Goal: Task Accomplishment & Management: Use online tool/utility

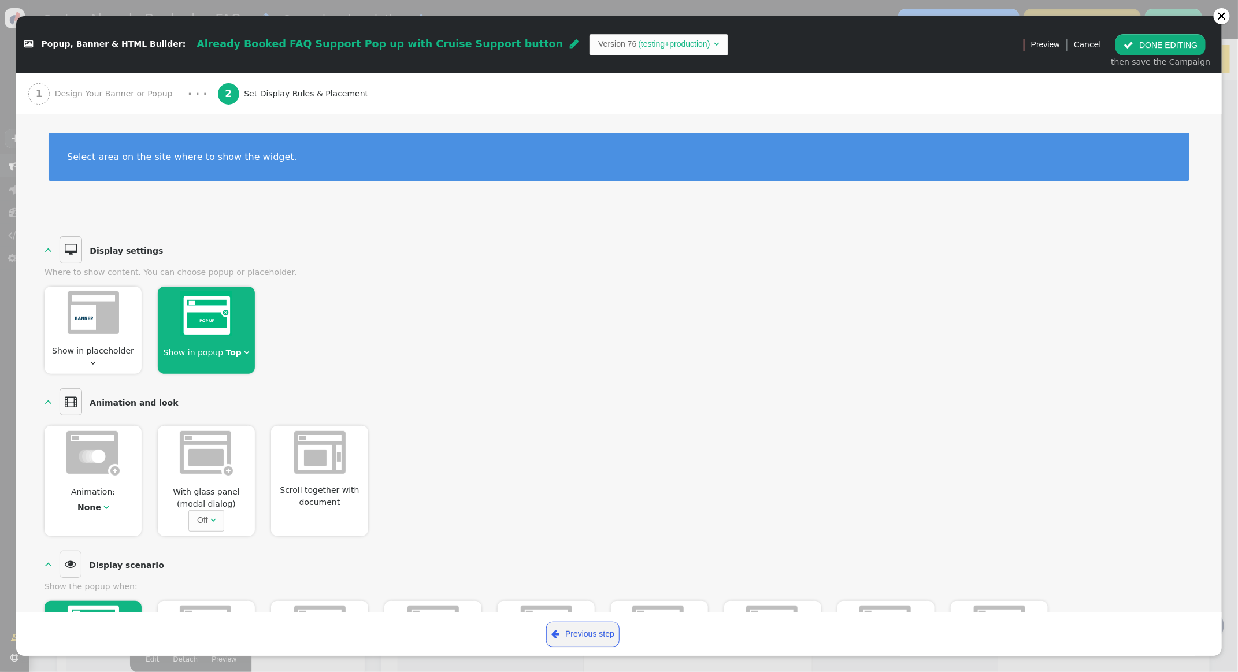
scroll to position [456, 0]
click at [1219, 18] on div at bounding box center [1221, 16] width 9 height 9
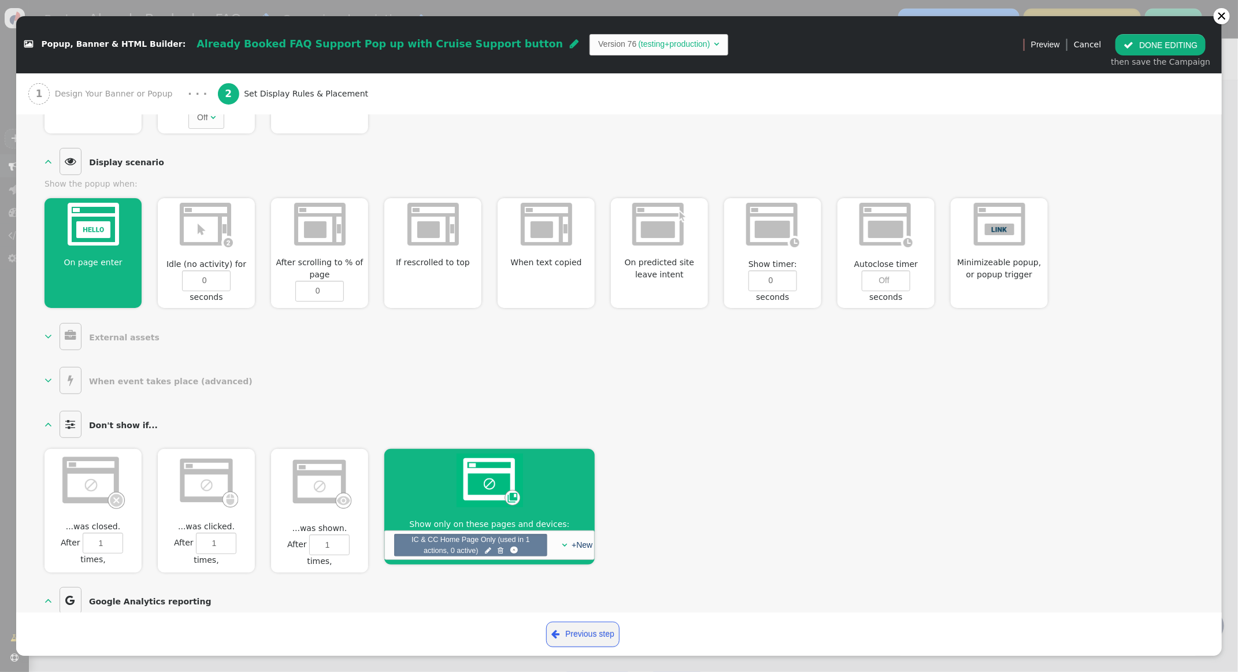
scroll to position [431, 0]
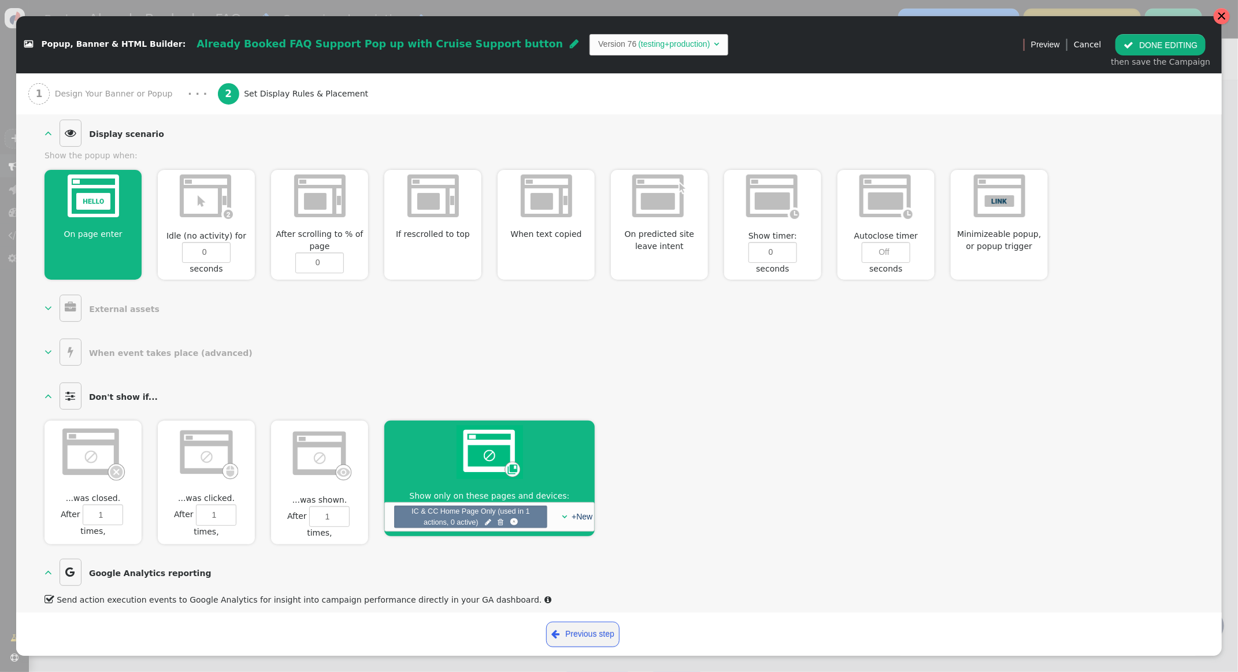
click at [1220, 17] on div at bounding box center [1221, 16] width 9 height 9
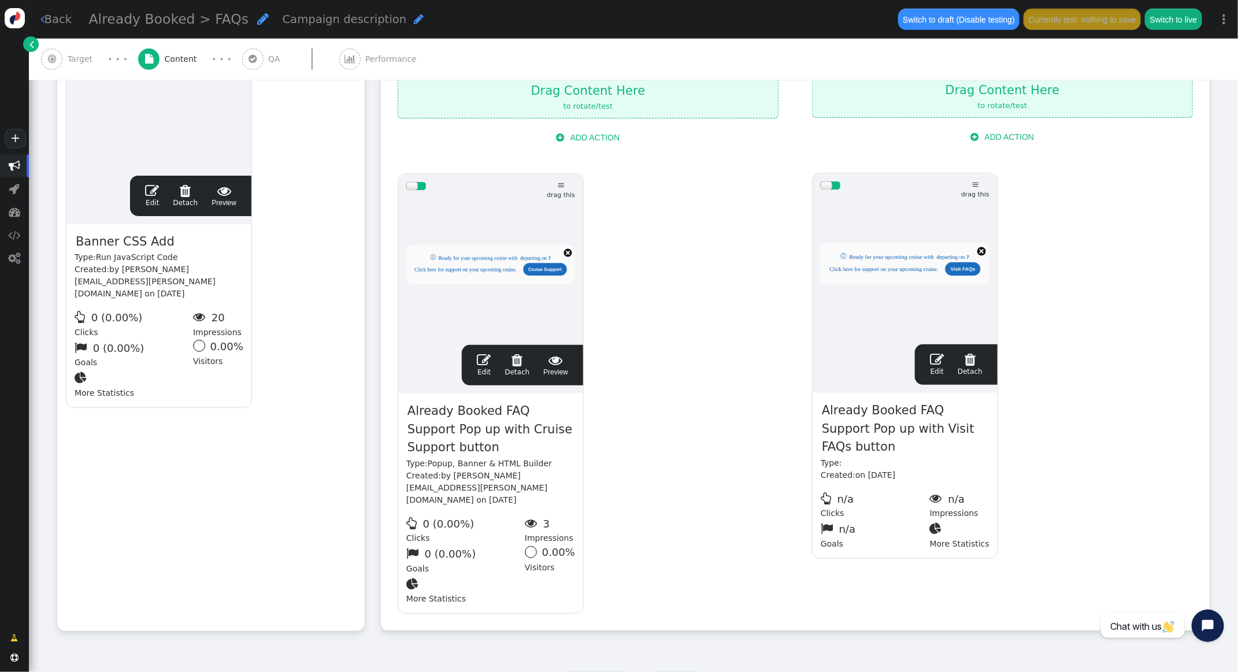
scroll to position [455, 0]
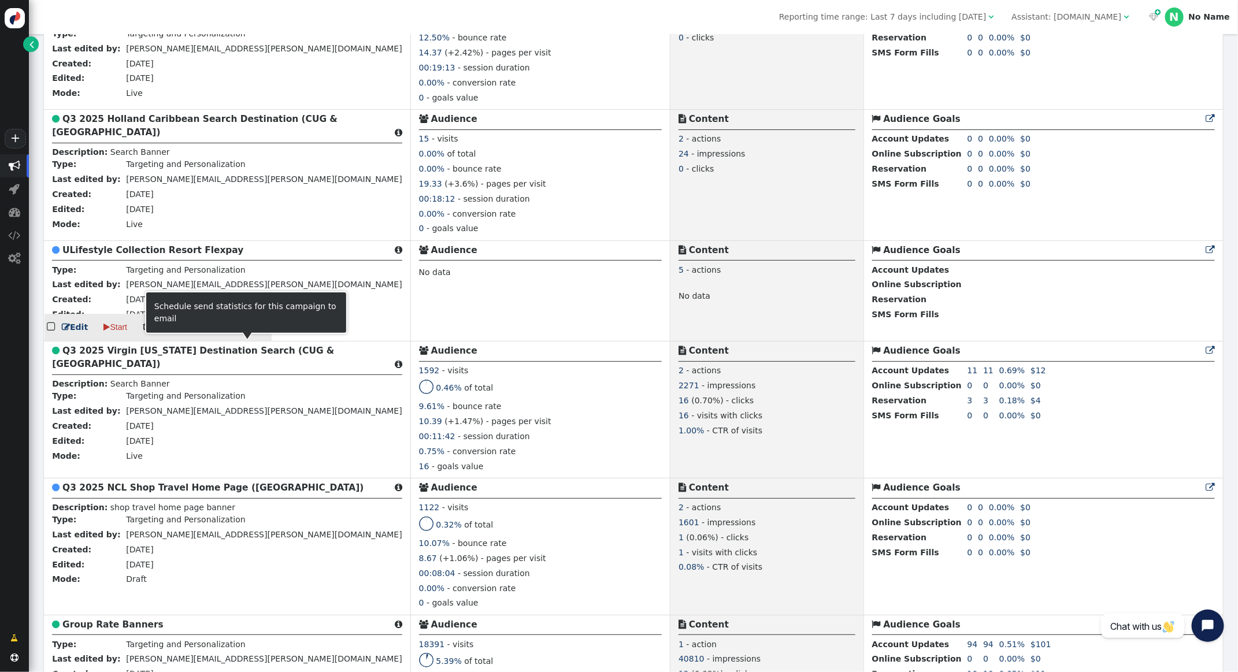
scroll to position [1710, 0]
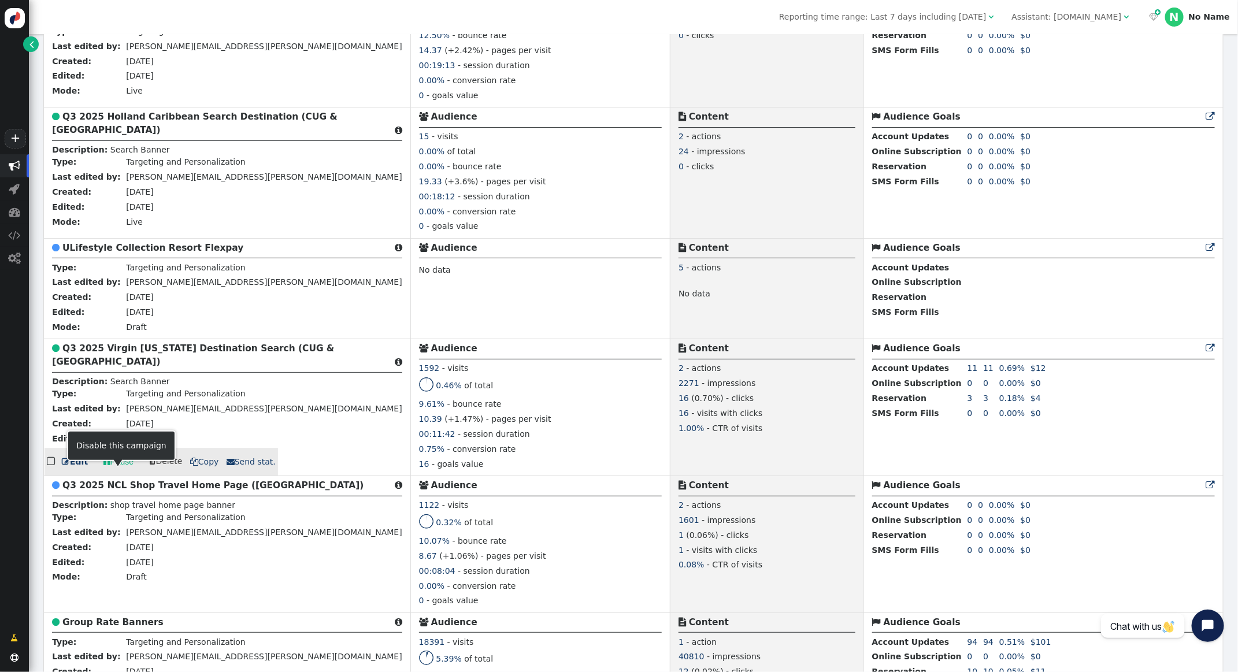
click at [111, 472] on link " Pause" at bounding box center [118, 461] width 46 height 21
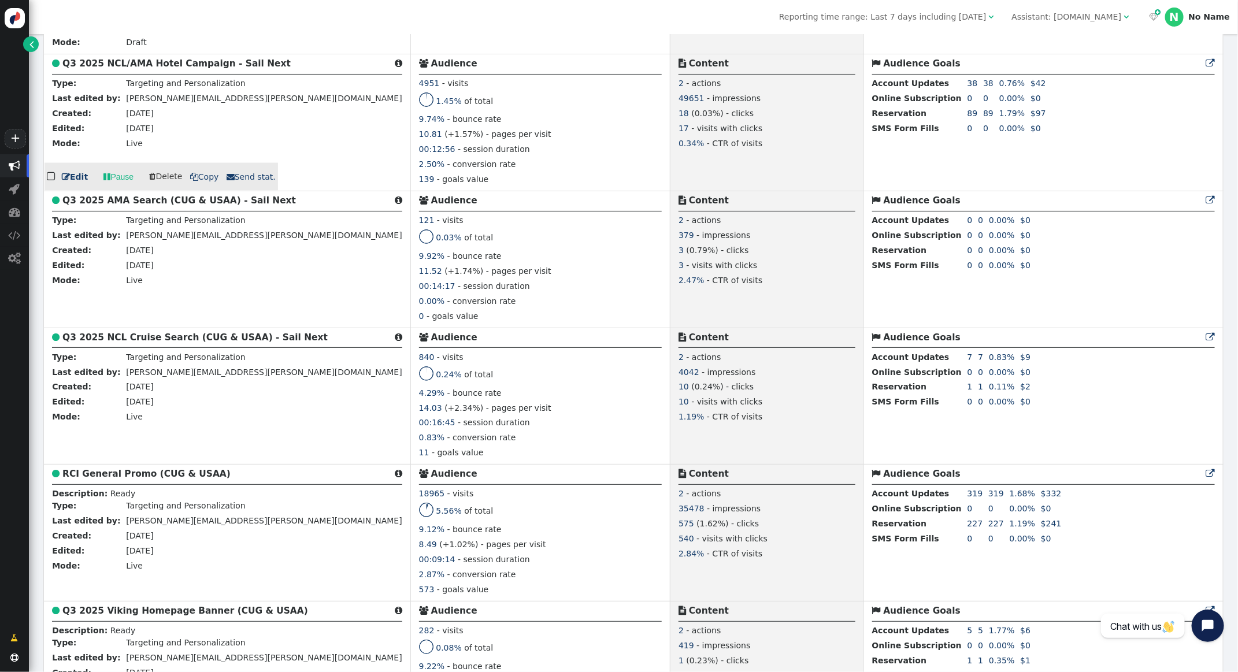
scroll to position [951, 0]
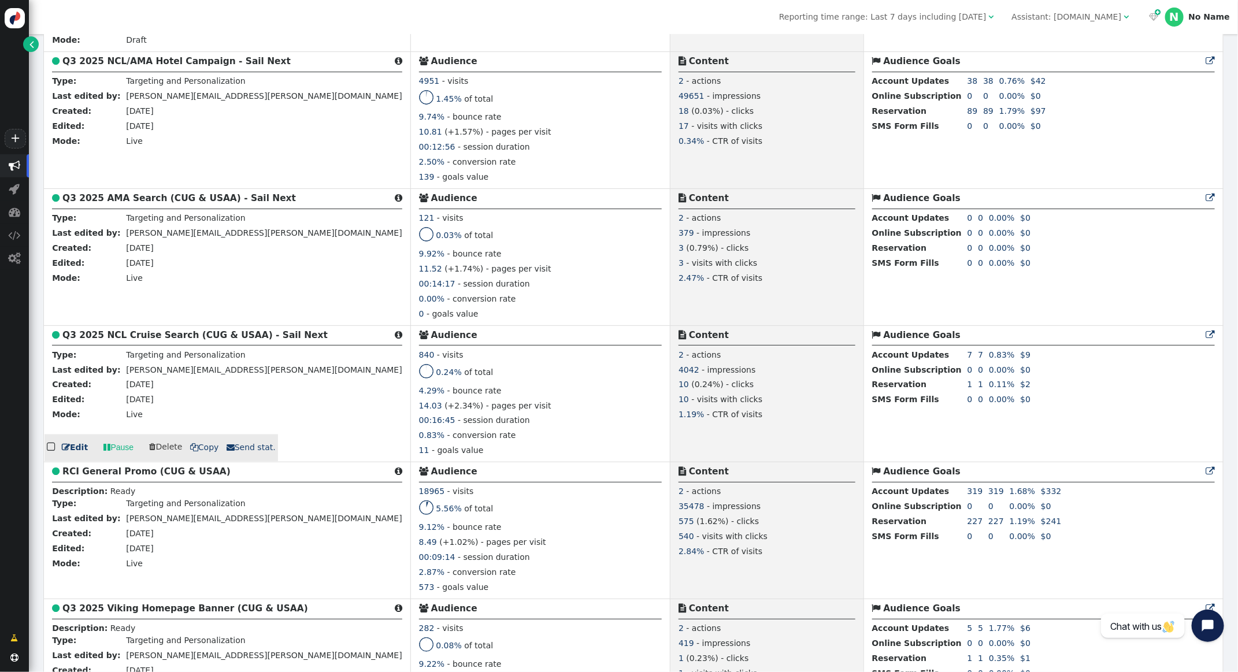
click at [135, 340] on b "Q3 2025 NCL Cruise Search (CUG & USAA) - Sail Next" at bounding box center [194, 335] width 265 height 10
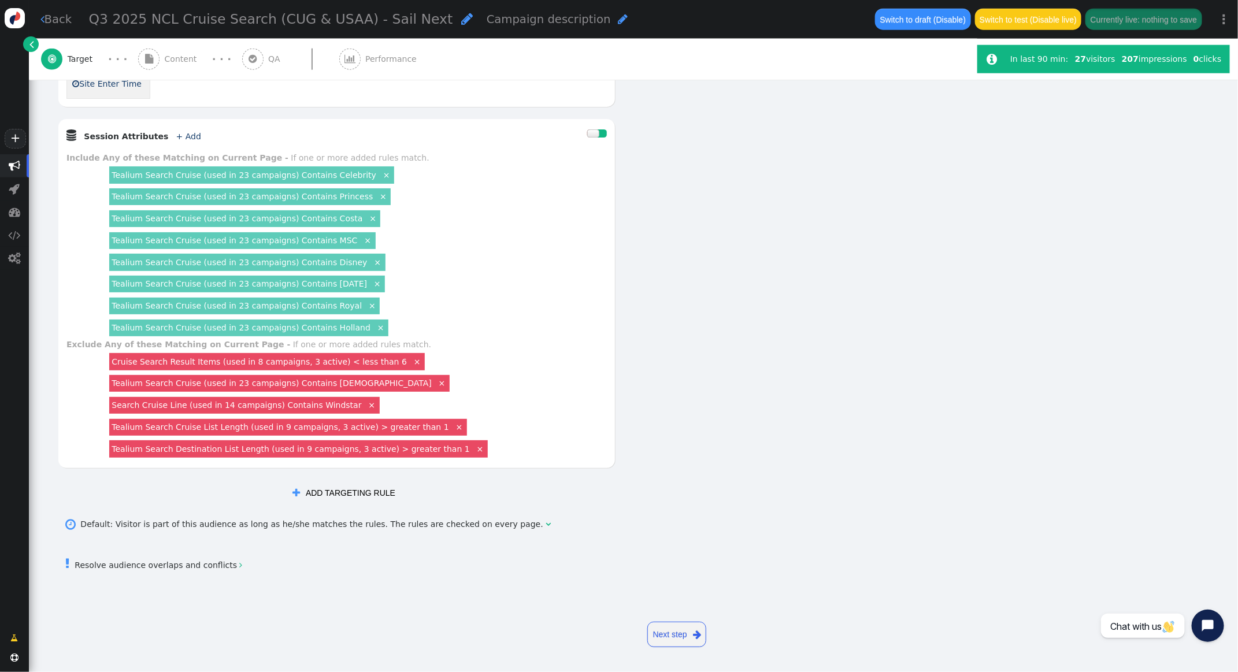
scroll to position [772, 0]
click at [376, 329] on link "×" at bounding box center [381, 326] width 10 height 10
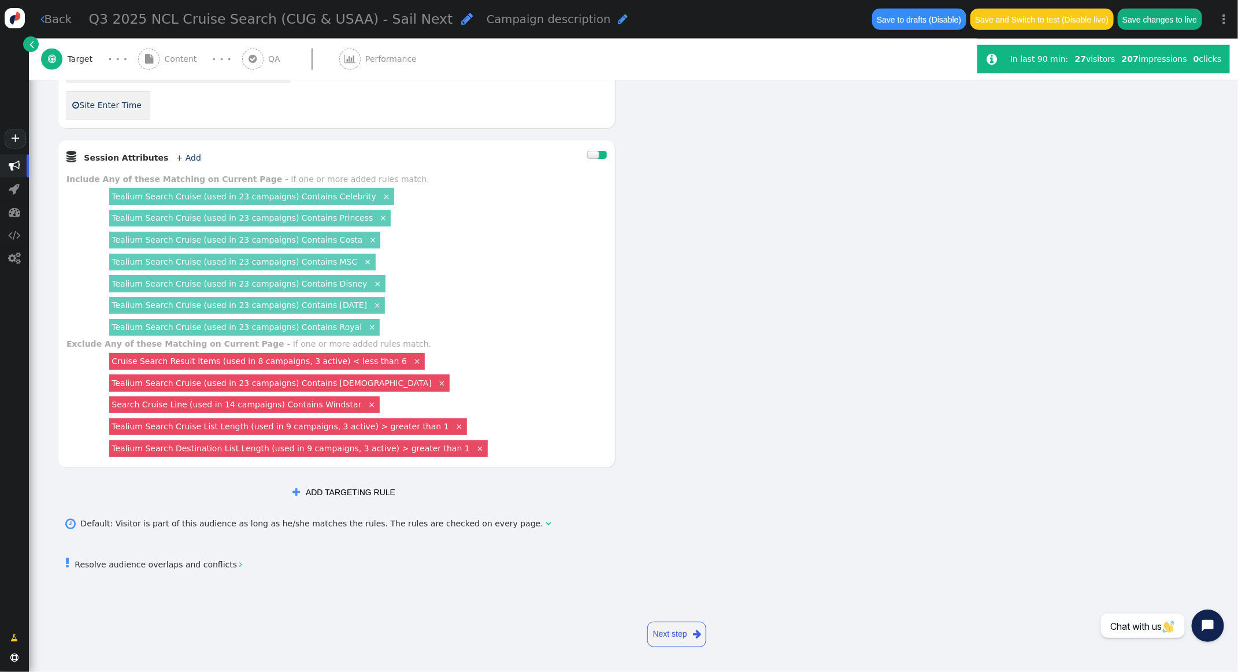
scroll to position [750, 0]
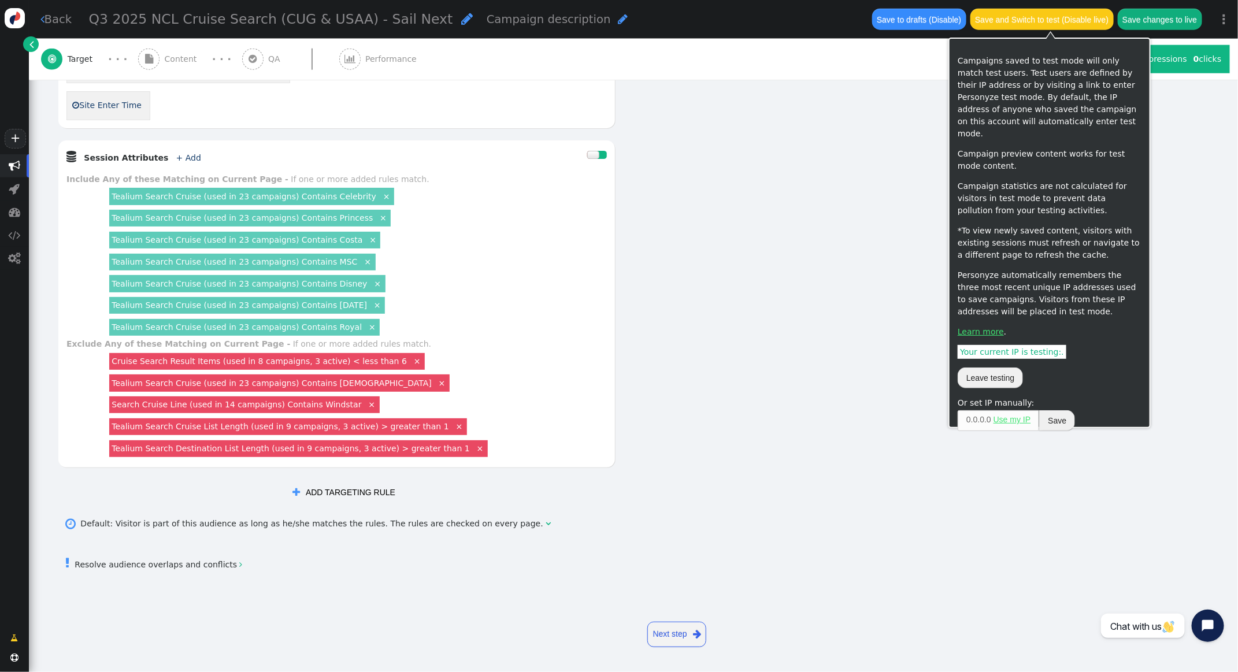
click at [1182, 23] on button "Save changes to live" at bounding box center [1159, 19] width 84 height 21
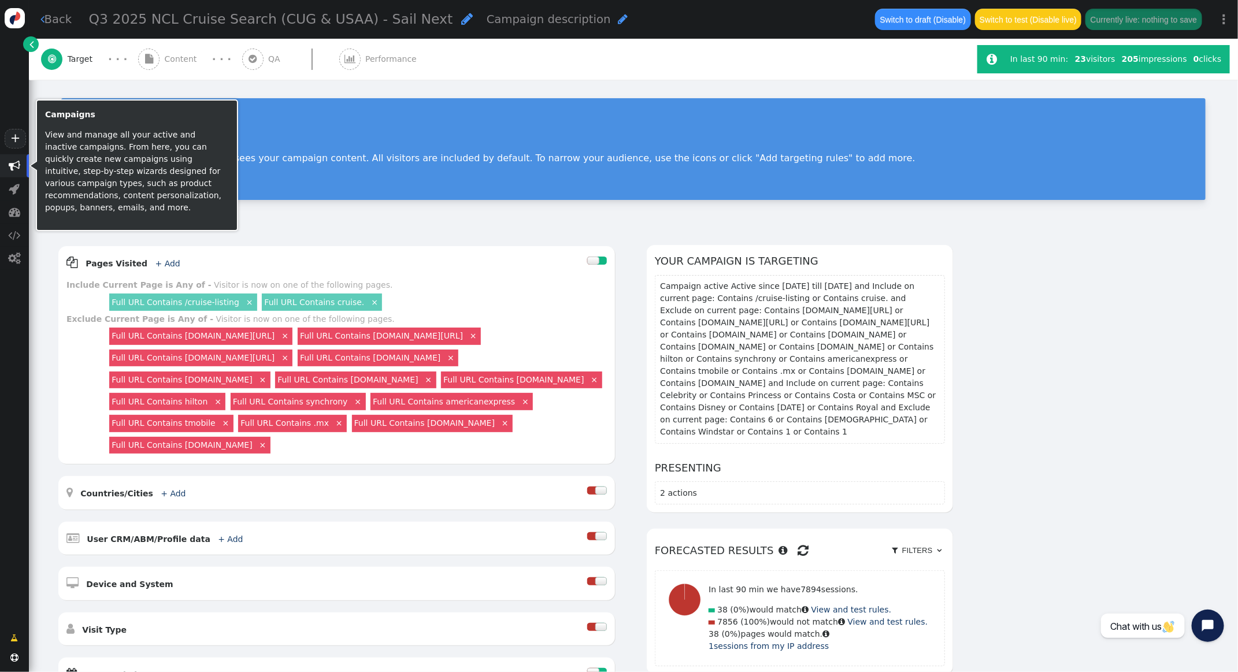
drag, startPoint x: 9, startPoint y: 171, endPoint x: 19, endPoint y: 168, distance: 11.0
click at [8, 169] on span "" at bounding box center [14, 165] width 29 height 23
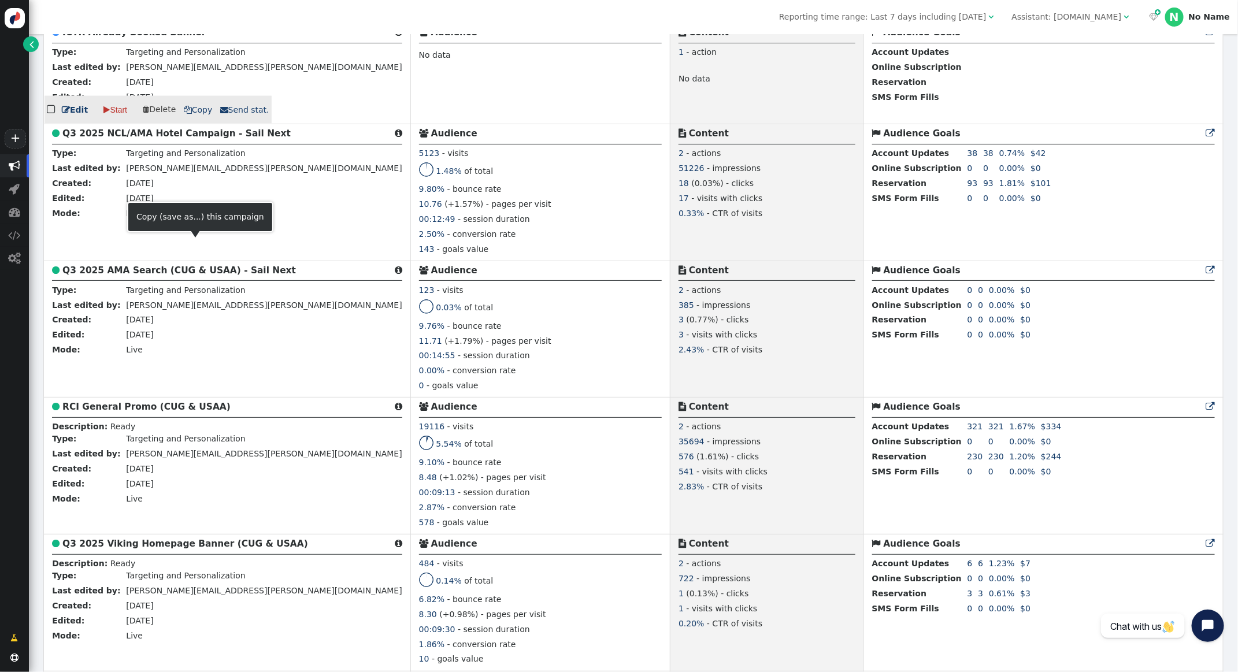
scroll to position [1044, 0]
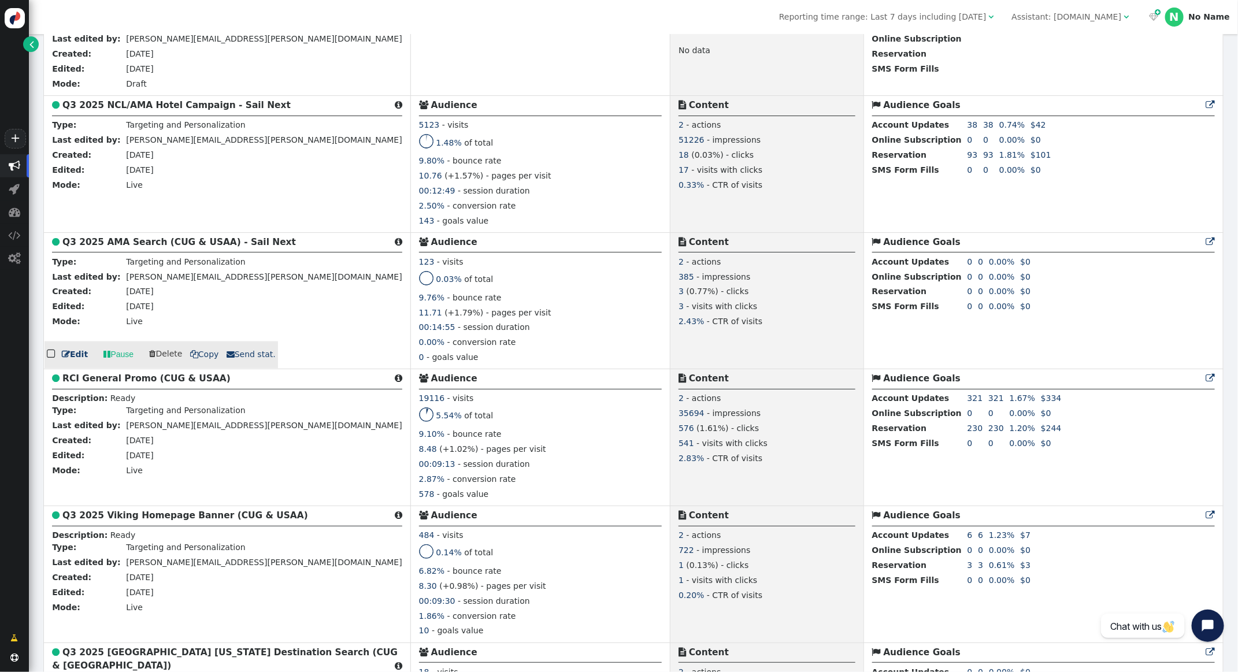
click at [174, 247] on b "Q3 2025 AMA Search (CUG & USAA) - Sail Next" at bounding box center [178, 242] width 233 height 10
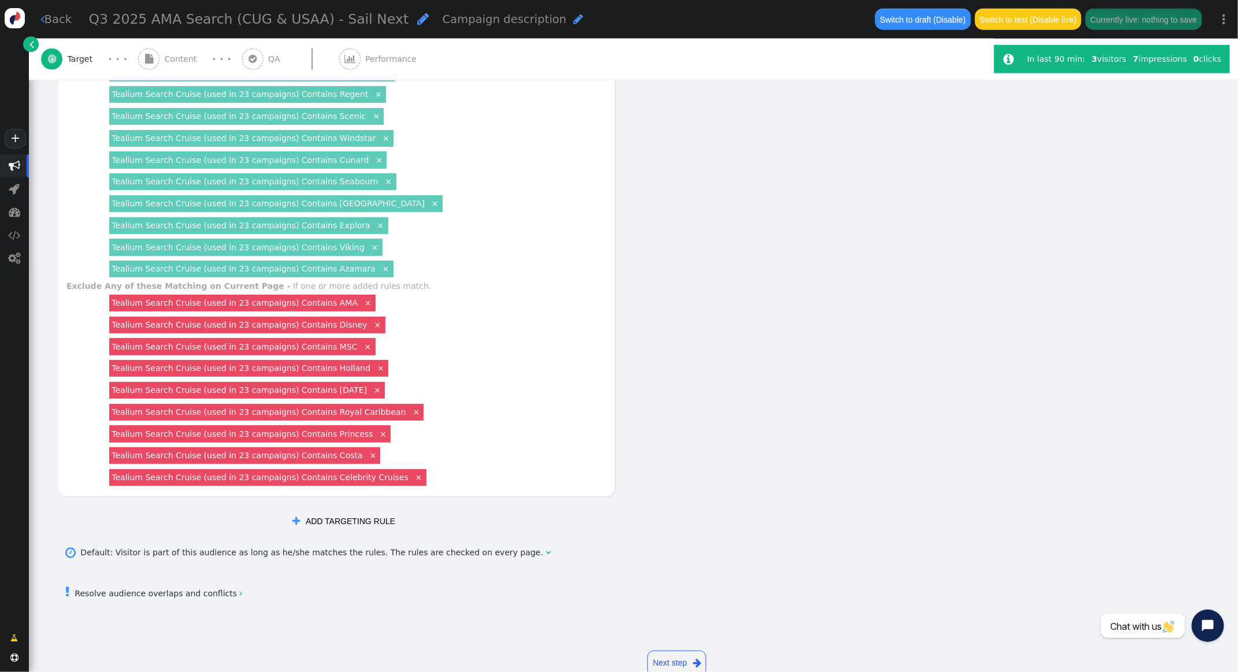
scroll to position [828, 0]
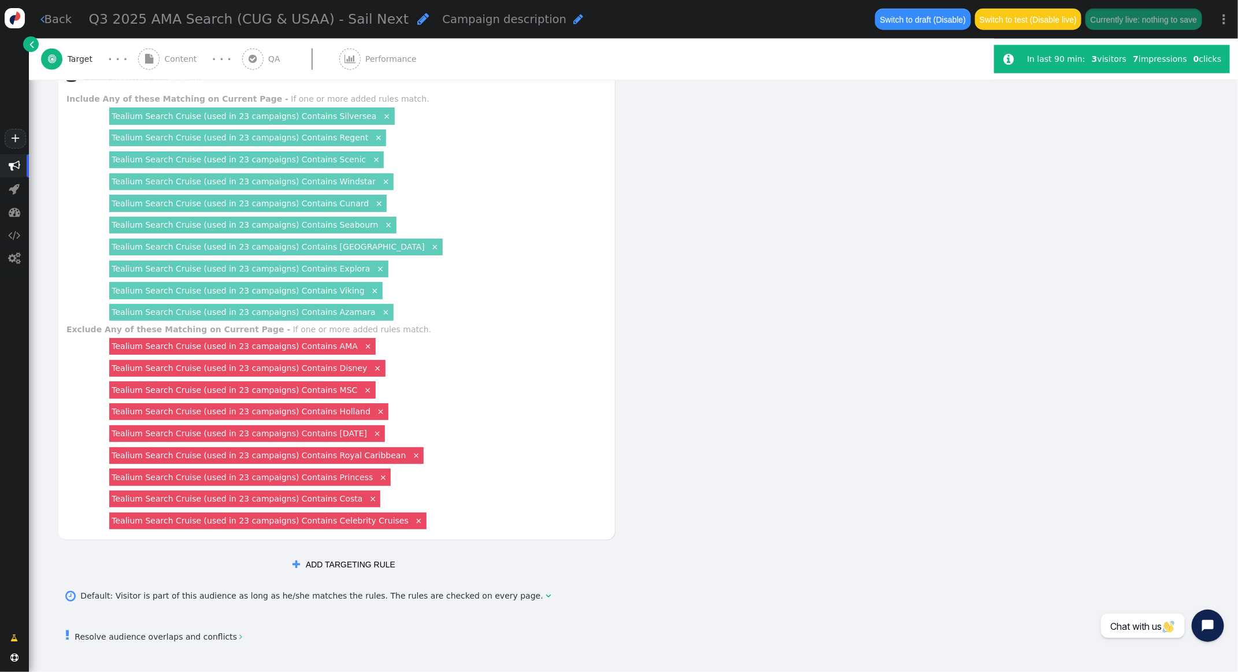
click at [430, 248] on link "×" at bounding box center [435, 246] width 10 height 10
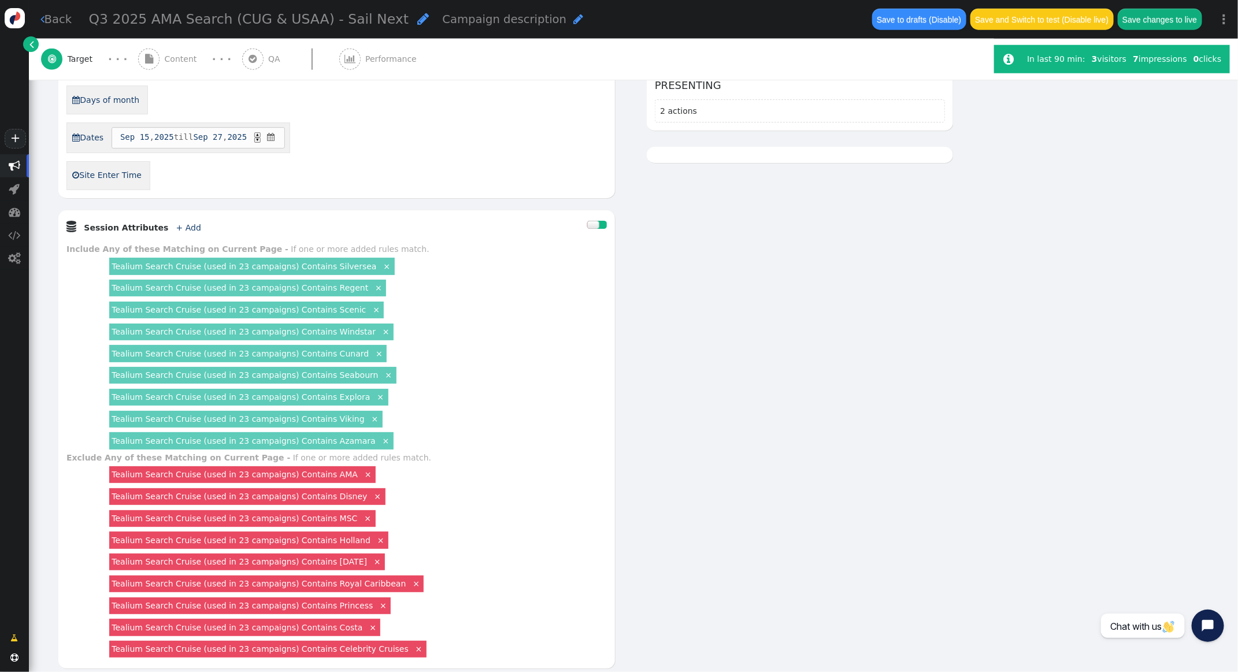
scroll to position [578, 0]
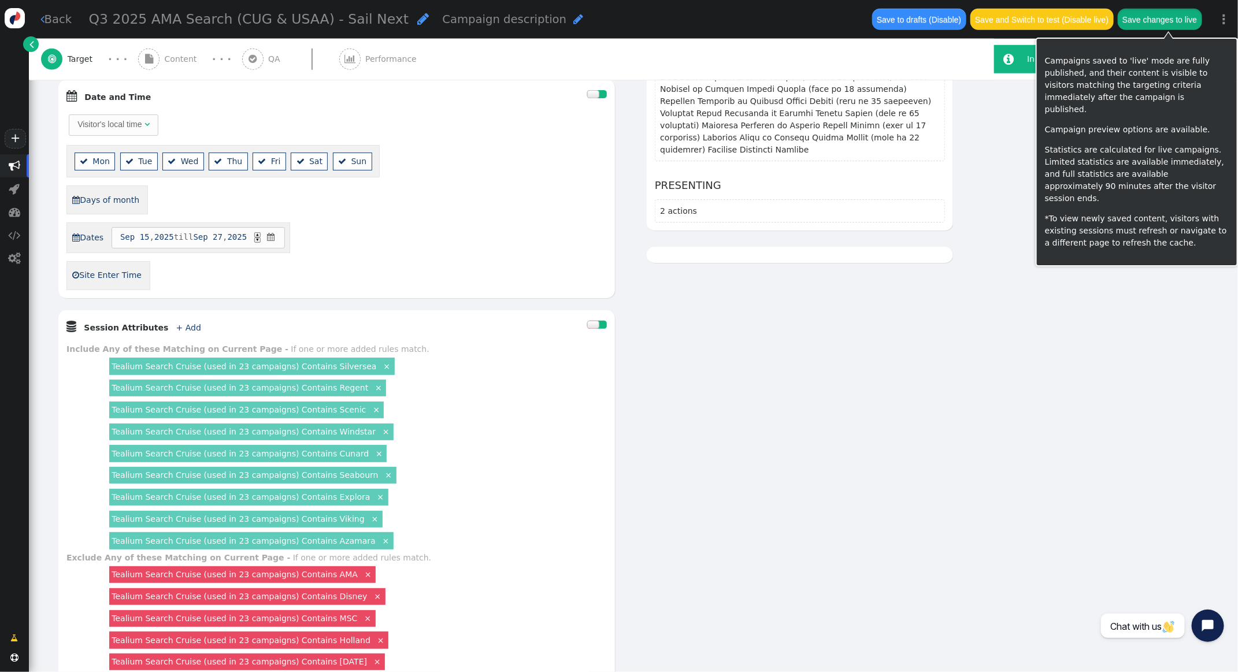
click at [1176, 28] on button "Save changes to live" at bounding box center [1159, 19] width 84 height 21
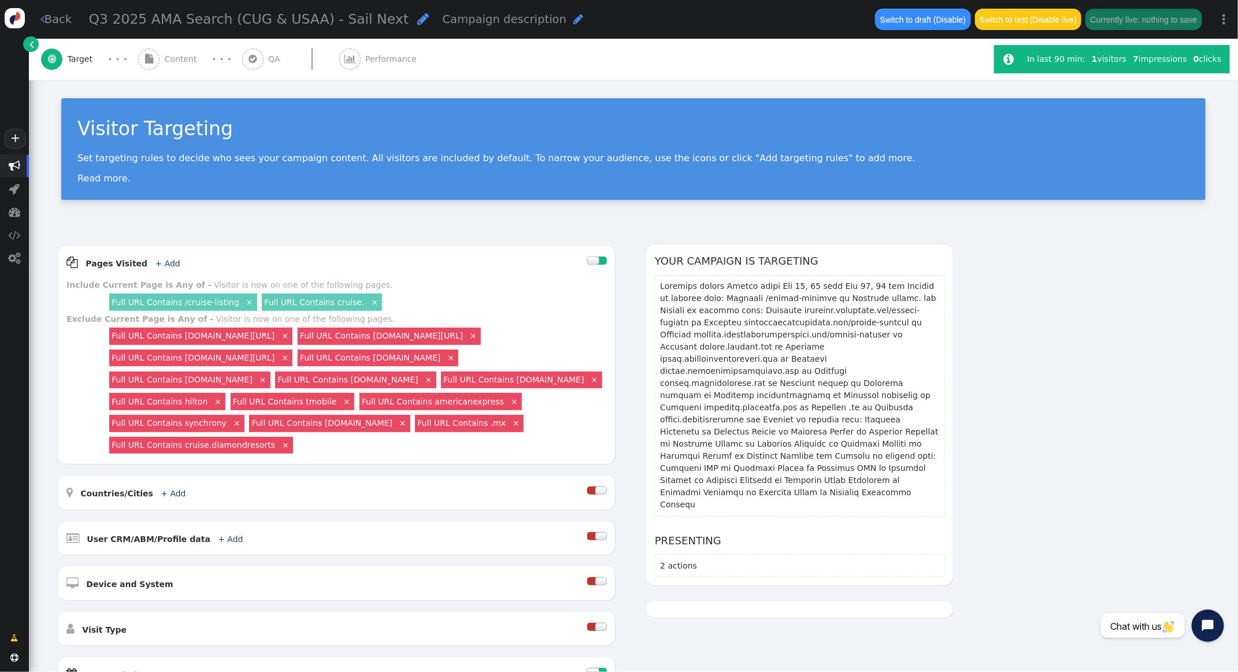
click at [20, 168] on span "" at bounding box center [14, 165] width 29 height 23
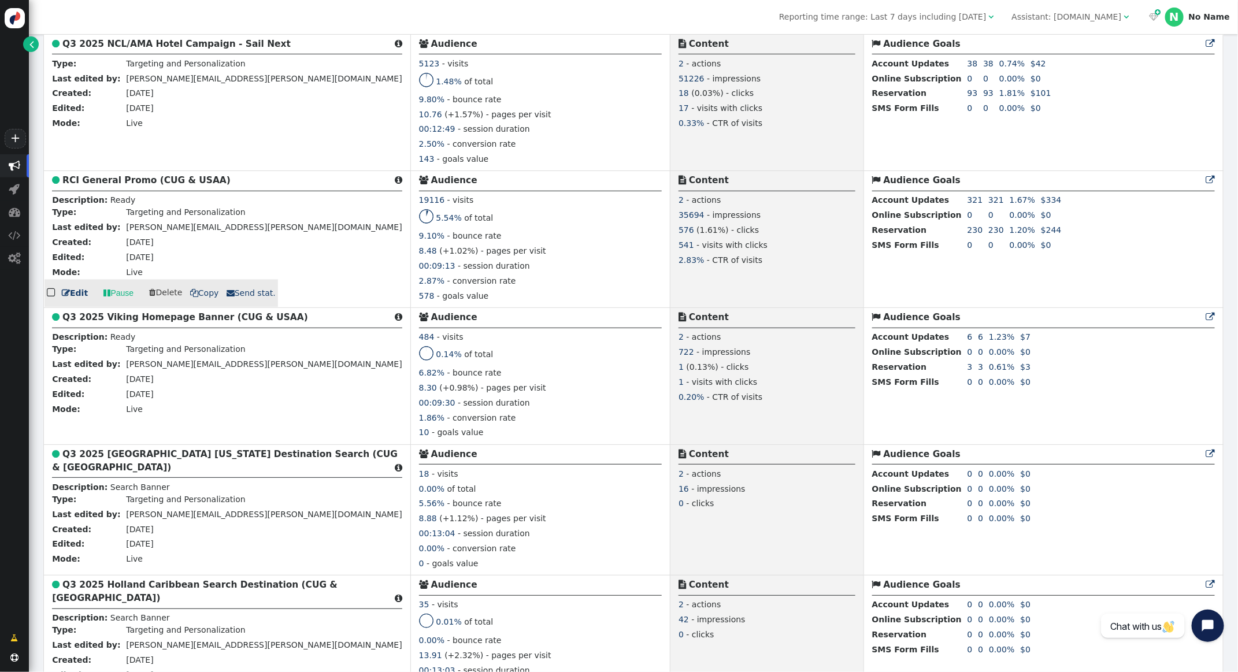
scroll to position [1249, 0]
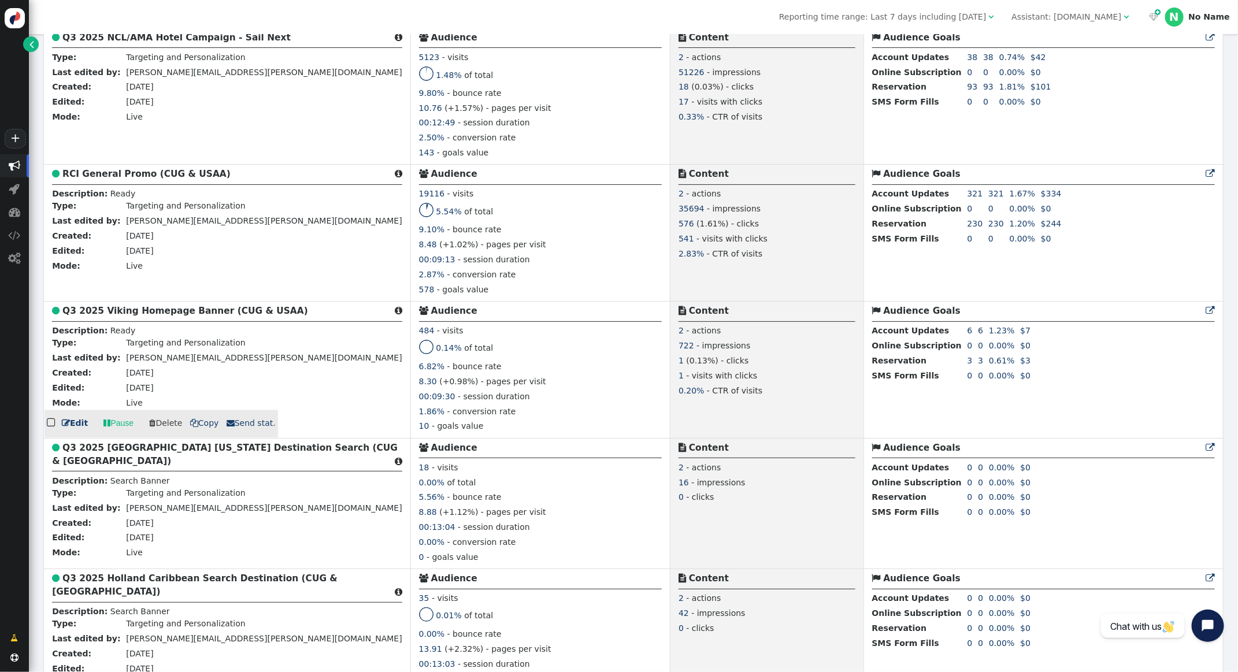
click at [158, 316] on b "Q3 2025 Viking Homepage Banner (CUG & USAA)" at bounding box center [185, 311] width 246 height 10
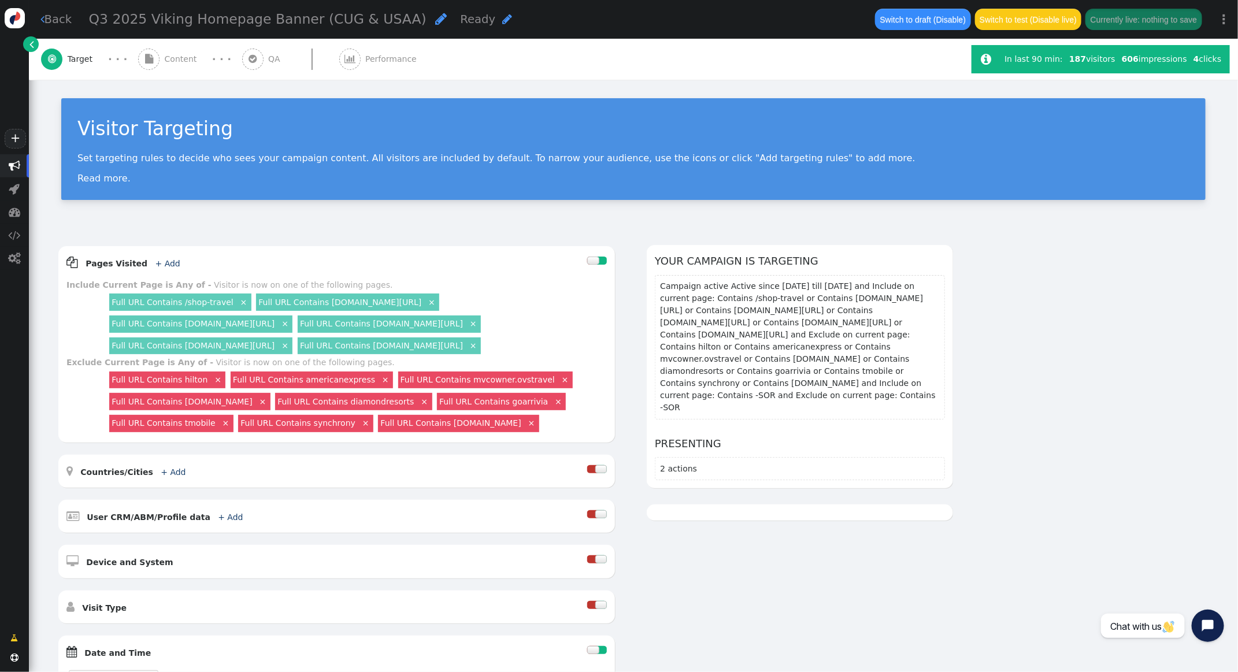
click at [165, 55] on span "Content" at bounding box center [183, 59] width 37 height 12
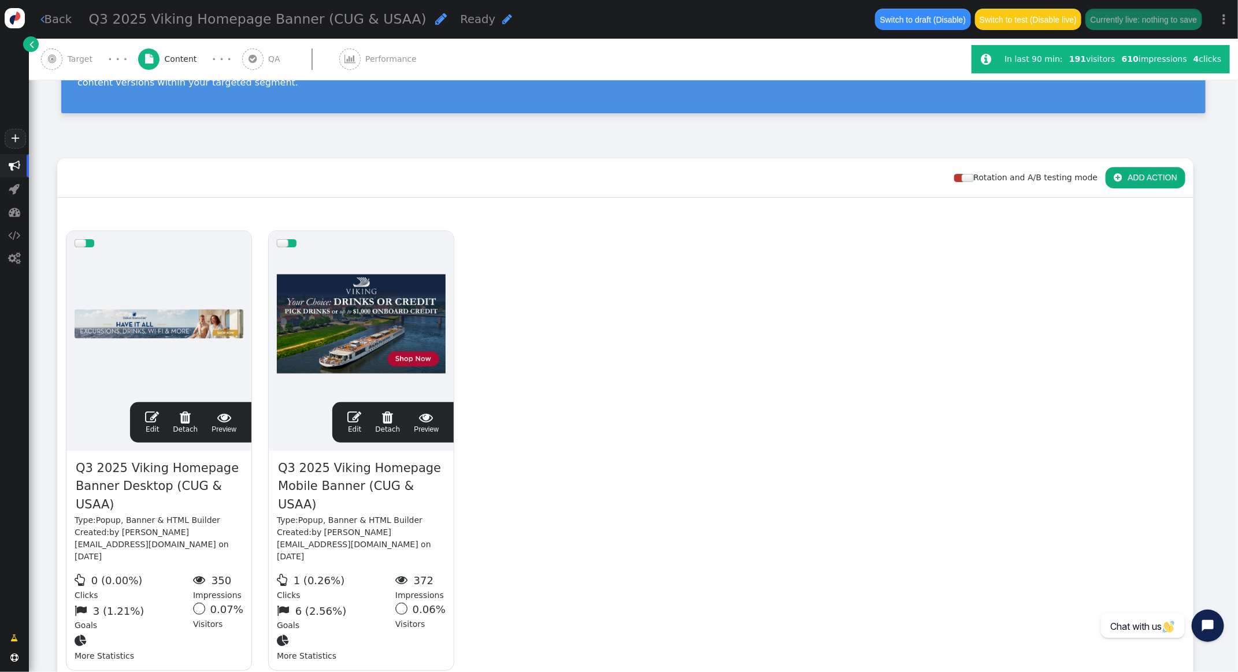
scroll to position [109, 0]
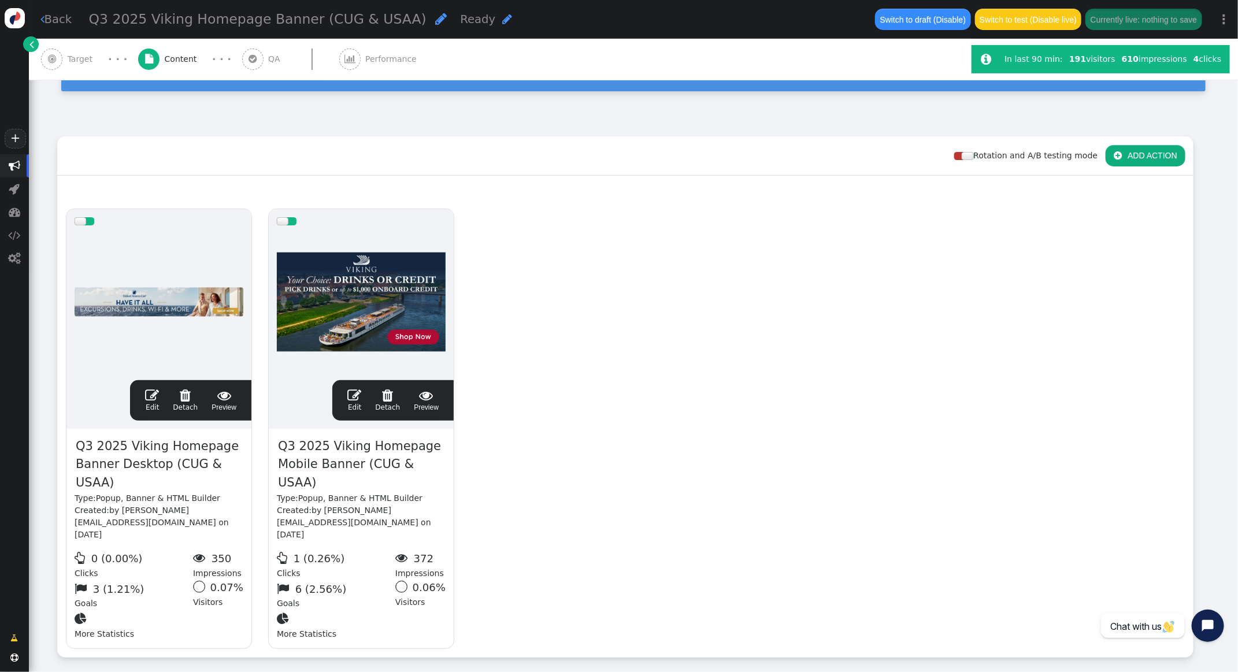
click at [155, 391] on span "" at bounding box center [152, 395] width 14 height 14
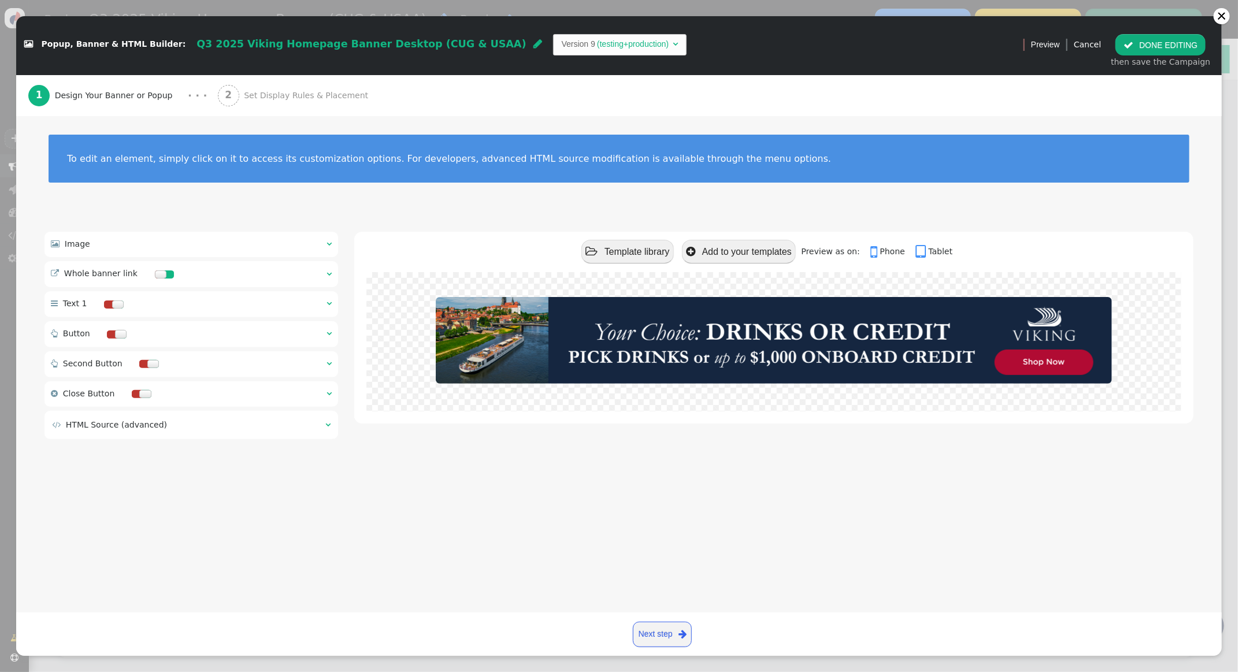
click at [244, 94] on span "Set Display Rules & Placement" at bounding box center [308, 96] width 129 height 12
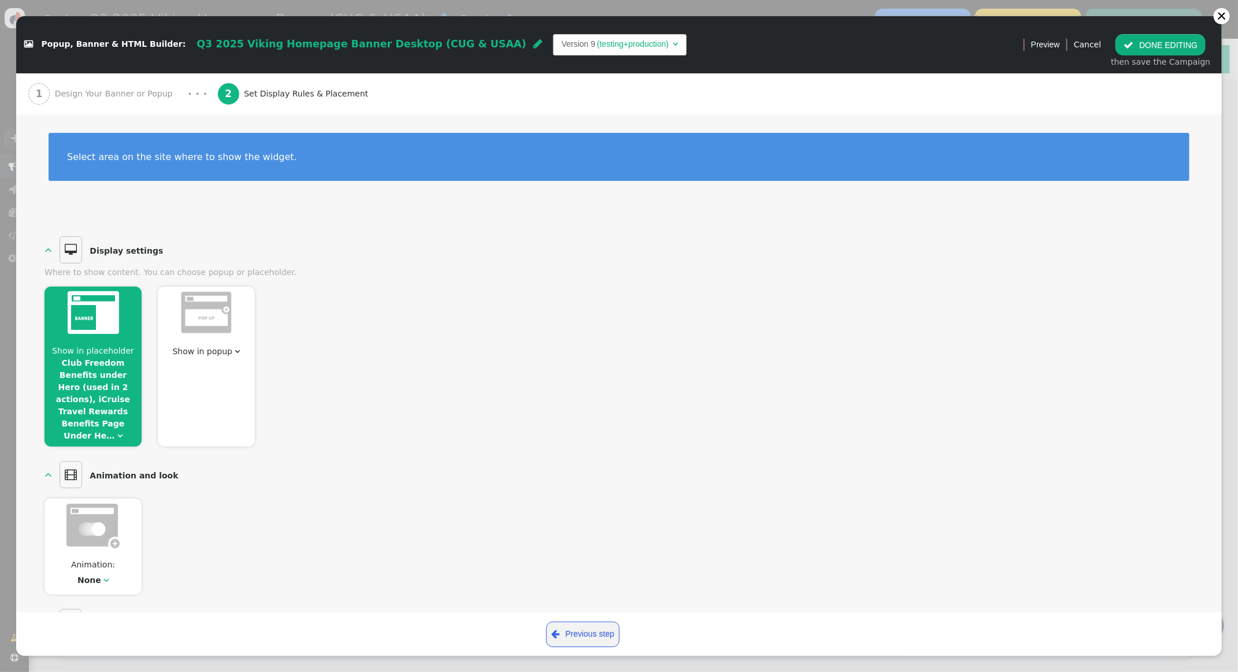
click at [107, 379] on link "Club Freedom Benefits under Hero (used in 2 actions), iCruise Travel Rewards Be…" at bounding box center [93, 399] width 74 height 82
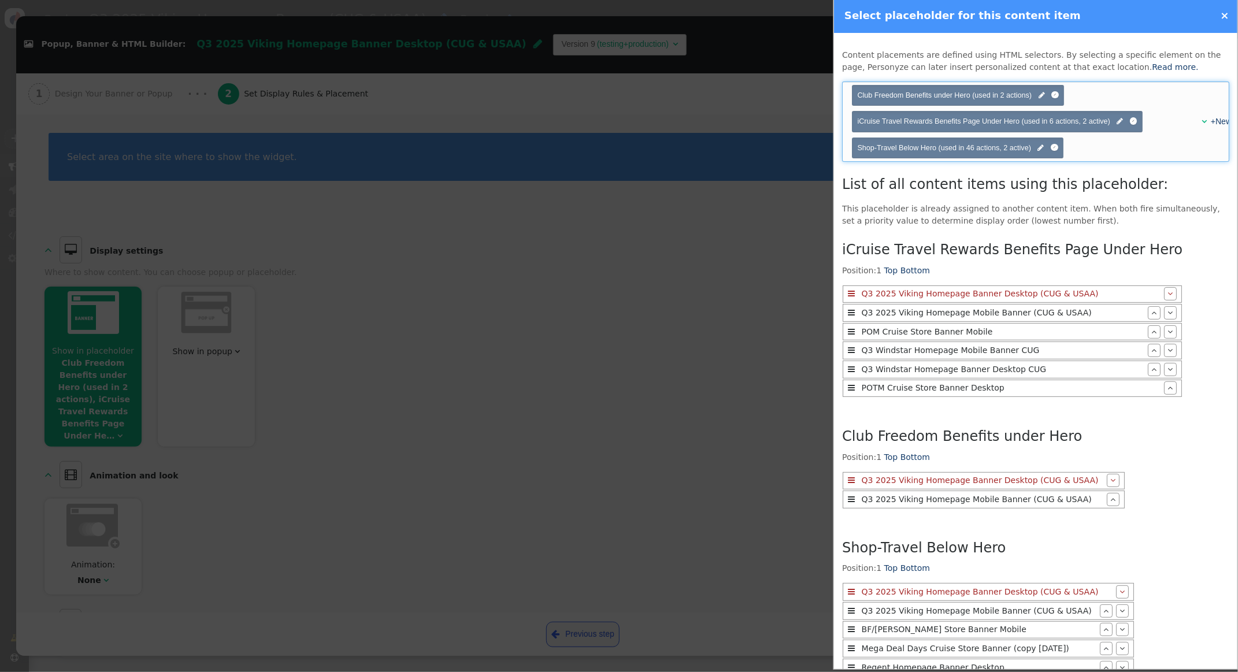
click at [1204, 118] on div "+New" at bounding box center [1212, 122] width 16 height 12
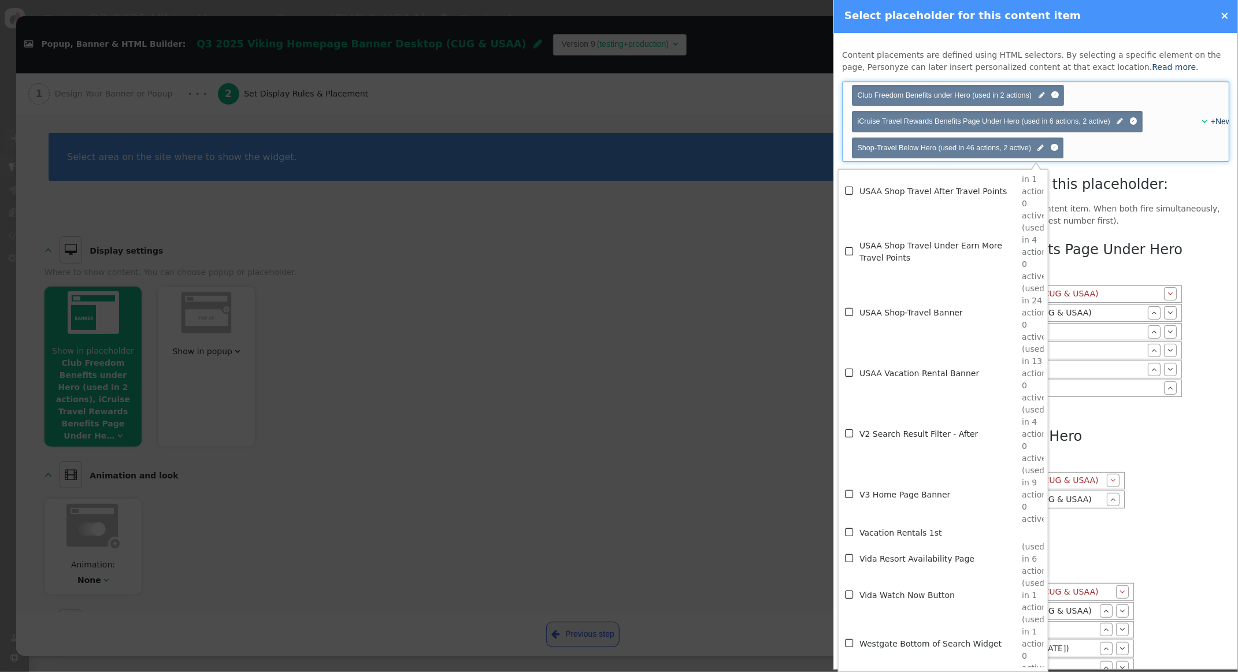
scroll to position [10542, 0]
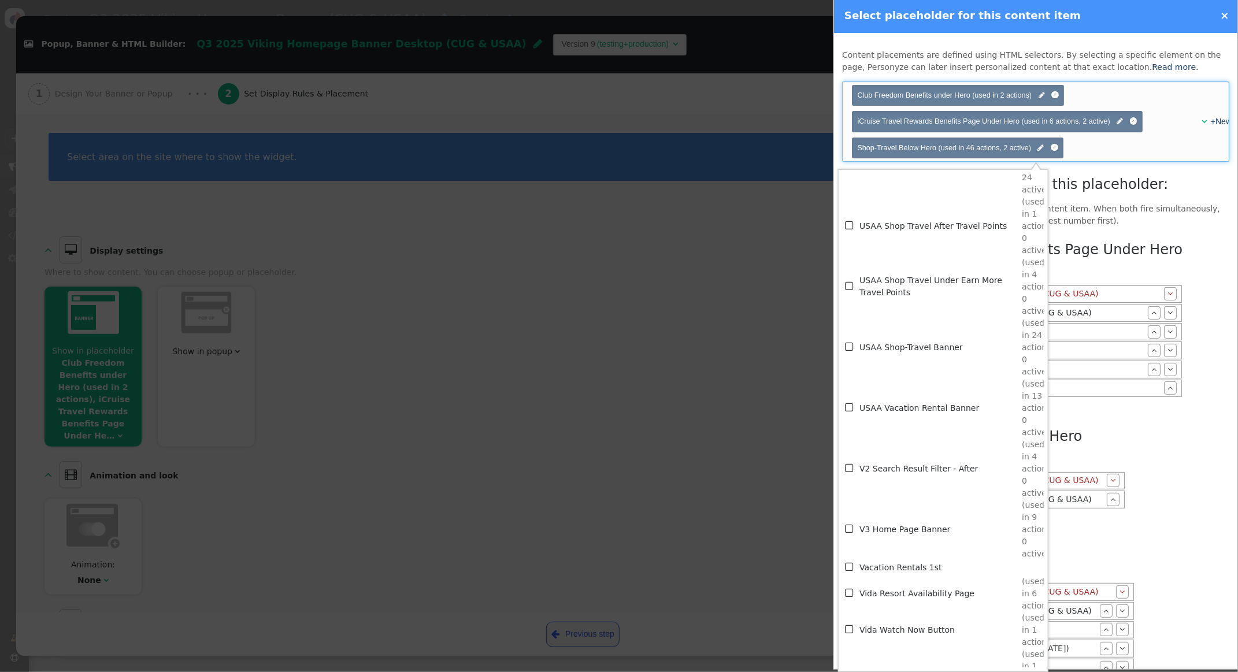
click at [848, 343] on span "" at bounding box center [850, 347] width 10 height 16
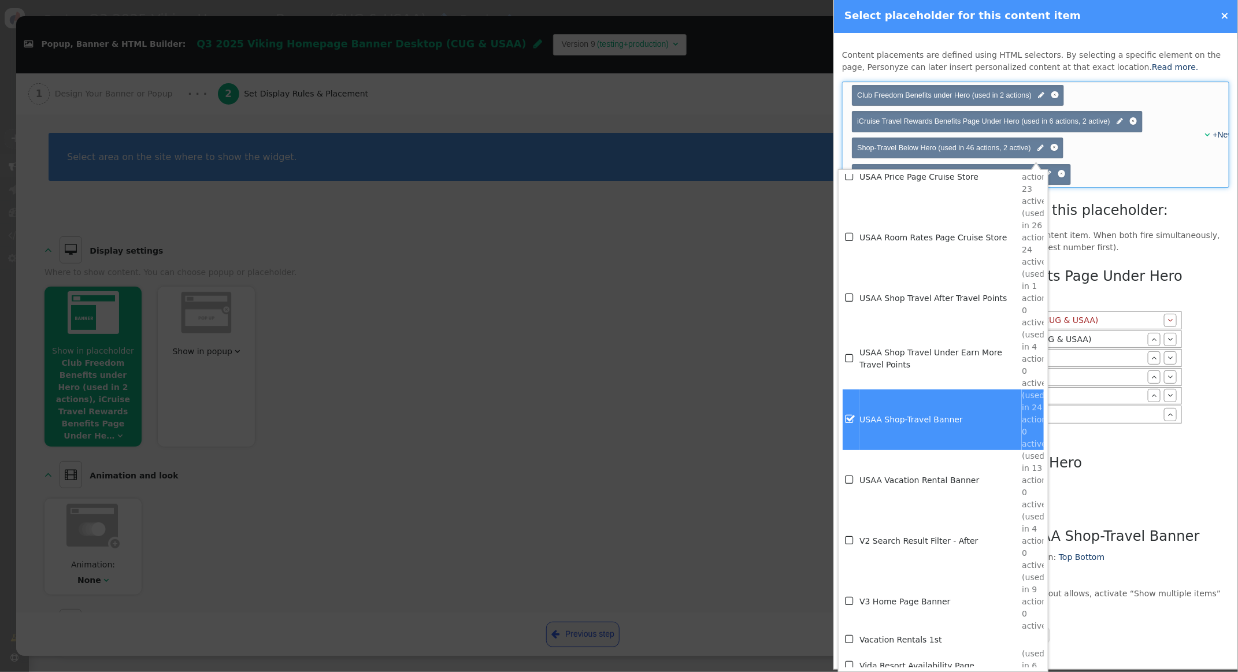
scroll to position [10415, 0]
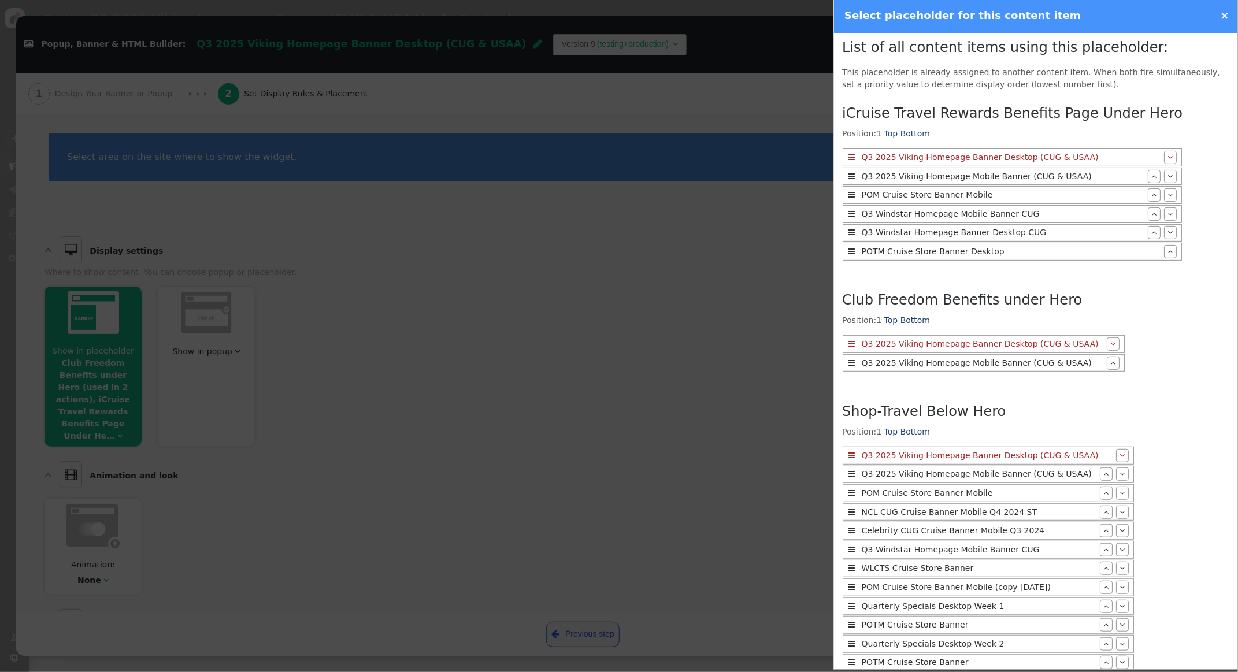
scroll to position [749, 0]
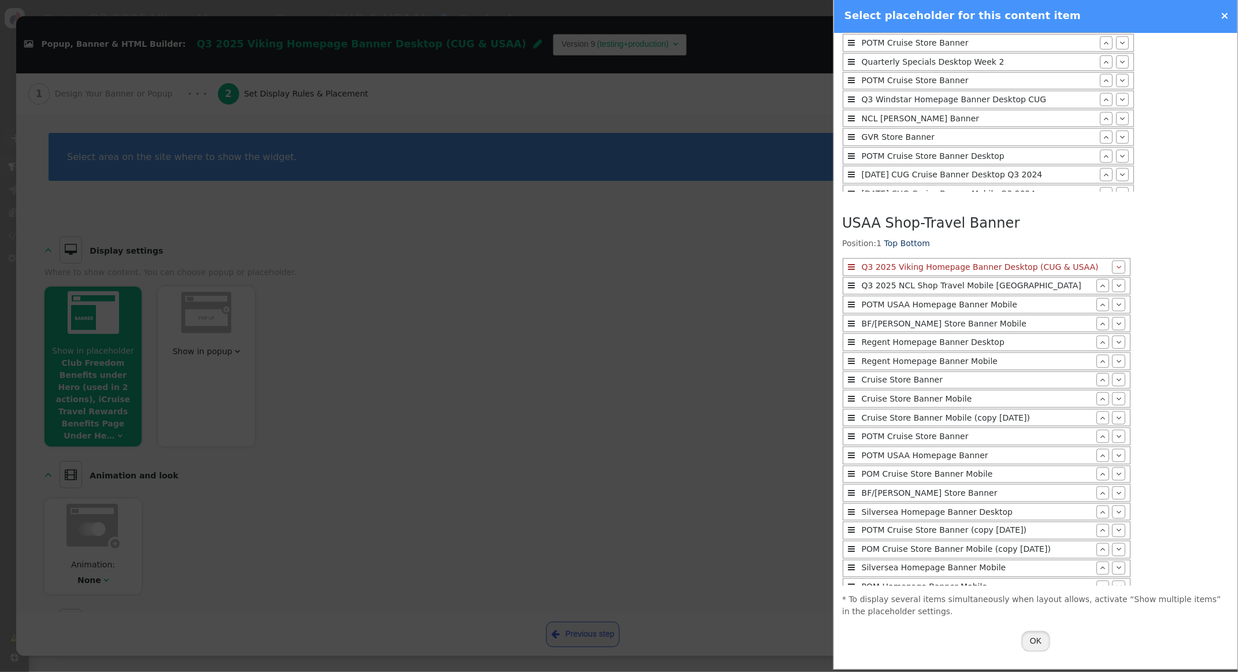
click at [1037, 641] on button "OK" at bounding box center [1035, 641] width 29 height 21
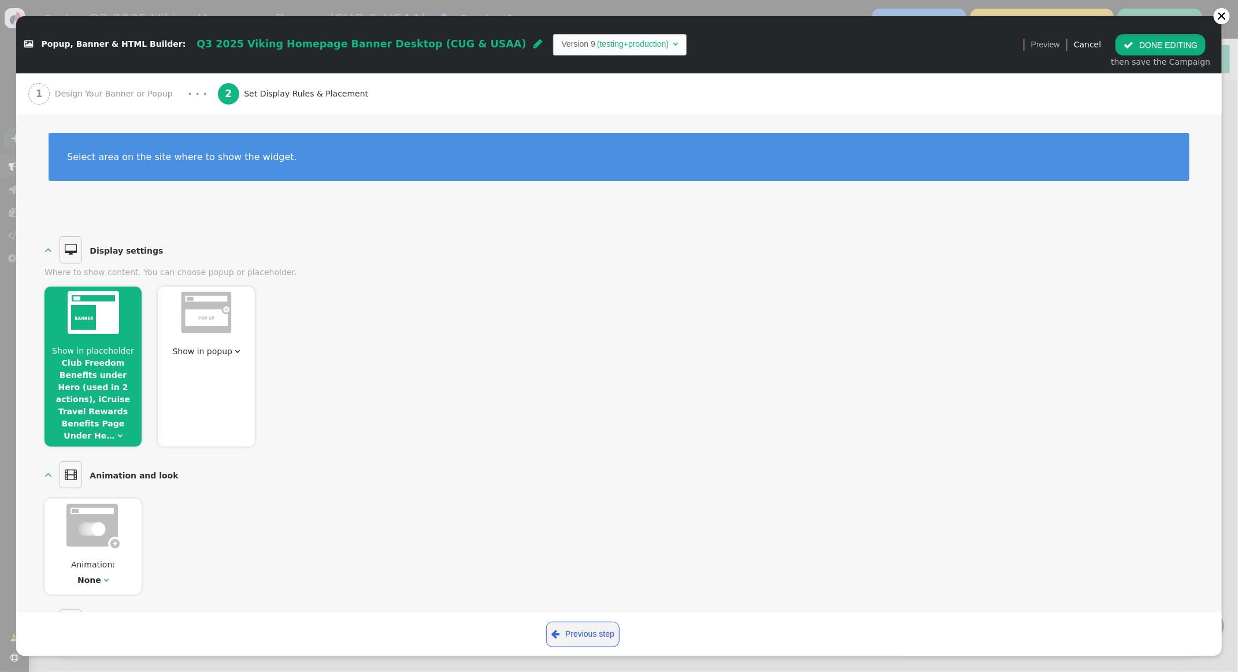
click at [1162, 42] on button " DONE EDITING" at bounding box center [1160, 44] width 90 height 21
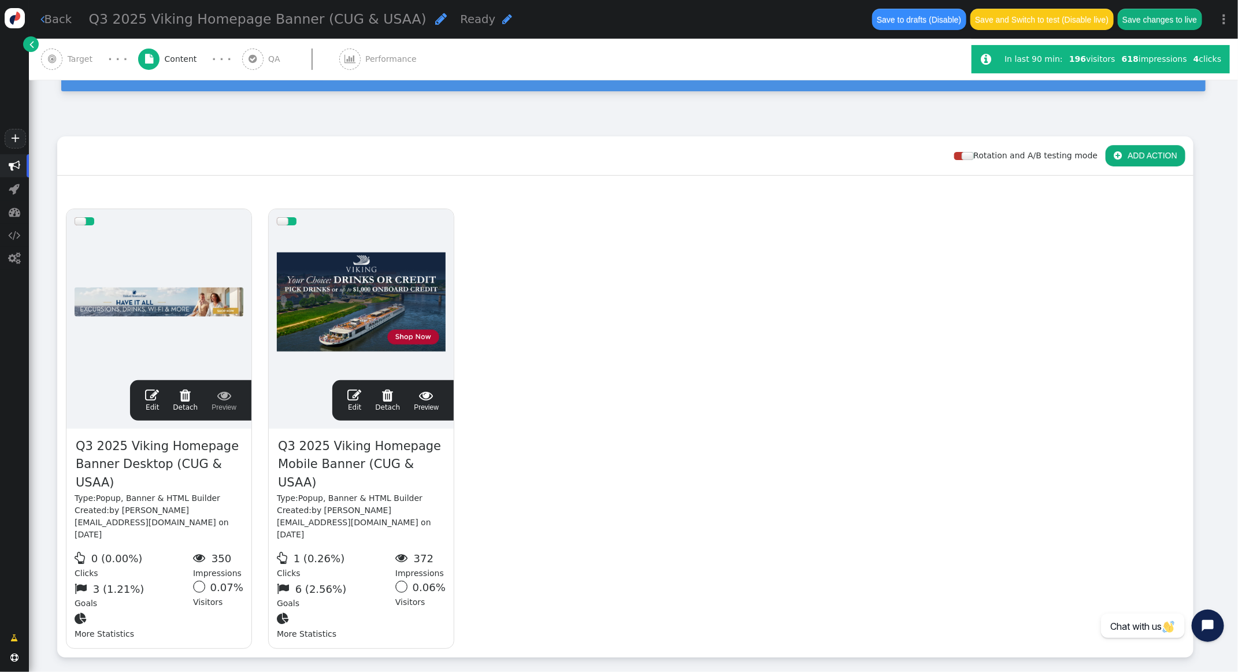
click at [409, 269] on div at bounding box center [361, 302] width 169 height 139
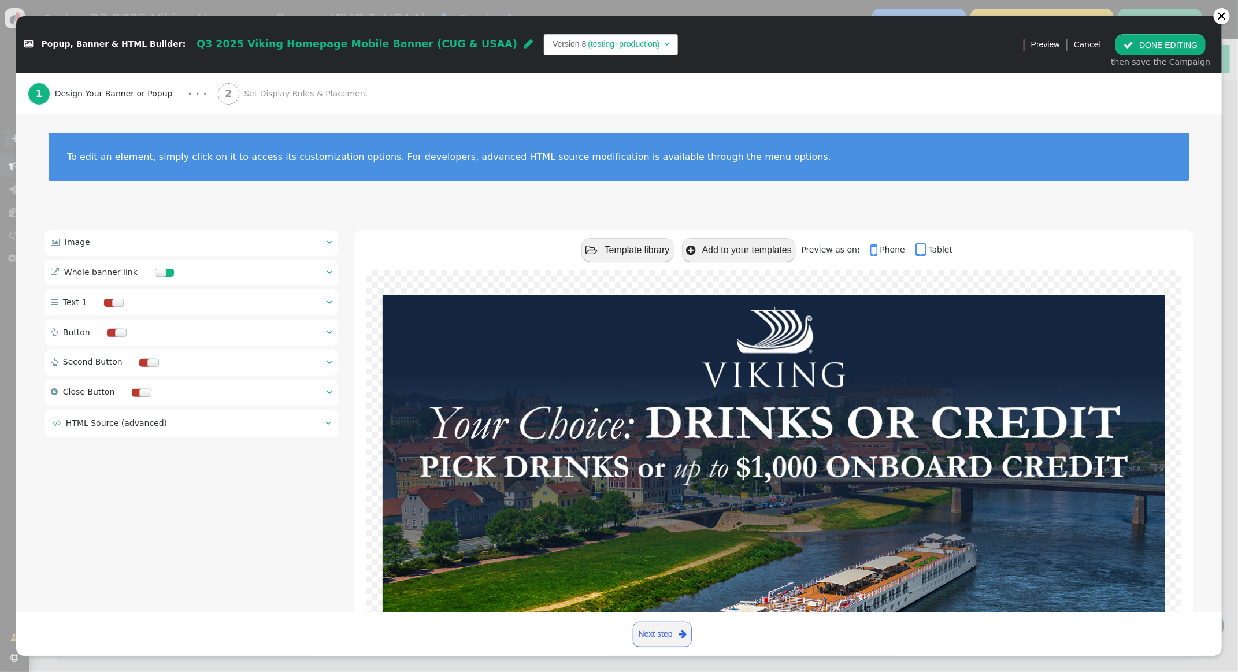
click at [276, 93] on span "Set Display Rules & Placement" at bounding box center [308, 94] width 129 height 12
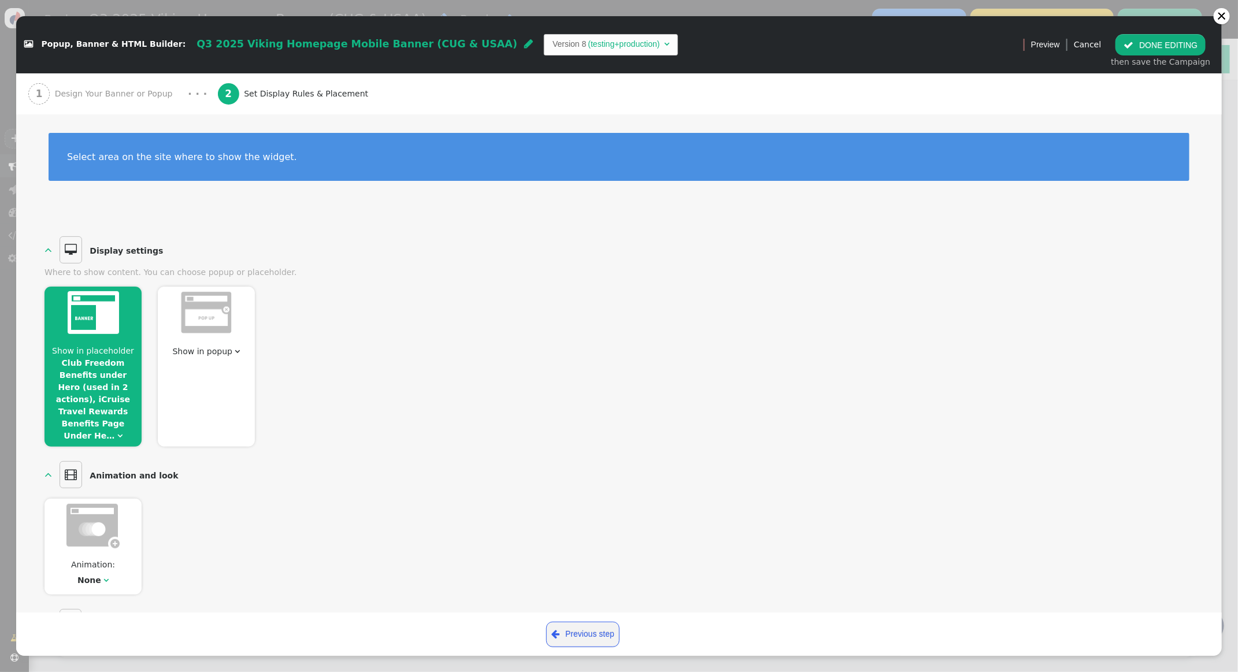
click at [98, 378] on link "Club Freedom Benefits under Hero (used in 2 actions), iCruise Travel Rewards Be…" at bounding box center [93, 399] width 74 height 82
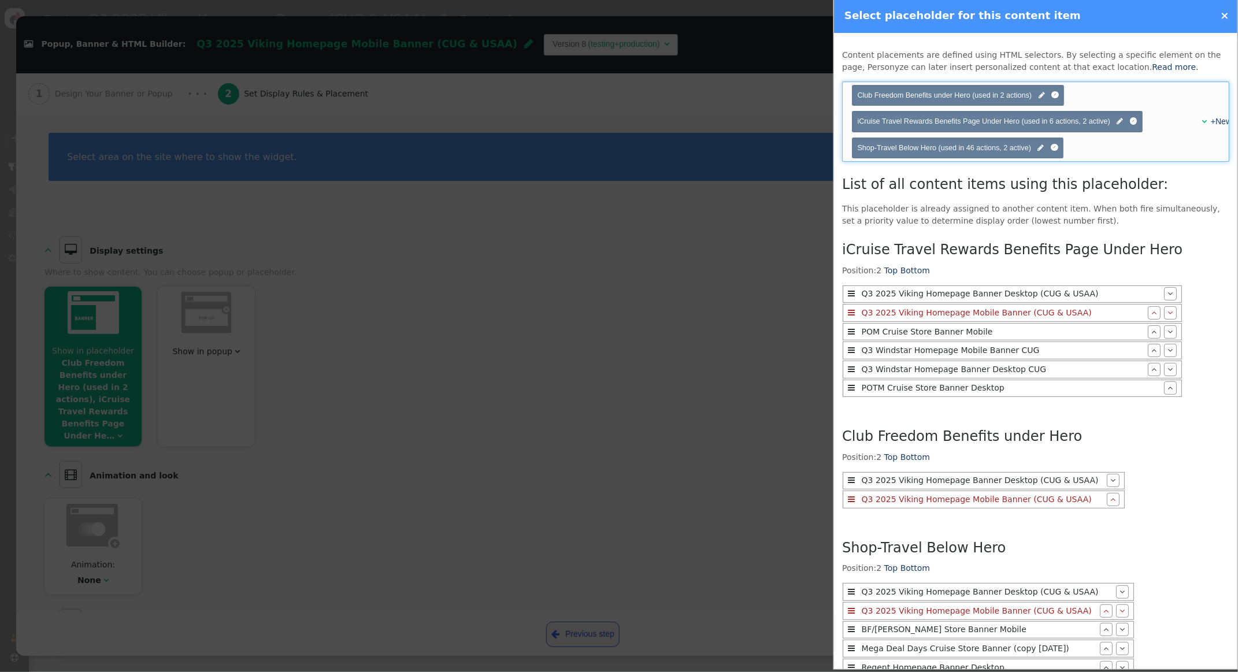
click at [1201, 120] on div "" at bounding box center [1199, 122] width 9 height 12
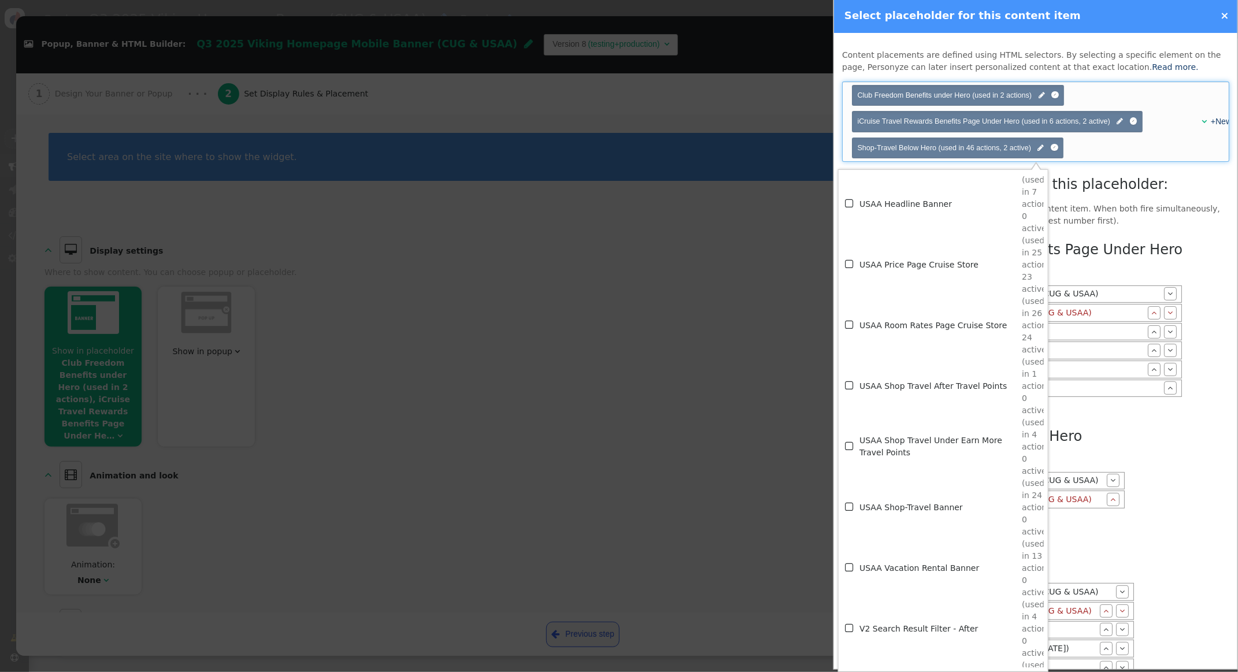
scroll to position [10400, 0]
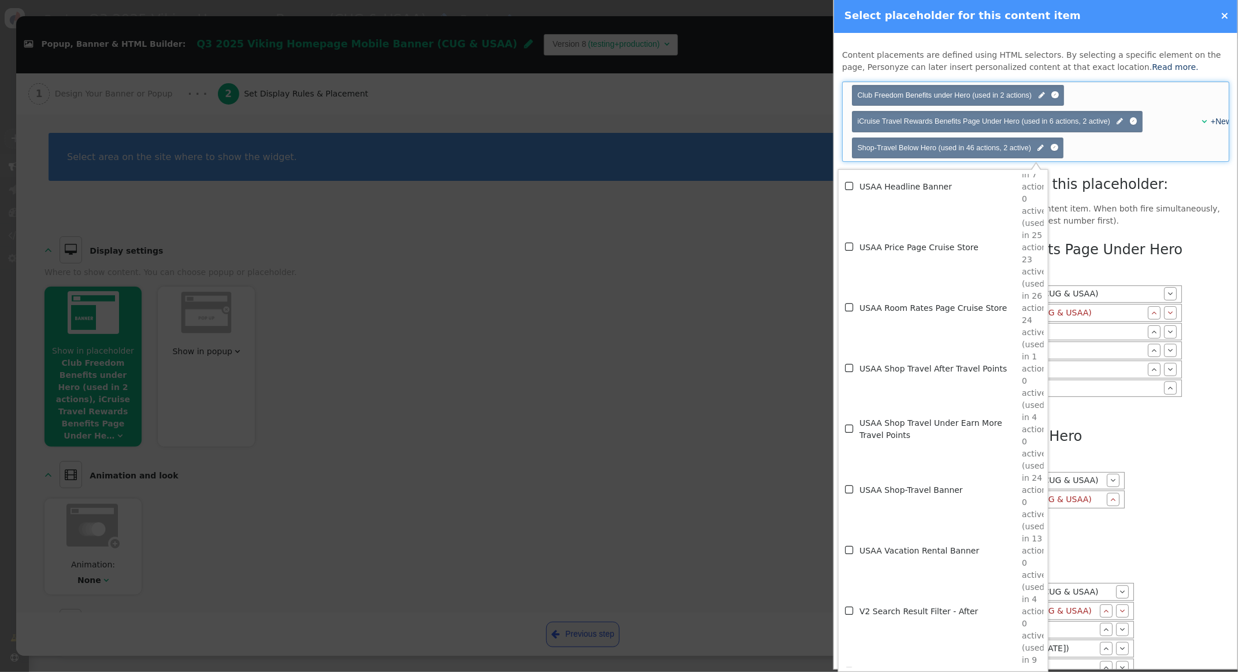
click at [849, 488] on span "" at bounding box center [850, 490] width 10 height 16
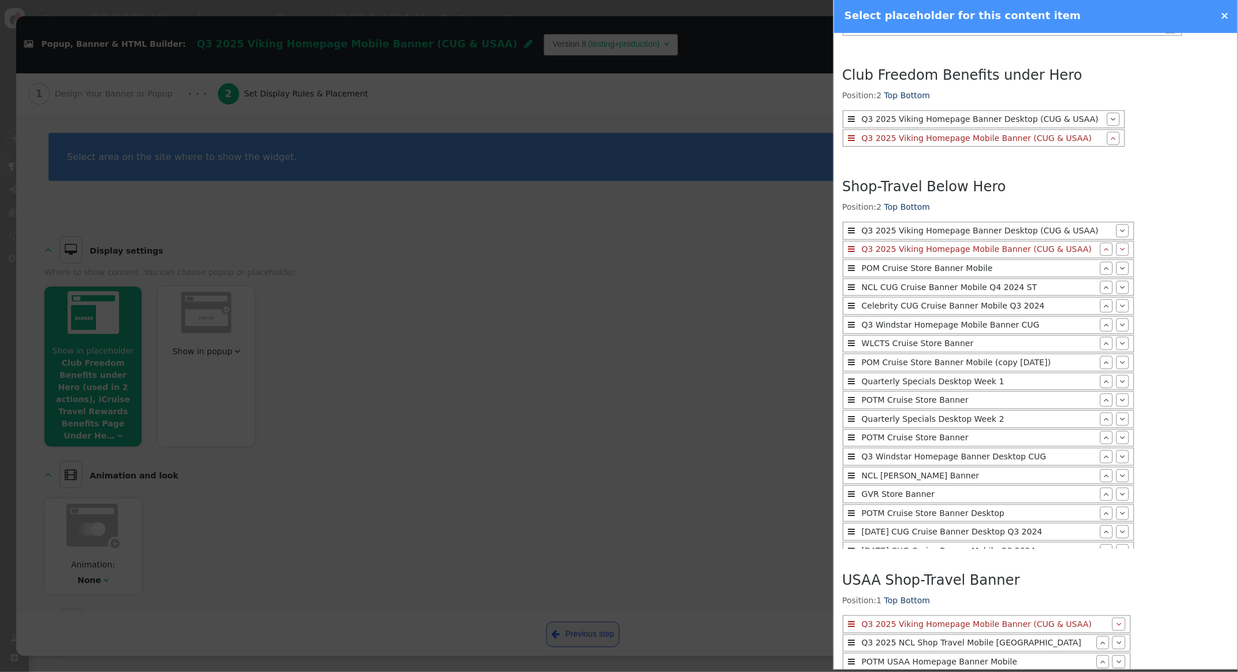
scroll to position [749, 0]
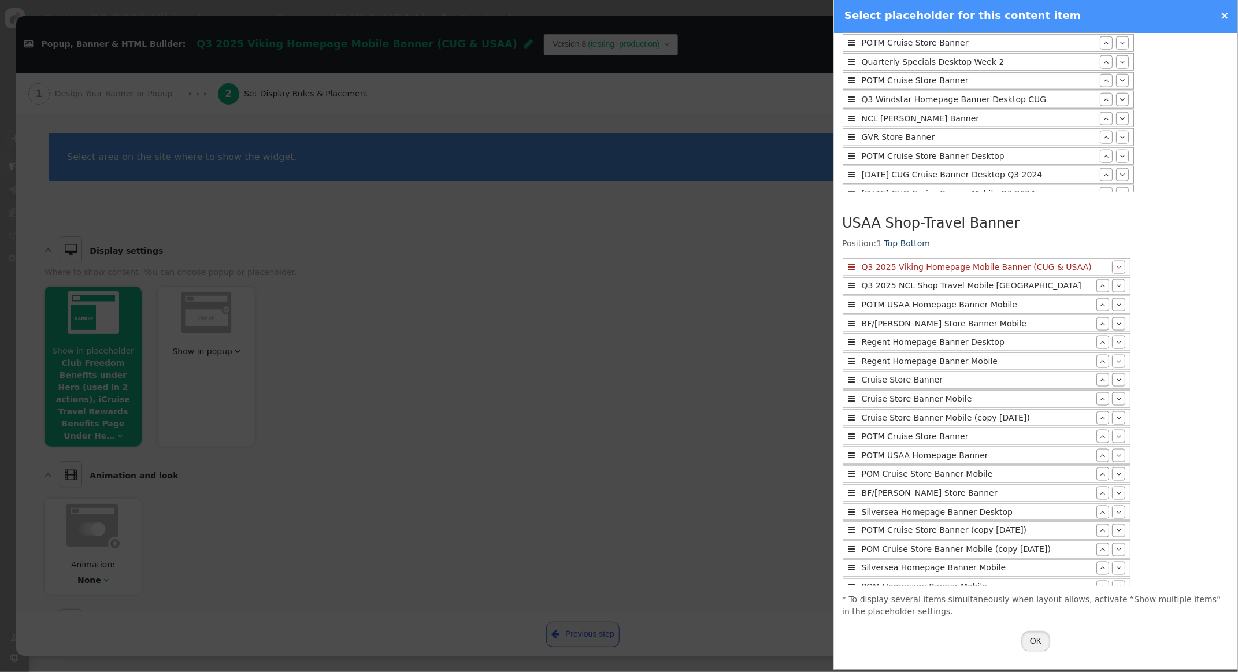
click at [1038, 636] on button "OK" at bounding box center [1035, 641] width 29 height 21
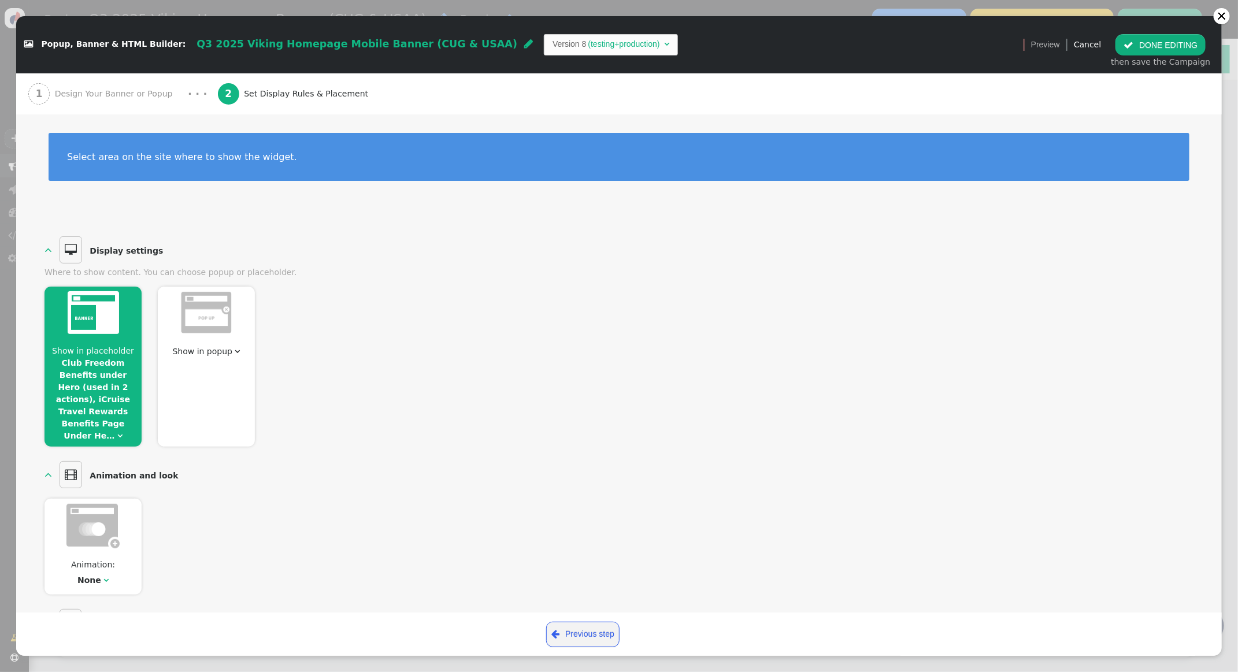
click at [1145, 46] on button " DONE EDITING" at bounding box center [1160, 44] width 90 height 21
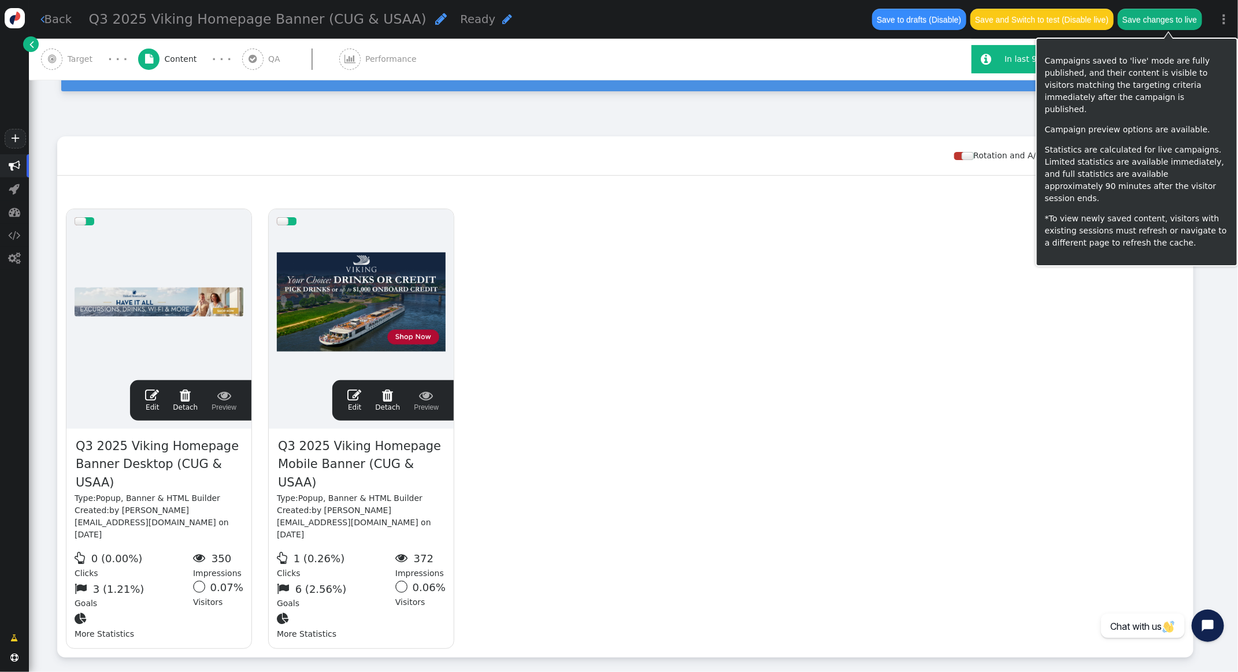
click at [1160, 20] on button "Save changes to live" at bounding box center [1159, 19] width 84 height 21
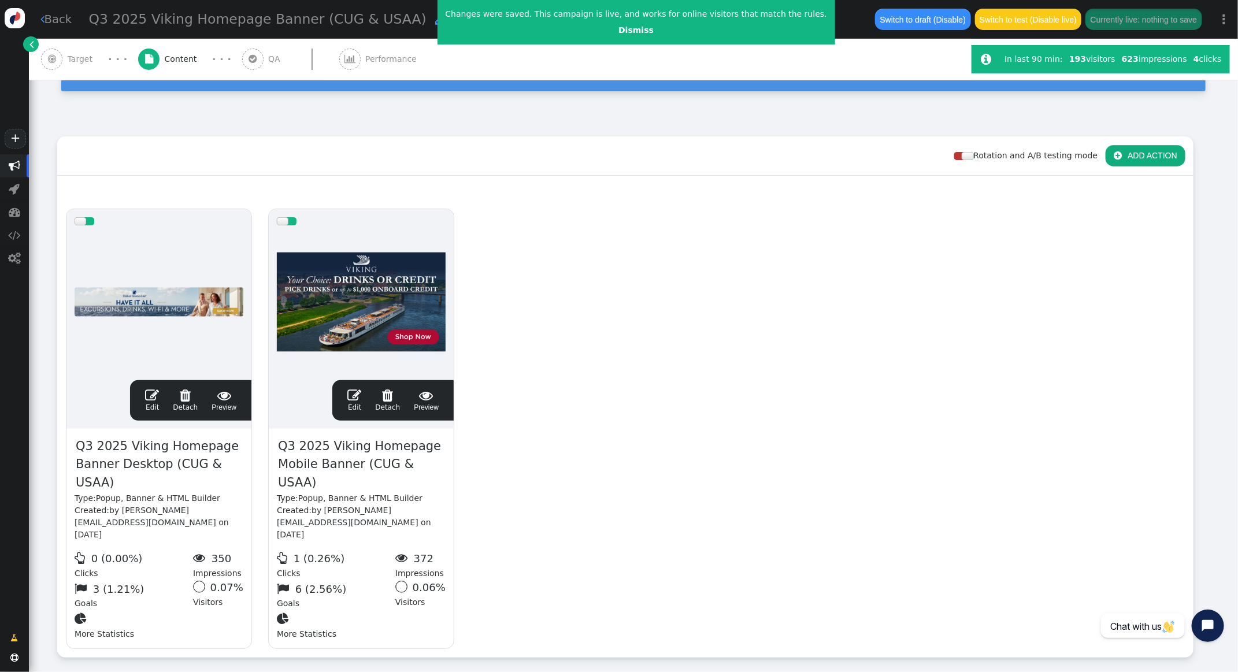
scroll to position [0, 0]
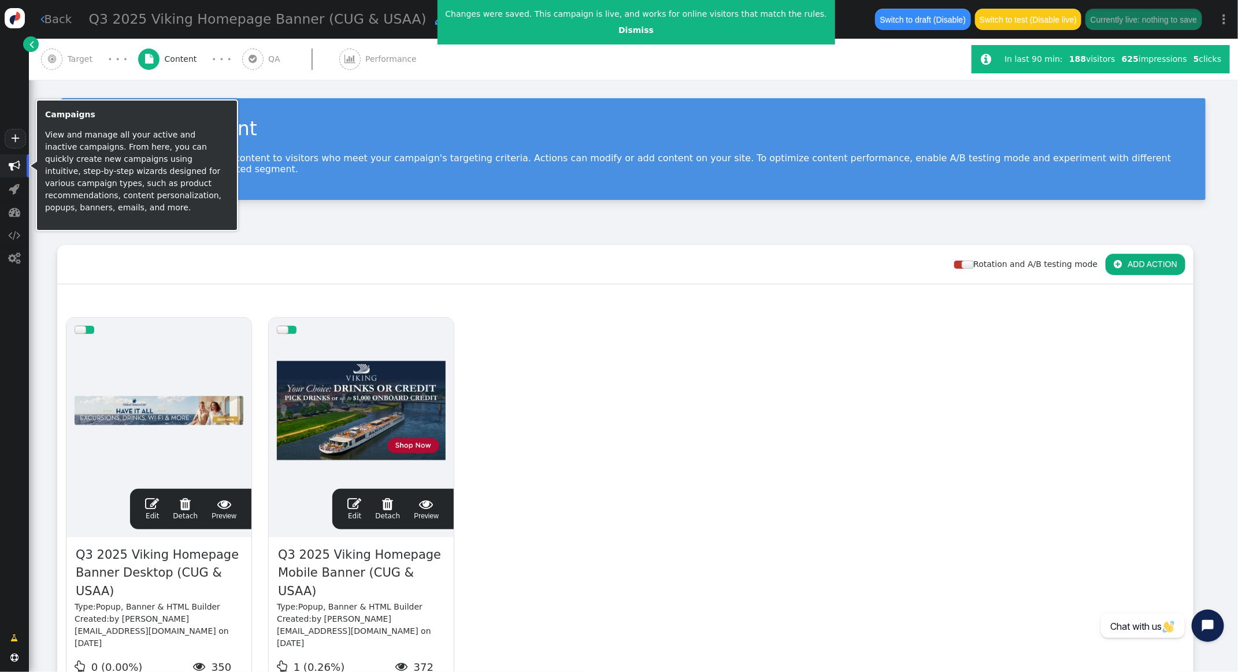
click at [13, 161] on span "" at bounding box center [15, 166] width 12 height 12
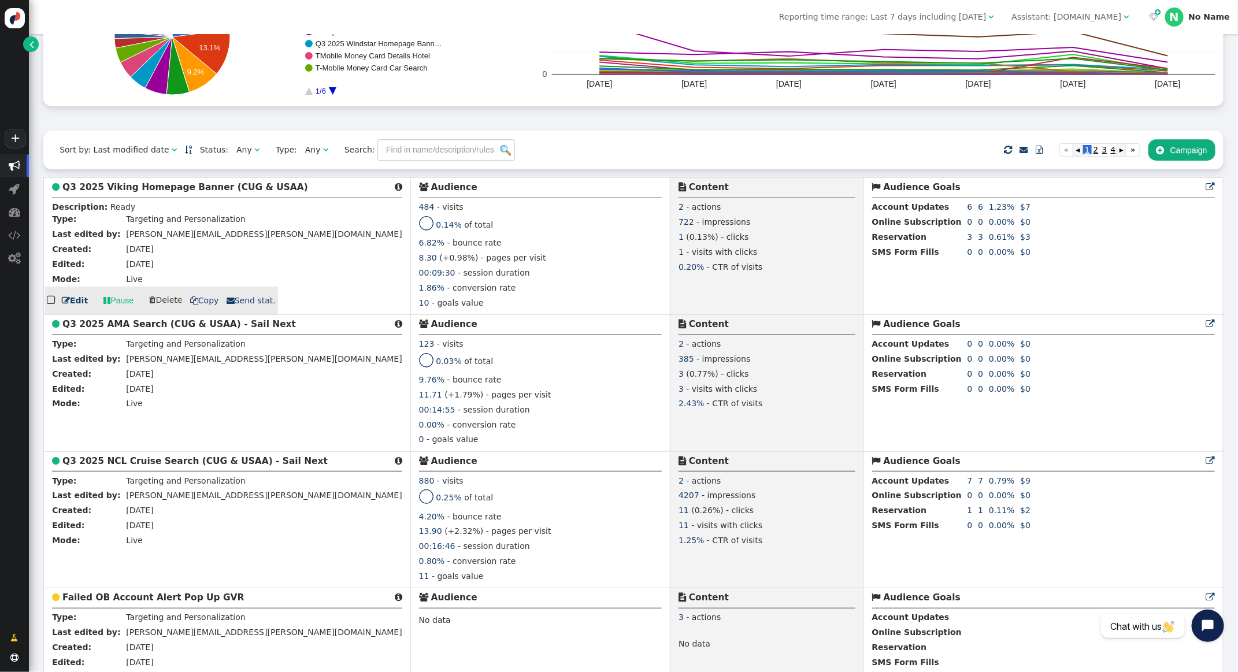
scroll to position [191, 0]
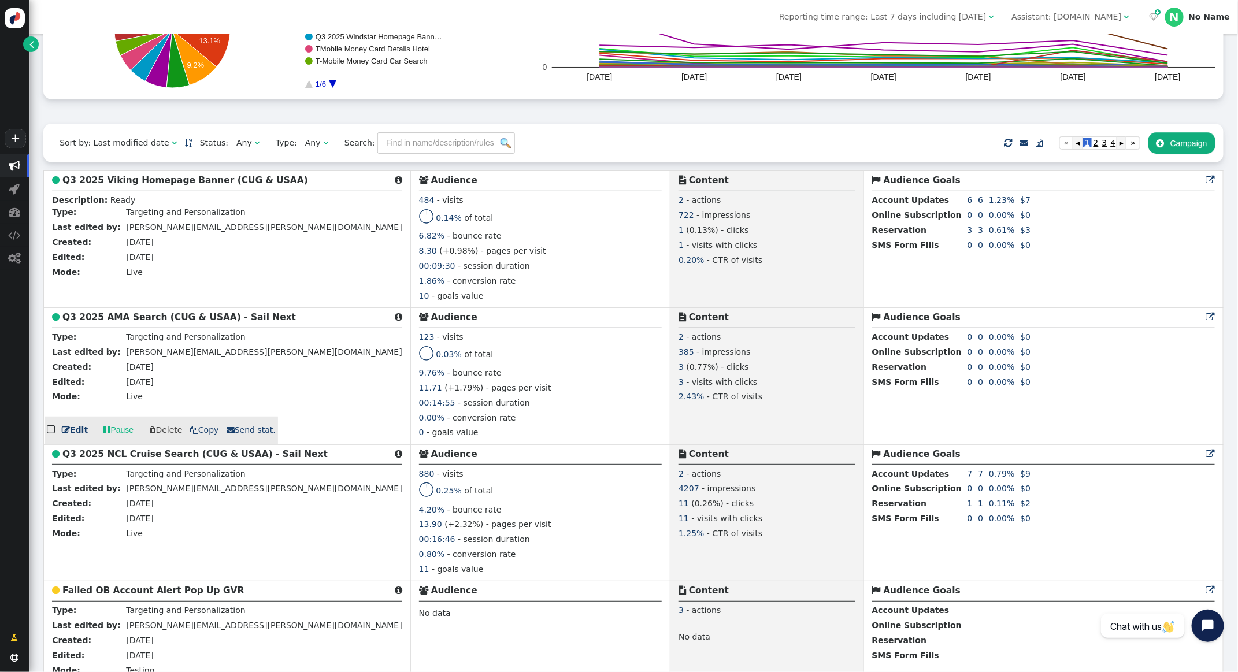
click at [146, 321] on b "Q3 2025 AMA Search (CUG & USAA) - Sail Next" at bounding box center [178, 317] width 233 height 10
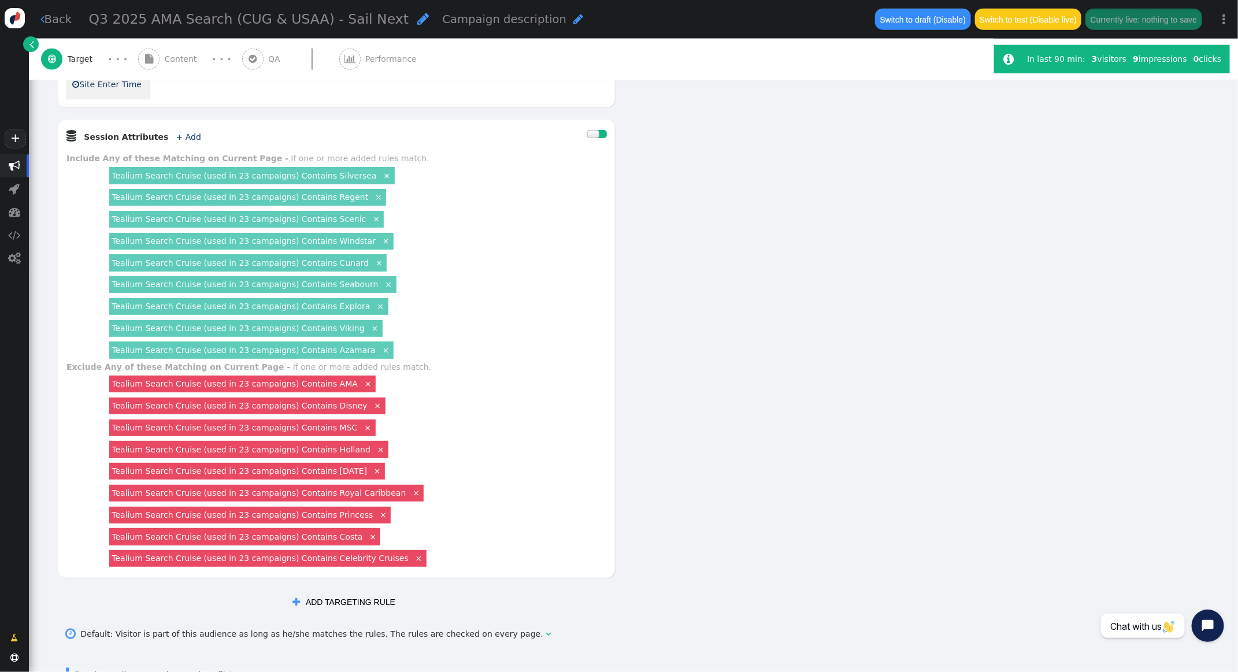
scroll to position [778, 0]
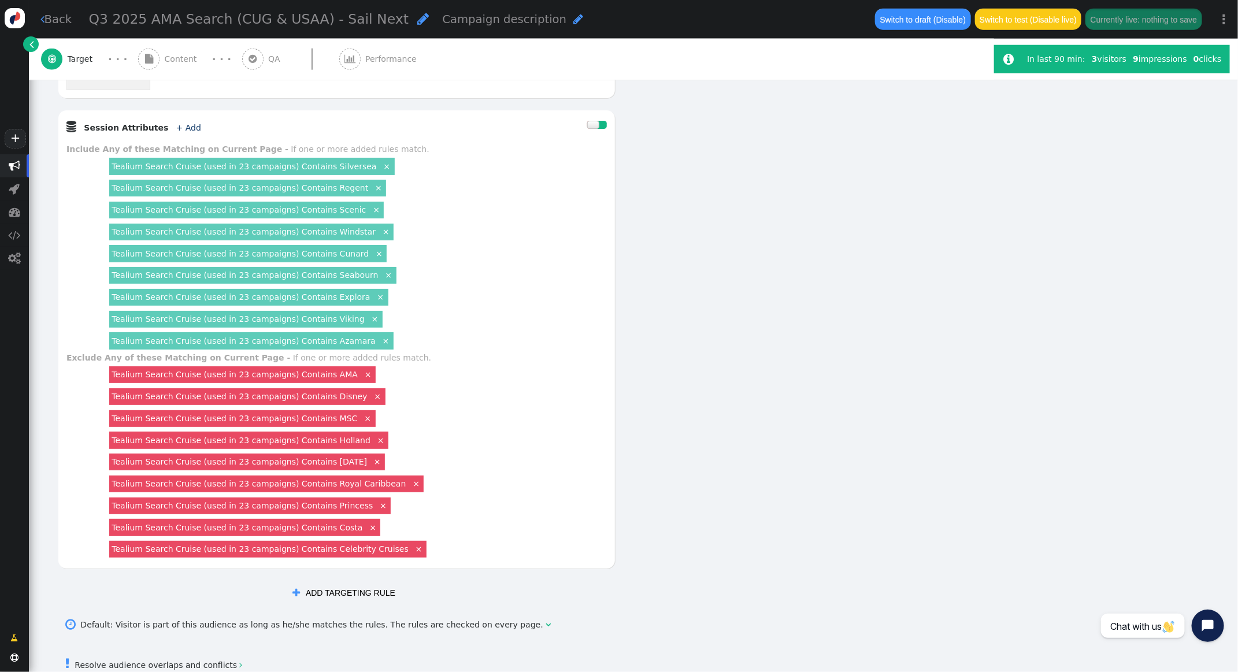
click at [369, 318] on link "×" at bounding box center [374, 318] width 10 height 10
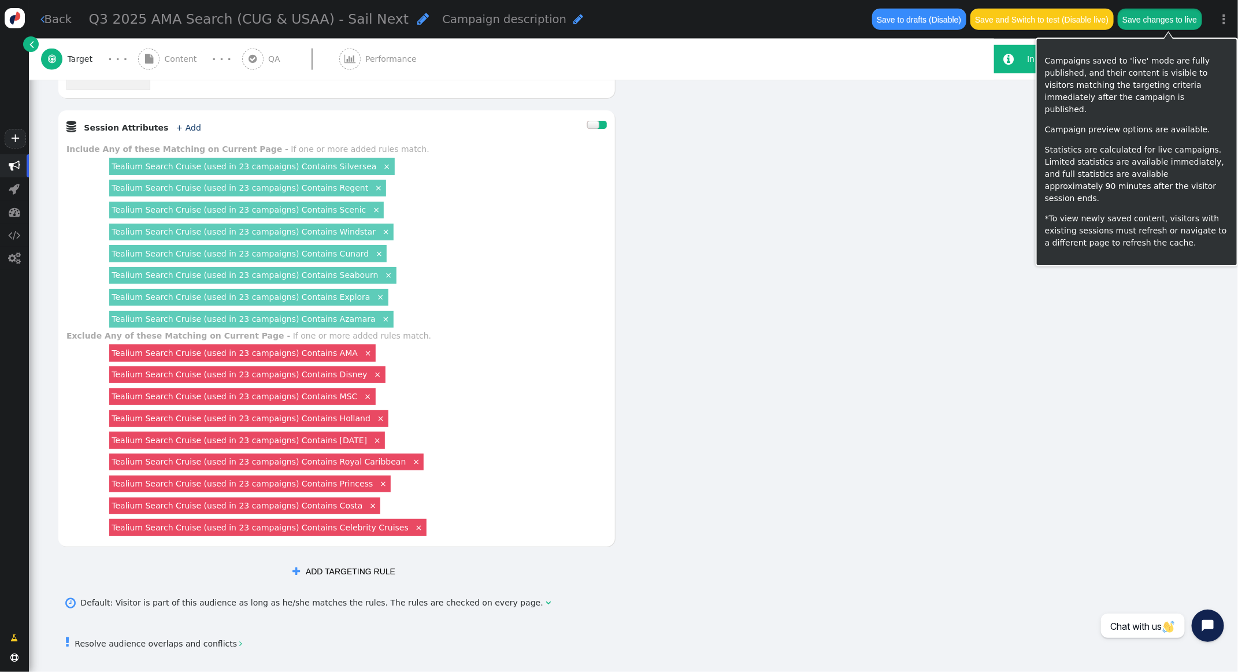
click at [1175, 15] on button "Save changes to live" at bounding box center [1159, 19] width 84 height 21
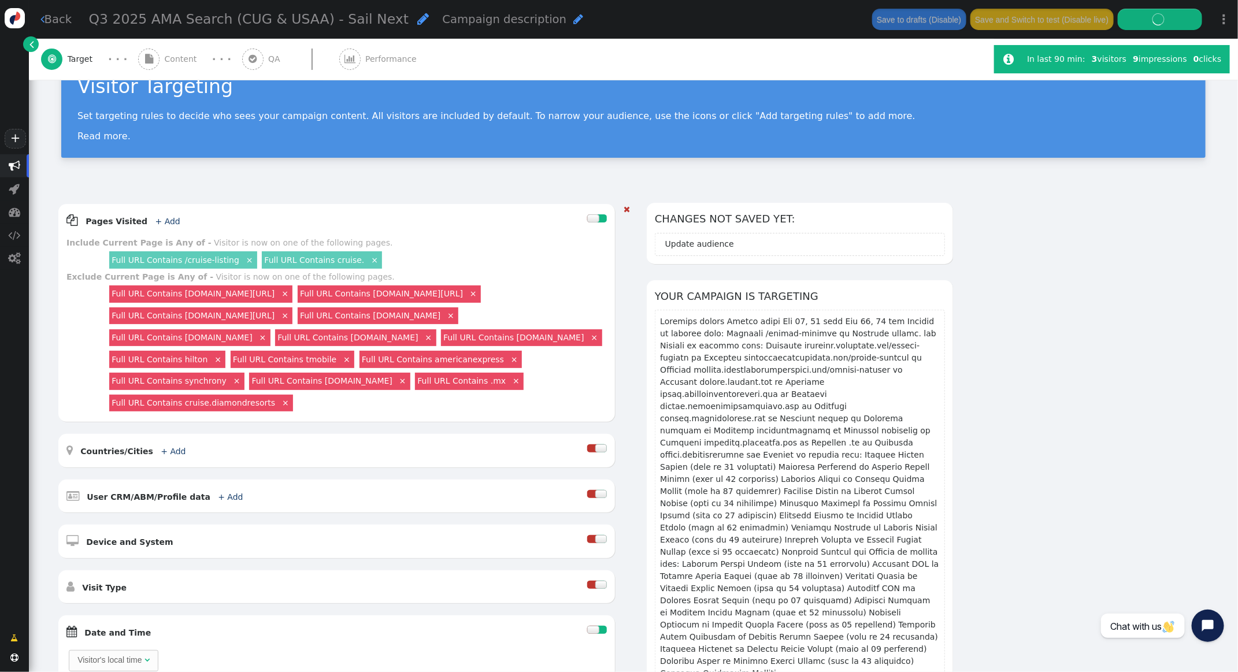
scroll to position [44, 0]
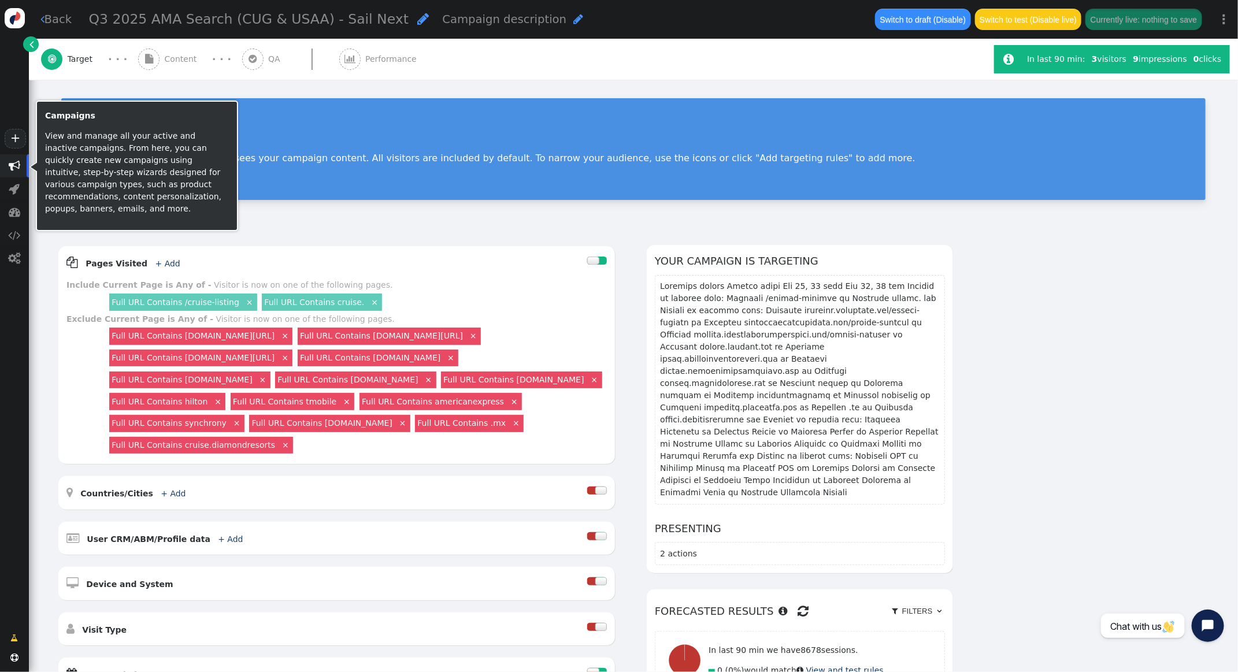
click at [19, 166] on span "" at bounding box center [15, 166] width 12 height 12
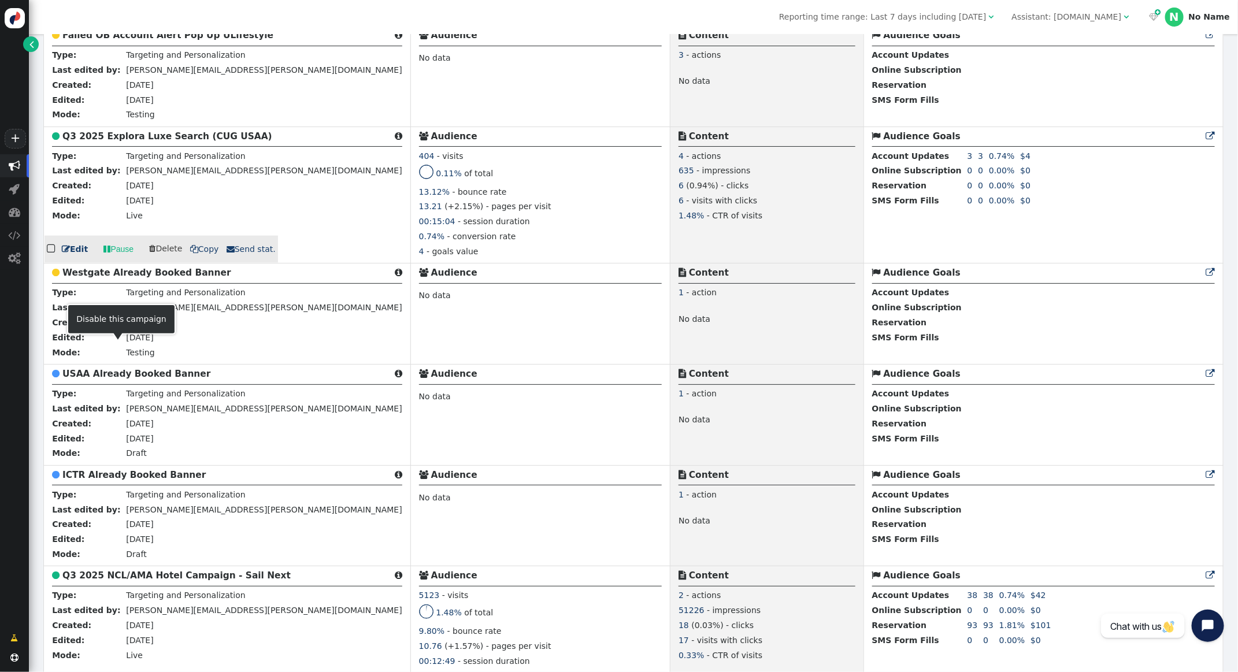
scroll to position [845, 0]
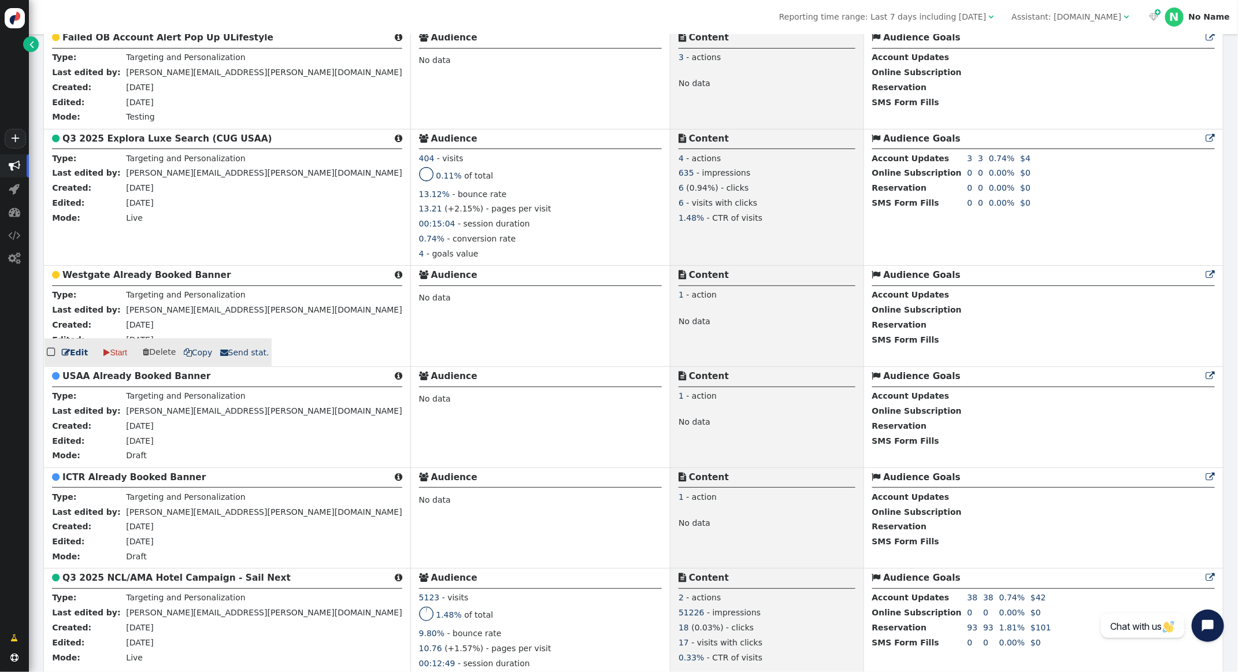
click at [127, 280] on b "Westgate Already Booked Banner" at bounding box center [146, 275] width 169 height 10
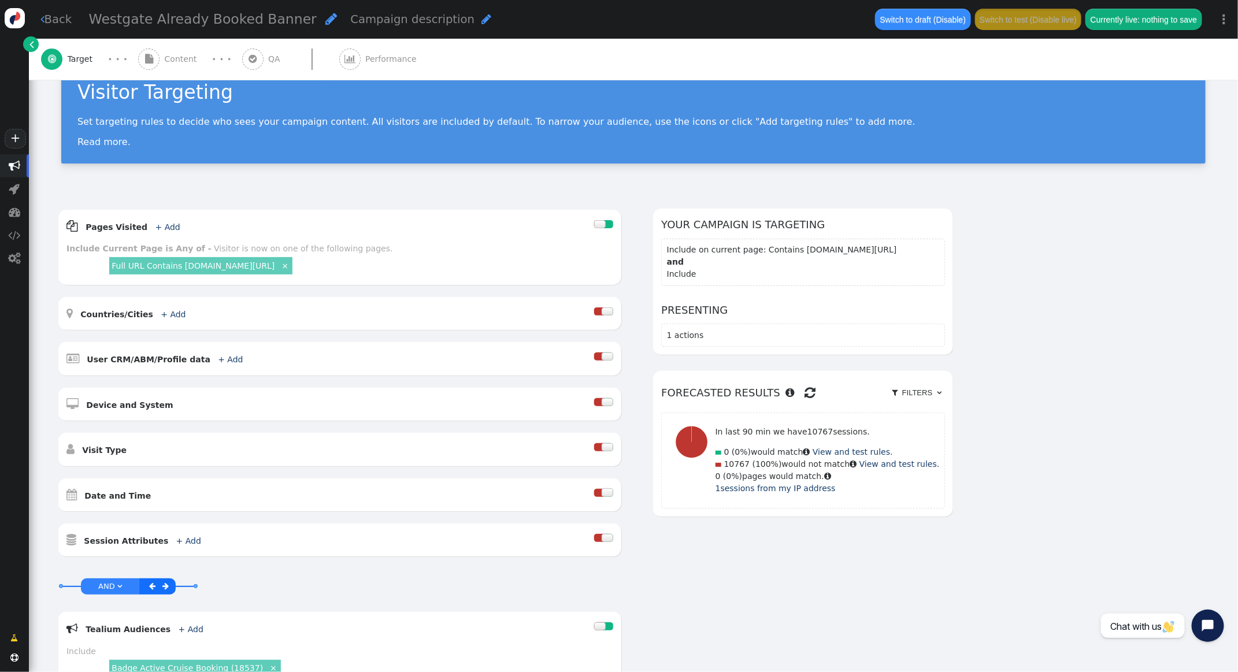
scroll to position [35, 0]
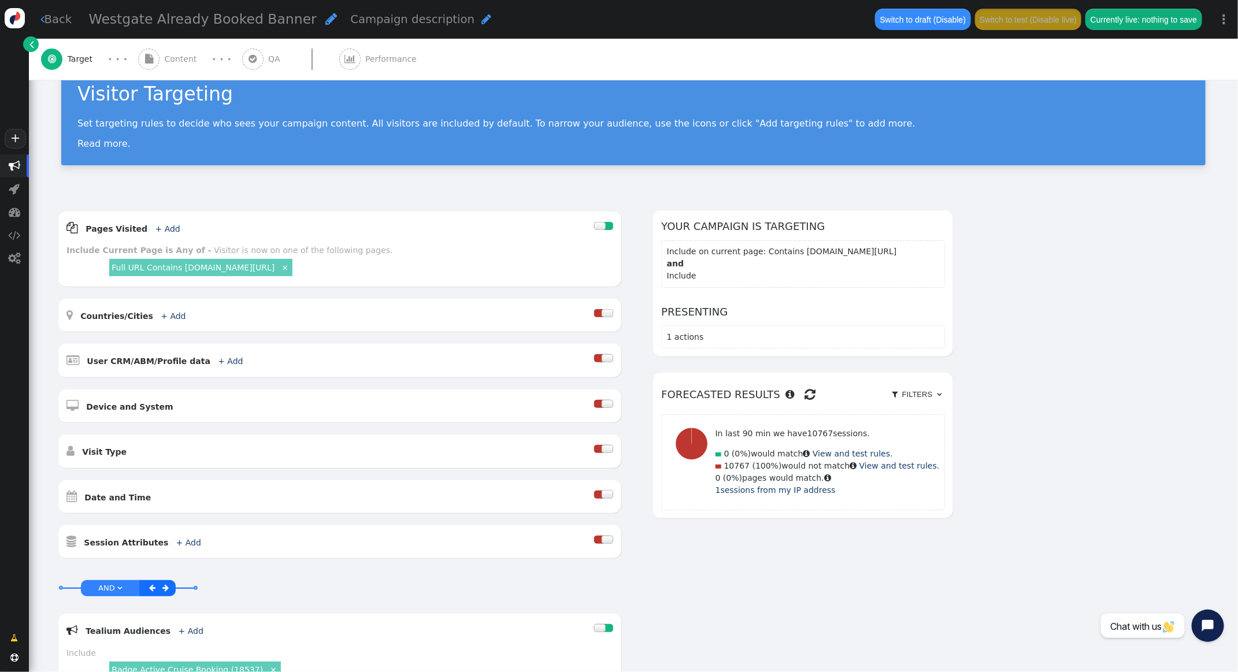
click at [15, 166] on span "" at bounding box center [15, 166] width 12 height 12
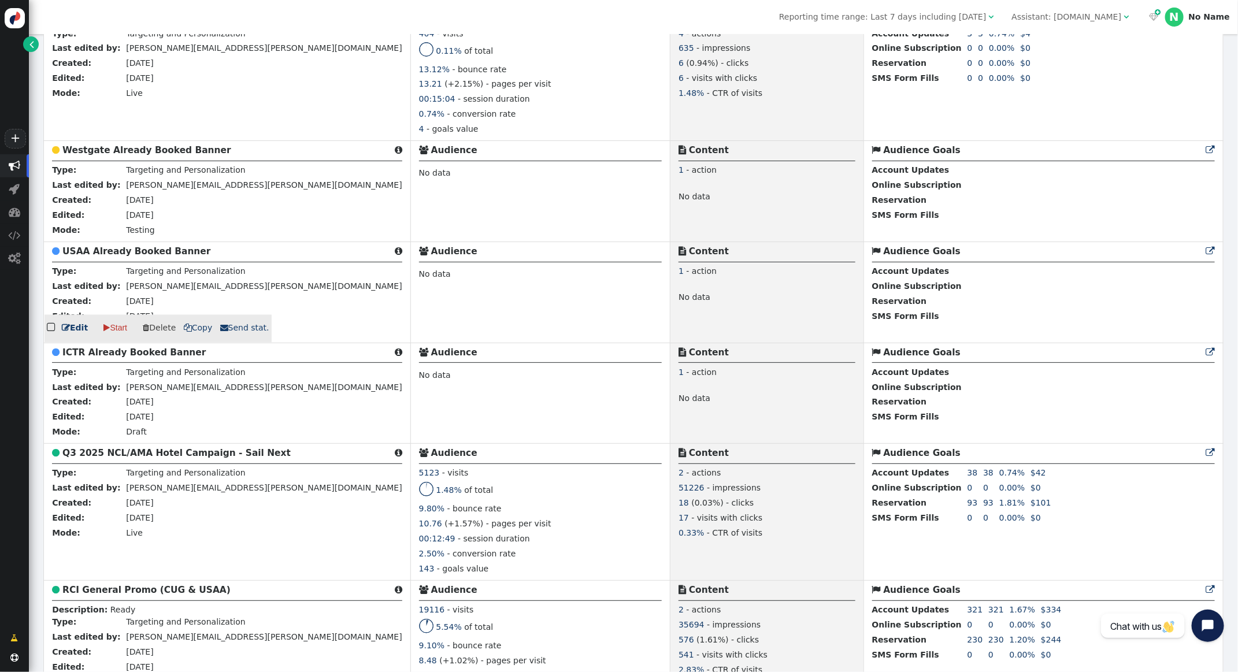
scroll to position [1002, 0]
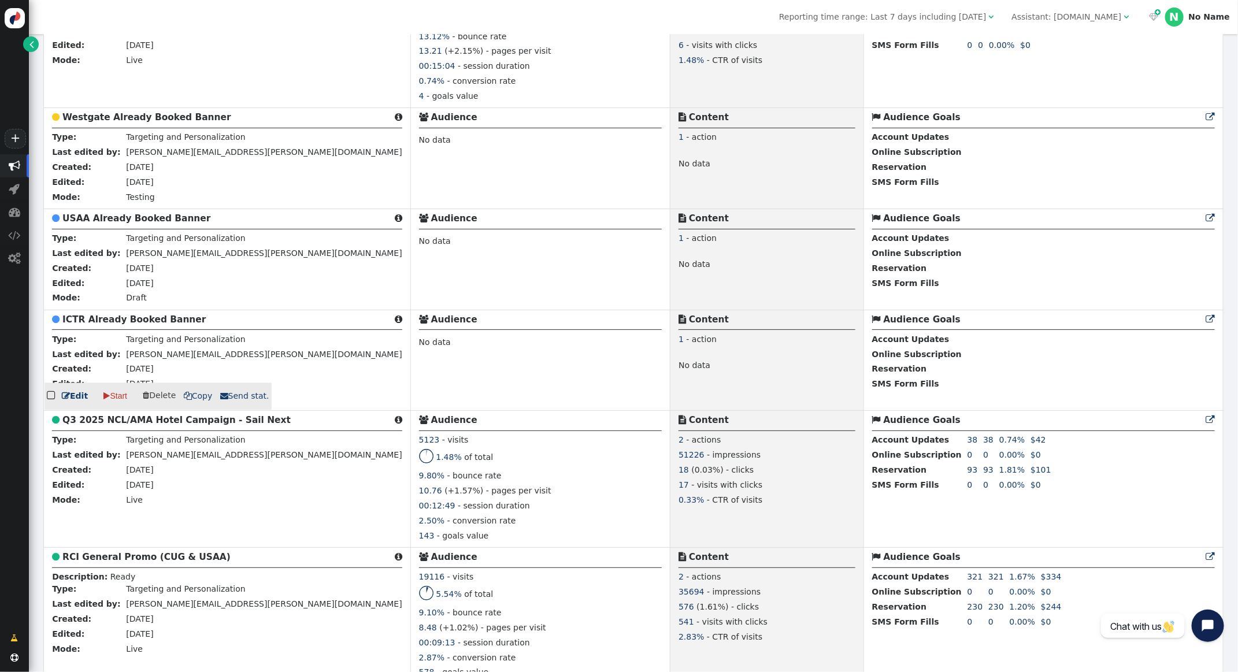
click at [127, 325] on b "ICTR Already Booked Banner" at bounding box center [133, 319] width 143 height 10
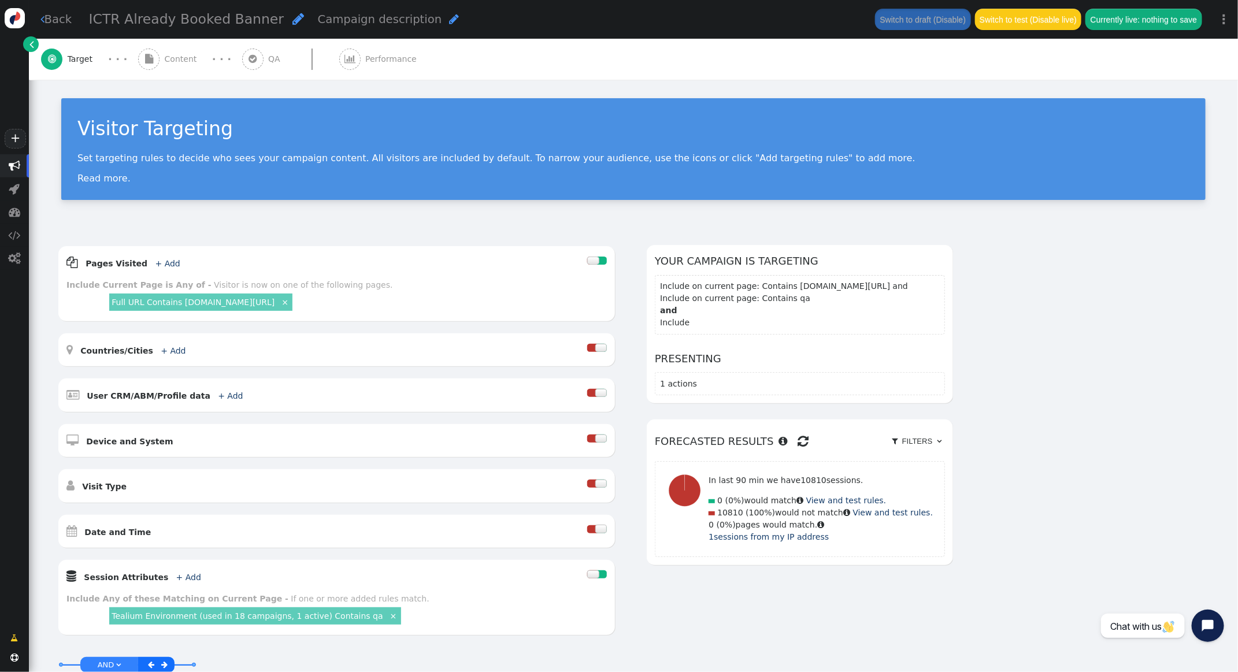
click at [179, 58] on span "Content" at bounding box center [183, 59] width 37 height 12
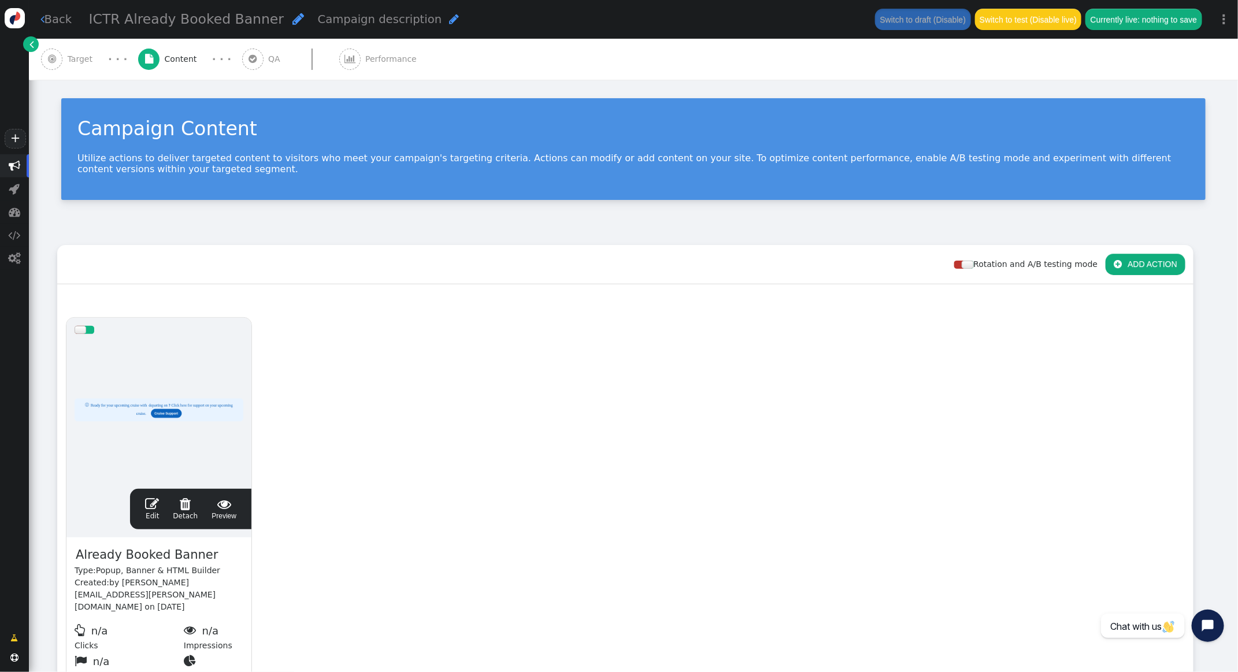
click at [154, 509] on span "" at bounding box center [152, 504] width 14 height 14
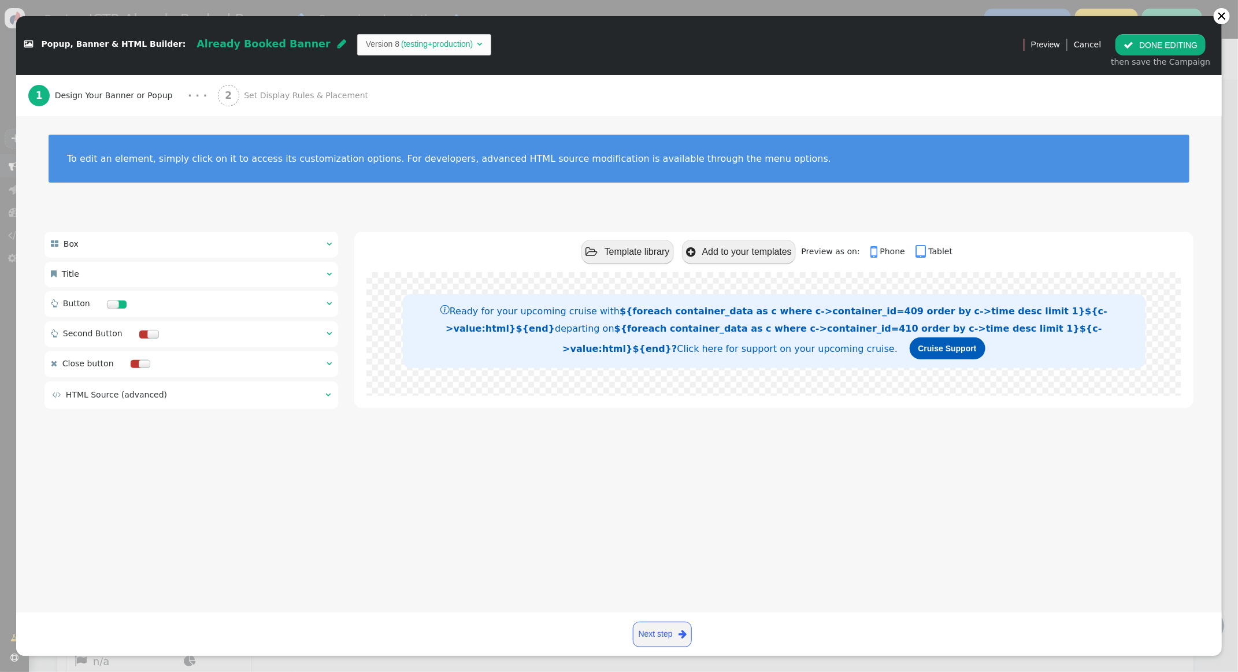
click at [1160, 43] on button " DONE EDITING" at bounding box center [1160, 44] width 90 height 21
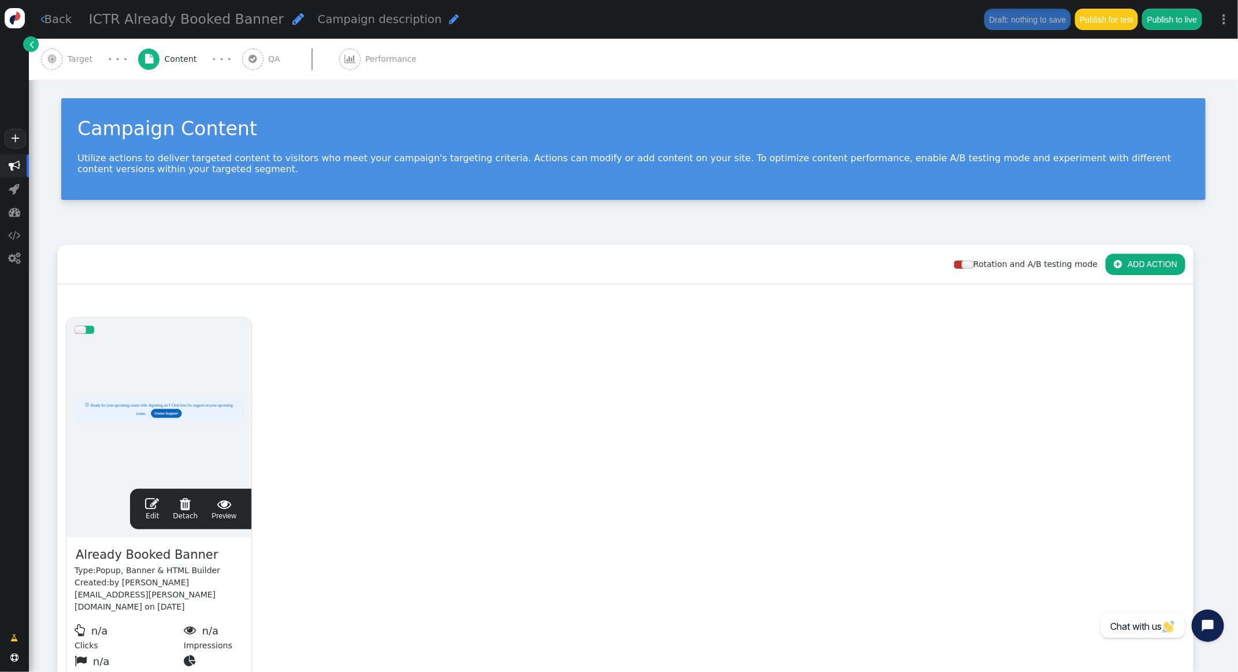
click at [80, 63] on span "Target" at bounding box center [83, 59] width 30 height 12
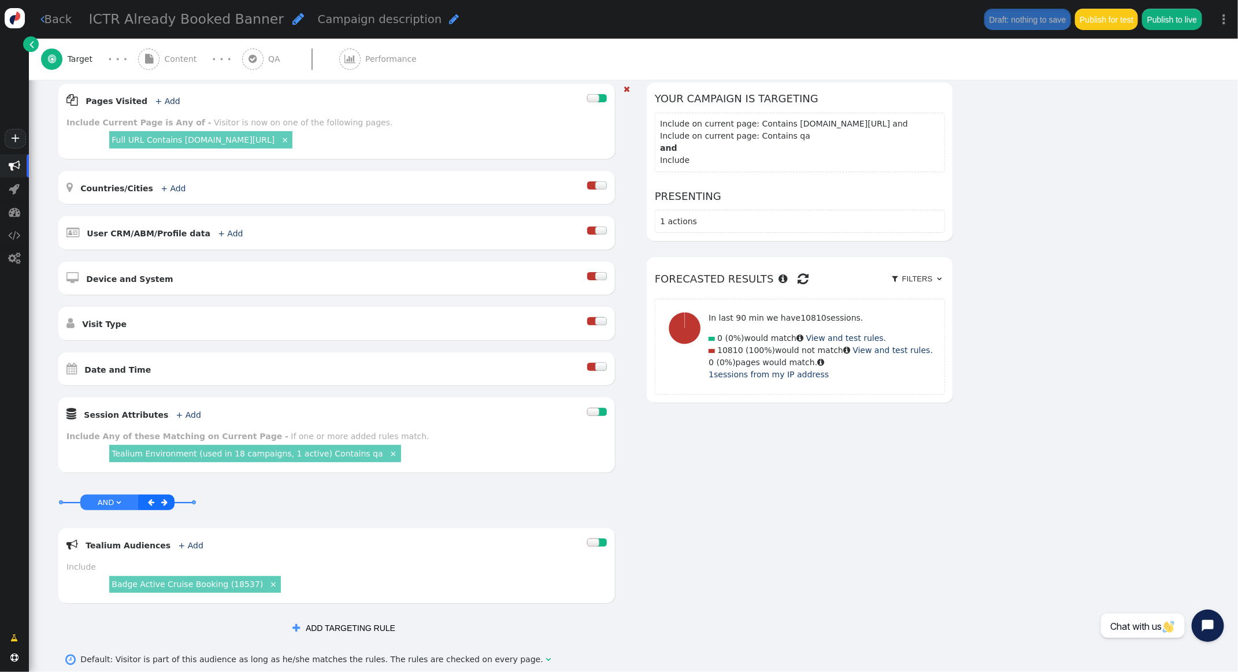
scroll to position [166, 0]
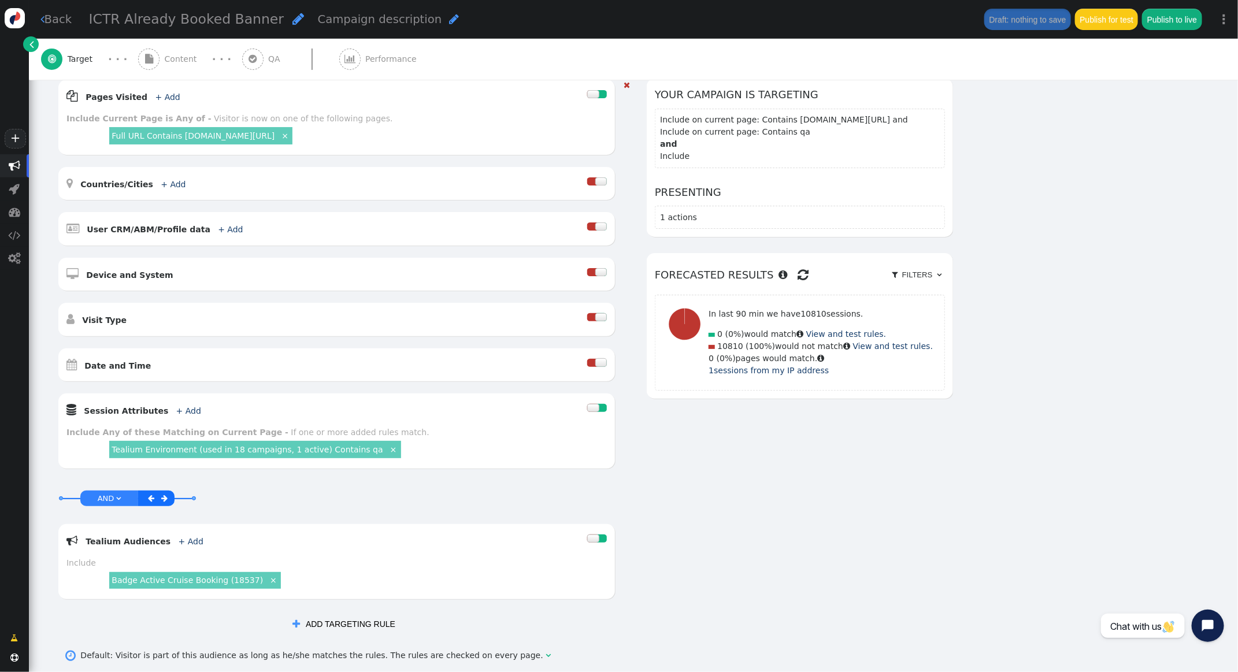
click at [599, 404] on div at bounding box center [602, 408] width 10 height 8
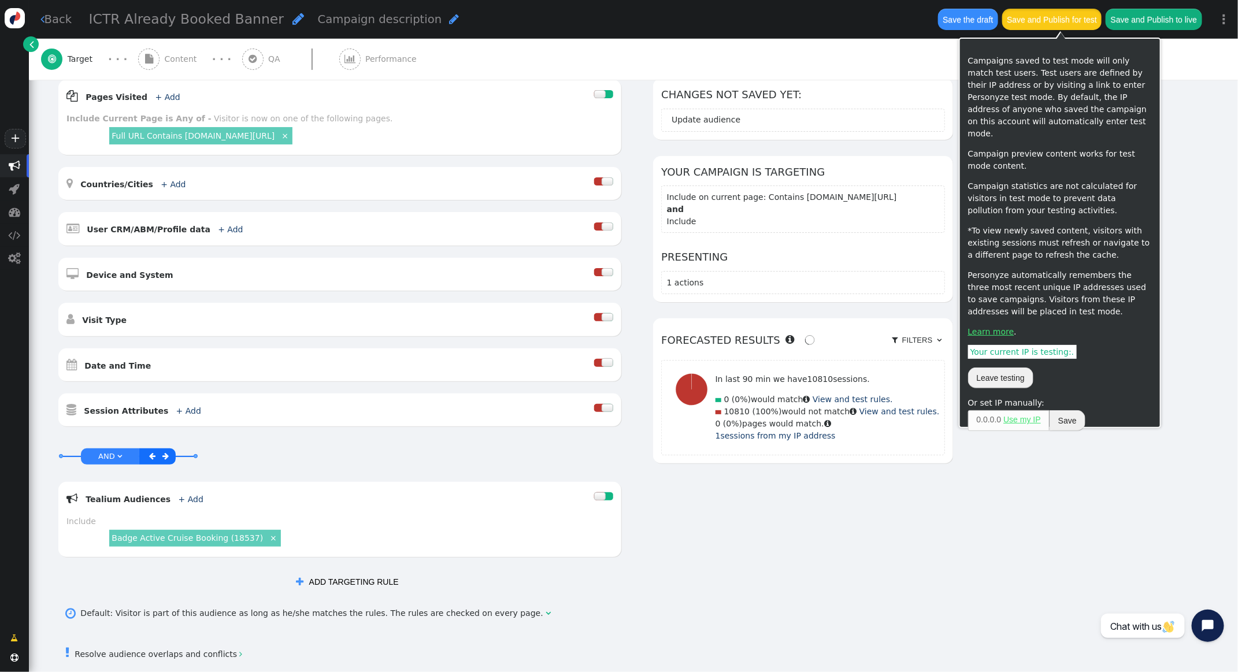
click at [1080, 14] on button "Save and Publish for test" at bounding box center [1051, 19] width 99 height 21
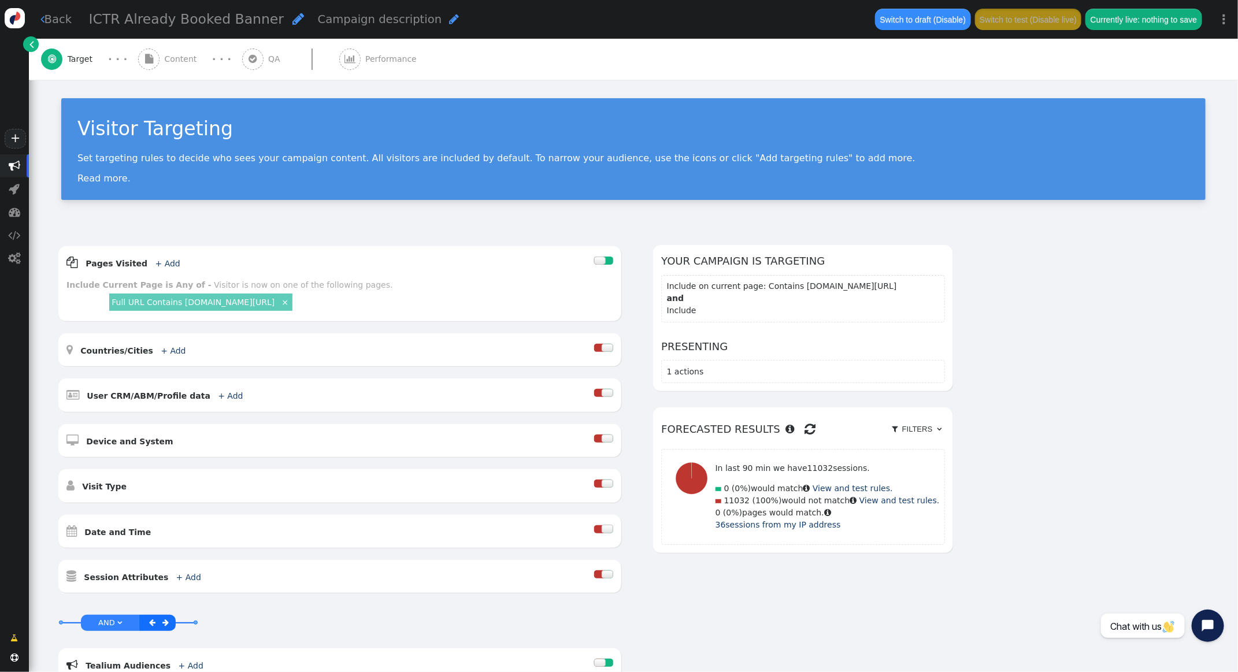
click at [276, 51] on div " QA" at bounding box center [263, 59] width 43 height 41
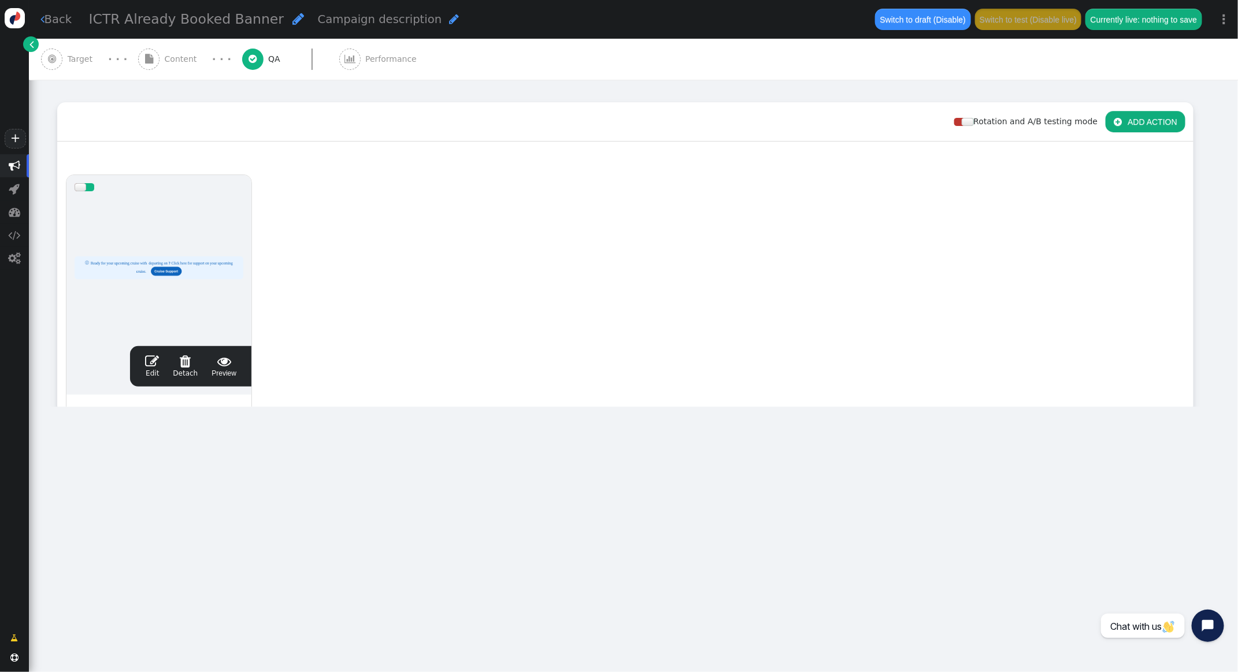
type input "https://www.thevidalifestyle.com.mx/"
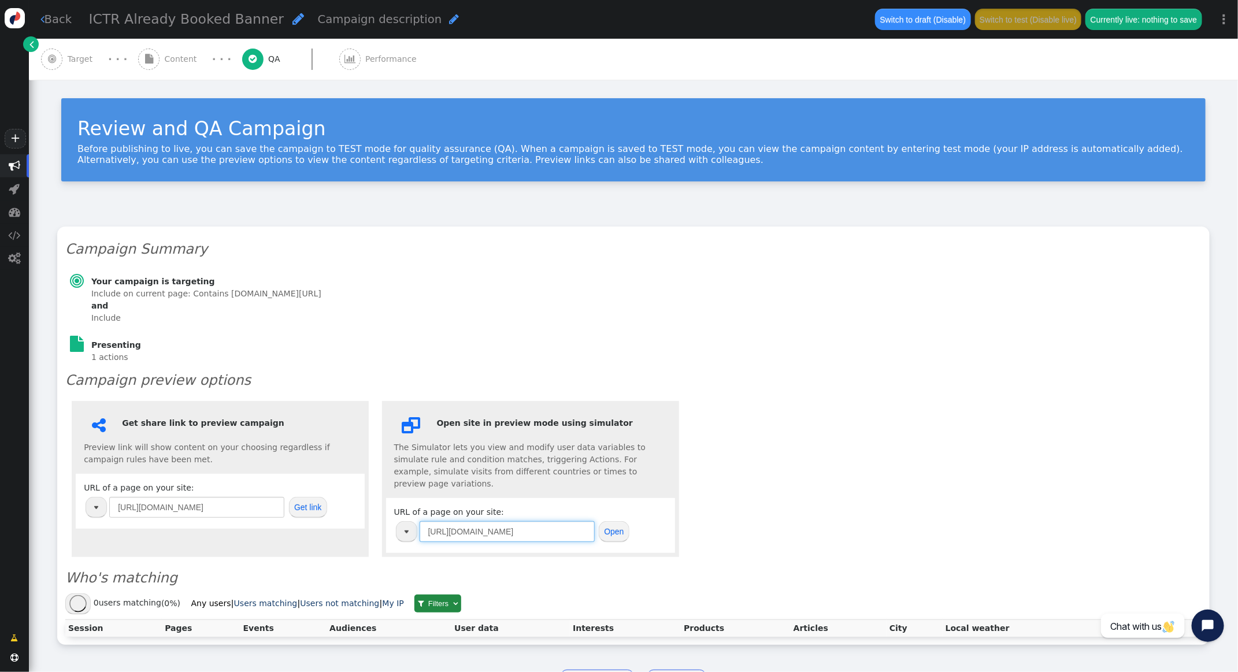
drag, startPoint x: 581, startPoint y: 520, endPoint x: 370, endPoint y: 501, distance: 211.7
click at [370, 501] on div " Get share link to preview campaign Preview link will show content on your cho…" at bounding box center [633, 479] width 1136 height 169
paste input "icruiserewards.com/benefits/?token=eyJhbGciOiJIUzI1NiIsInR5cCI6IkpXVCJ9.eyJNZW1…"
type input "https://icruiserewards.com/benefits/?token=eyJhbGciOiJIUzI1NiIsInR5cCI6IkpXVCJ9…"
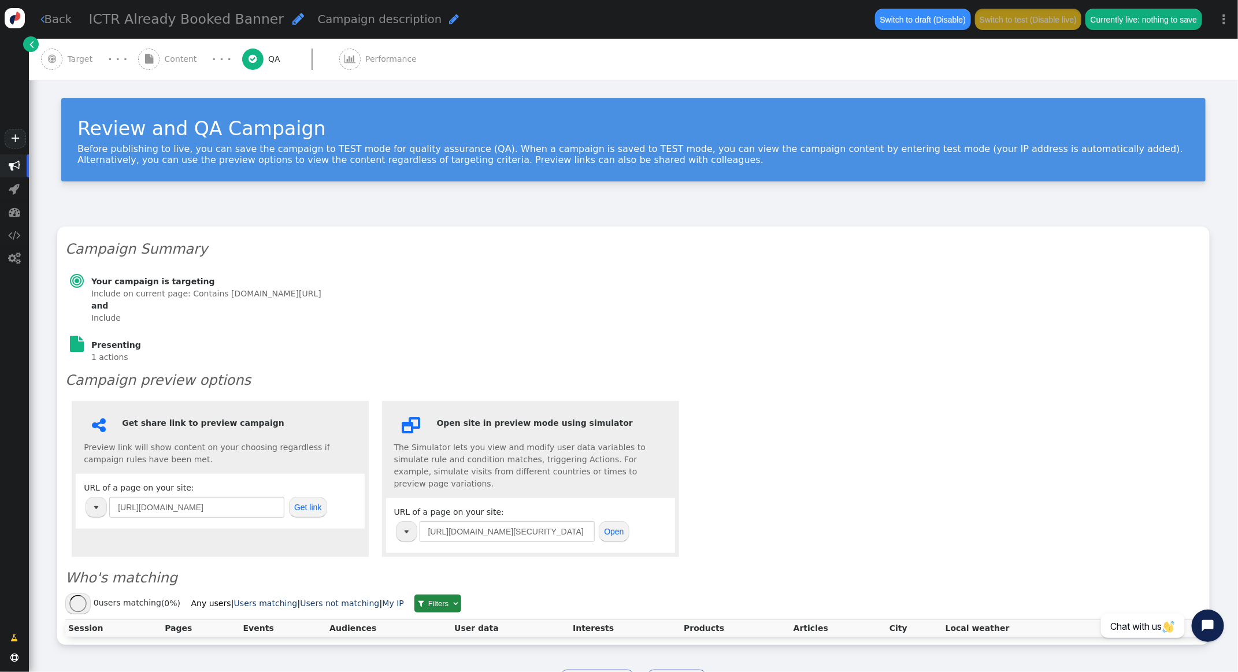
click at [619, 522] on button "Open" at bounding box center [614, 531] width 31 height 21
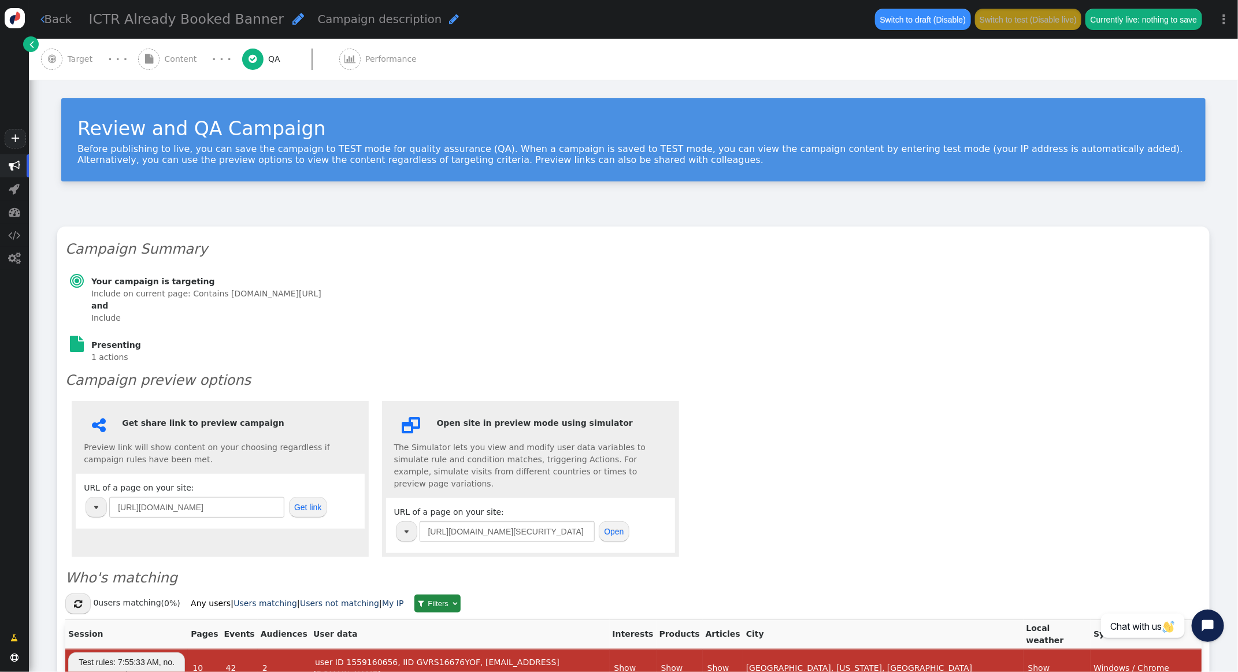
click at [75, 53] on span "Target" at bounding box center [83, 59] width 30 height 12
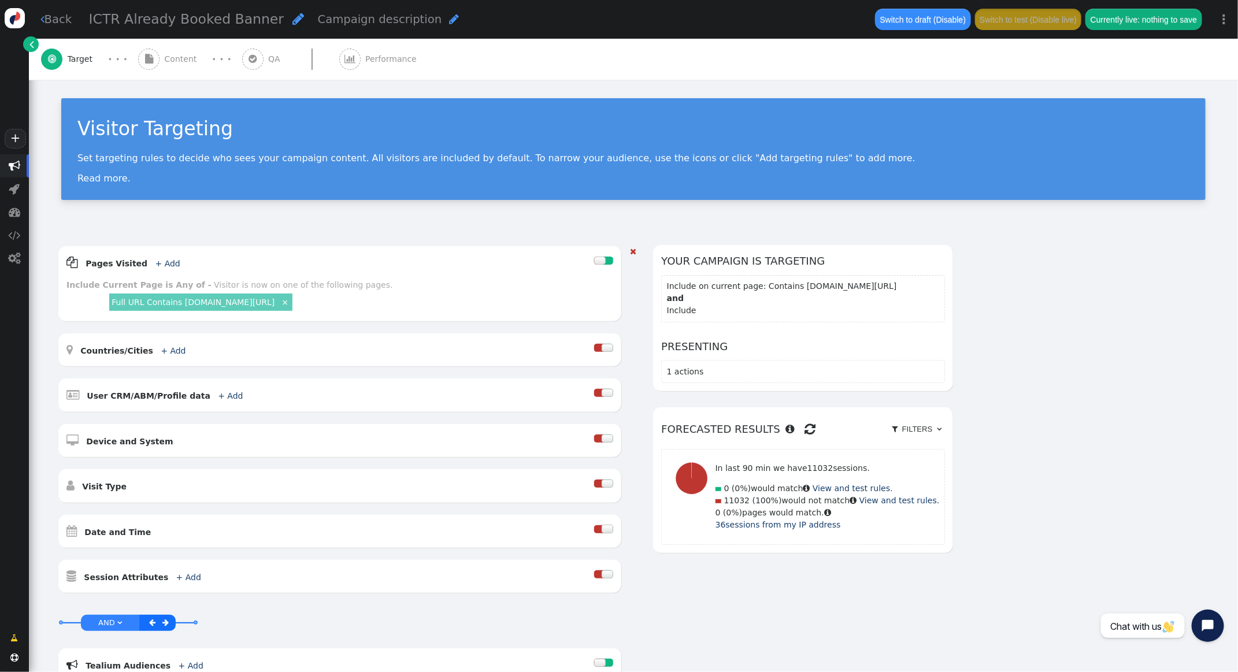
scroll to position [256, 0]
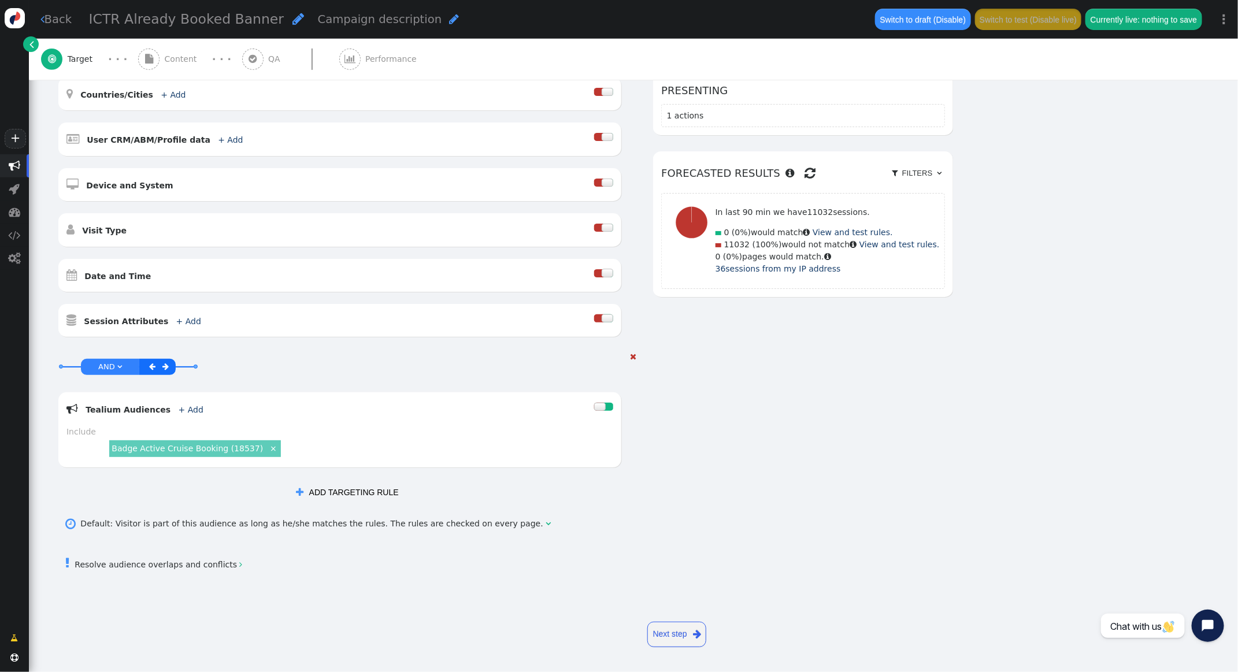
click at [636, 357] on span "" at bounding box center [633, 356] width 6 height 8
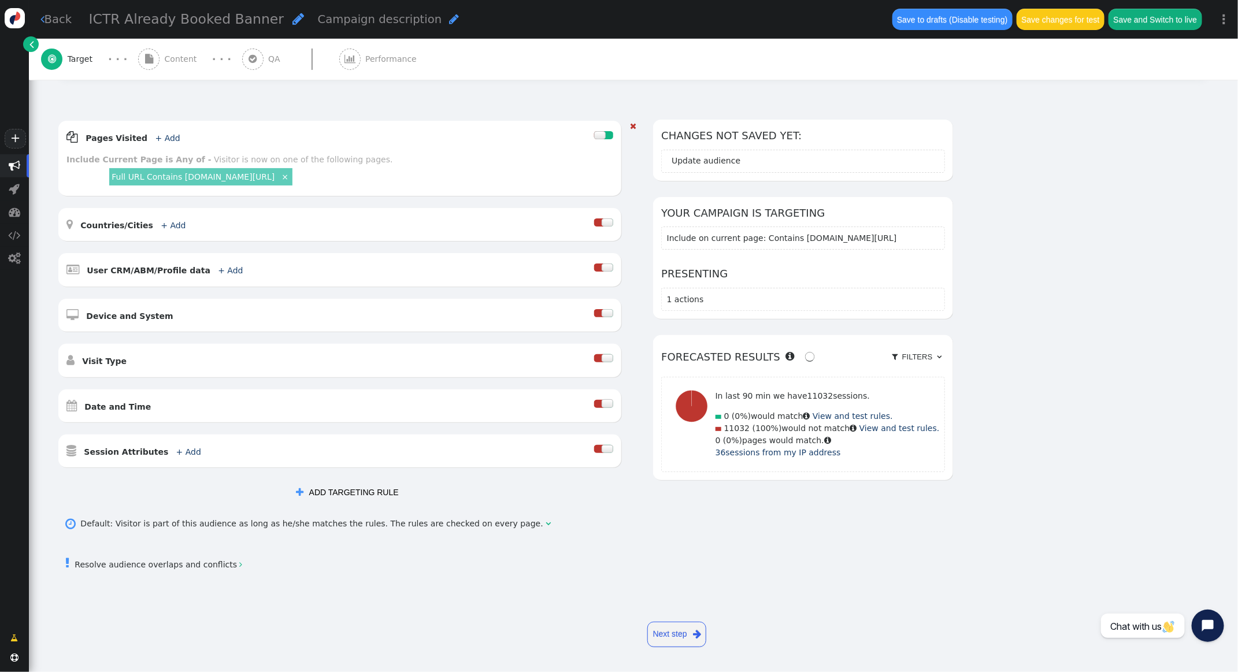
click at [604, 452] on div at bounding box center [599, 449] width 10 height 8
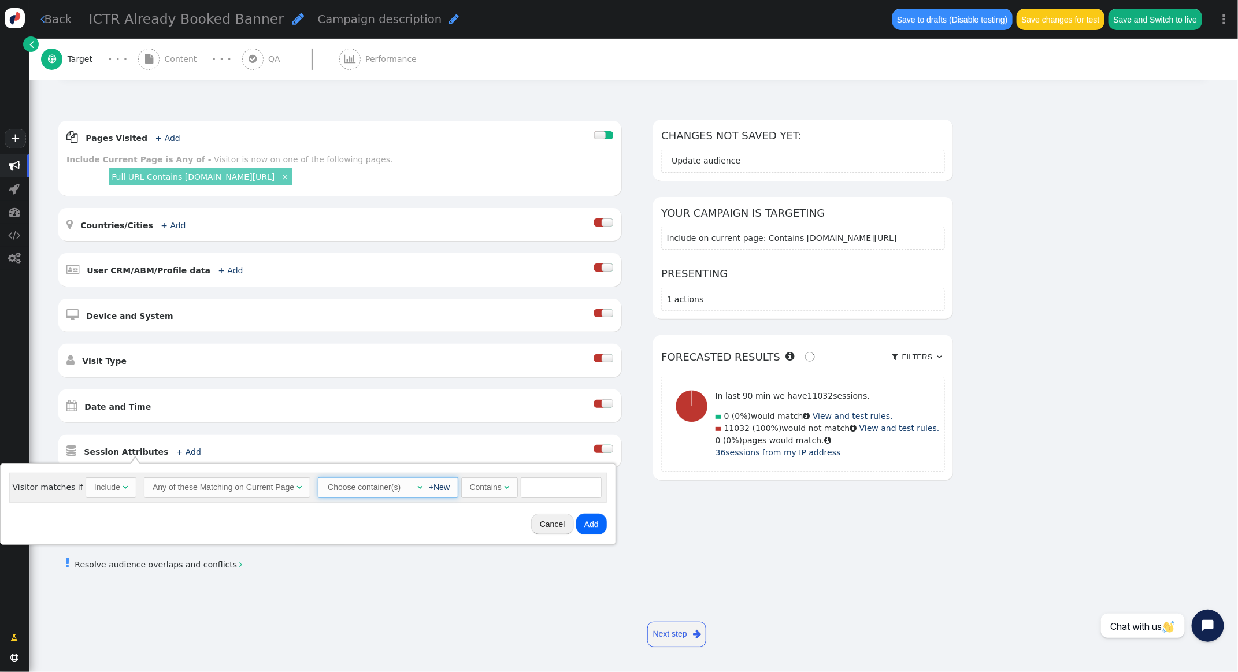
click at [417, 489] on span "" at bounding box center [419, 487] width 5 height 8
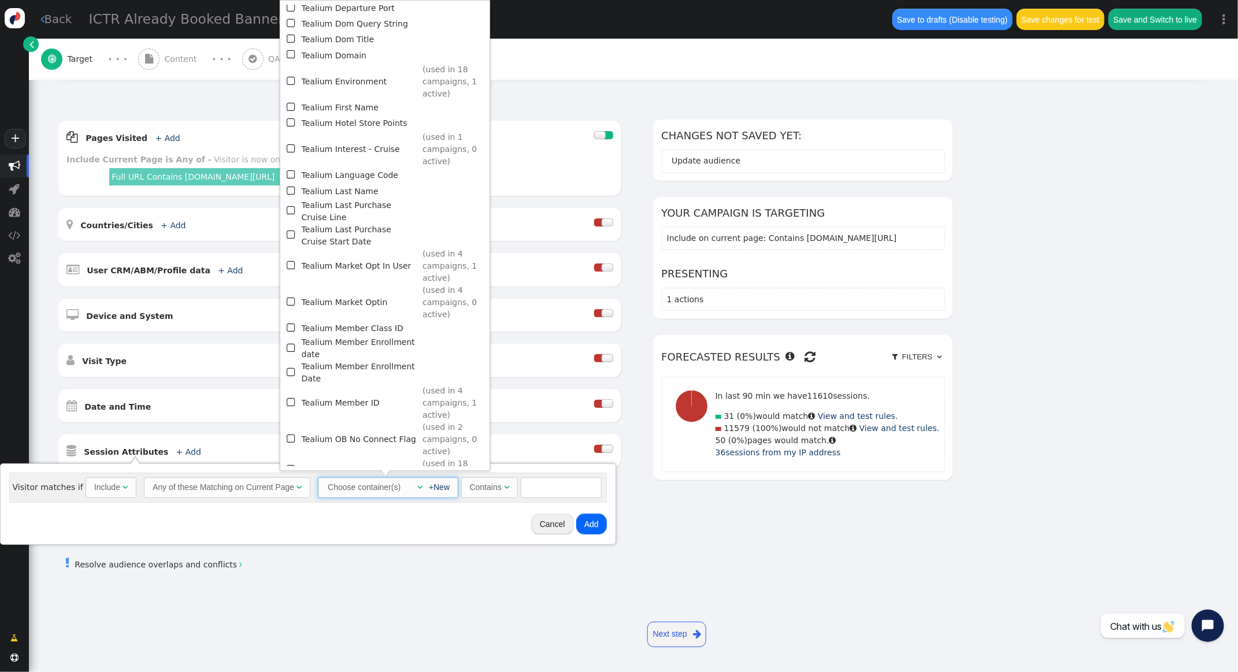
scroll to position [974, 0]
drag, startPoint x: 716, startPoint y: 514, endPoint x: 709, endPoint y: 507, distance: 9.8
click at [716, 514] on div " Default: Visitor is part of this audience as long as he/she matches the rules…" at bounding box center [633, 525] width 1152 height 29
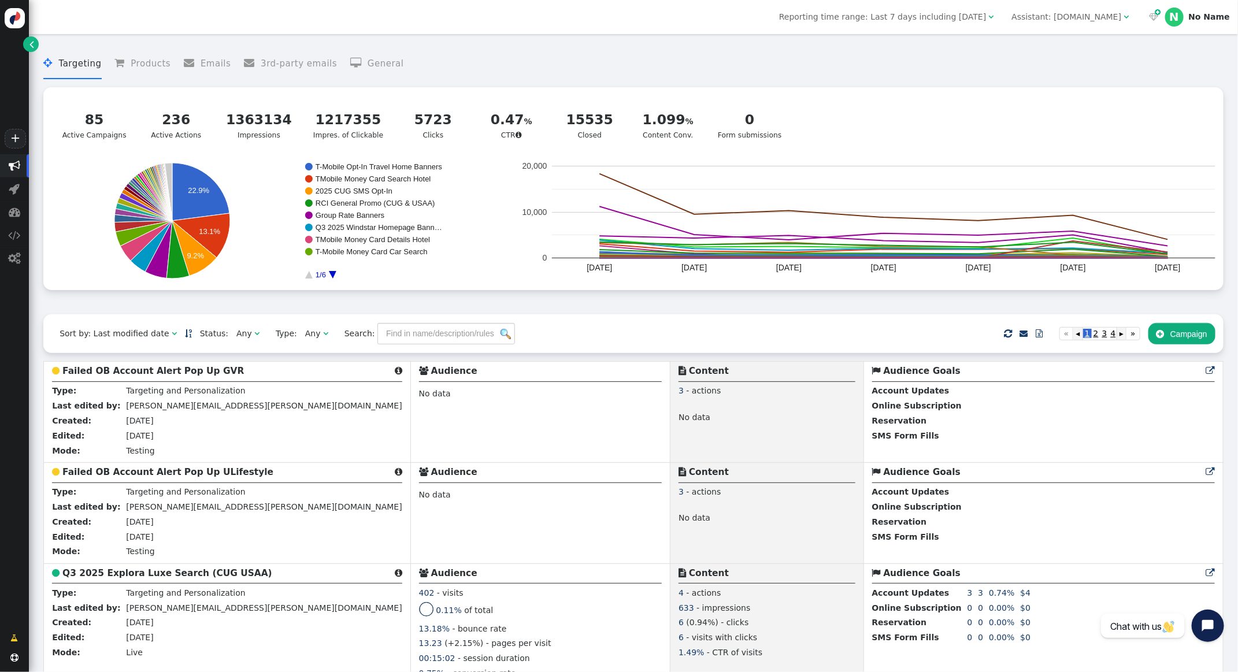
click at [1050, 15] on div "Assistant: [DOMAIN_NAME]" at bounding box center [1066, 17] width 110 height 12
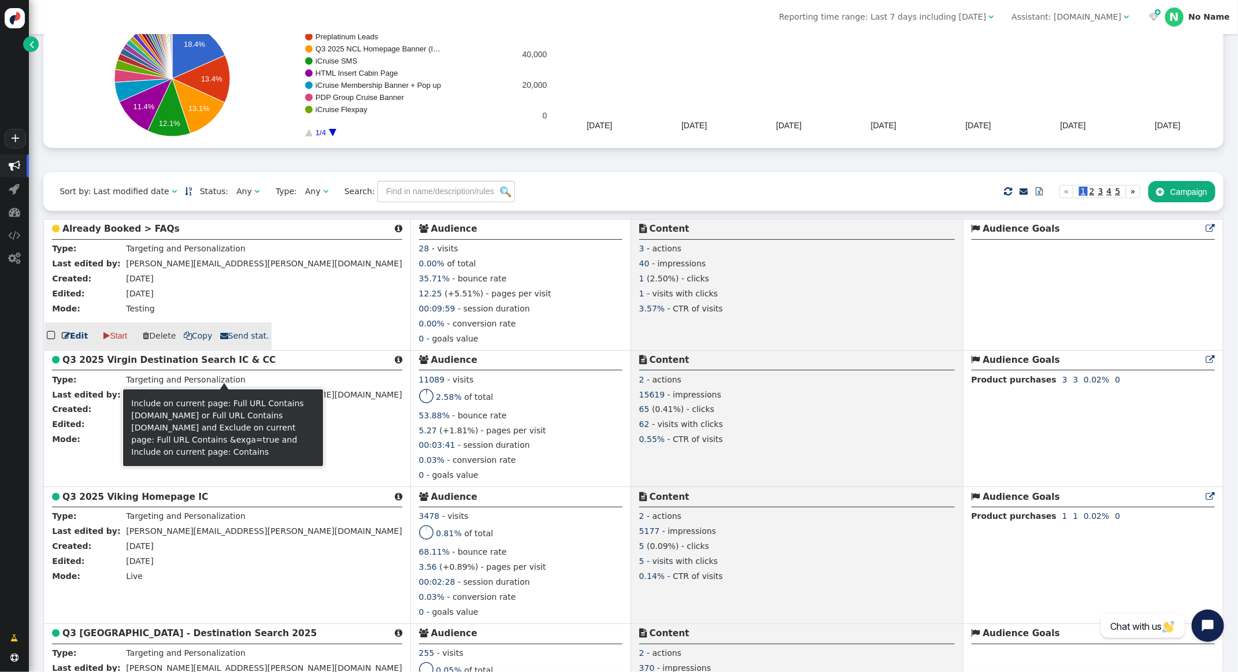
scroll to position [145, 0]
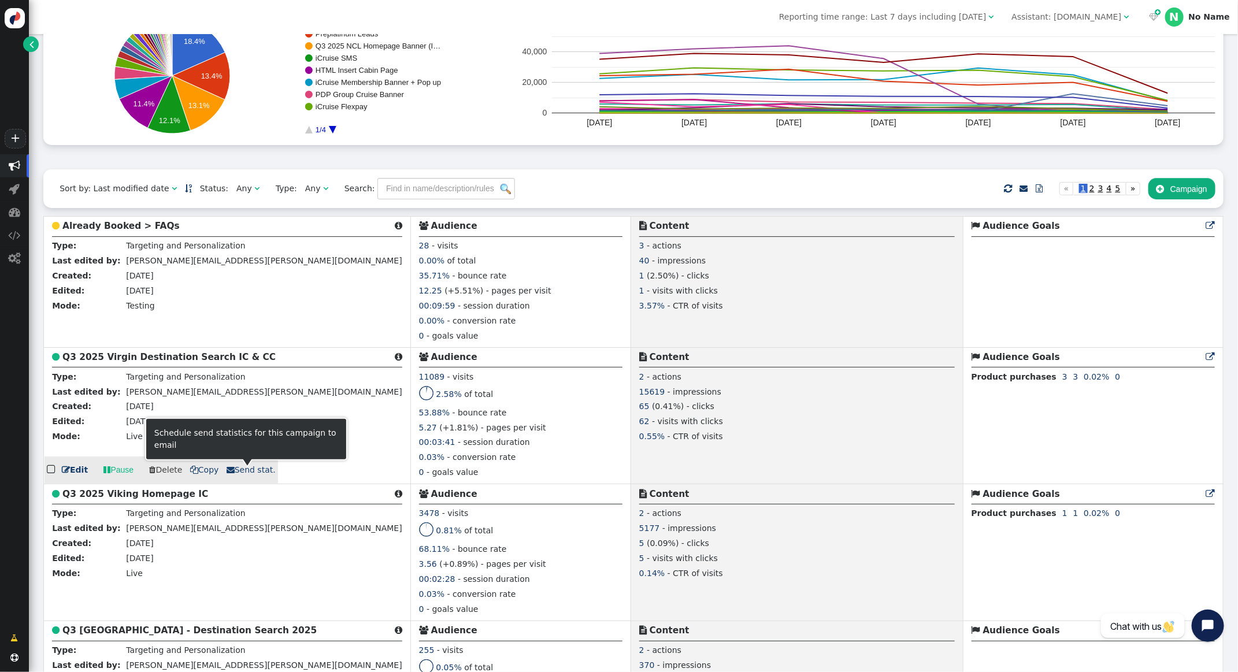
click at [254, 471] on span " Send stat." at bounding box center [250, 469] width 49 height 9
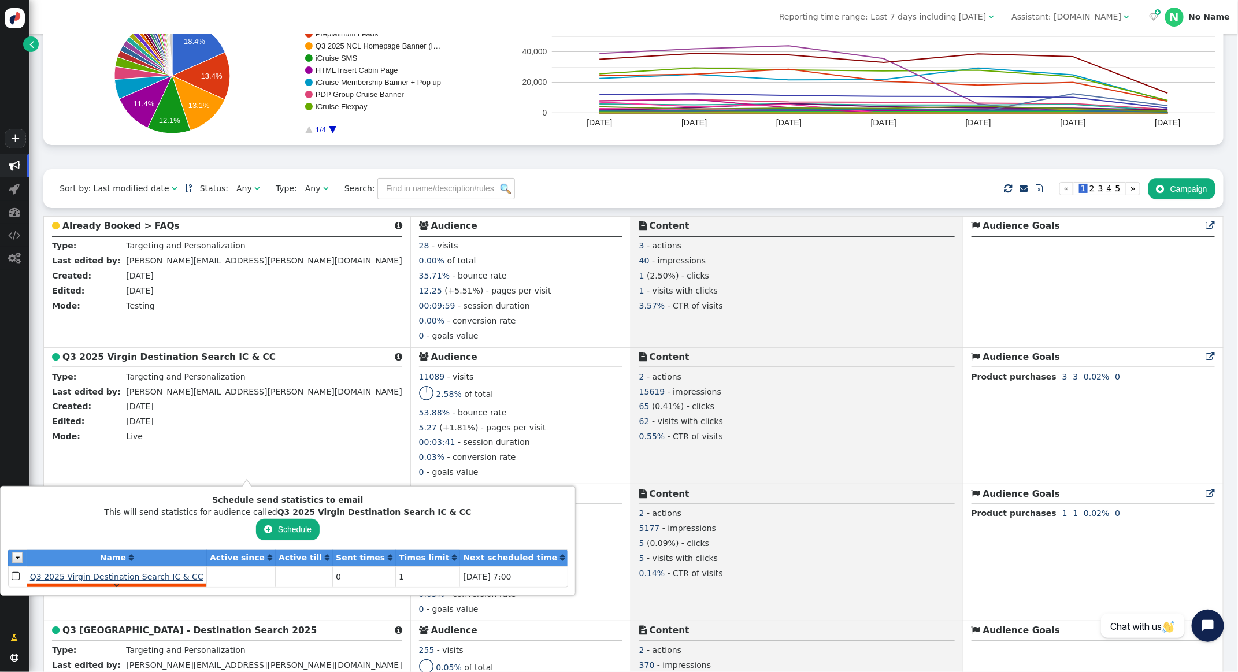
click at [125, 578] on span "Q3 2025 Virgin Destination Search IC & CC" at bounding box center [116, 576] width 173 height 9
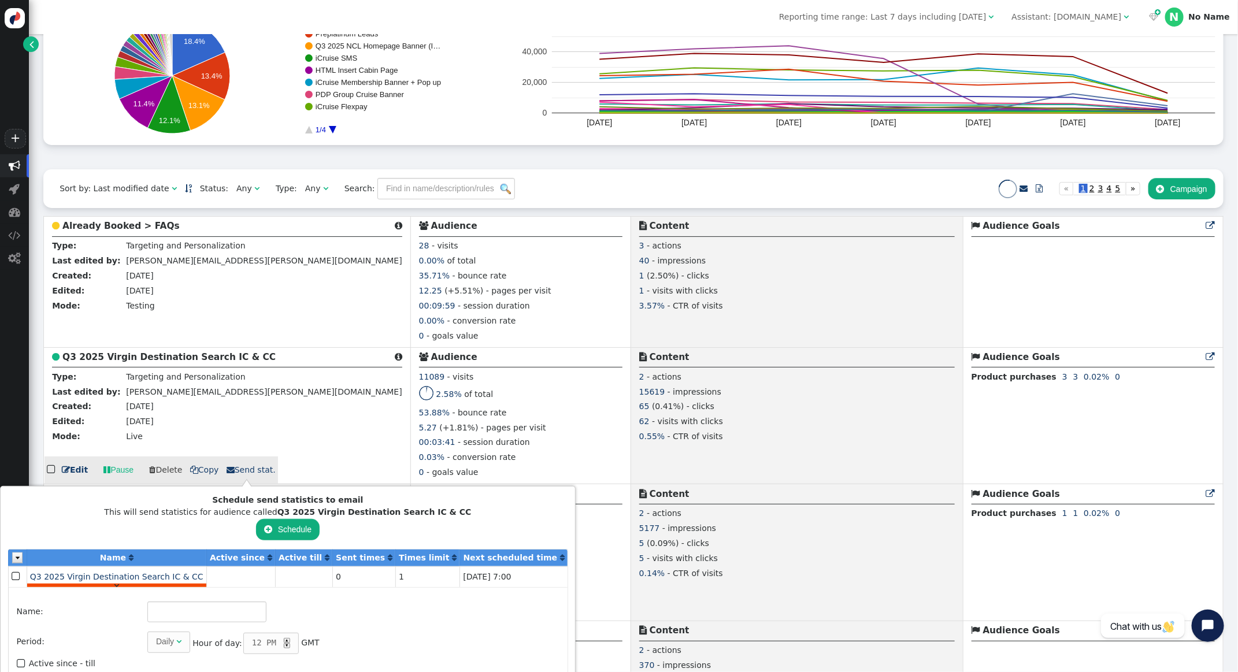
type input "Q3 2025 Virgin Destination Search IC & CC"
type input "1"
type input "[PERSON_NAME][EMAIL_ADDRESS][PERSON_NAME][DOMAIN_NAME]"
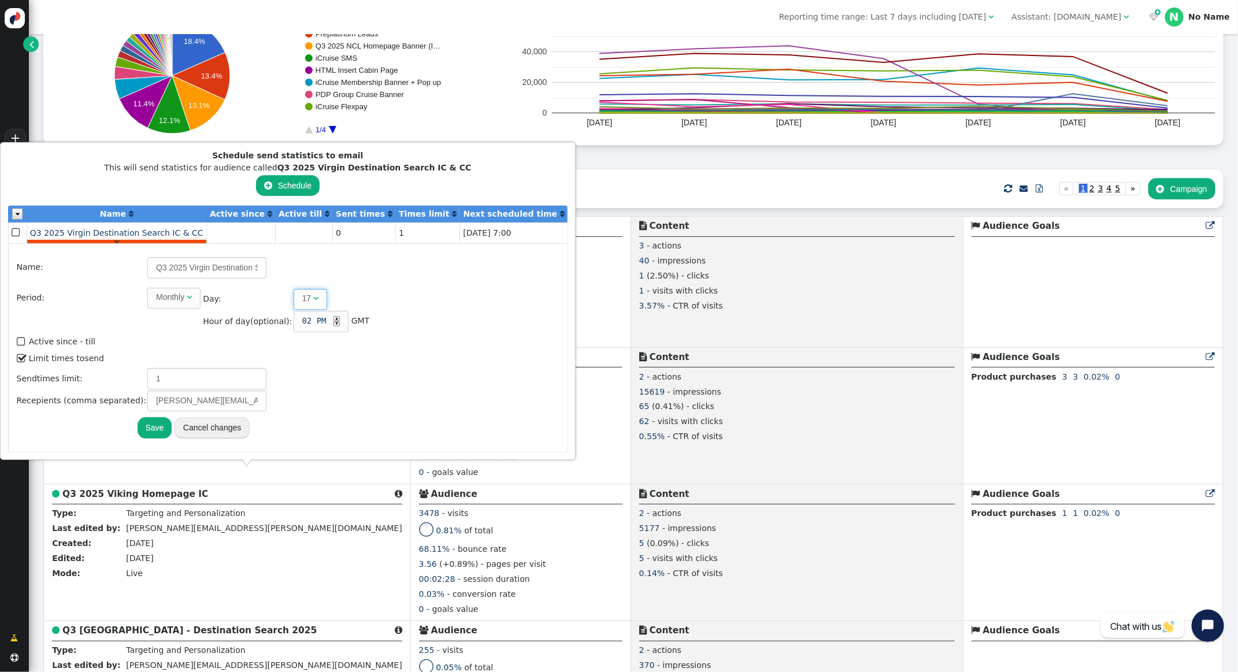
click at [302, 297] on span "17 " at bounding box center [311, 299] width 34 height 21
click at [333, 321] on div "▲" at bounding box center [336, 318] width 6 height 5
click at [150, 426] on button "Save" at bounding box center [155, 427] width 35 height 21
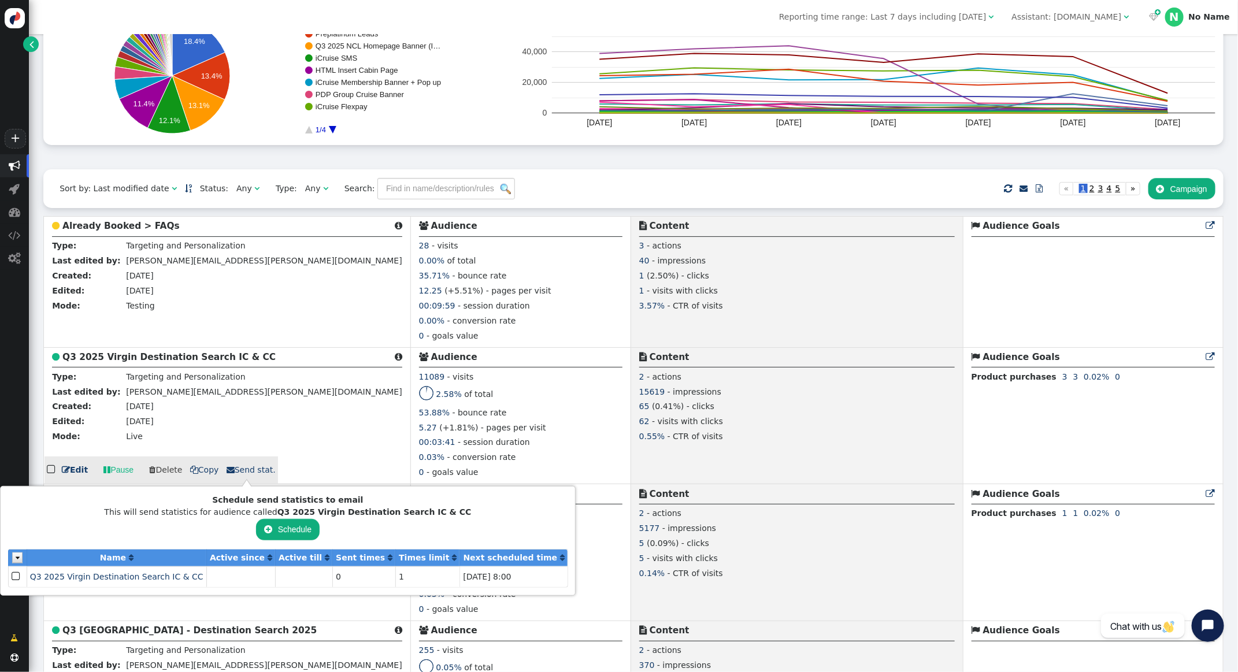
scroll to position [144, 0]
click at [118, 471] on link " Pause" at bounding box center [118, 470] width 46 height 21
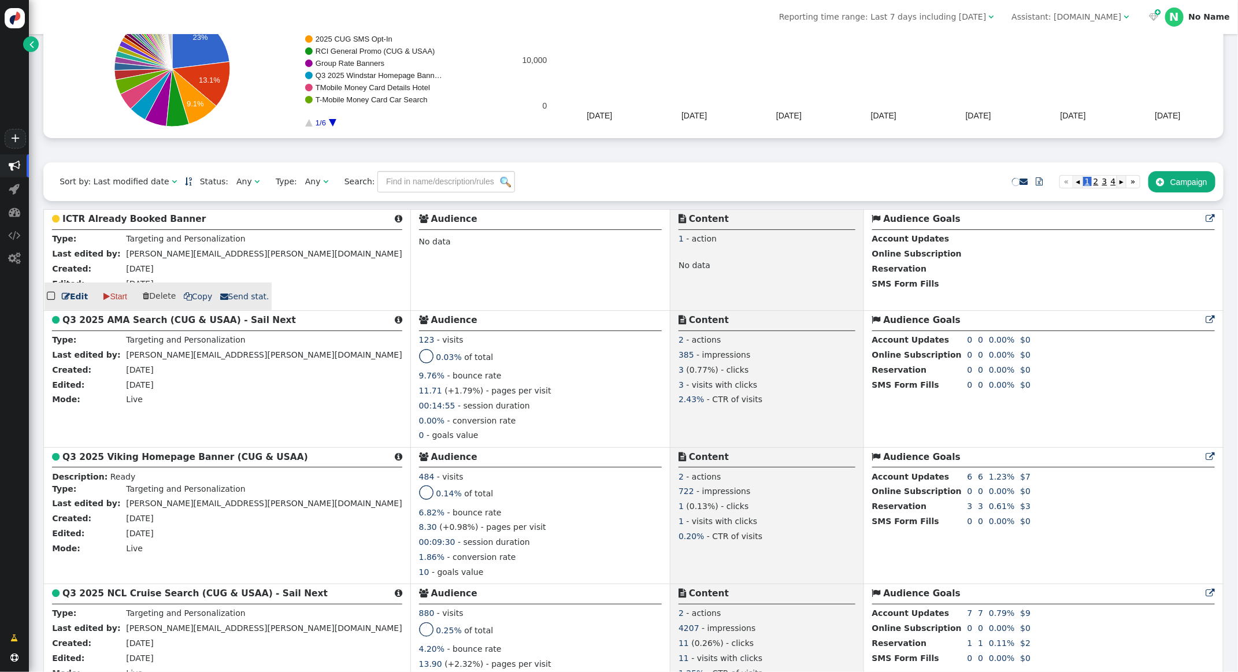
scroll to position [147, 0]
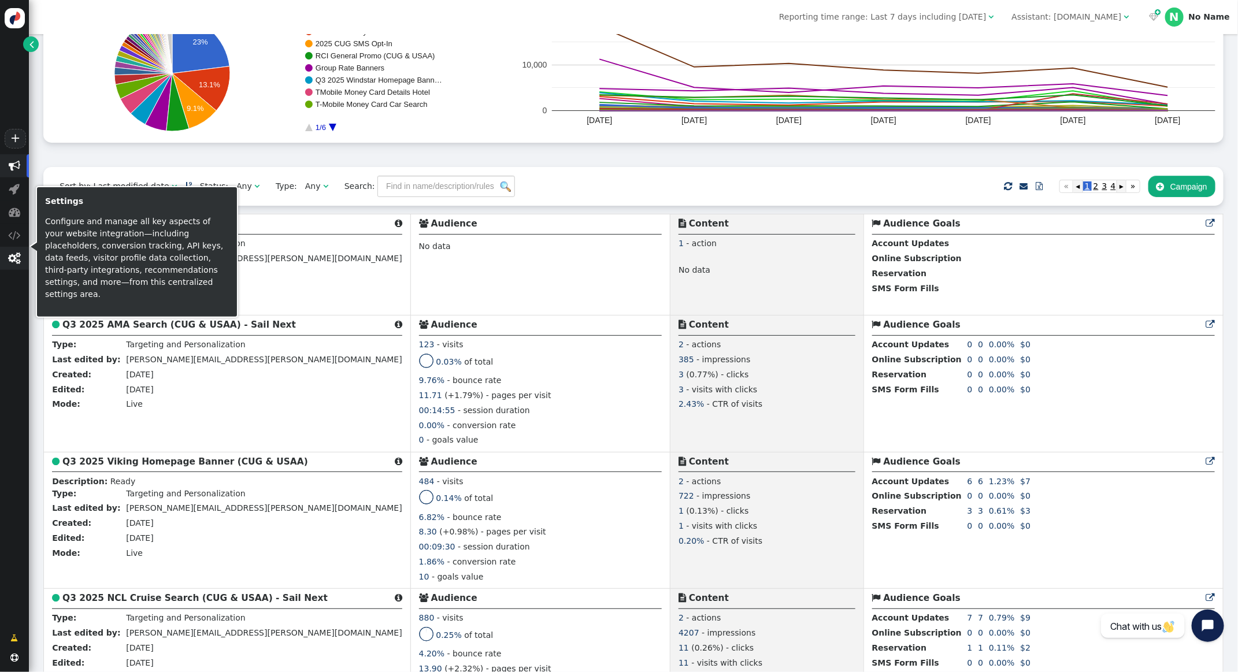
click at [19, 264] on span "" at bounding box center [15, 258] width 12 height 12
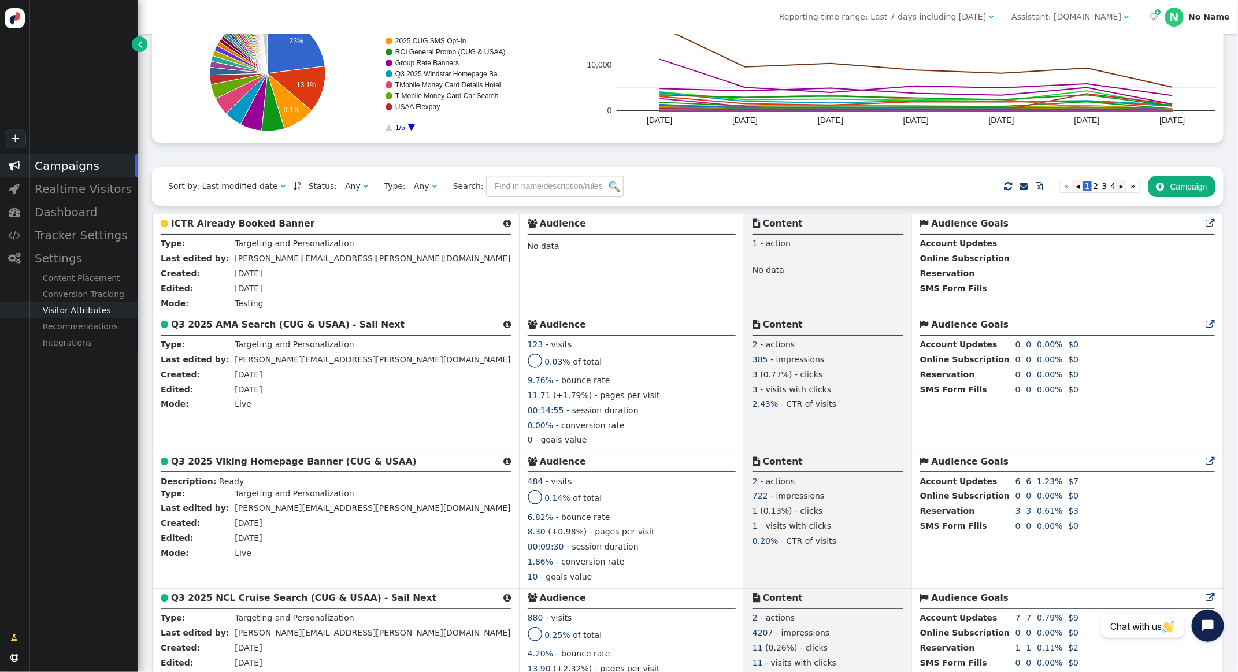
click at [94, 303] on div "Visitor Attributes" at bounding box center [83, 310] width 109 height 16
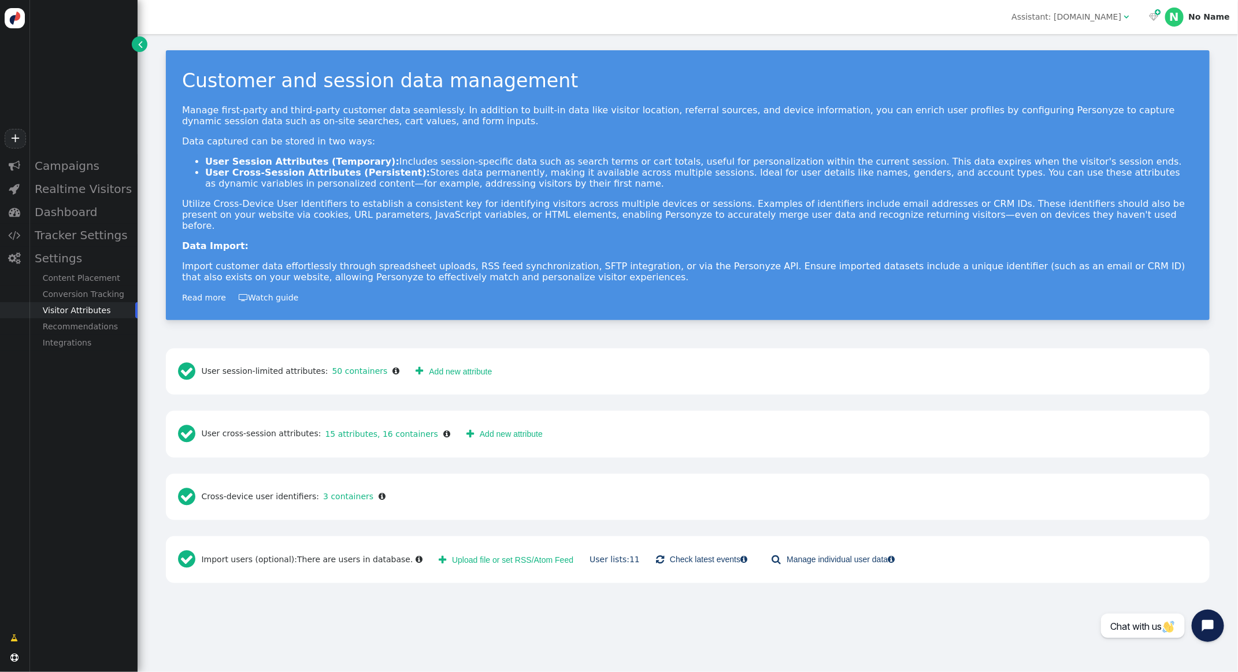
click at [346, 365] on div " User session-limited attributes: 50 containers " at bounding box center [288, 371] width 229 height 31
click at [347, 366] on link "50 containers" at bounding box center [358, 370] width 60 height 9
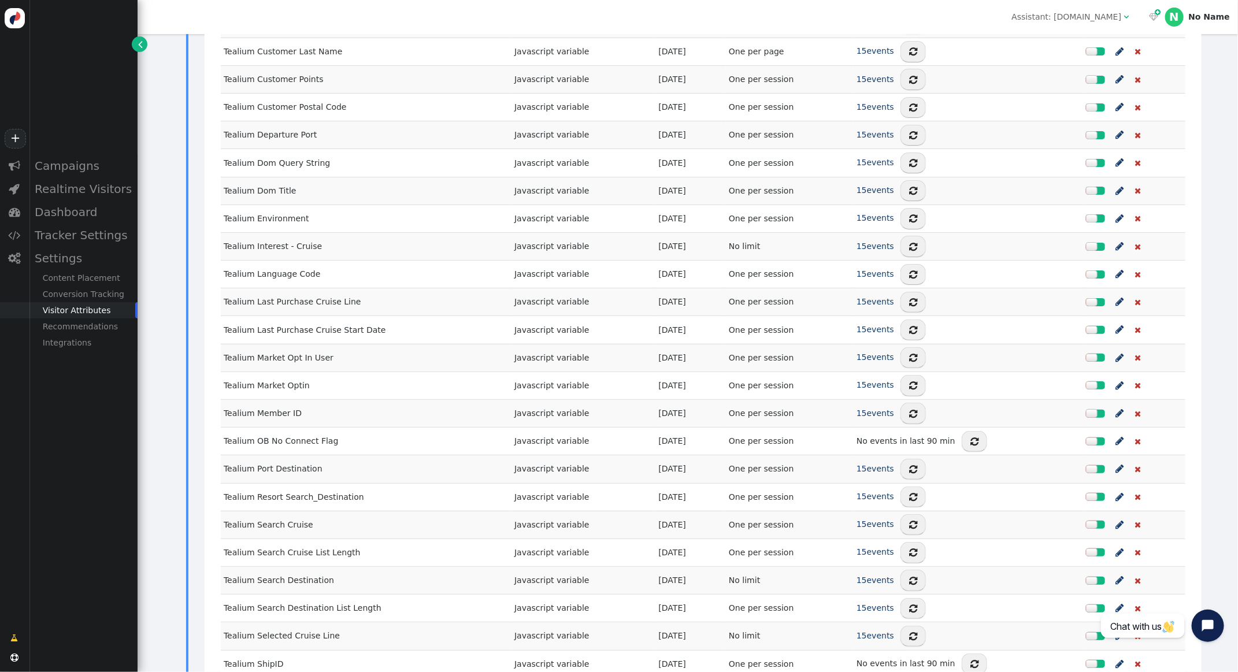
scroll to position [1093, 0]
click at [1116, 294] on span "" at bounding box center [1120, 300] width 8 height 14
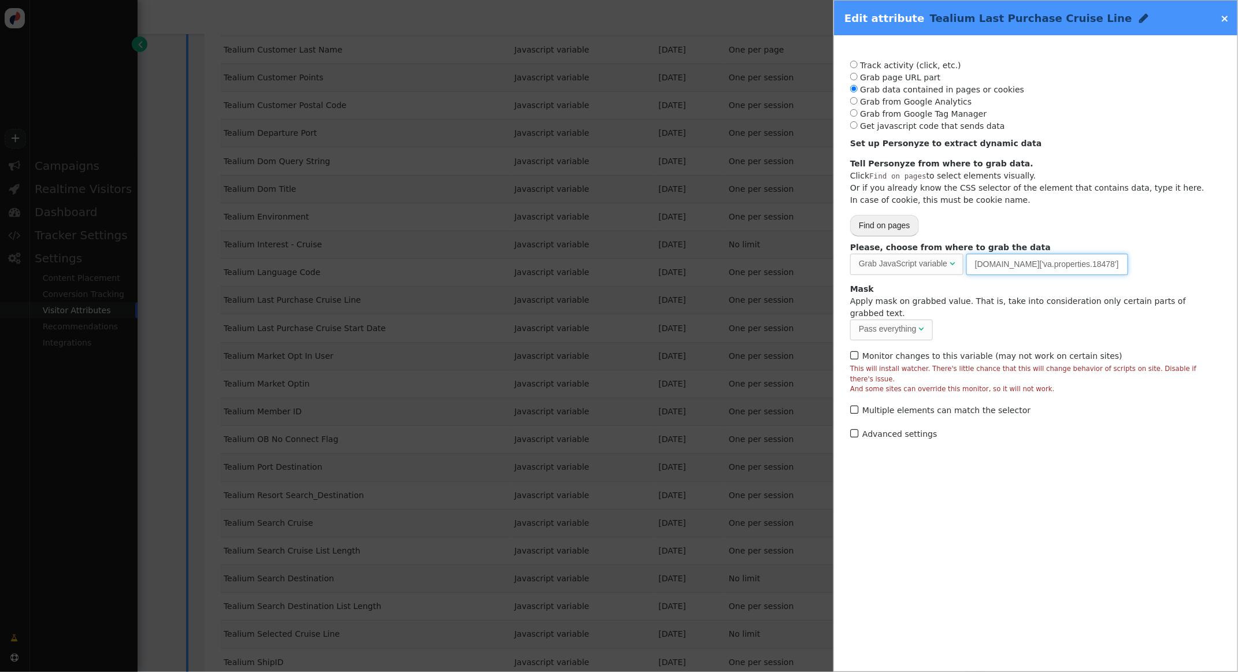
drag, startPoint x: 1105, startPoint y: 268, endPoint x: 904, endPoint y: 263, distance: 201.1
click at [904, 263] on div "Please, choose from where to grab the data Grab JavaScript variable  URL param…" at bounding box center [1035, 258] width 371 height 33
click at [1227, 18] on link "×" at bounding box center [1224, 18] width 9 height 12
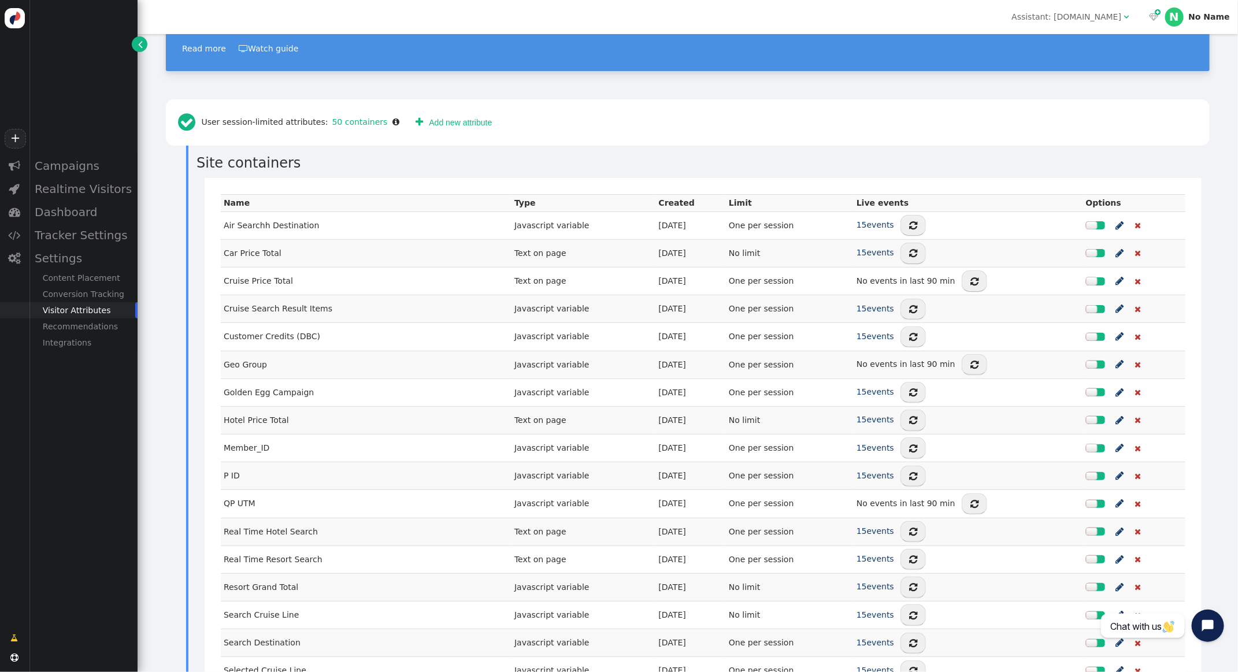
scroll to position [0, 0]
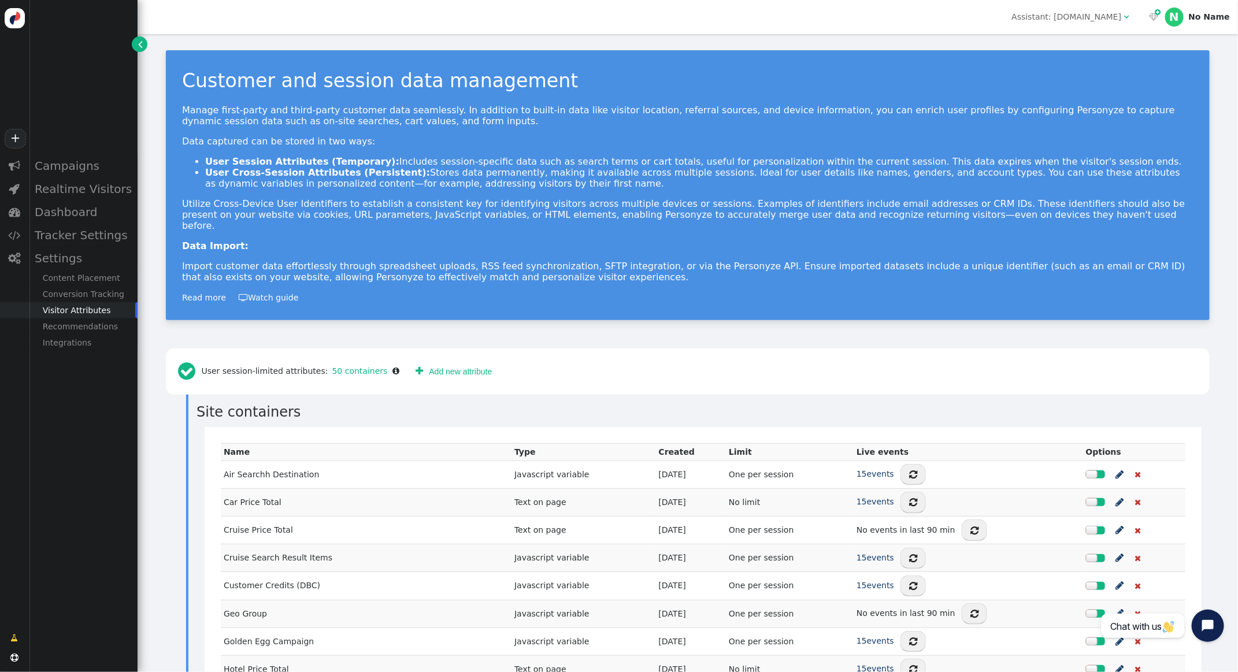
click at [440, 361] on link " Add new attribute" at bounding box center [453, 371] width 92 height 21
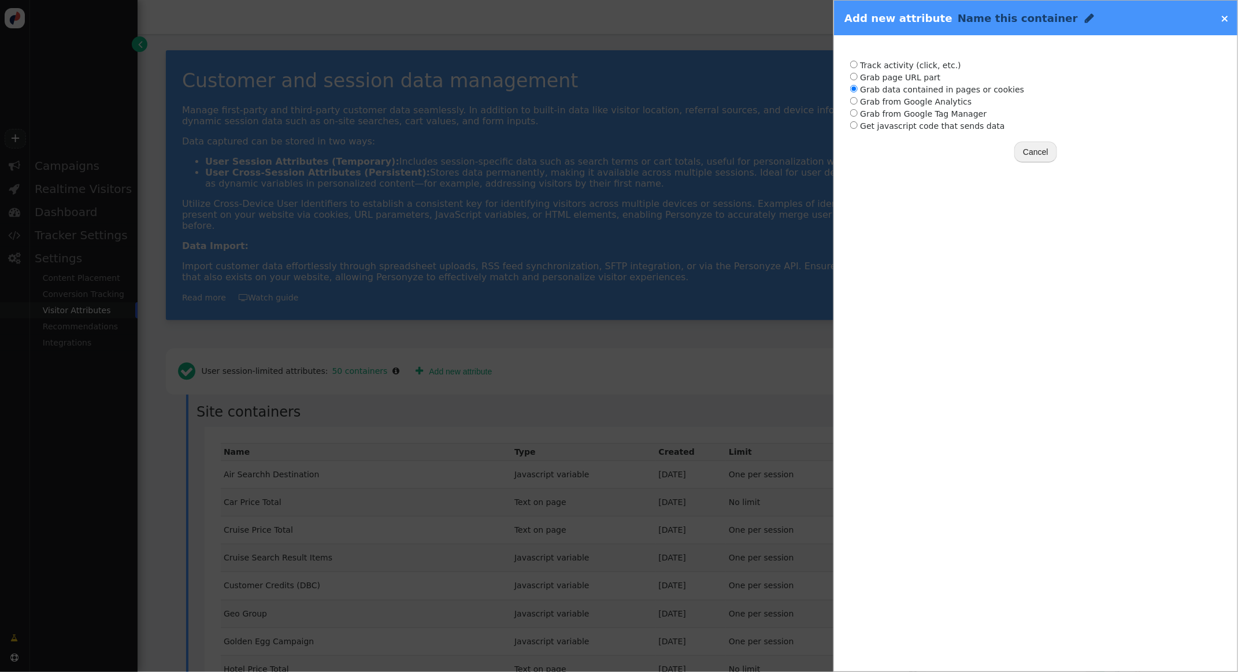
radio input "true"
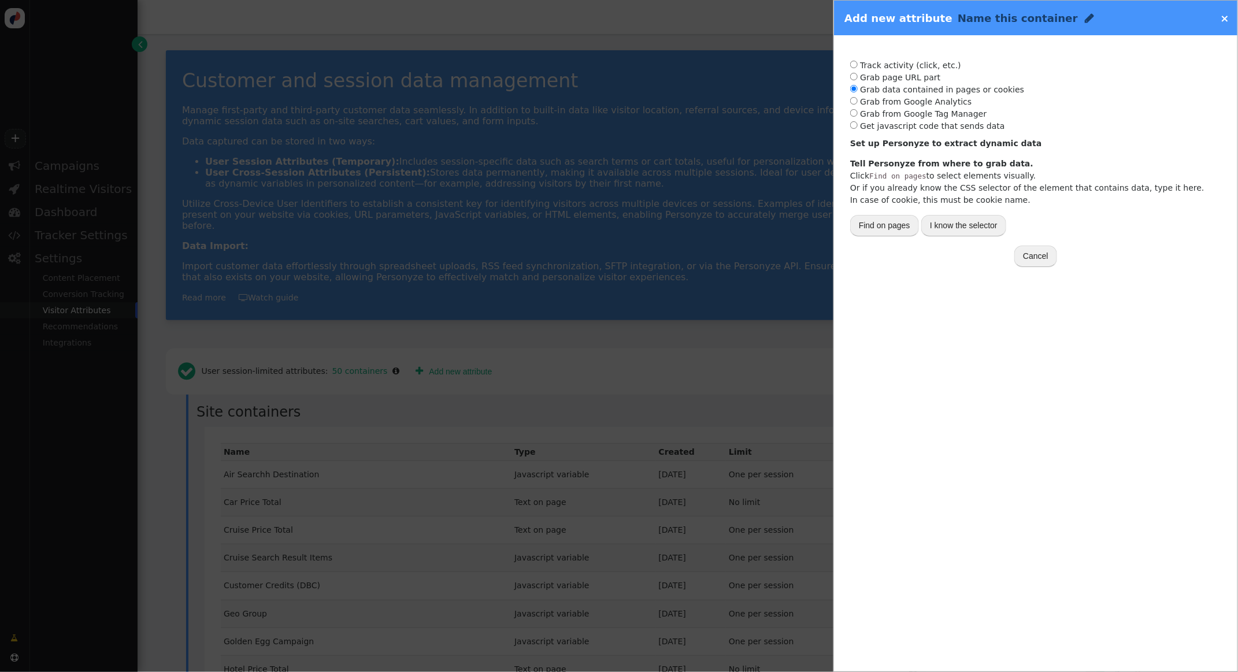
click at [855, 90] on input "radio" at bounding box center [854, 89] width 8 height 8
click at [943, 226] on button "I know the selector" at bounding box center [963, 225] width 85 height 21
click at [896, 266] on div "-- Select one --" at bounding box center [886, 264] width 54 height 12
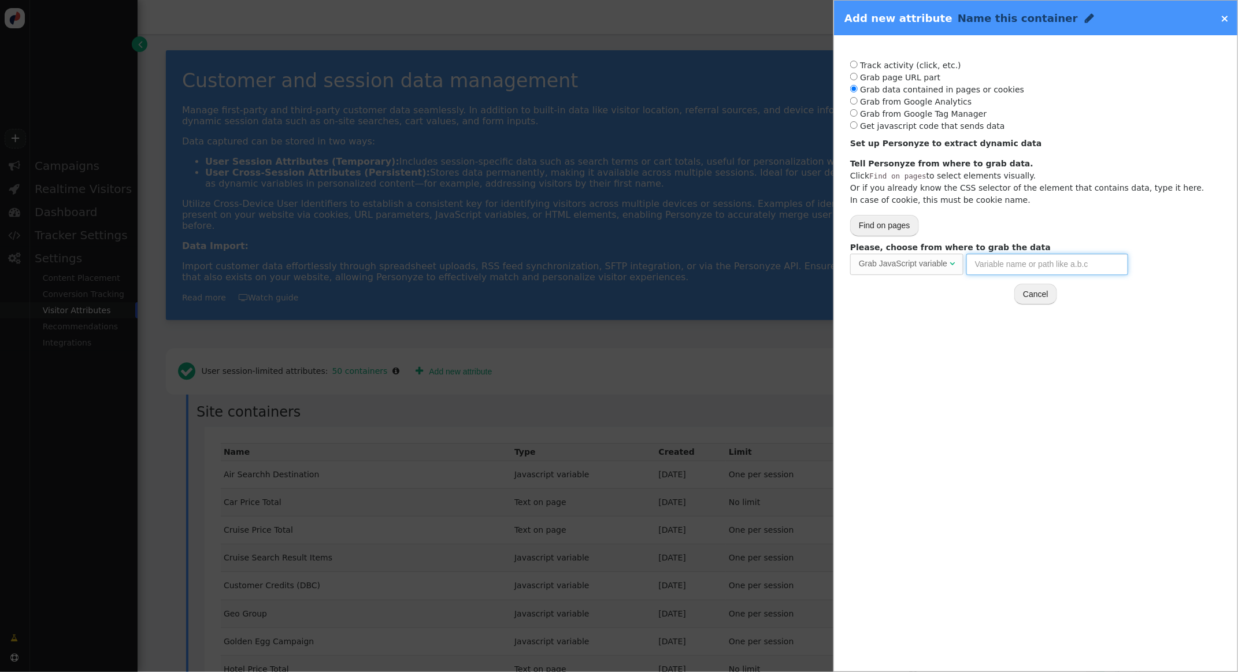
click at [1015, 270] on input "text" at bounding box center [1047, 264] width 162 height 21
paste input "utag.data['va.properties.18478']"
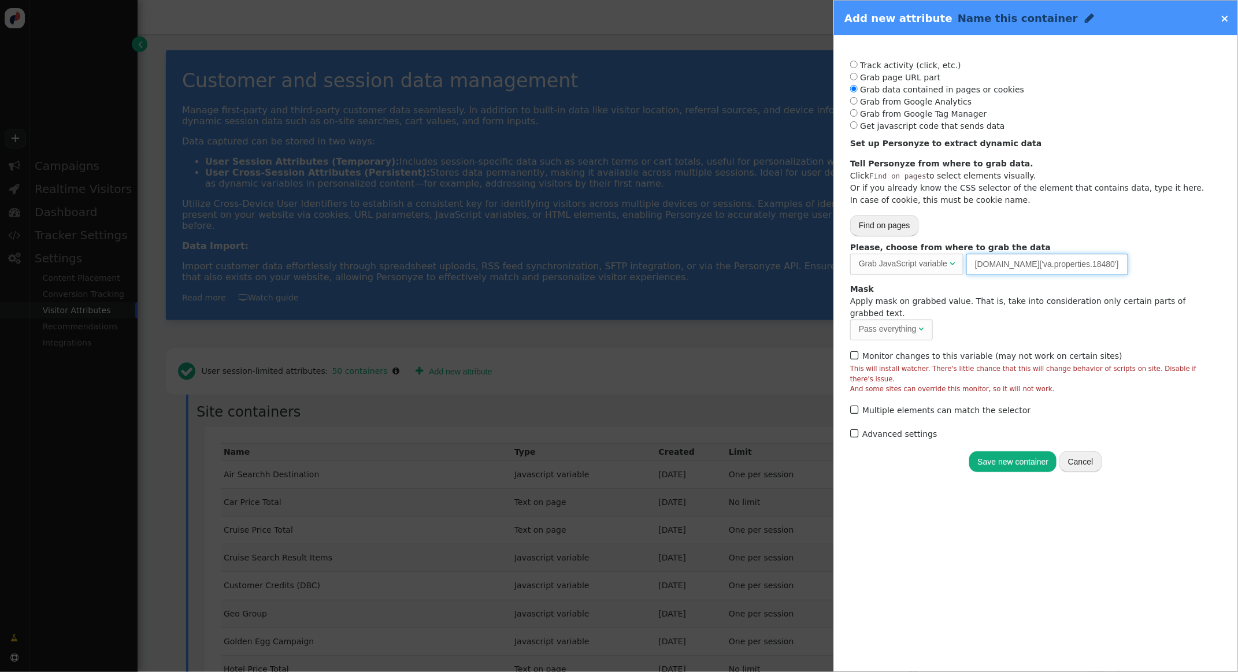
type input "utag.data['va.properties.18480']"
click at [1046, 18] on div "Name this container " at bounding box center [1025, 18] width 137 height 16
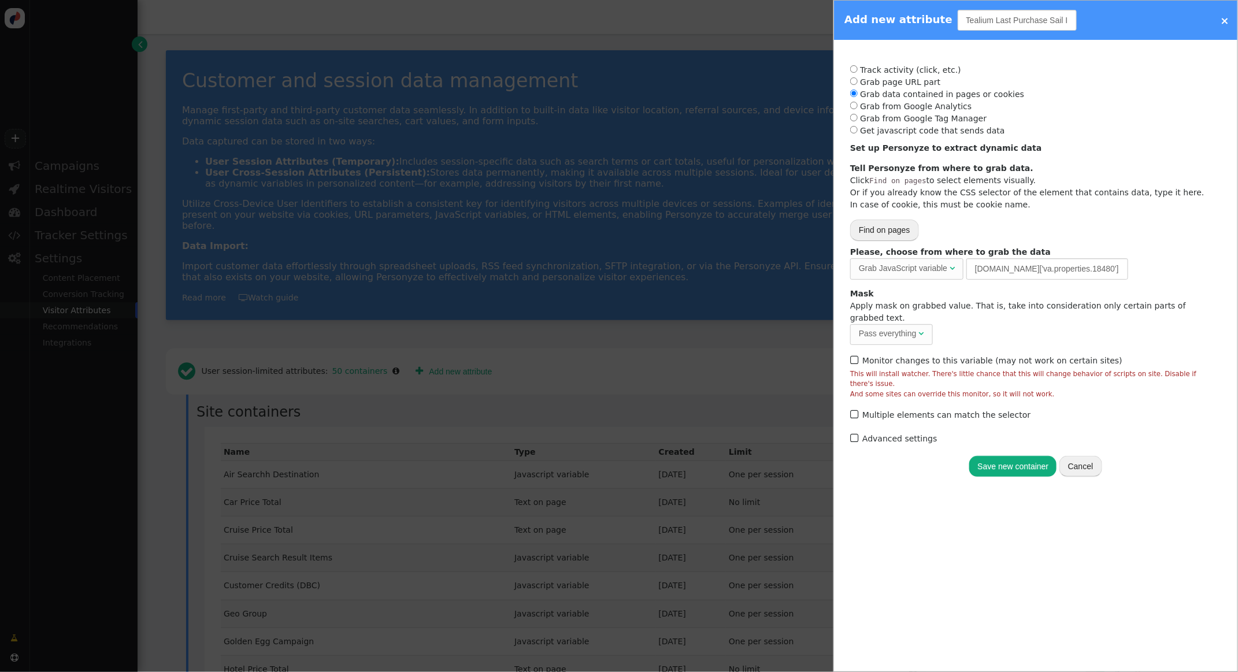
type input "Tealium Last Purchase Sail ID"
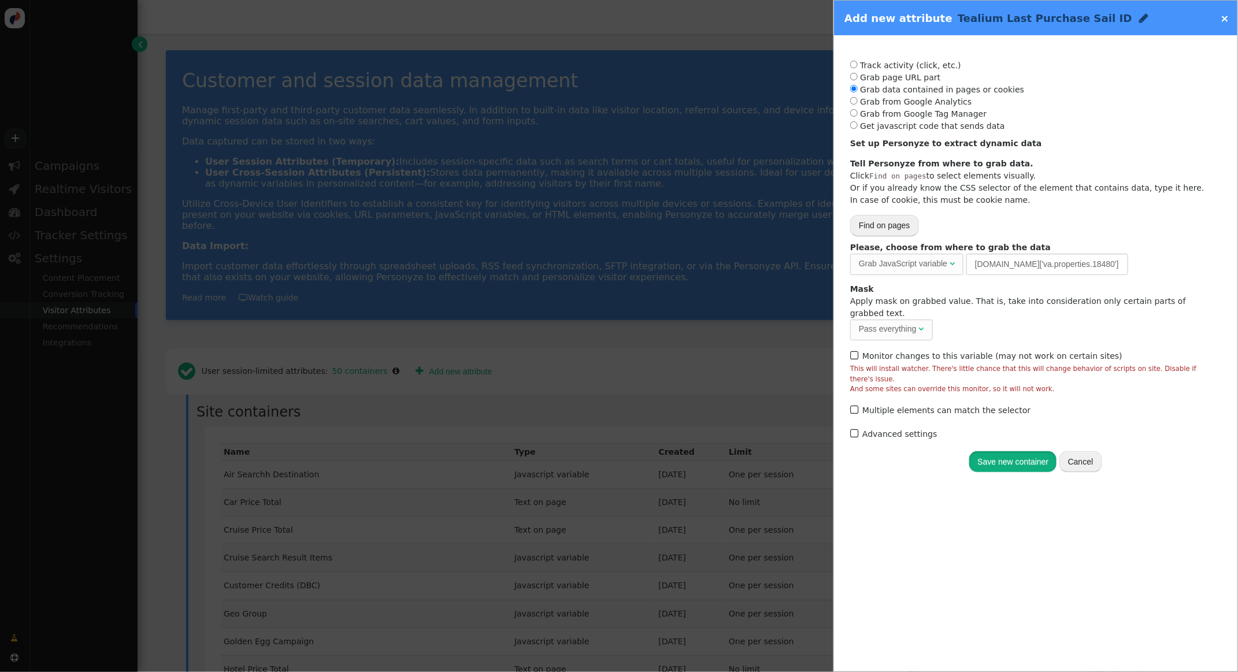
click at [1011, 451] on button "Save new container" at bounding box center [1012, 461] width 87 height 21
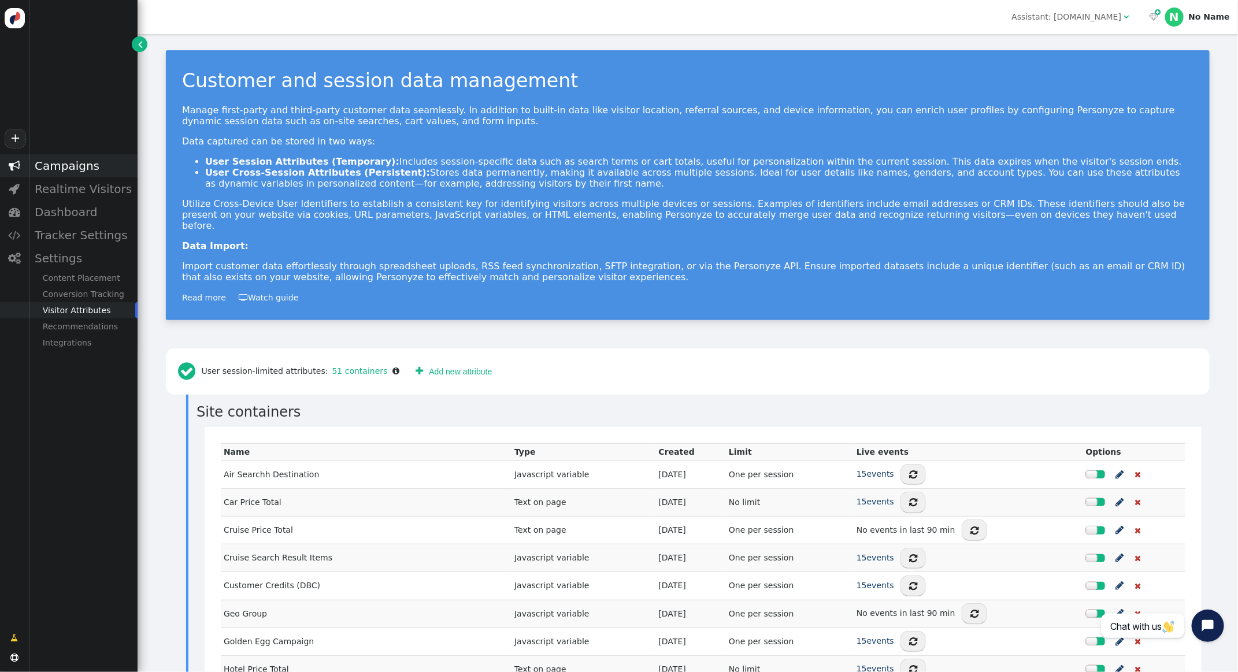
click at [70, 170] on div "Campaigns" at bounding box center [83, 165] width 109 height 23
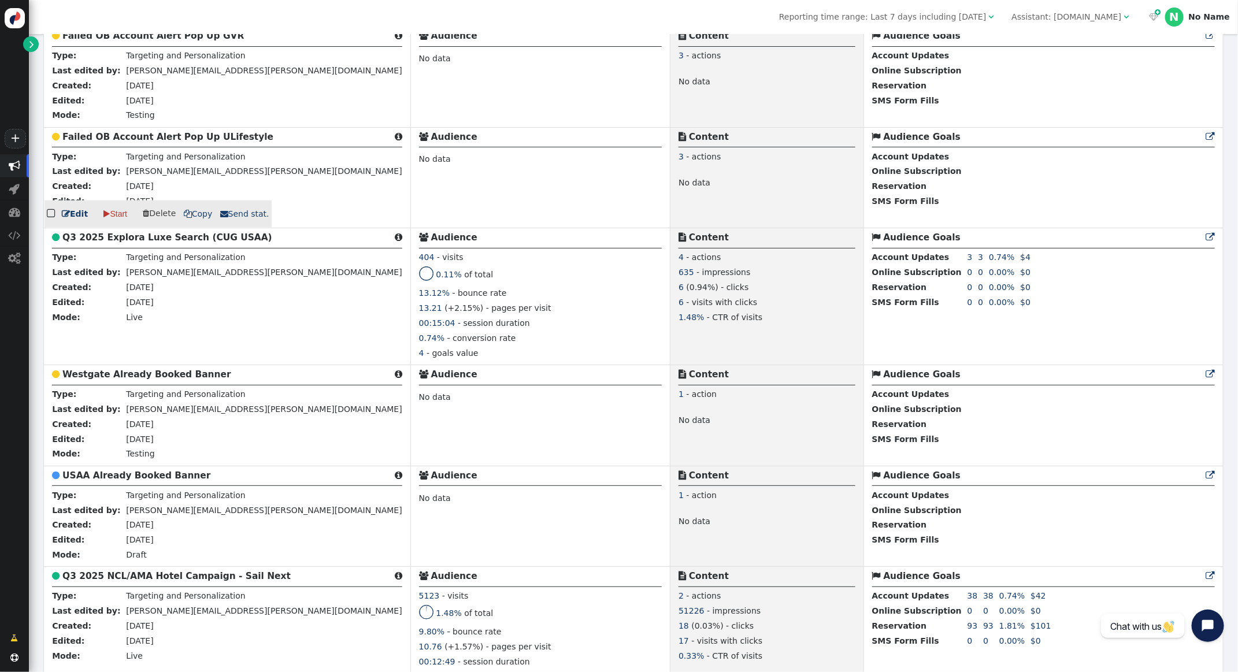
scroll to position [847, 0]
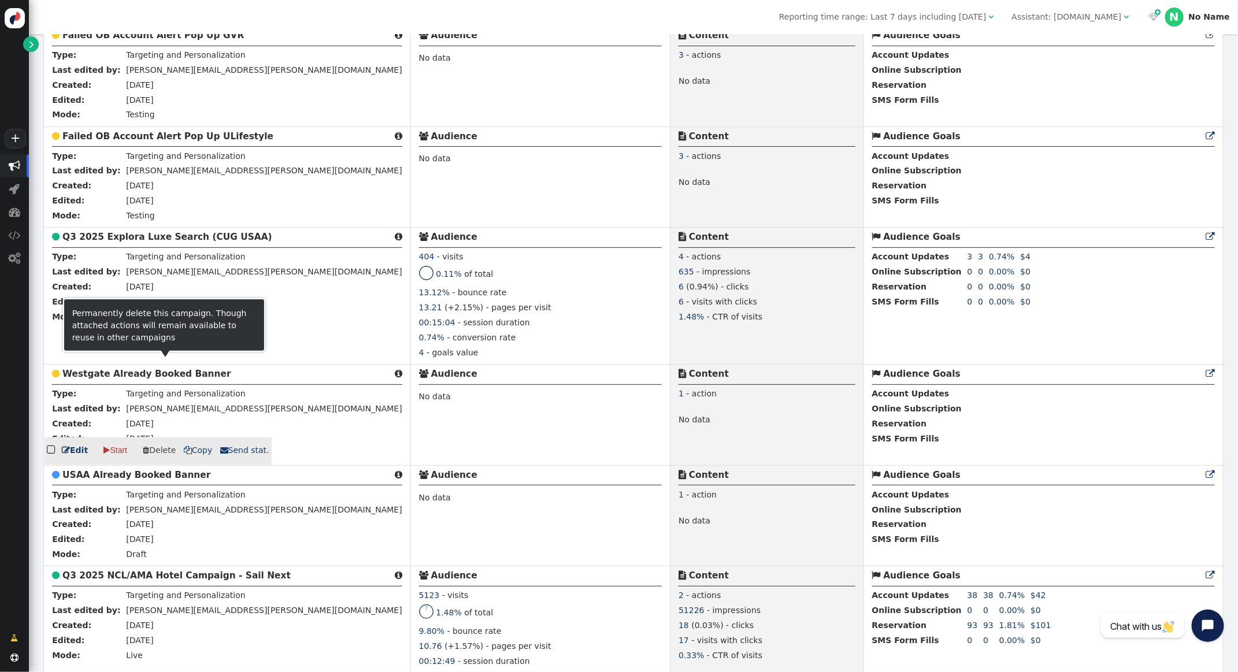
click at [132, 379] on b "Westgate Already Booked Banner" at bounding box center [146, 374] width 169 height 10
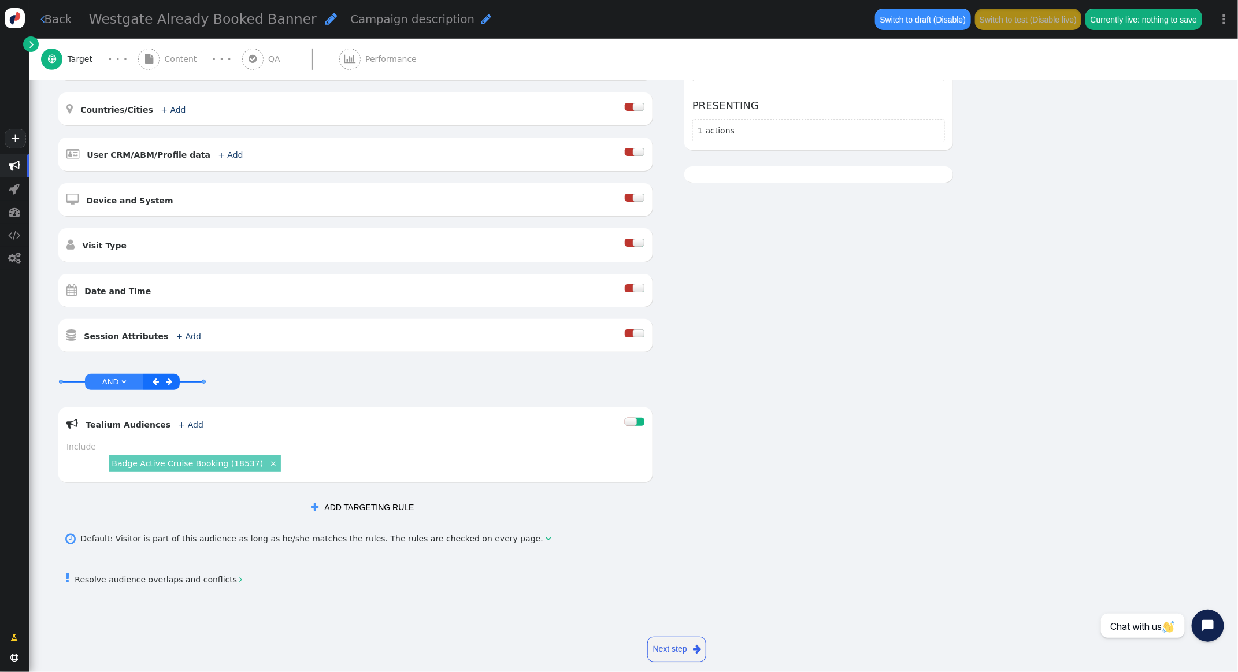
scroll to position [256, 0]
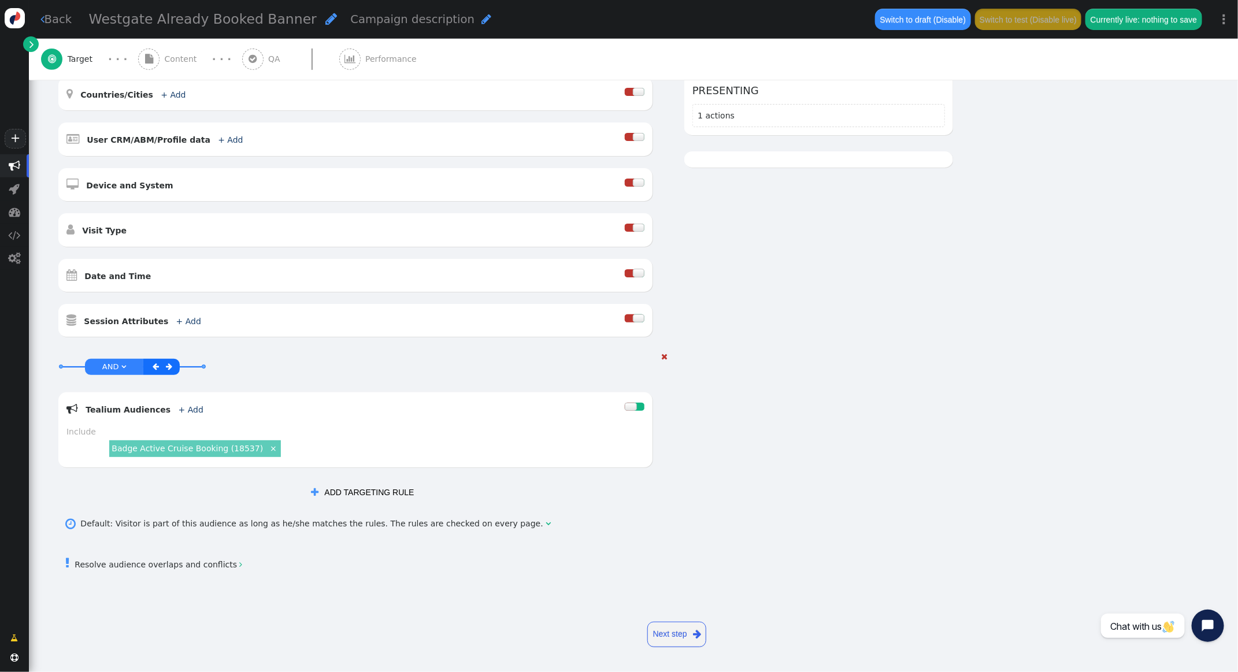
click at [661, 356] on span "" at bounding box center [664, 356] width 6 height 8
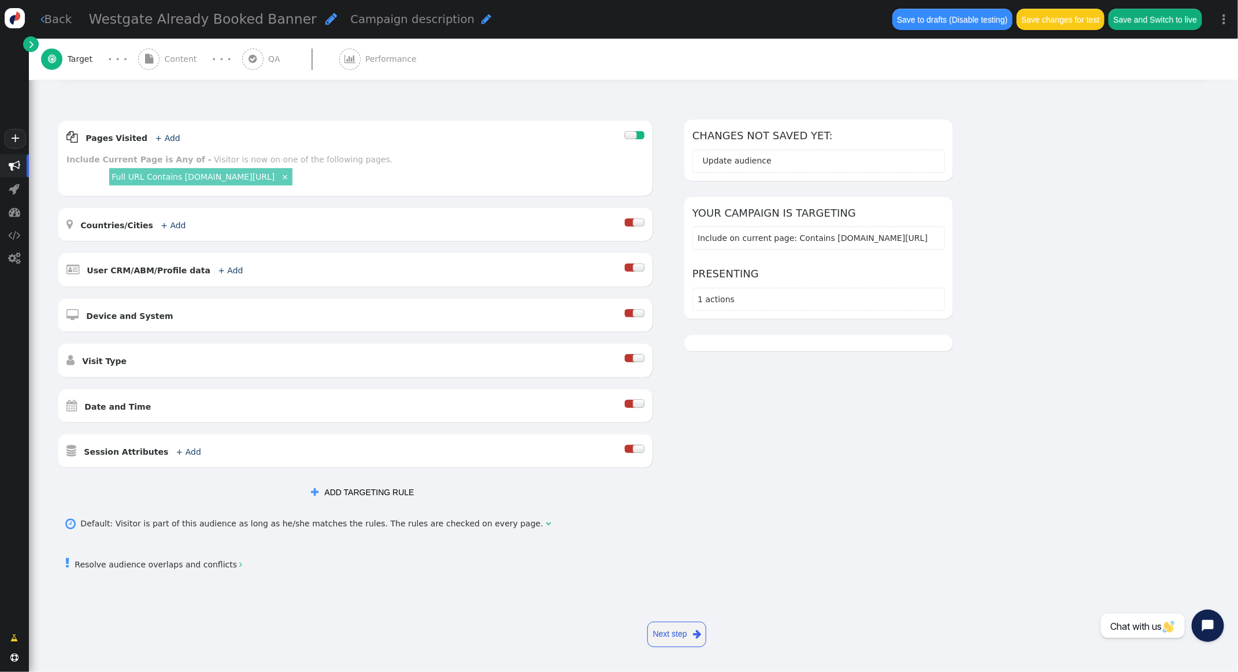
scroll to position [131, 0]
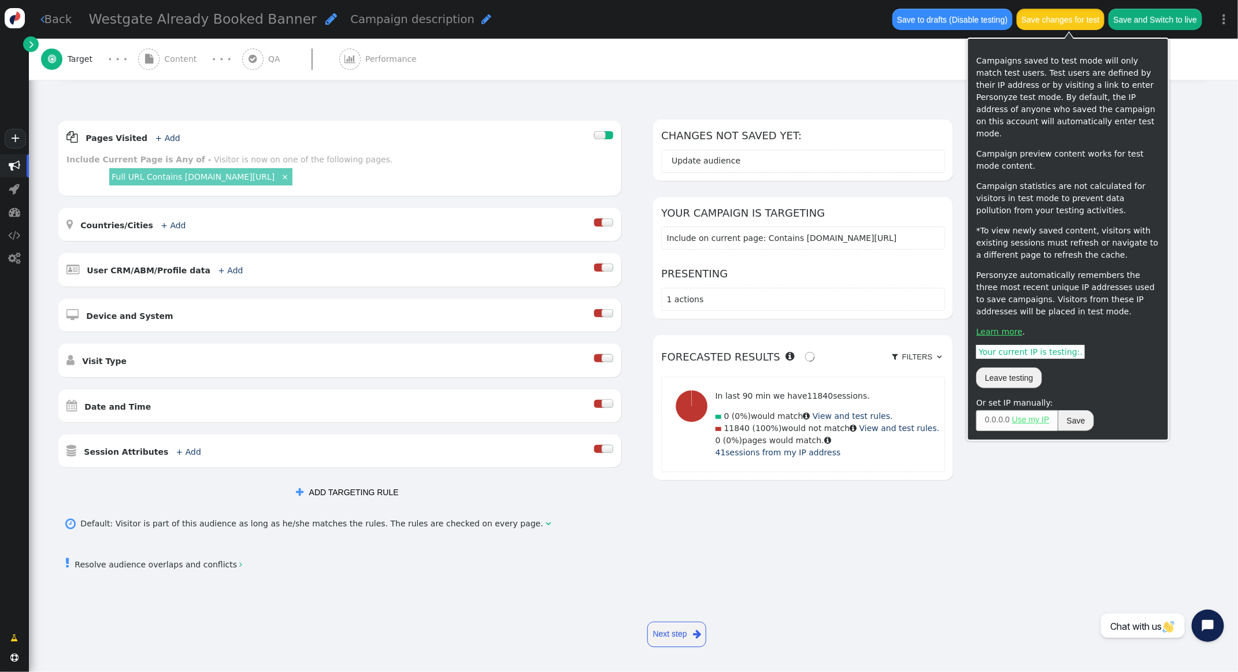
click at [1050, 24] on button "Save changes for test" at bounding box center [1060, 19] width 88 height 21
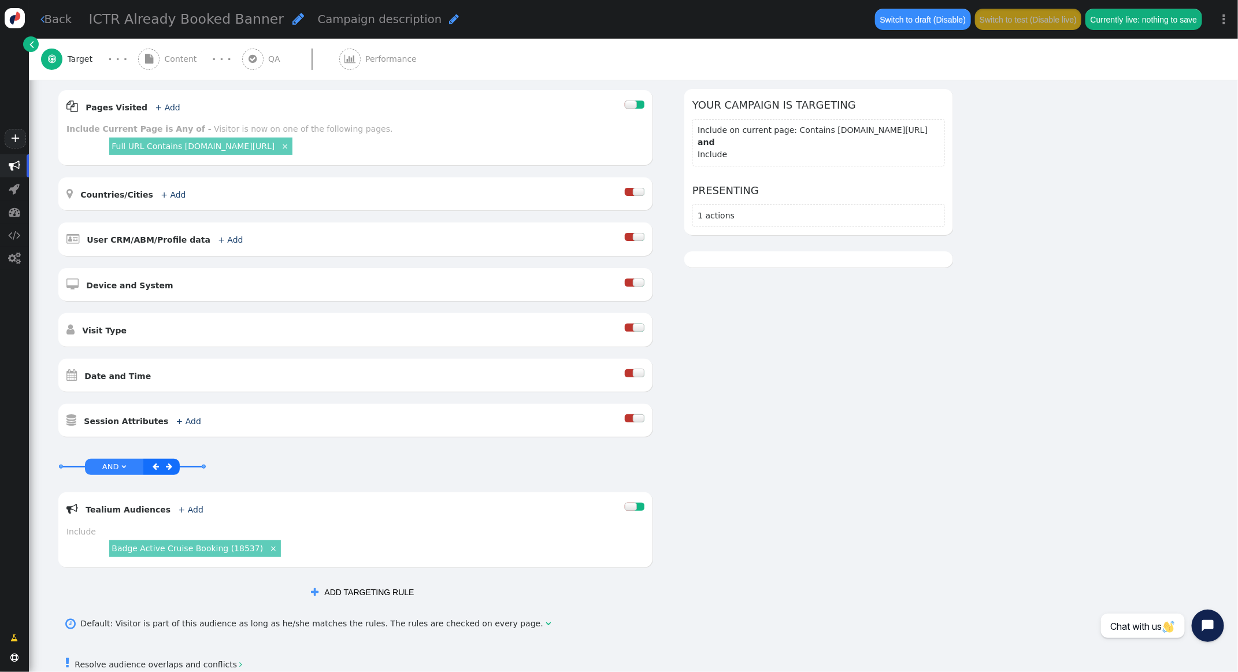
scroll to position [256, 0]
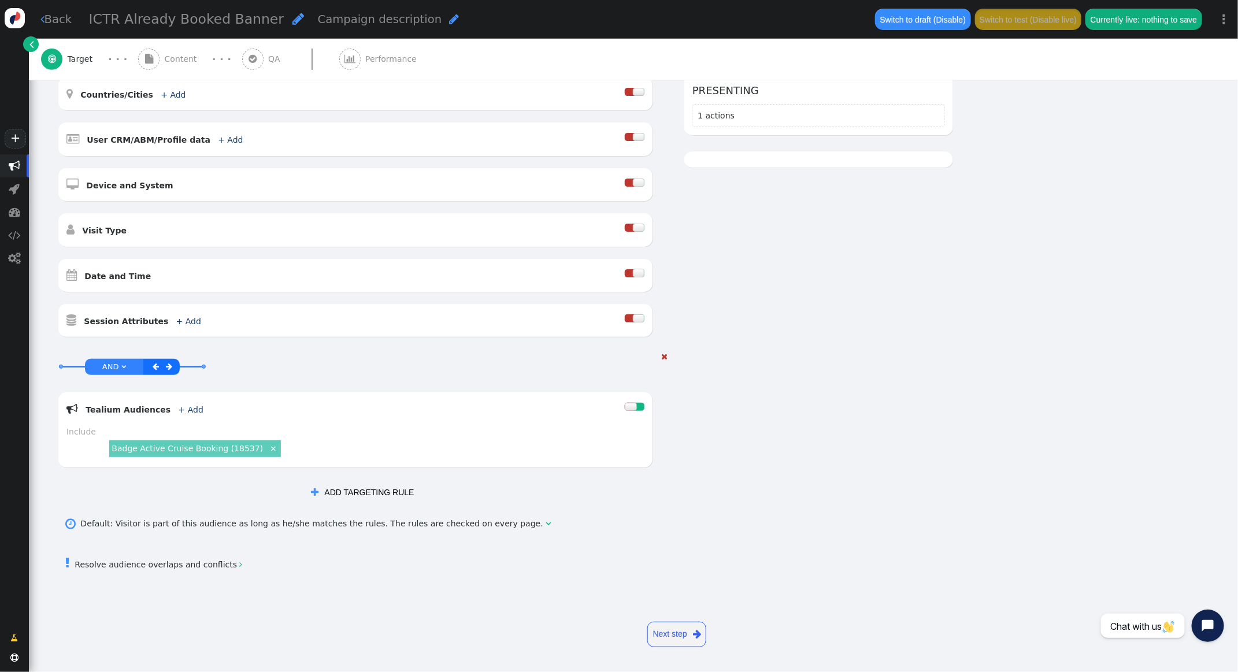
click at [664, 358] on span "" at bounding box center [664, 356] width 6 height 8
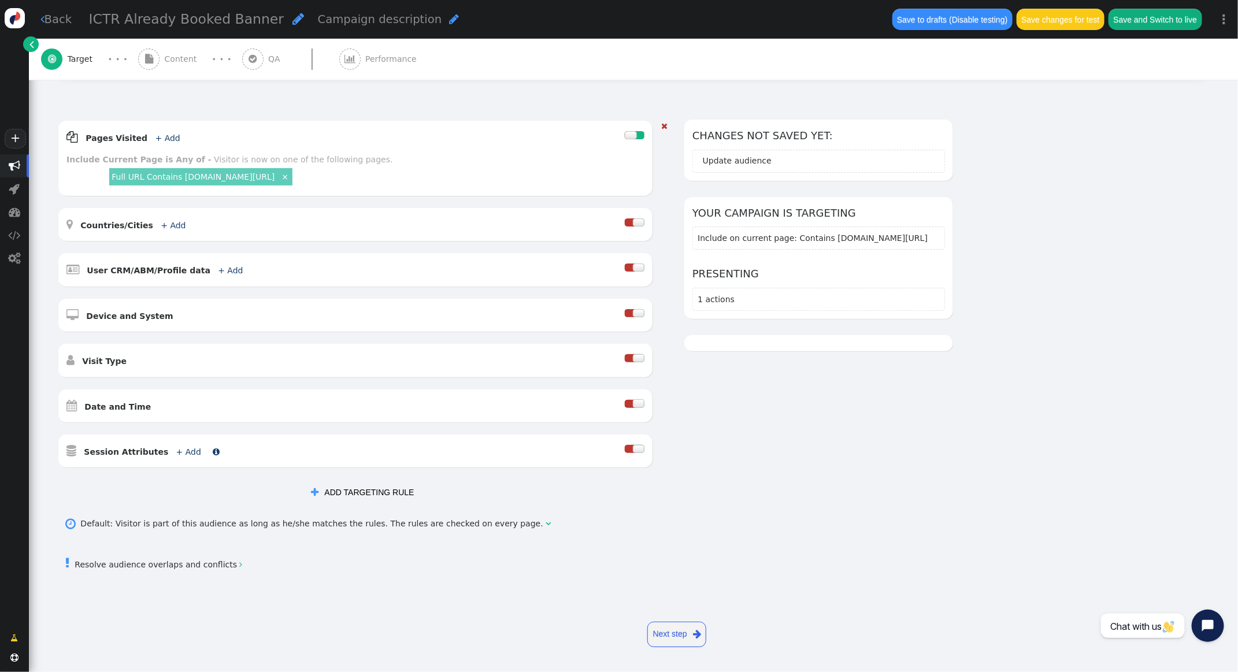
click at [176, 450] on link "+ Add" at bounding box center [188, 451] width 25 height 9
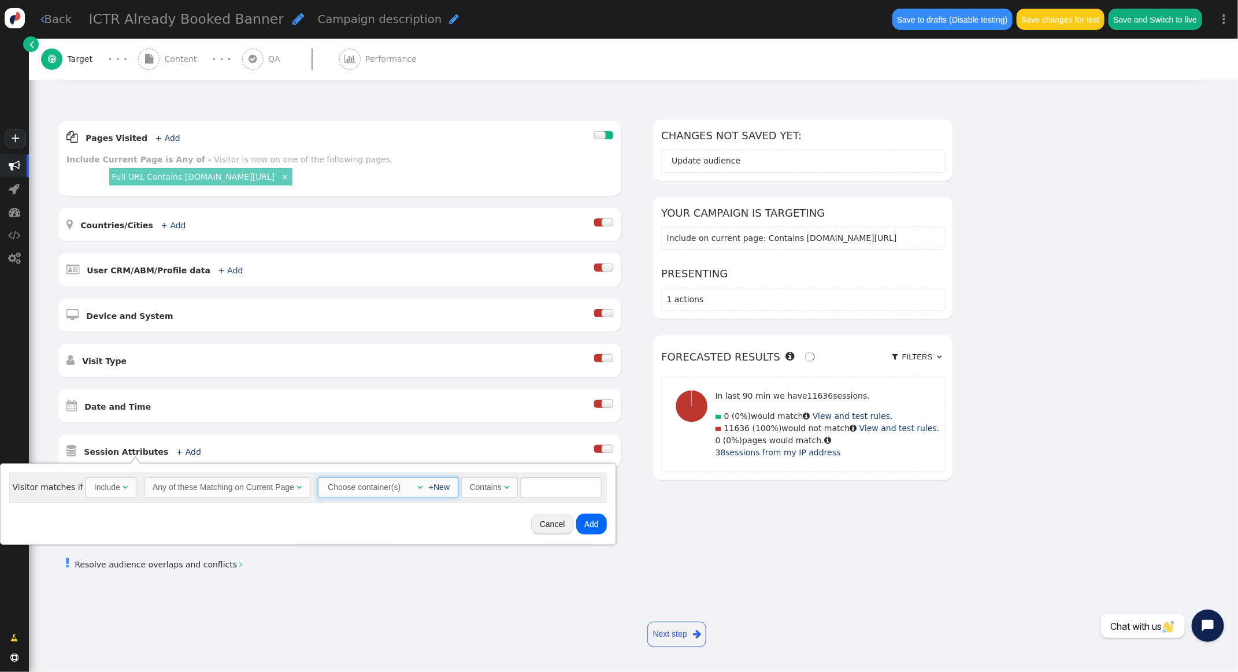
click at [411, 486] on div "" at bounding box center [417, 487] width 12 height 12
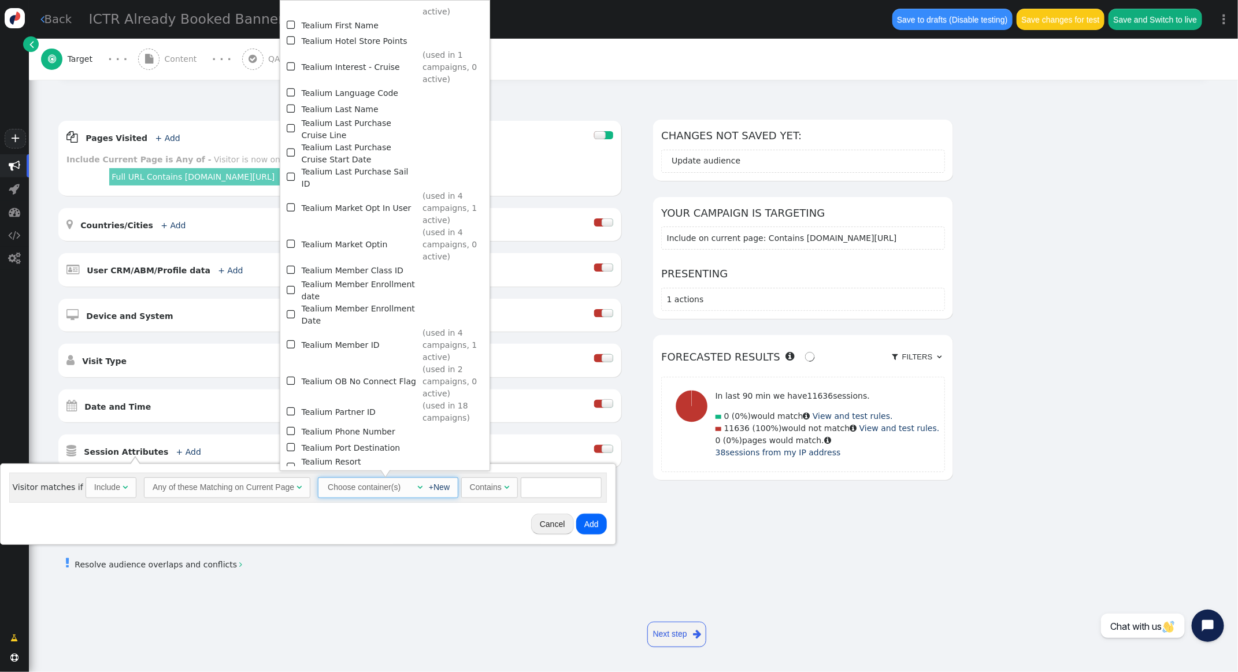
scroll to position [1056, 0]
click at [292, 170] on span "" at bounding box center [292, 178] width 10 height 16
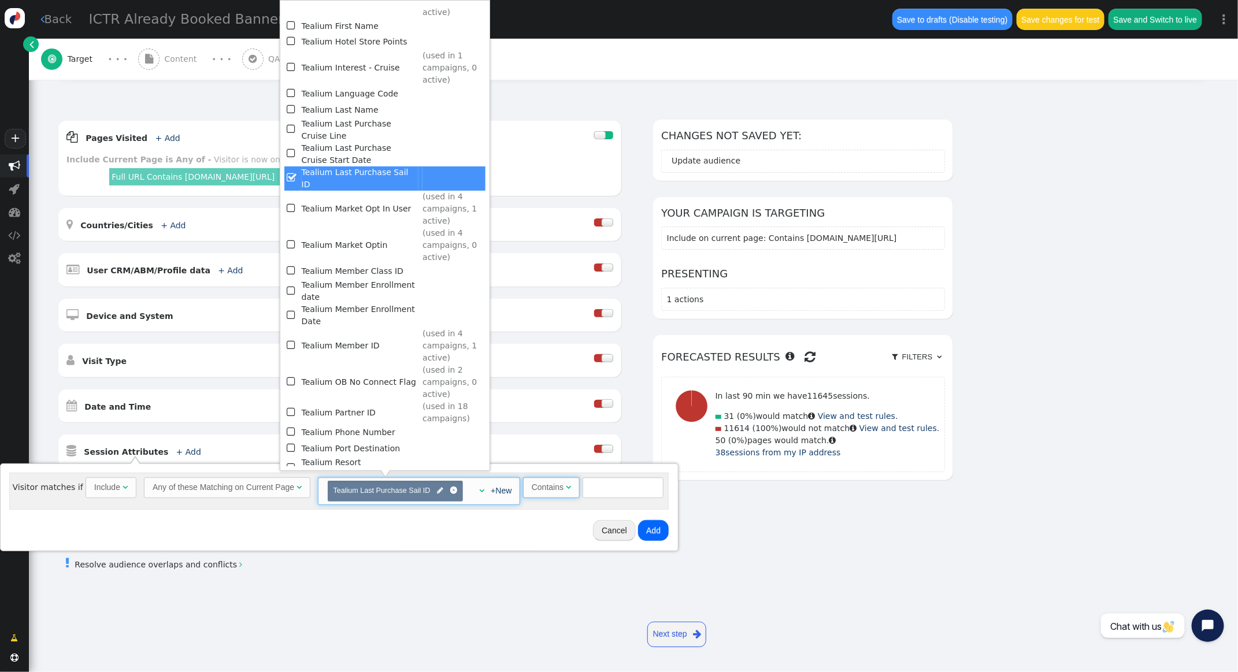
click at [566, 483] on span "" at bounding box center [568, 487] width 5 height 8
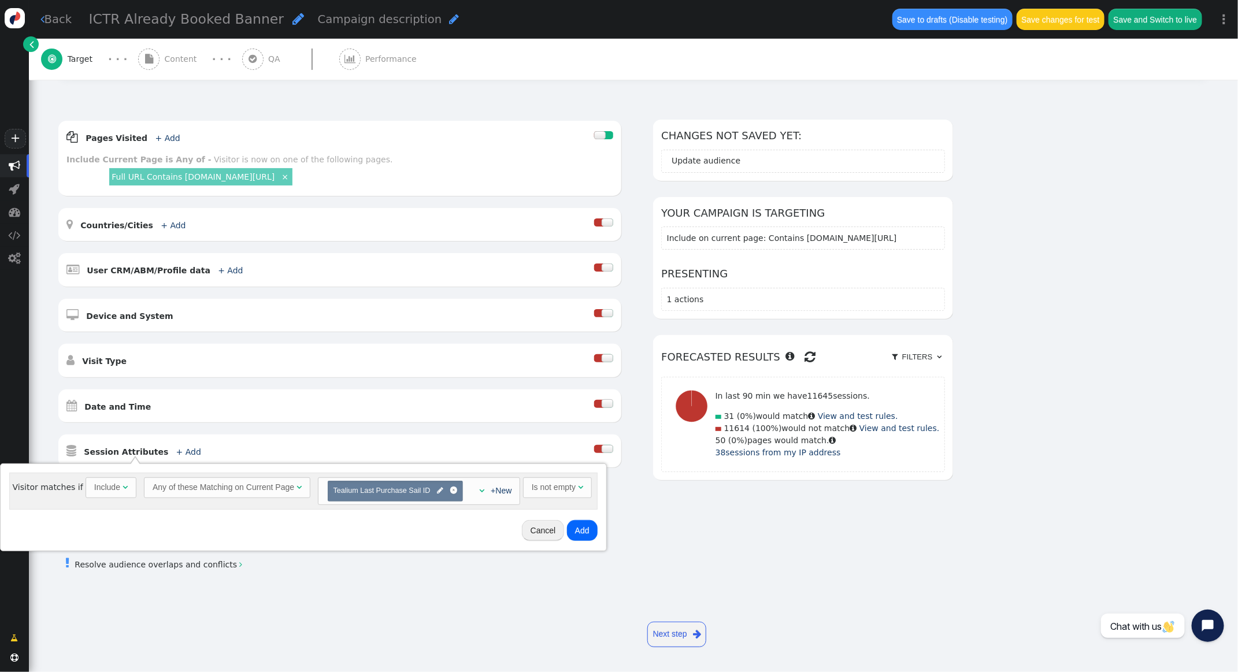
click at [581, 533] on button "Add" at bounding box center [582, 530] width 31 height 21
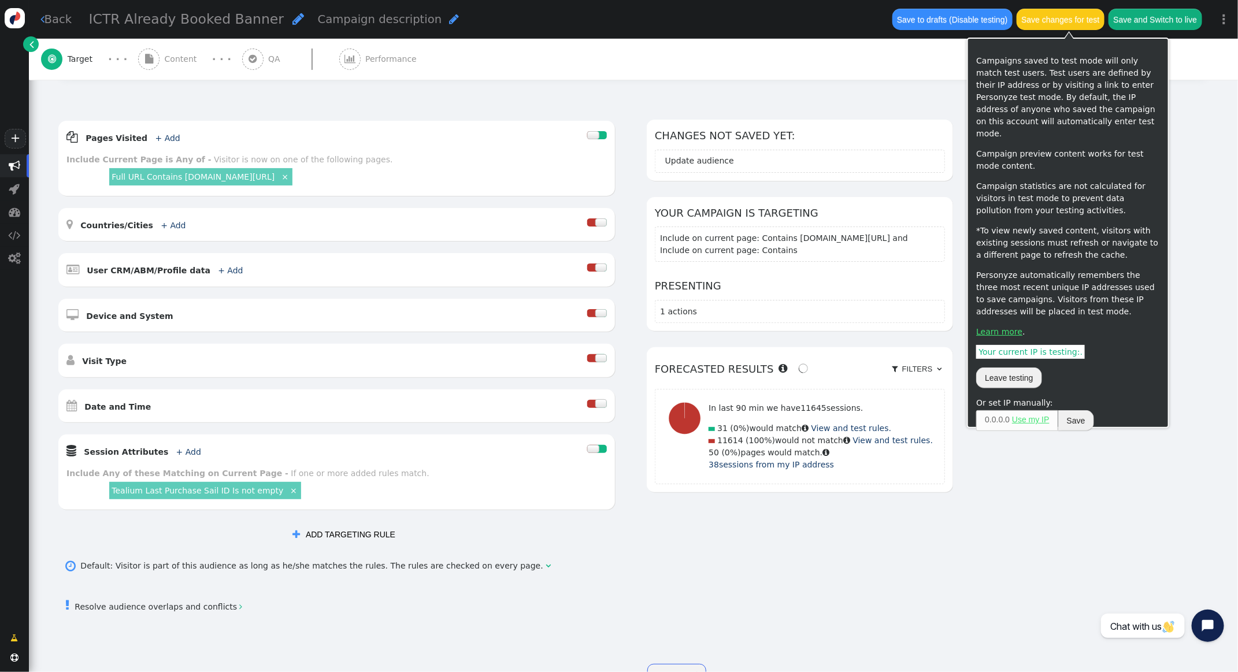
click at [1053, 24] on button "Save changes for test" at bounding box center [1060, 19] width 88 height 21
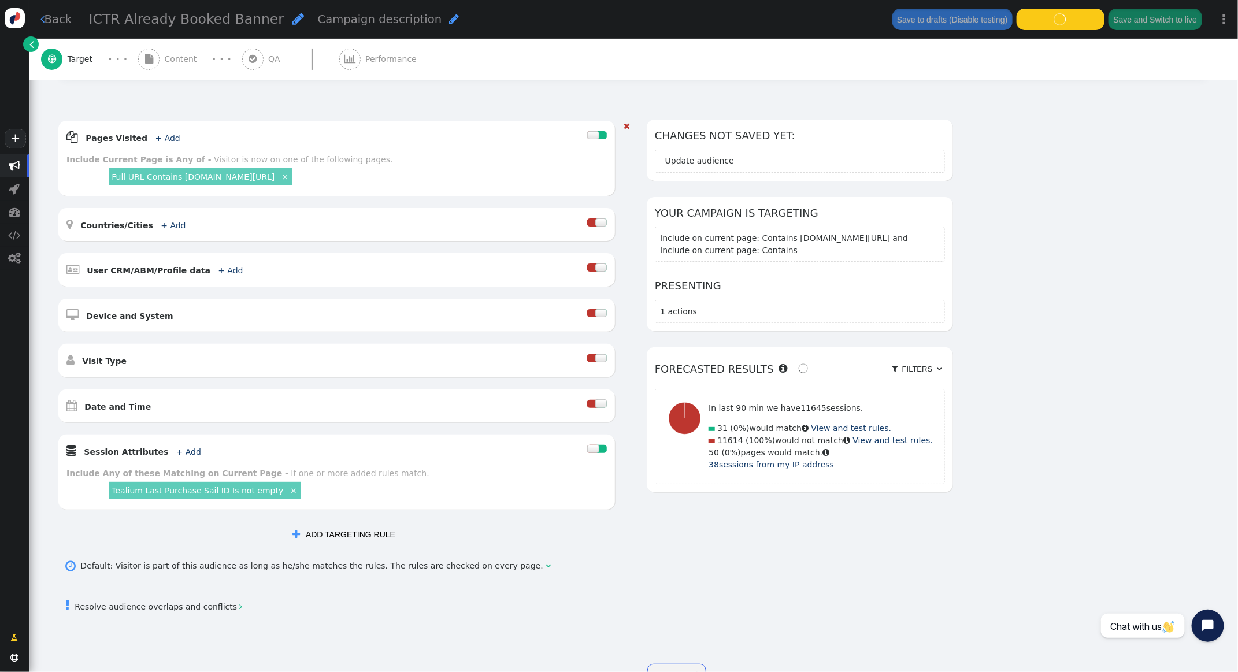
scroll to position [23, 0]
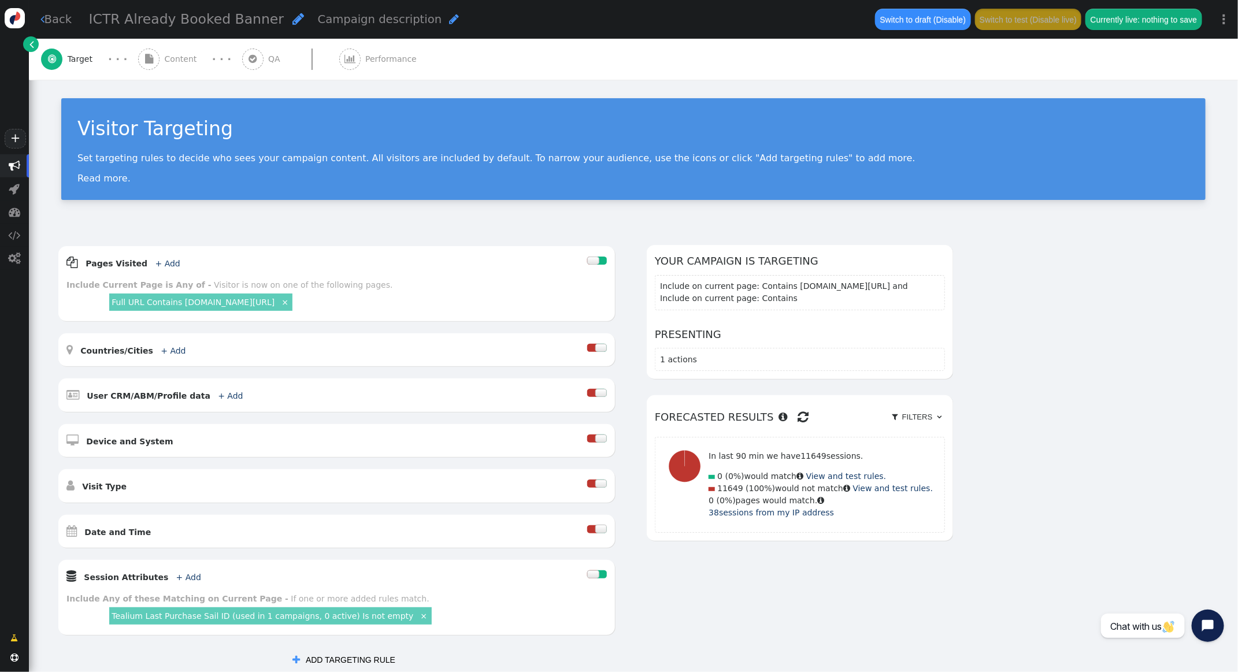
scroll to position [168, 0]
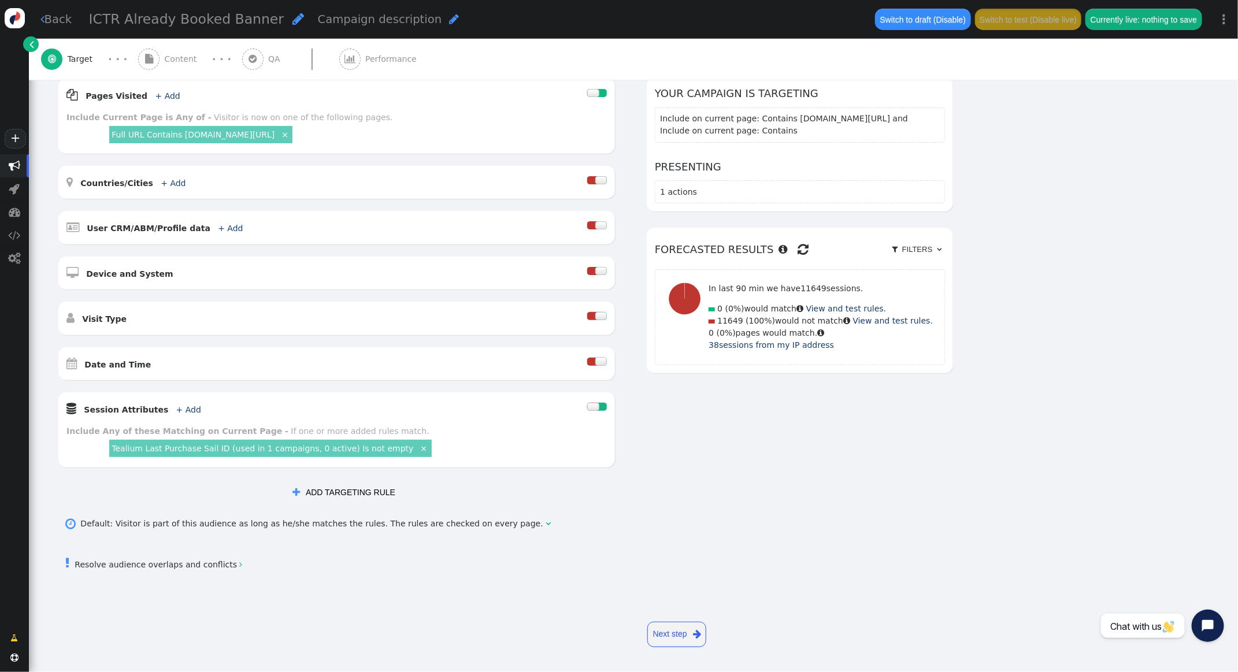
click at [193, 60] on span "Content" at bounding box center [183, 59] width 37 height 12
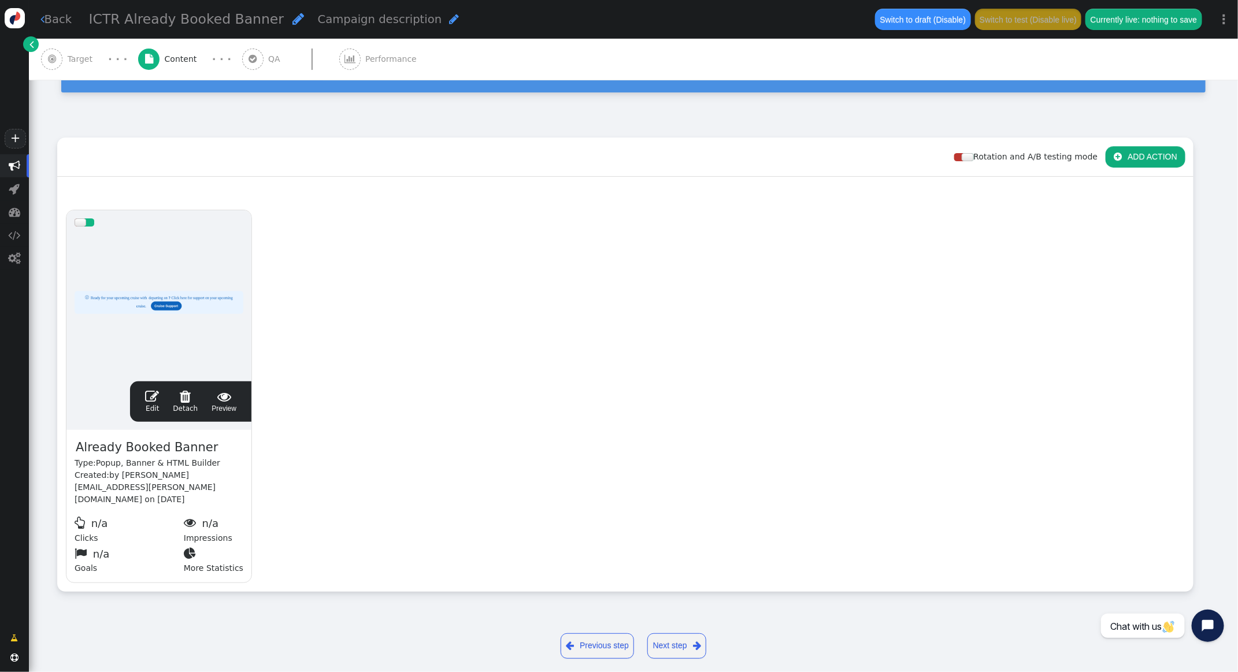
scroll to position [106, 0]
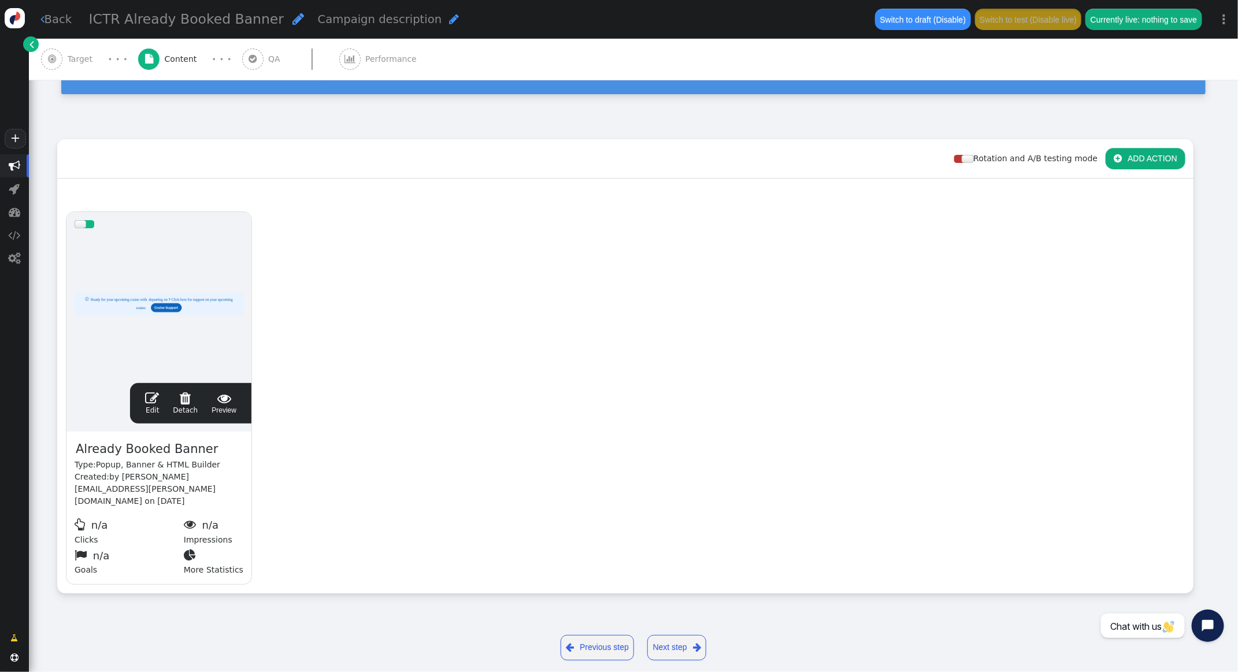
click at [153, 398] on span "" at bounding box center [152, 398] width 14 height 14
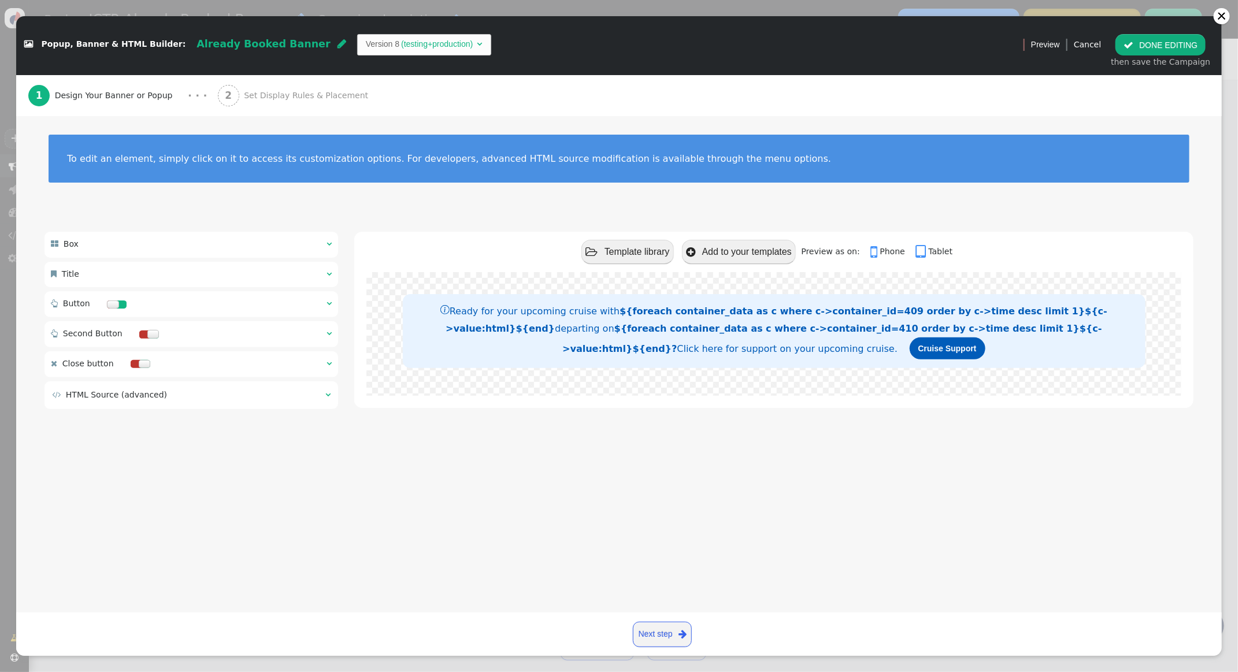
click at [285, 88] on div "2 Set Display Rules & Placement" at bounding box center [295, 95] width 155 height 41
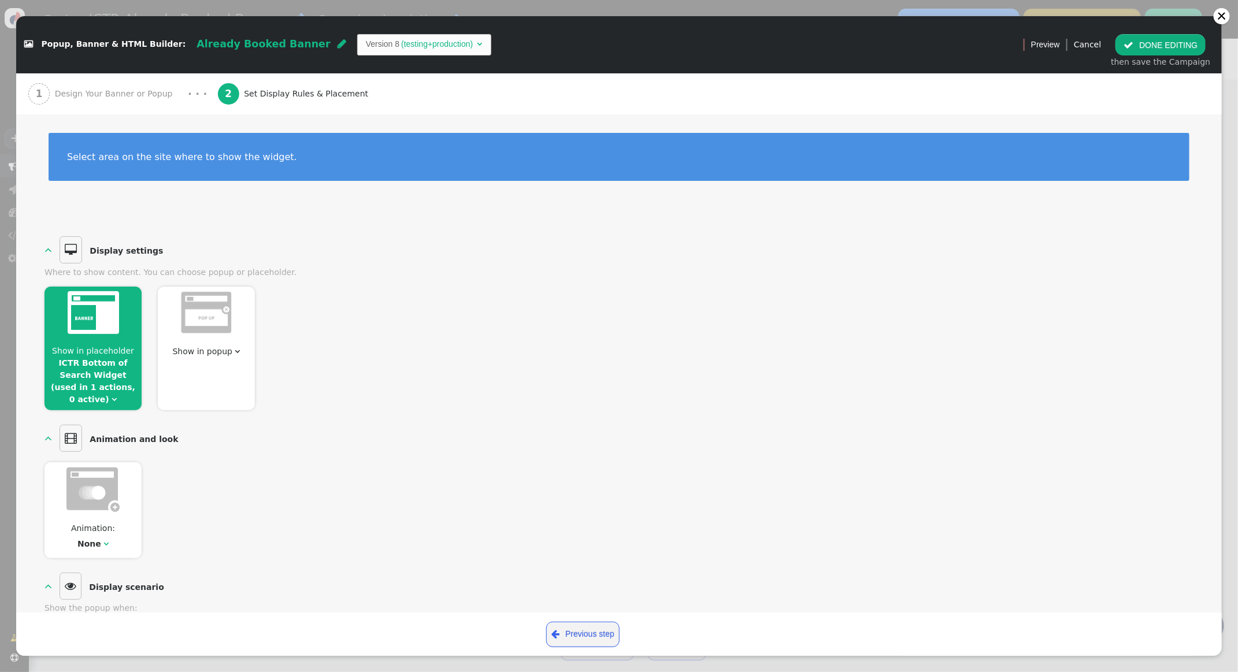
click at [122, 356] on span "Show in placeholder ICTR Bottom of Search Widget (used in 1 actions, 0 active) " at bounding box center [92, 375] width 97 height 61
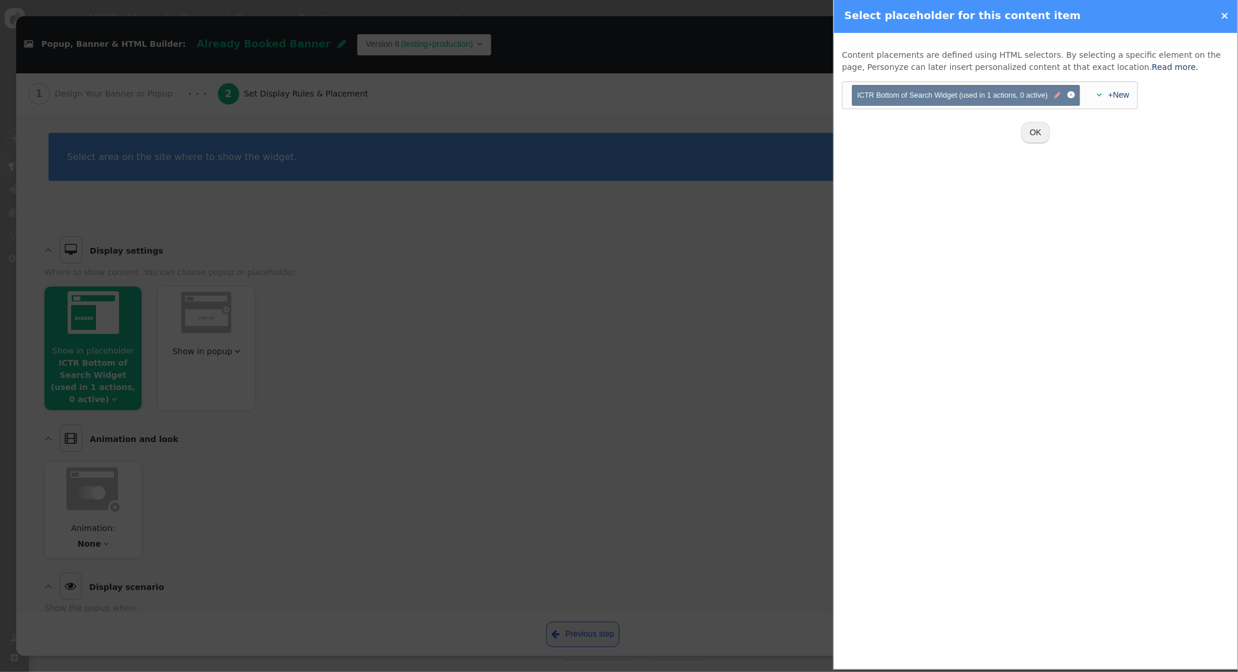
click at [1057, 96] on span "" at bounding box center [1057, 95] width 6 height 11
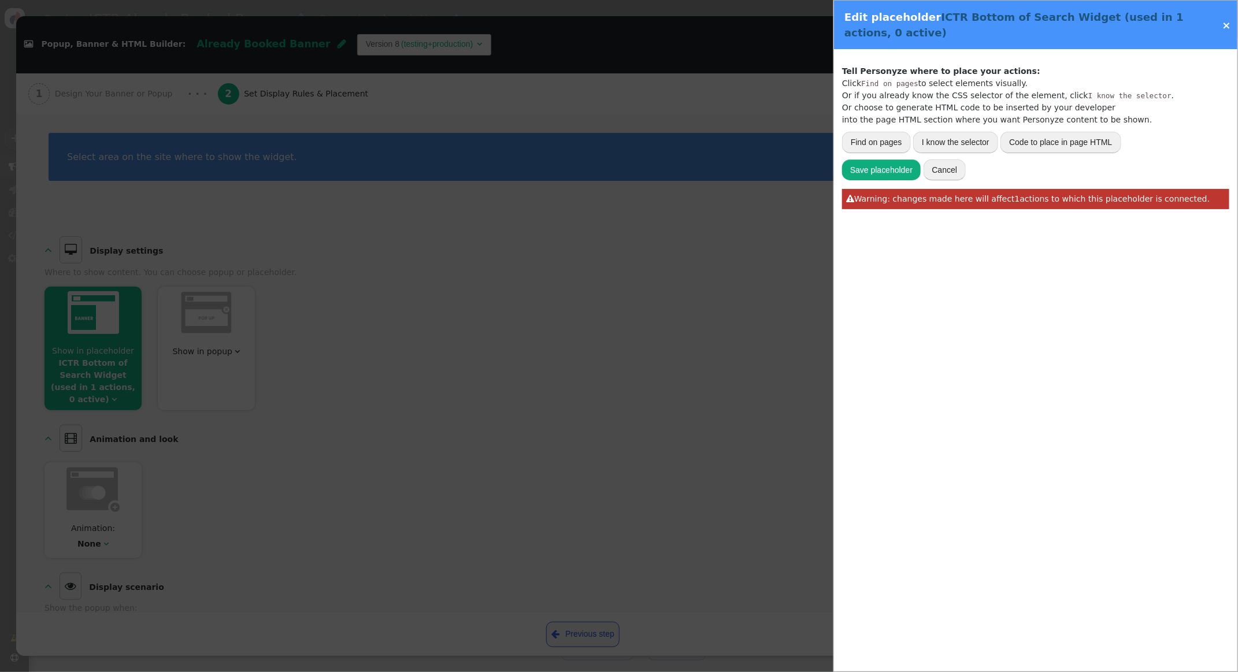
type input ".row.search-widget__member-info.member-info.bg-white"
type input "ICTR Bottom of Search Widget"
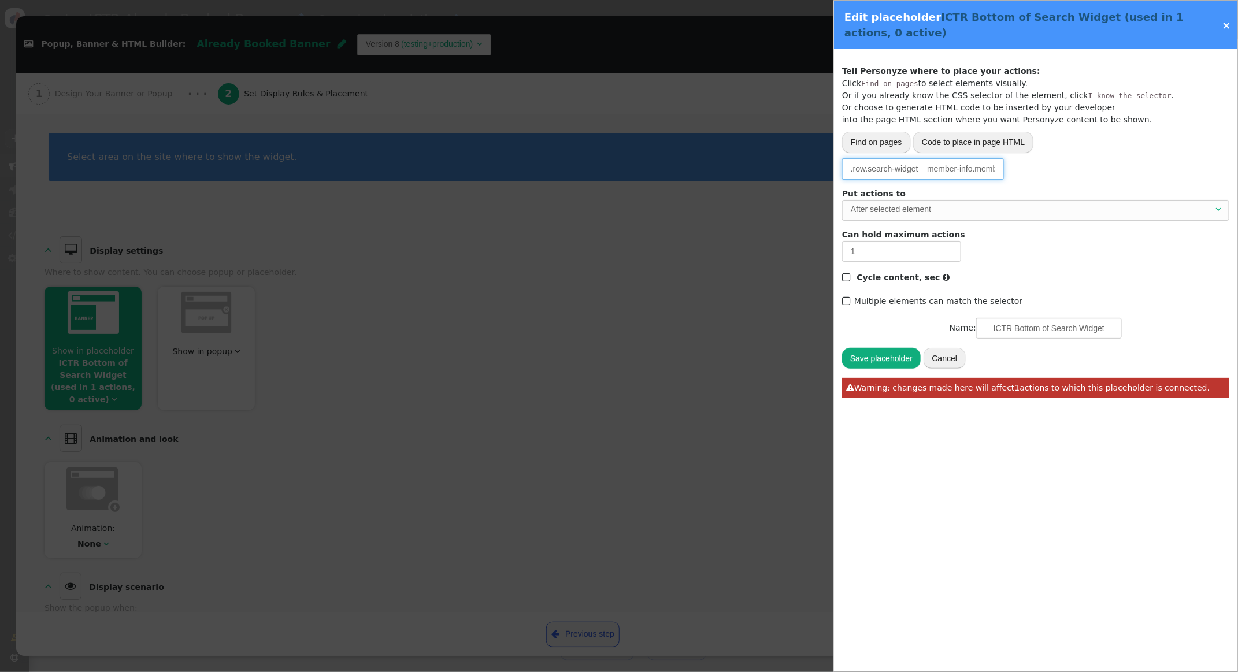
scroll to position [0, 58]
drag, startPoint x: 854, startPoint y: 170, endPoint x: 1027, endPoint y: 172, distance: 172.8
click at [1027, 172] on div "Please, choose from where to grab the data -- Select one --  URL parameter  P…" at bounding box center [1035, 168] width 387 height 21
click at [922, 175] on input ".row.search-widget__member-info.member-info.bg-white" at bounding box center [923, 168] width 162 height 21
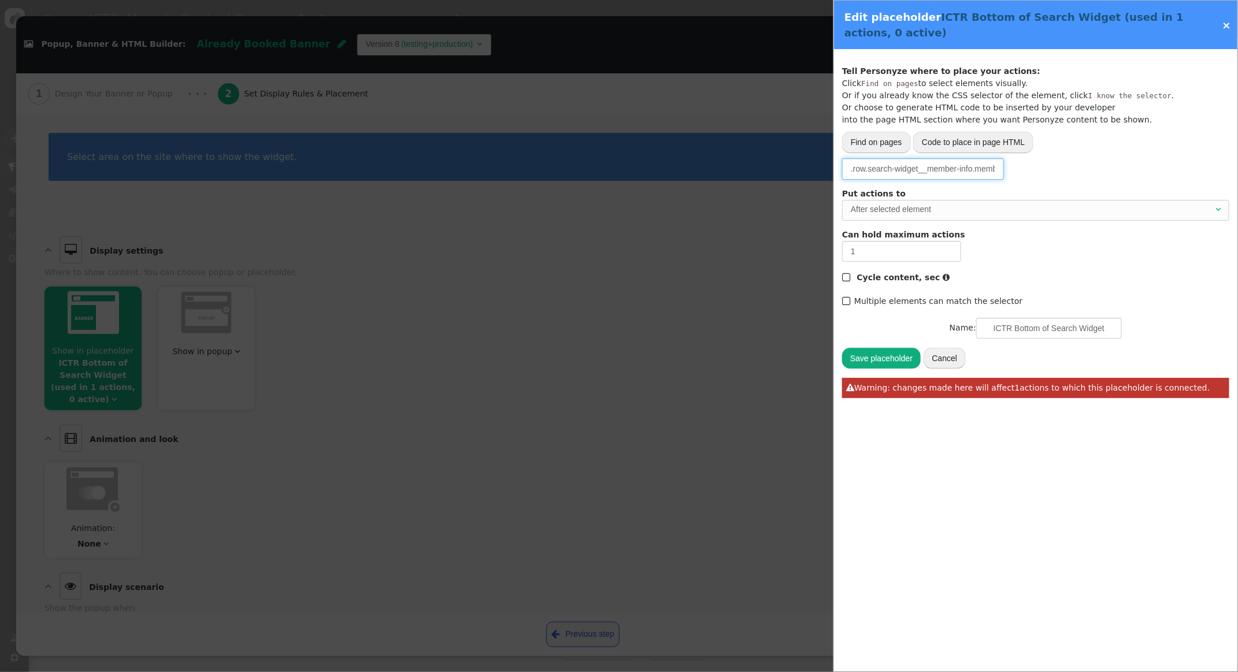
scroll to position [0, 58]
drag, startPoint x: 929, startPoint y: 174, endPoint x: 1031, endPoint y: 173, distance: 101.7
click at [1031, 173] on div "Please, choose from where to grab the data -- Select one --  URL parameter  P…" at bounding box center [1035, 168] width 387 height 21
click at [1227, 28] on link "×" at bounding box center [1226, 25] width 9 height 12
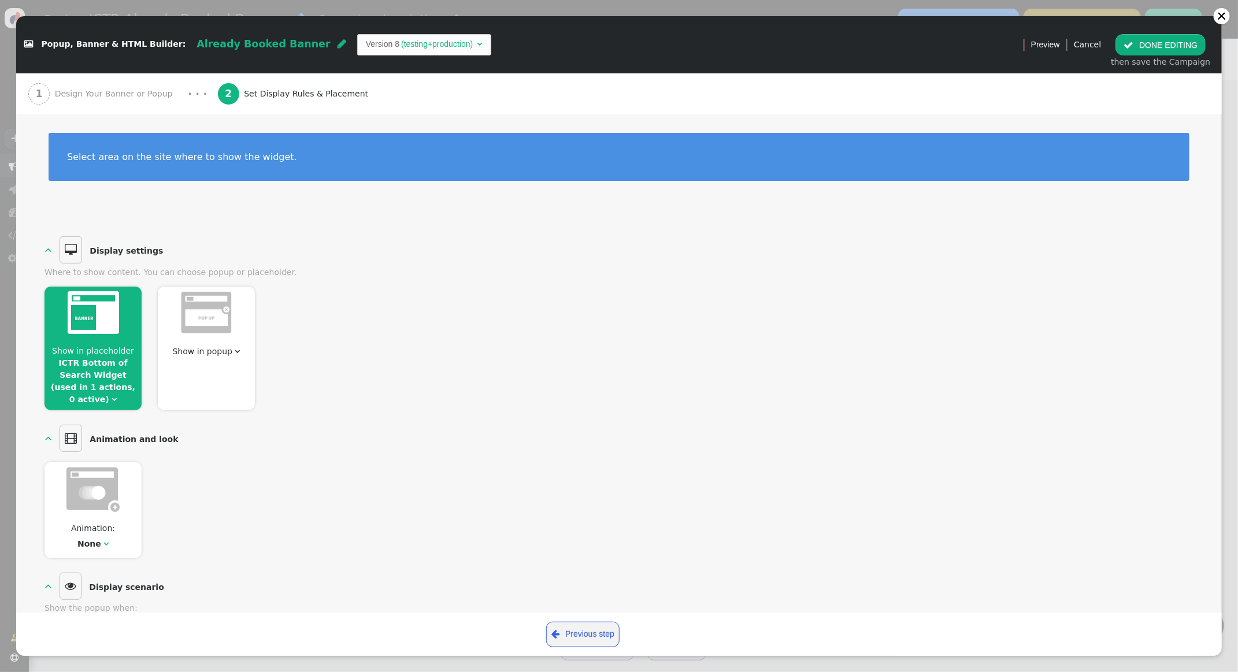
drag, startPoint x: 83, startPoint y: 94, endPoint x: 151, endPoint y: 102, distance: 68.1
click at [83, 94] on span "Design Your Banner or Popup" at bounding box center [116, 94] width 122 height 12
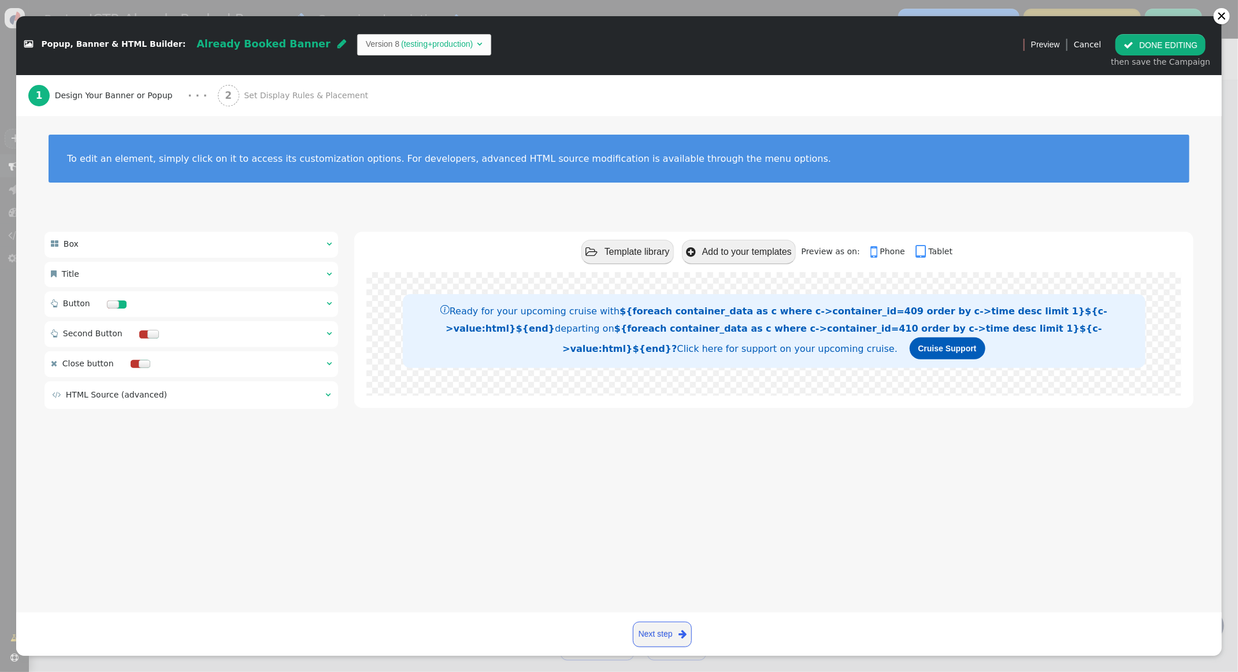
click at [280, 96] on span "Set Display Rules & Placement" at bounding box center [308, 96] width 129 height 12
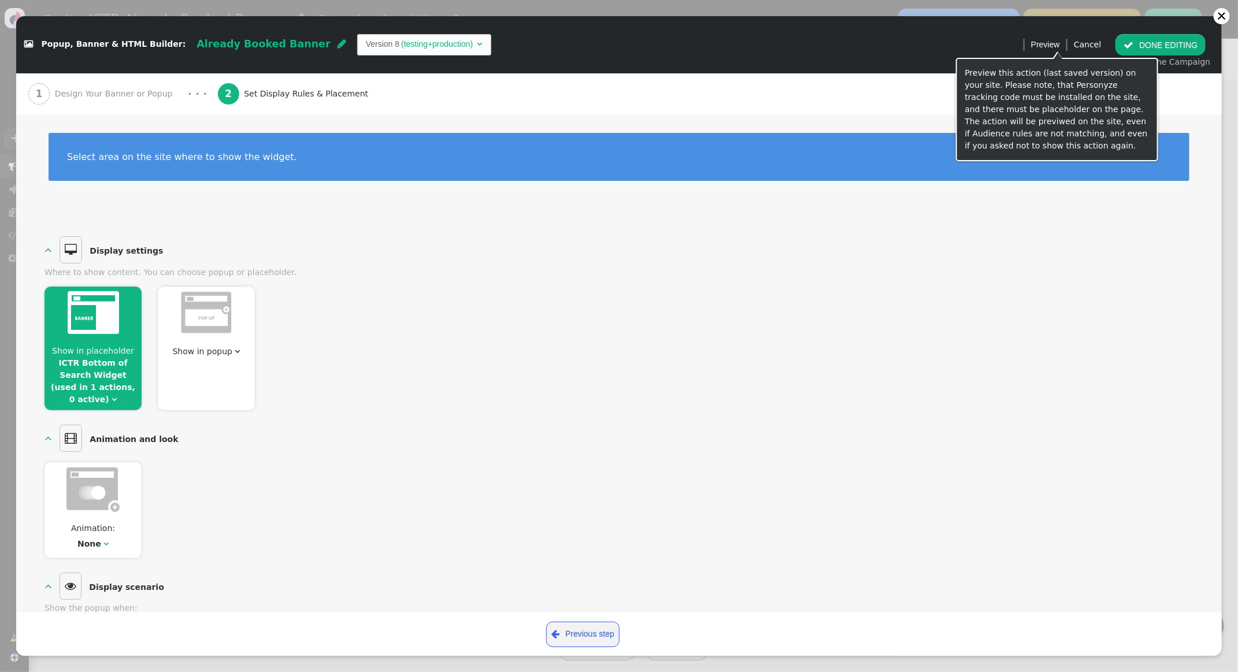
click at [1157, 45] on button " DONE EDITING" at bounding box center [1160, 44] width 90 height 21
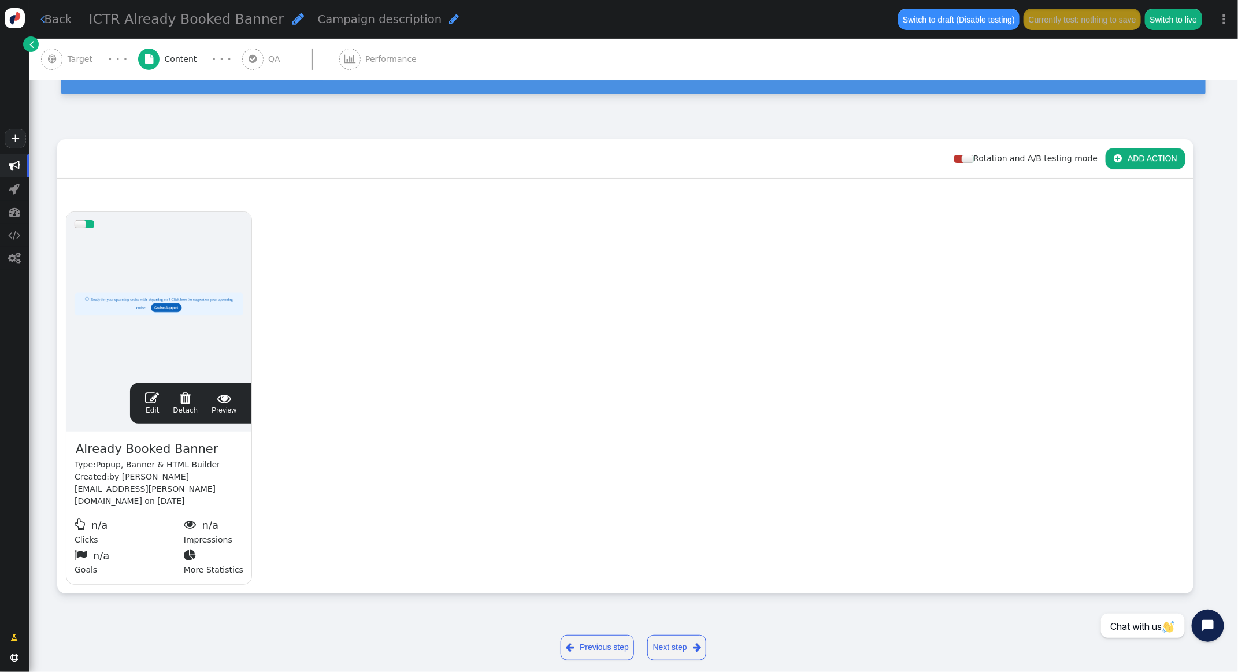
click at [68, 64] on span "Target" at bounding box center [83, 59] width 30 height 12
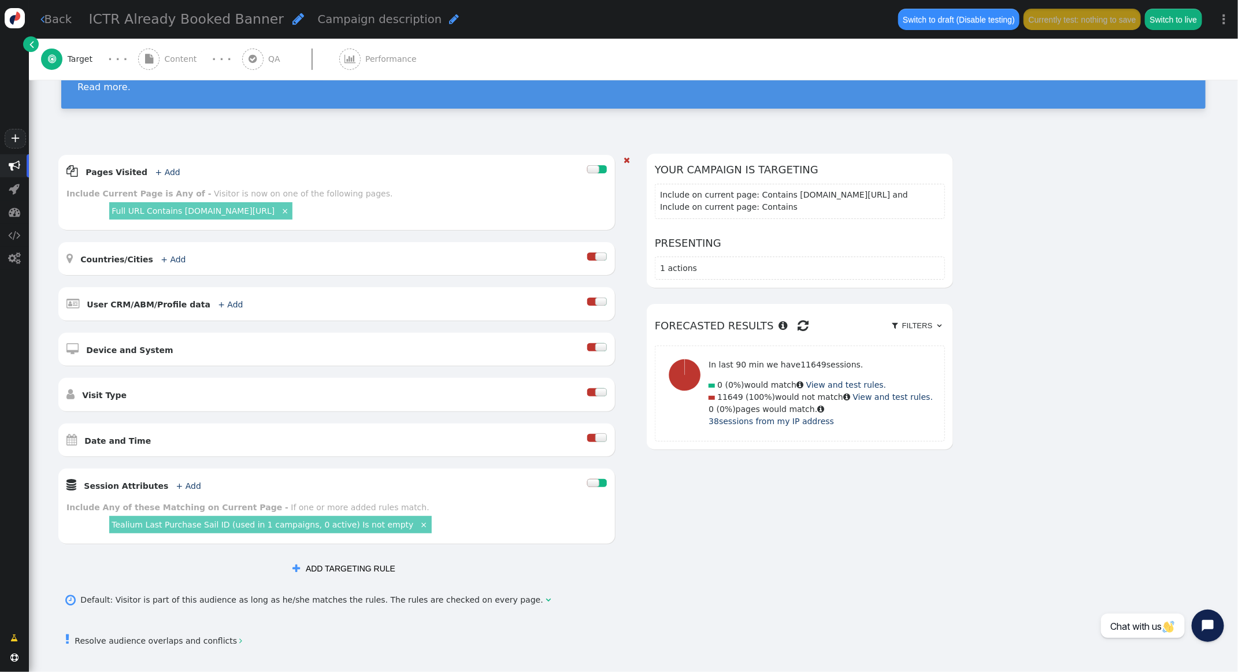
click at [593, 480] on div at bounding box center [593, 483] width 12 height 8
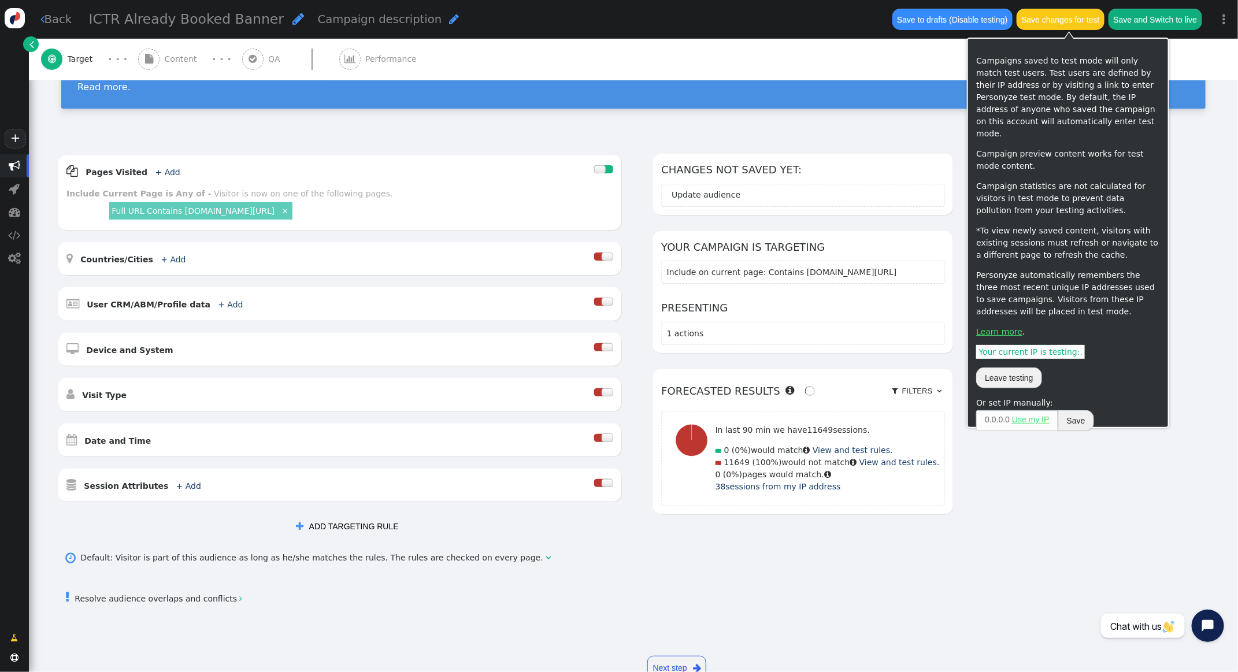
click at [1069, 19] on button "Save changes for test" at bounding box center [1060, 19] width 88 height 21
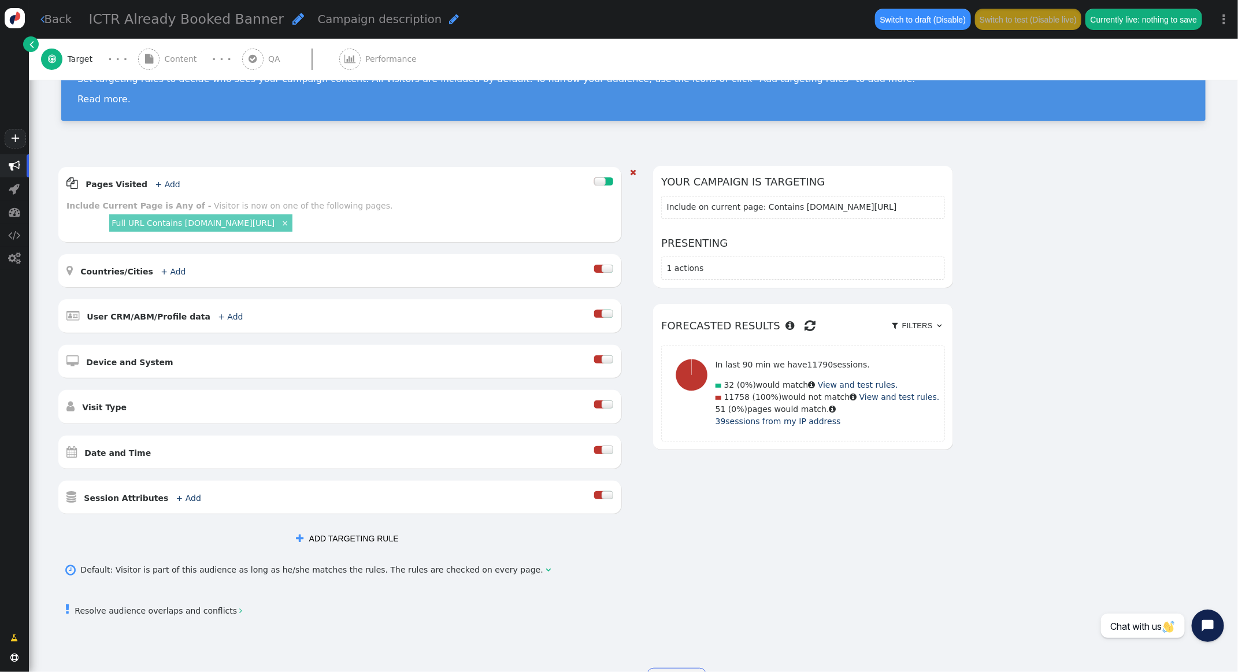
scroll to position [125, 0]
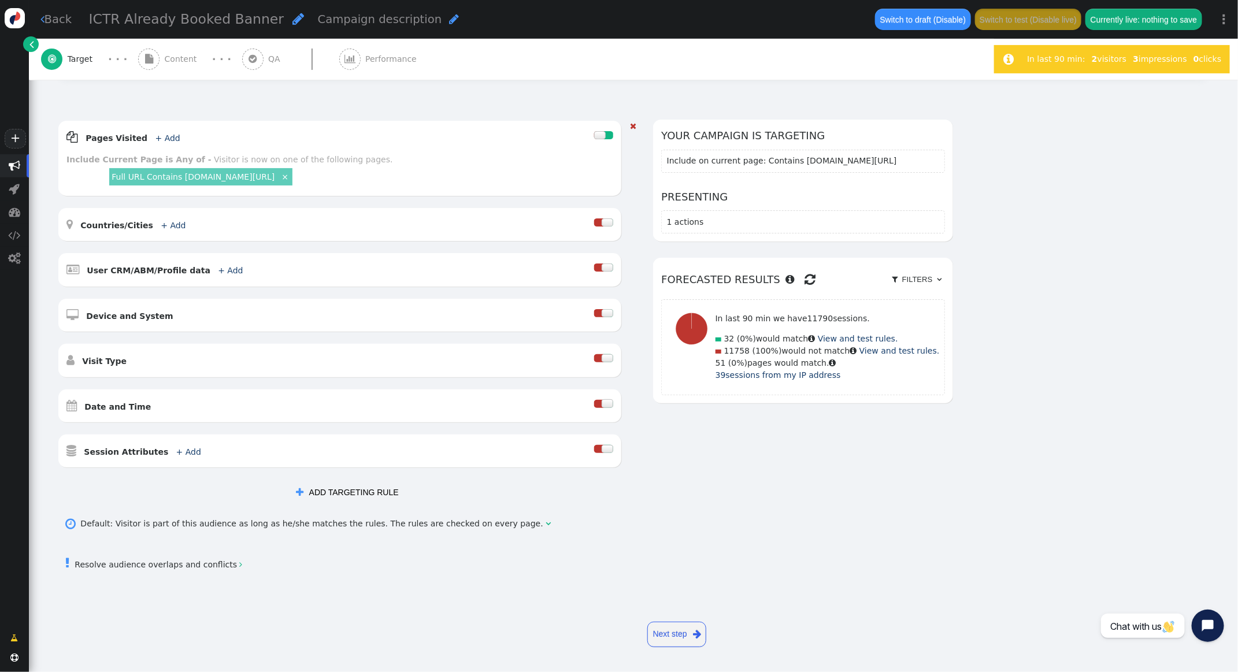
click at [613, 450] on div at bounding box center [607, 449] width 12 height 8
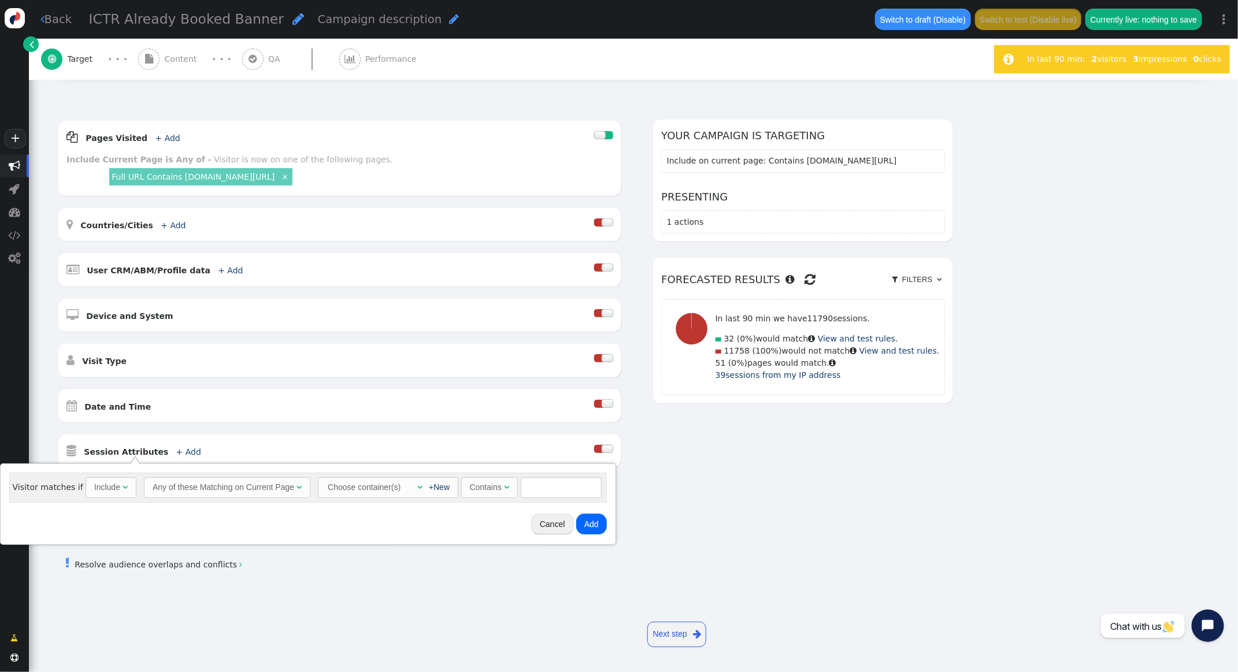
click at [396, 485] on div "Choose container(s)" at bounding box center [363, 487] width 75 height 18
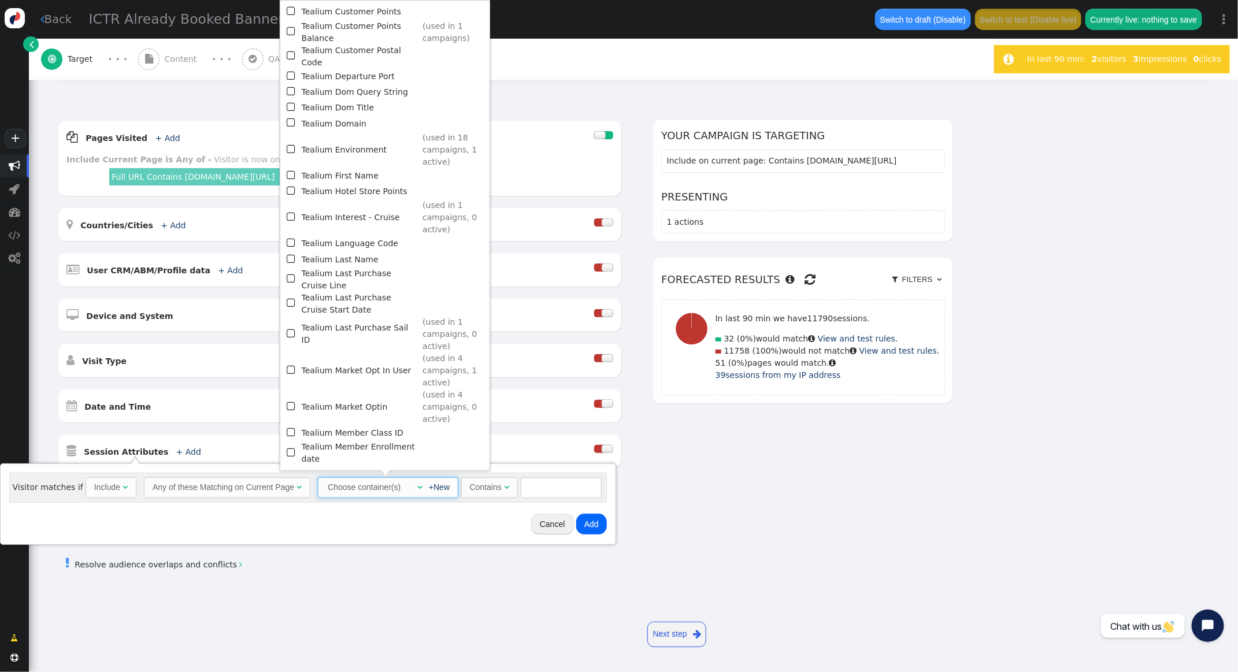
scroll to position [905, 0]
click at [292, 327] on span "" at bounding box center [292, 335] width 10 height 16
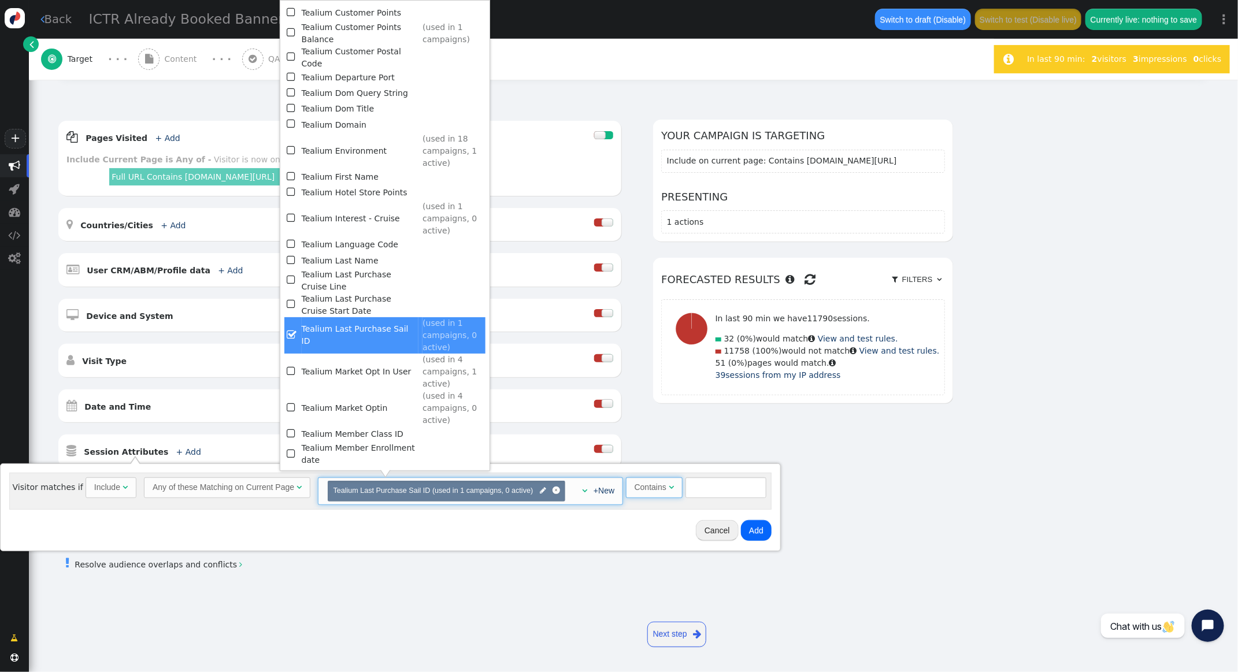
click at [668, 486] on span "" at bounding box center [670, 487] width 5 height 8
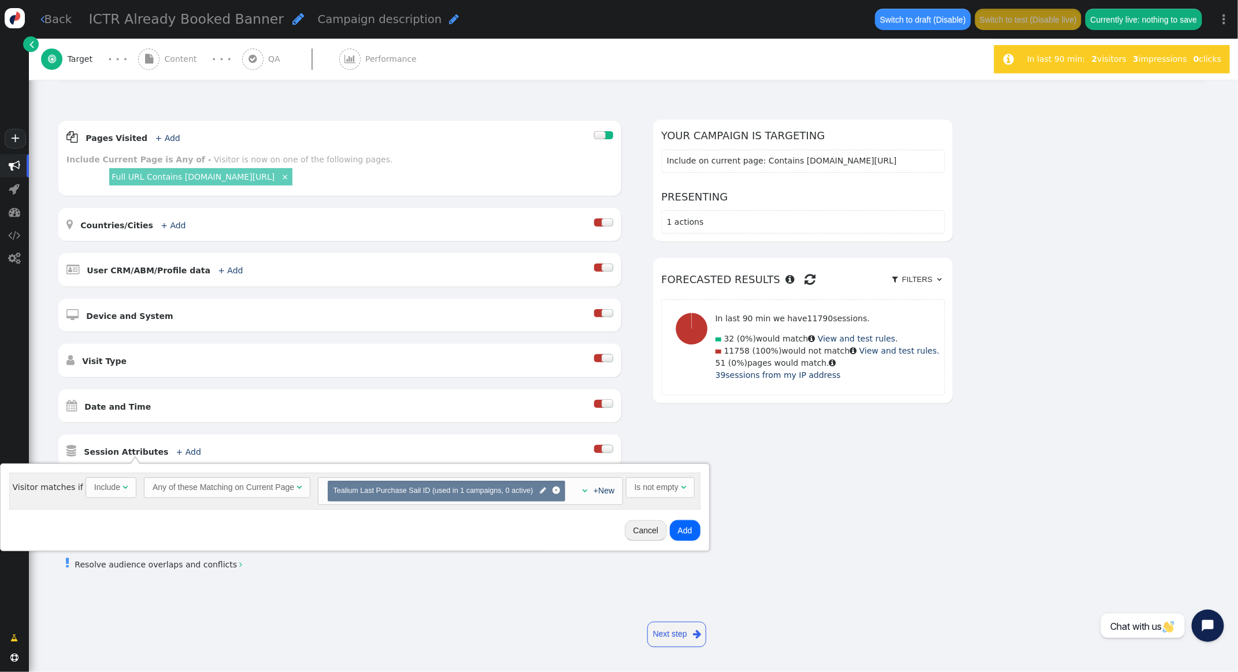
click at [685, 523] on button "Add" at bounding box center [685, 530] width 31 height 21
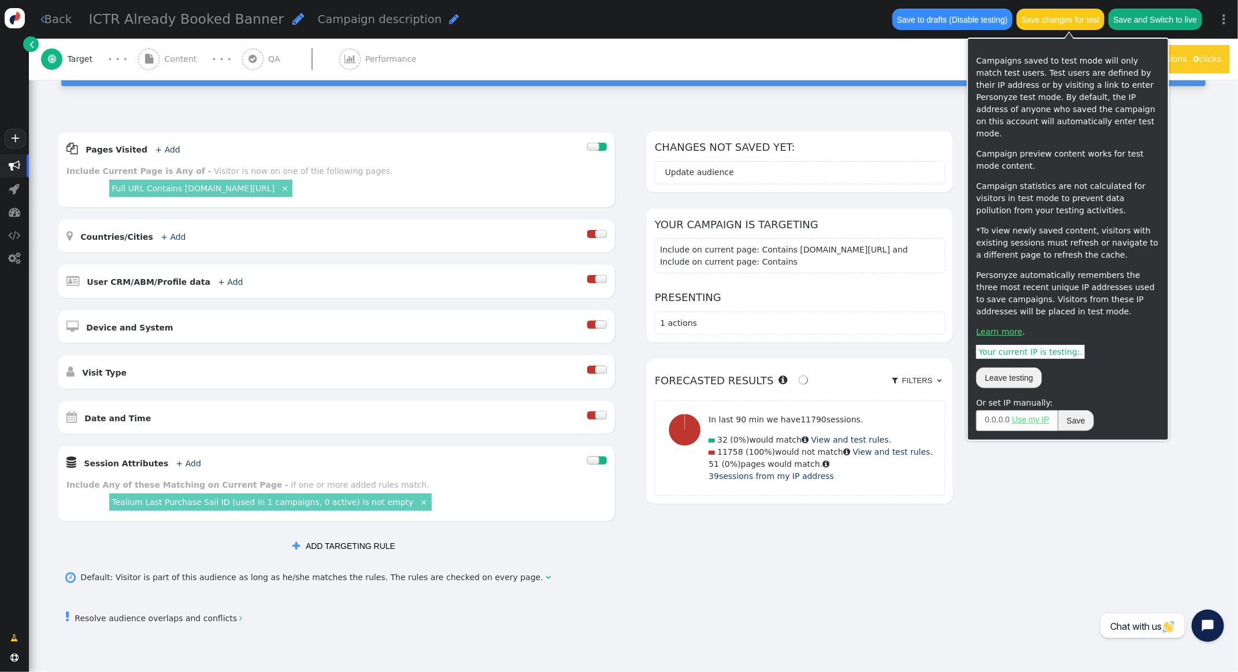
scroll to position [113, 0]
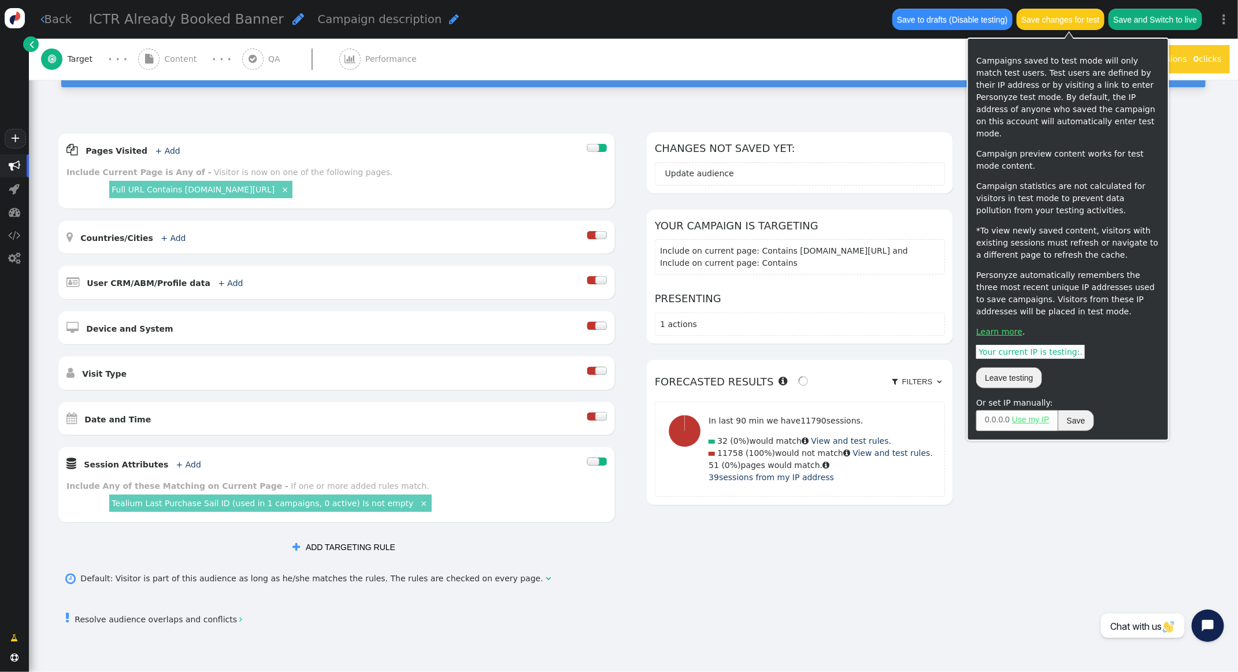
click at [1067, 18] on button "Save changes for test" at bounding box center [1060, 19] width 88 height 21
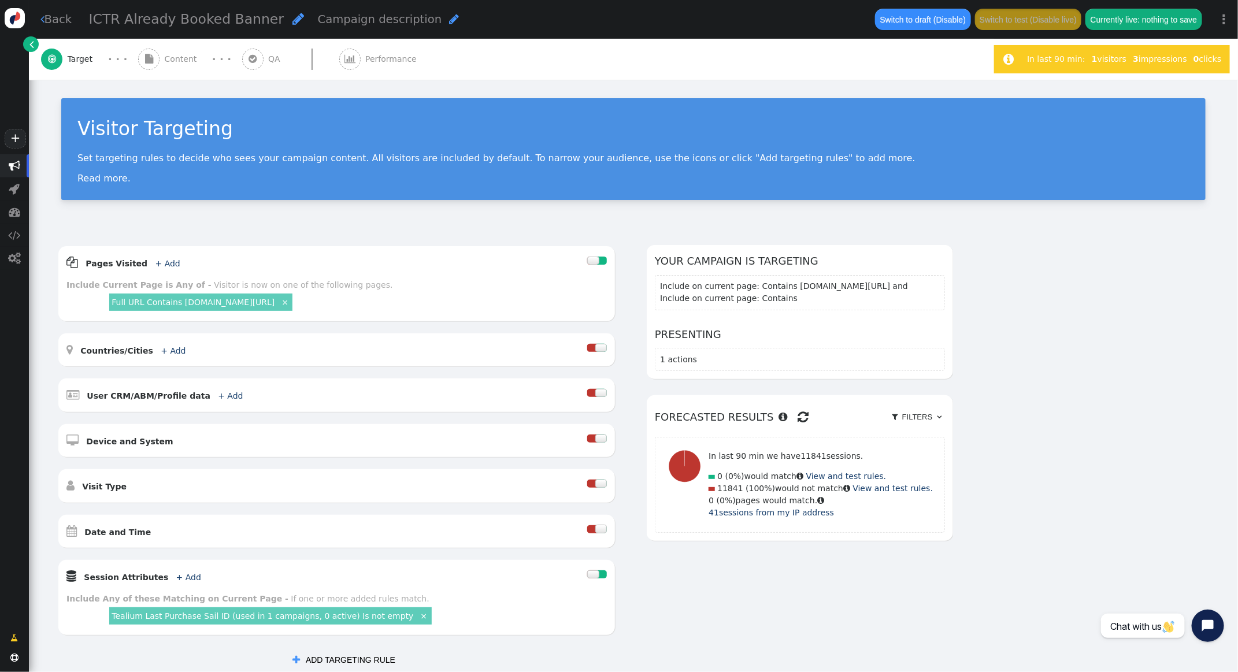
scroll to position [168, 0]
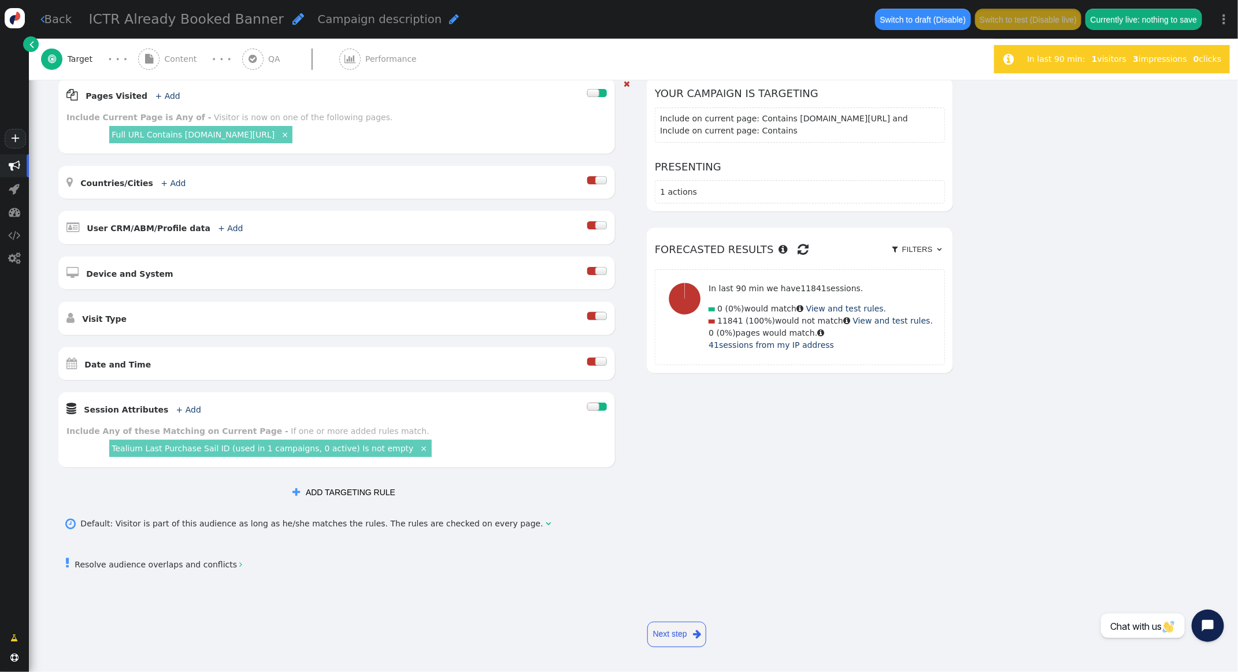
click at [322, 450] on link "Tealium Last Purchase Sail ID (used in 1 campaigns, 0 active) Is not empty" at bounding box center [263, 448] width 302 height 9
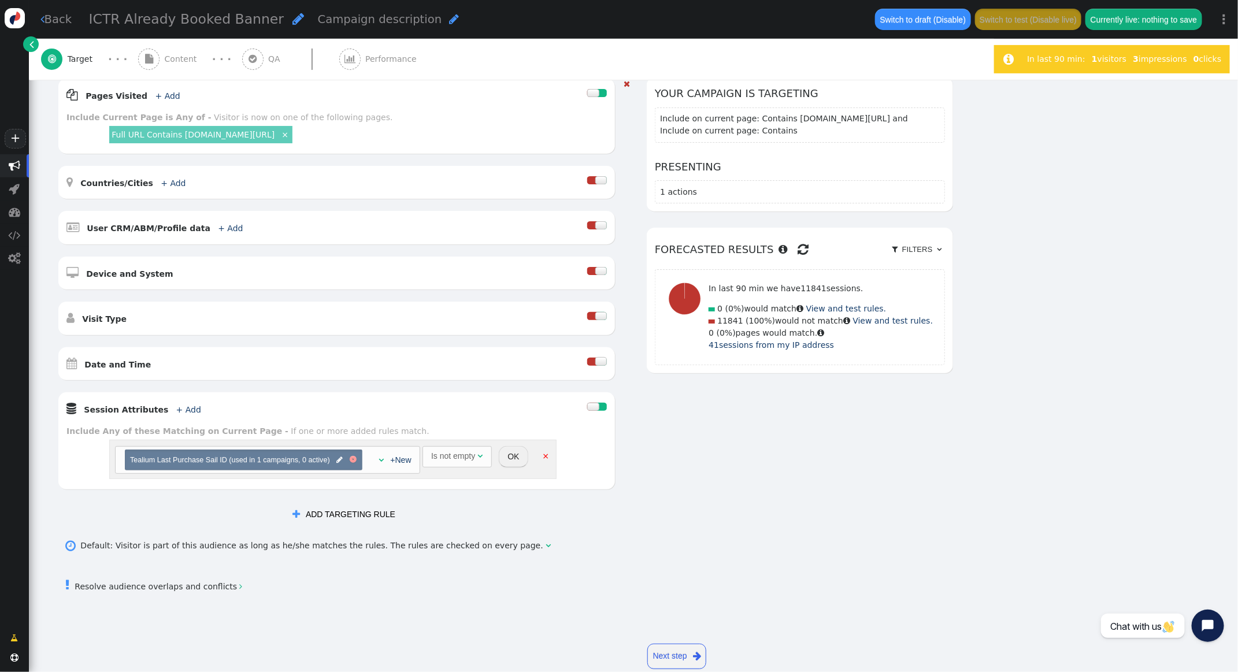
click at [353, 459] on div at bounding box center [353, 459] width 3 height 3
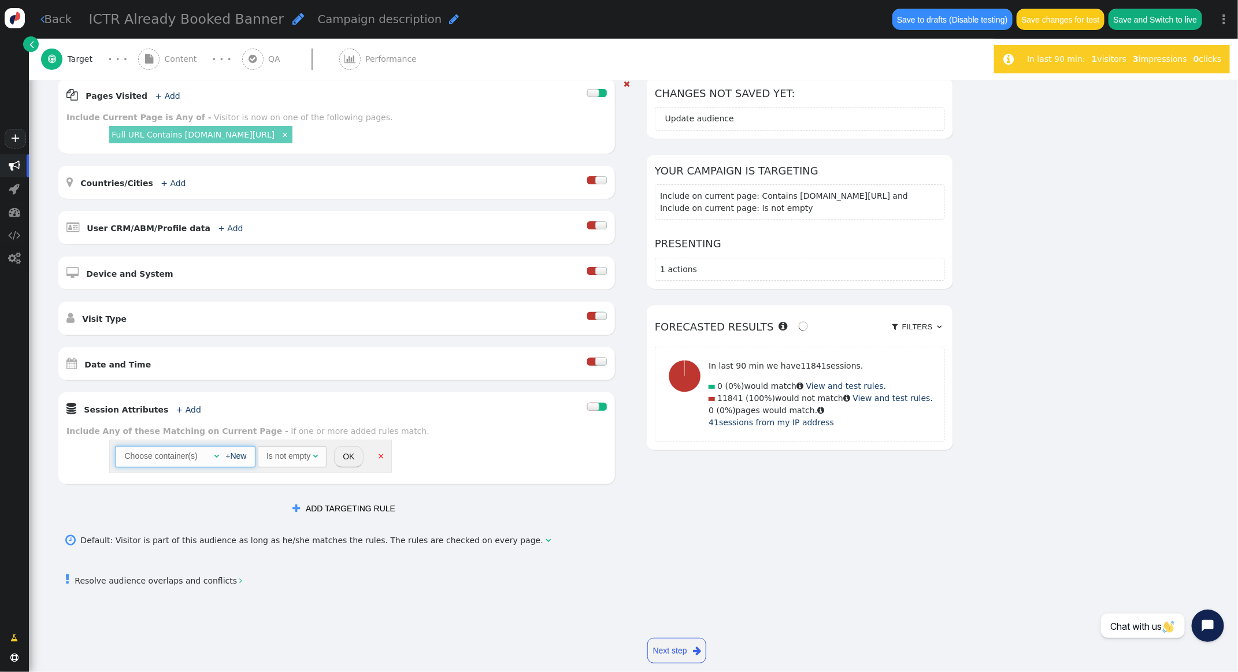
click at [217, 455] on span "" at bounding box center [216, 456] width 5 height 8
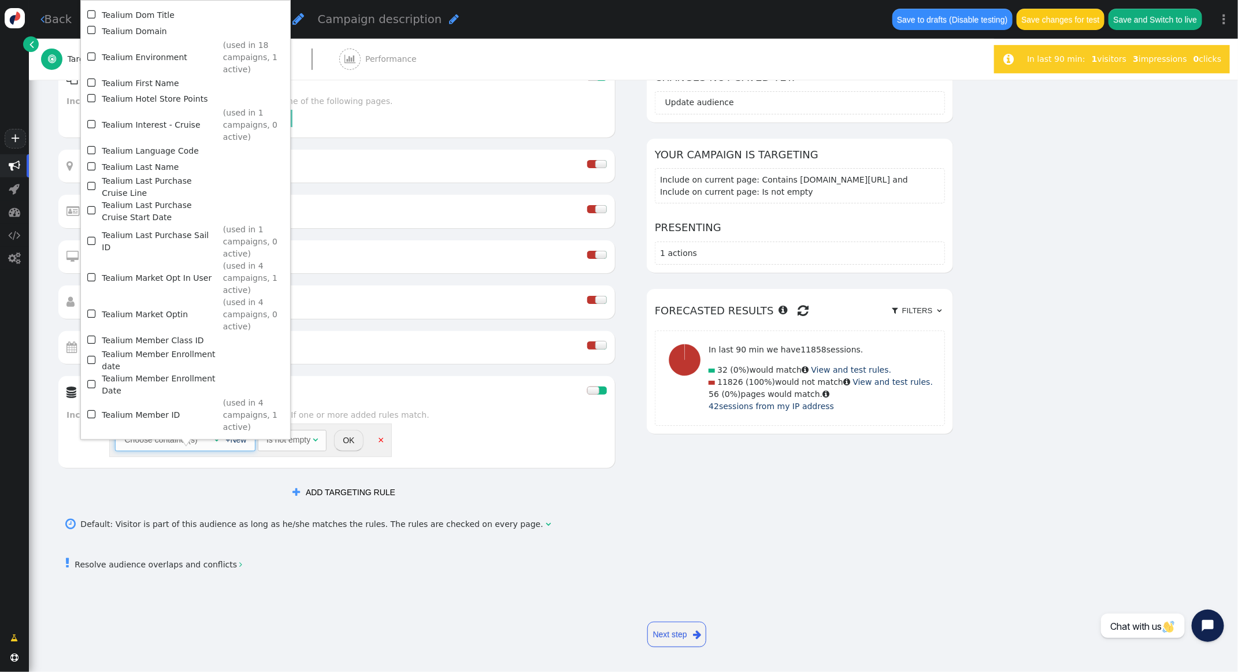
scroll to position [993, 0]
click at [93, 184] on span "" at bounding box center [92, 192] width 10 height 16
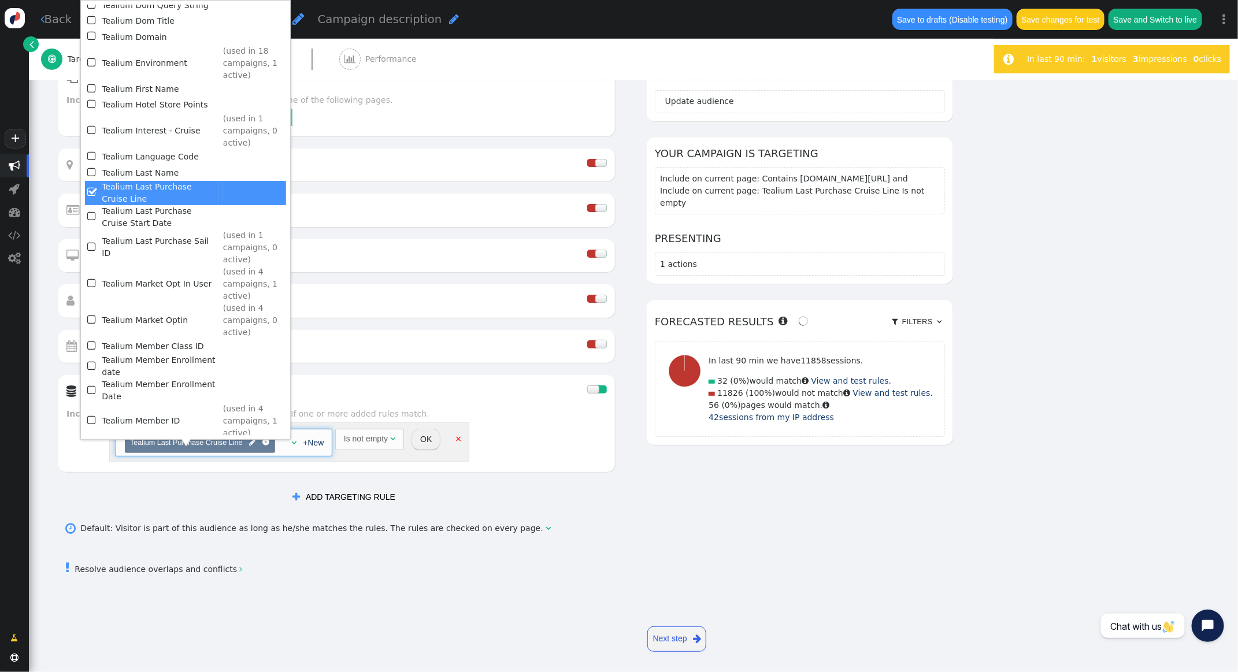
click at [423, 441] on button "OK" at bounding box center [425, 439] width 29 height 21
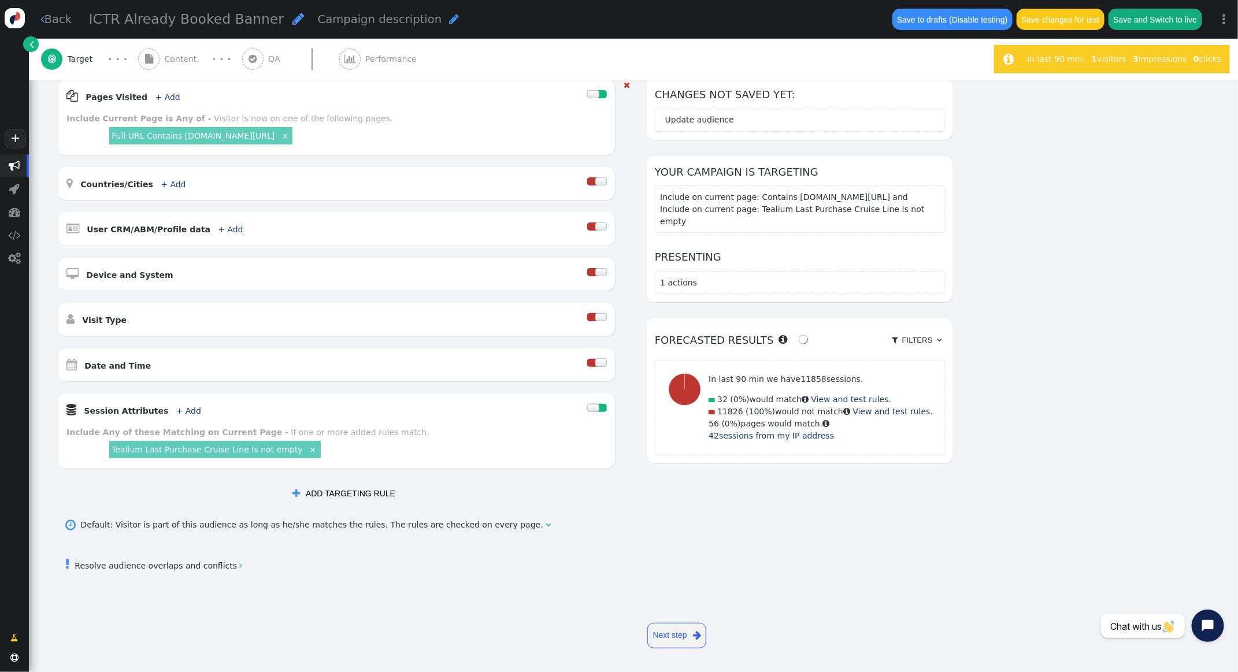
scroll to position [152, 0]
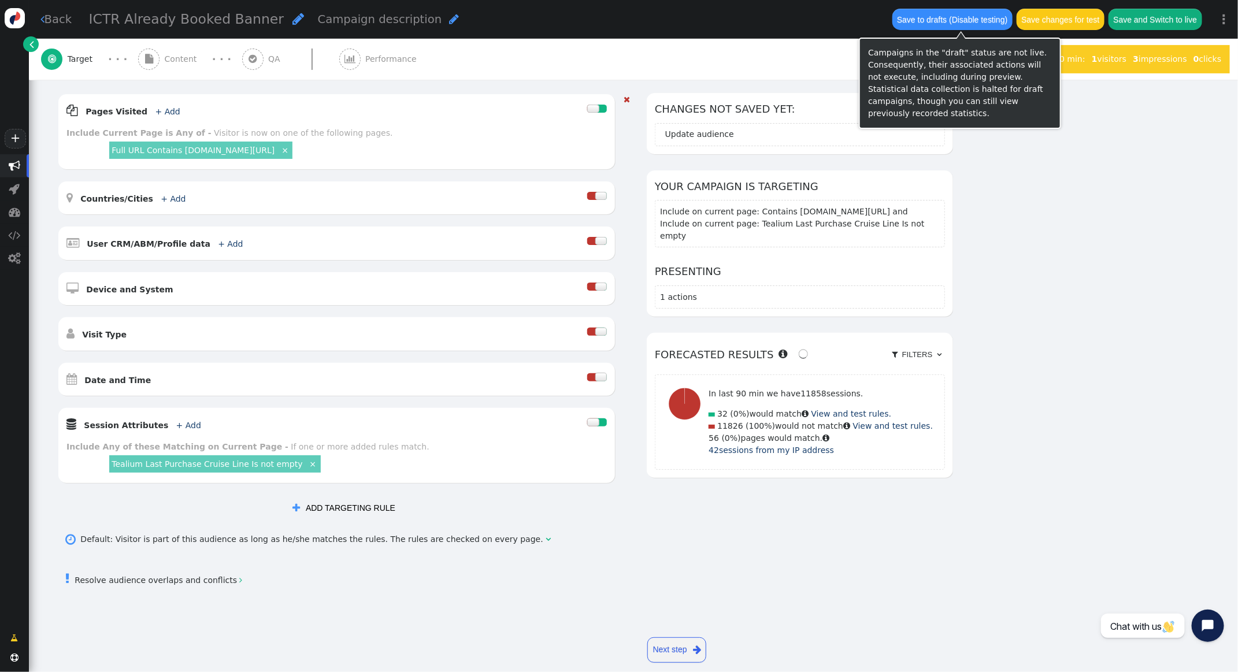
click at [1086, 13] on button "Save changes for test" at bounding box center [1060, 19] width 88 height 21
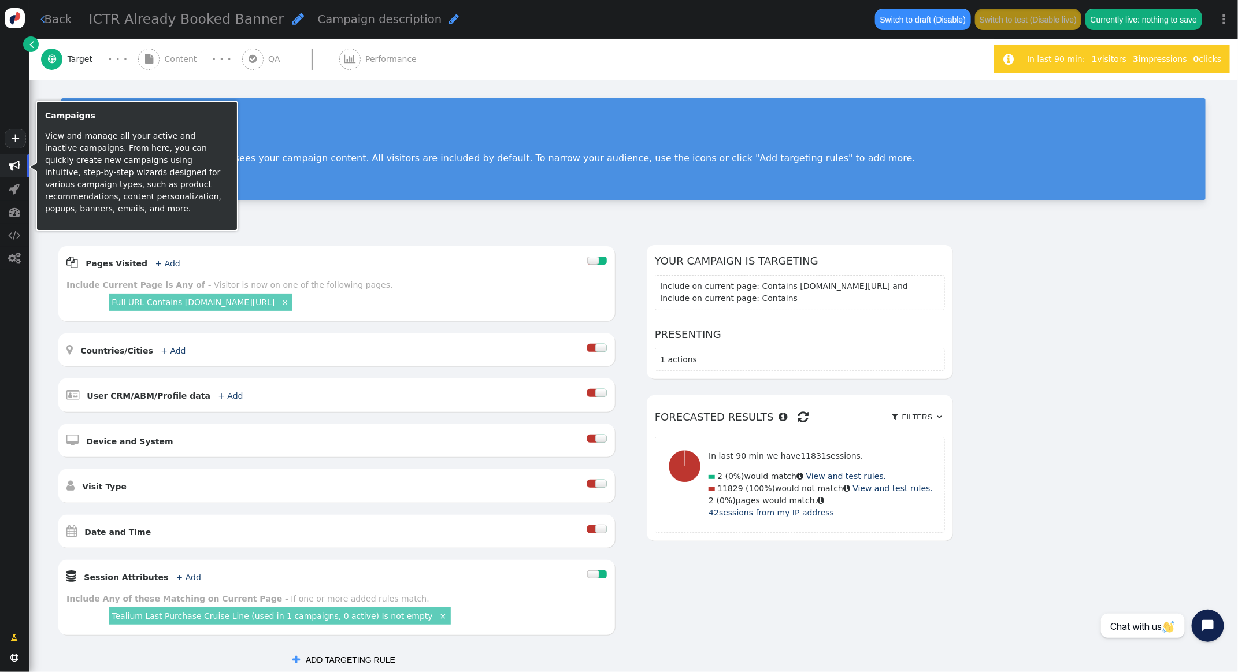
click at [20, 167] on span "" at bounding box center [14, 165] width 29 height 23
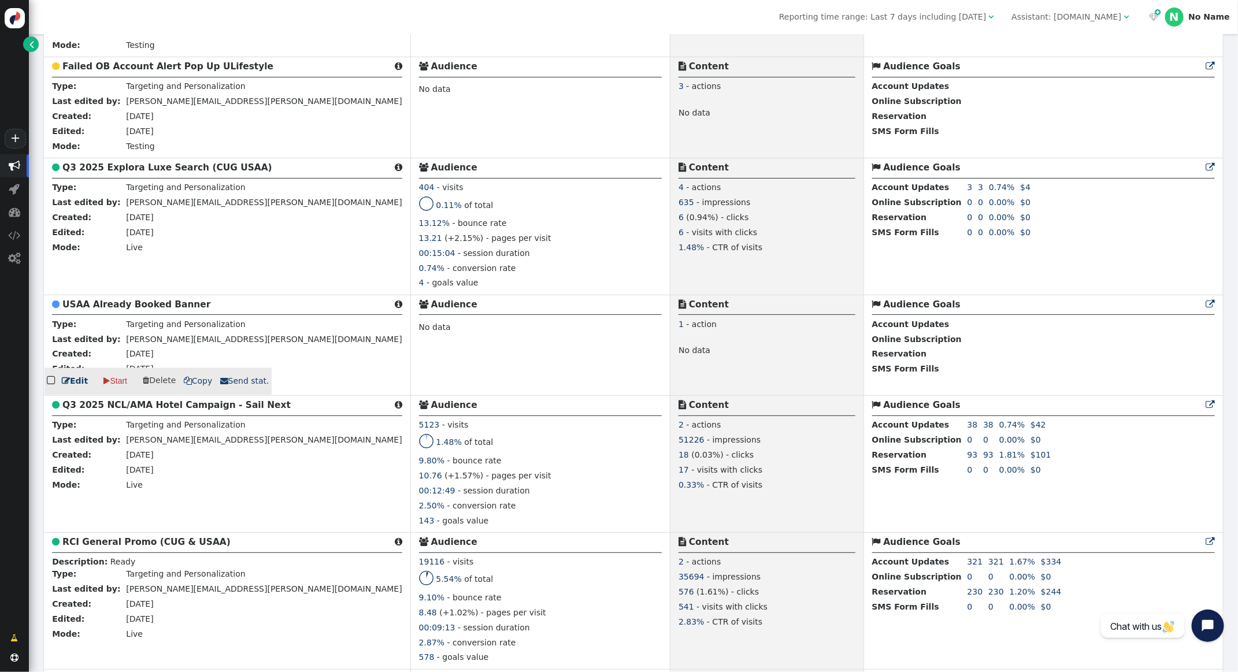
scroll to position [1017, 0]
click at [196, 387] on span " Copy" at bounding box center [198, 381] width 29 height 9
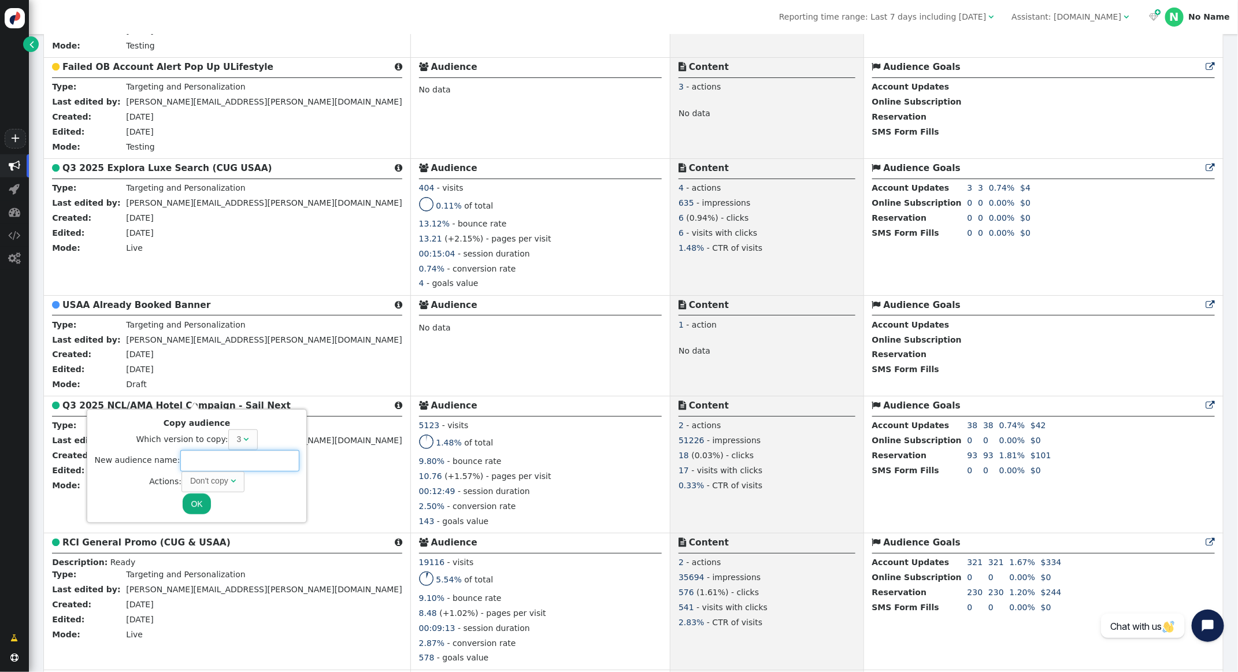
click at [222, 466] on input "text" at bounding box center [239, 460] width 119 height 21
click at [226, 483] on div "Don't copy" at bounding box center [210, 481] width 40 height 12
type input "ULifestyle Already Booked Banner"
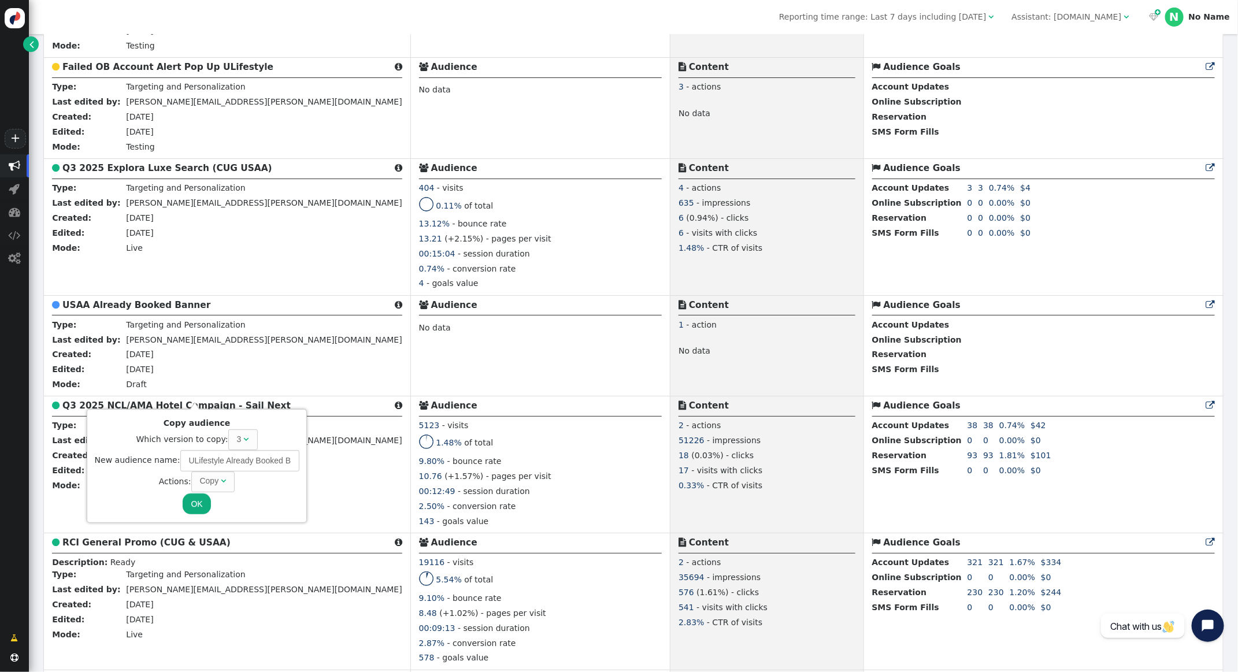
drag, startPoint x: 203, startPoint y: 506, endPoint x: 200, endPoint y: 455, distance: 50.3
click at [203, 505] on button "OK" at bounding box center [197, 503] width 28 height 21
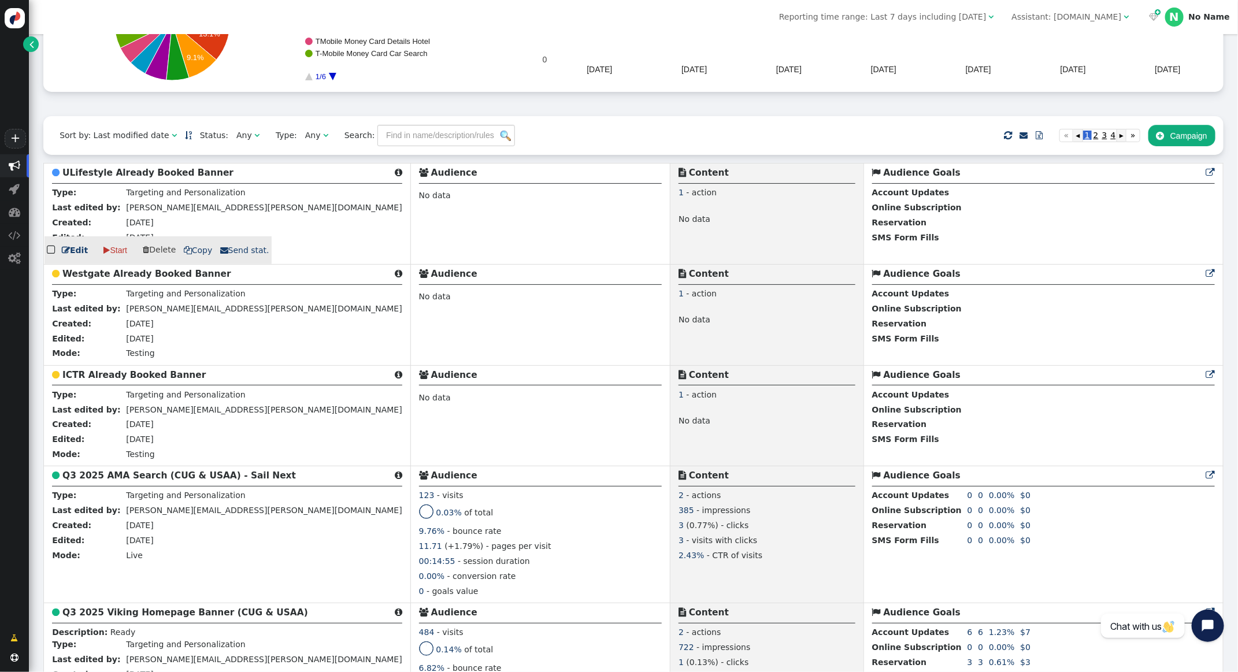
scroll to position [195, 0]
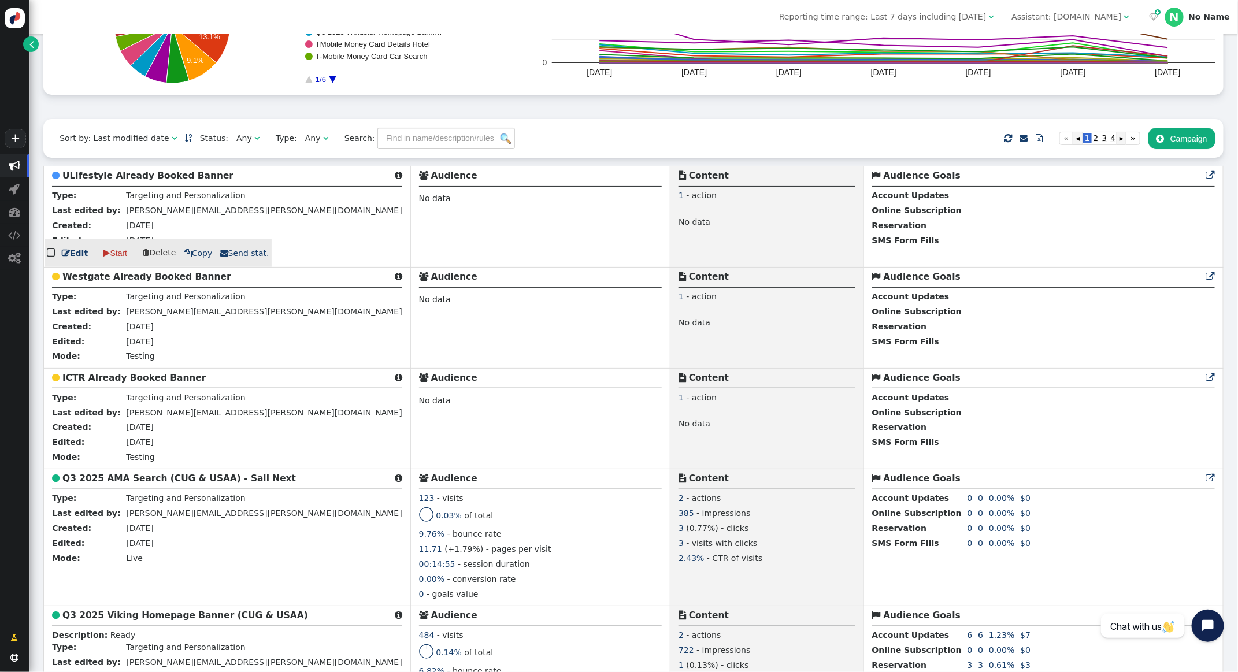
click at [148, 178] on b "ULifestyle Already Booked Banner" at bounding box center [147, 175] width 171 height 10
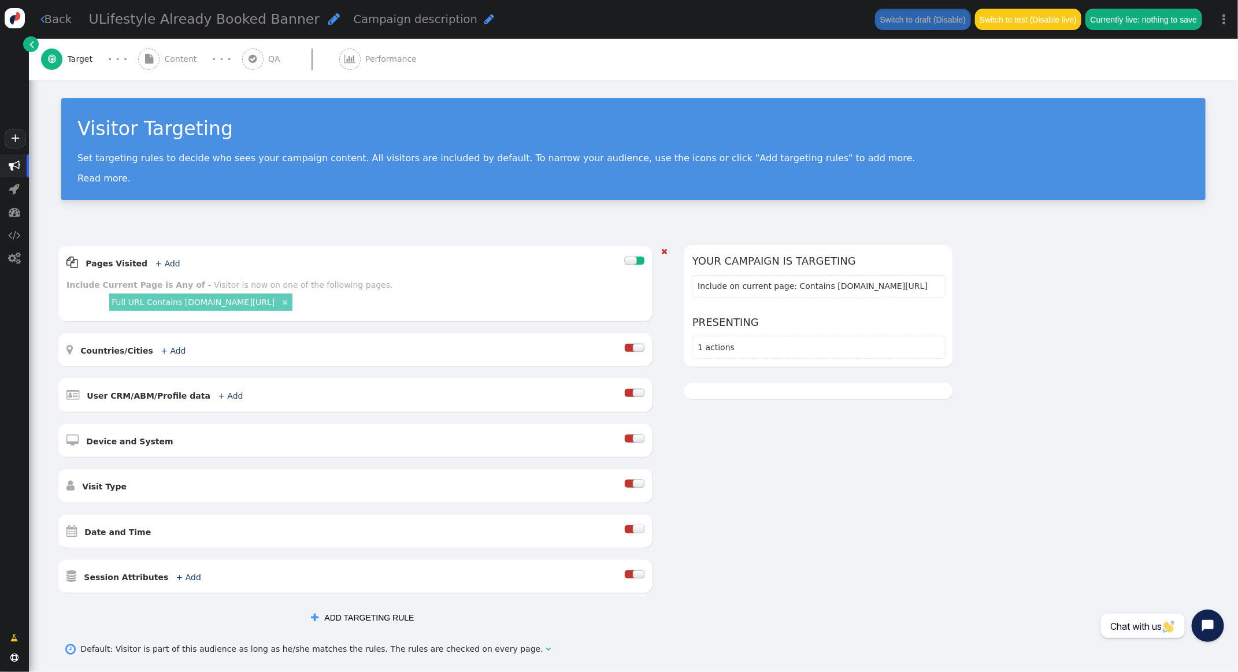
click at [259, 302] on link "Full URL Contains membertravelprivileges.com/shop-travel" at bounding box center [193, 302] width 163 height 9
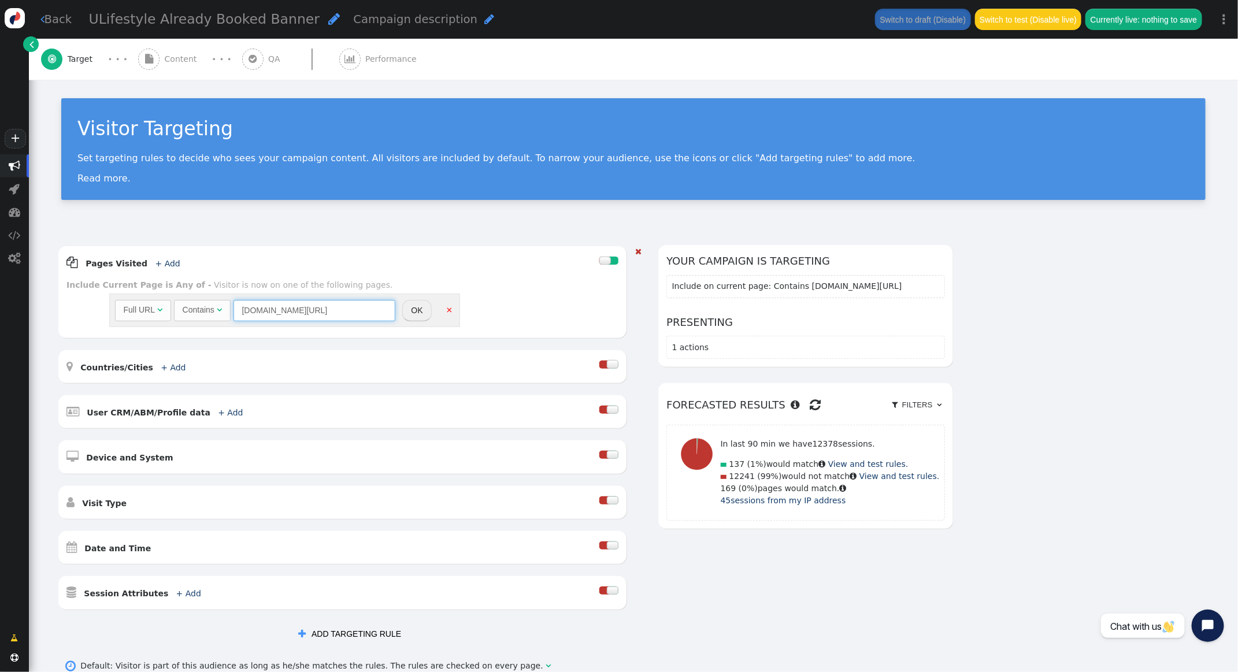
drag, startPoint x: 325, startPoint y: 311, endPoint x: 107, endPoint y: 313, distance: 217.3
click at [107, 313] on div "Full URL  Contains  membertravelprivileges.com/shop-travel = (Empty) air.ovst…" at bounding box center [284, 310] width 355 height 38
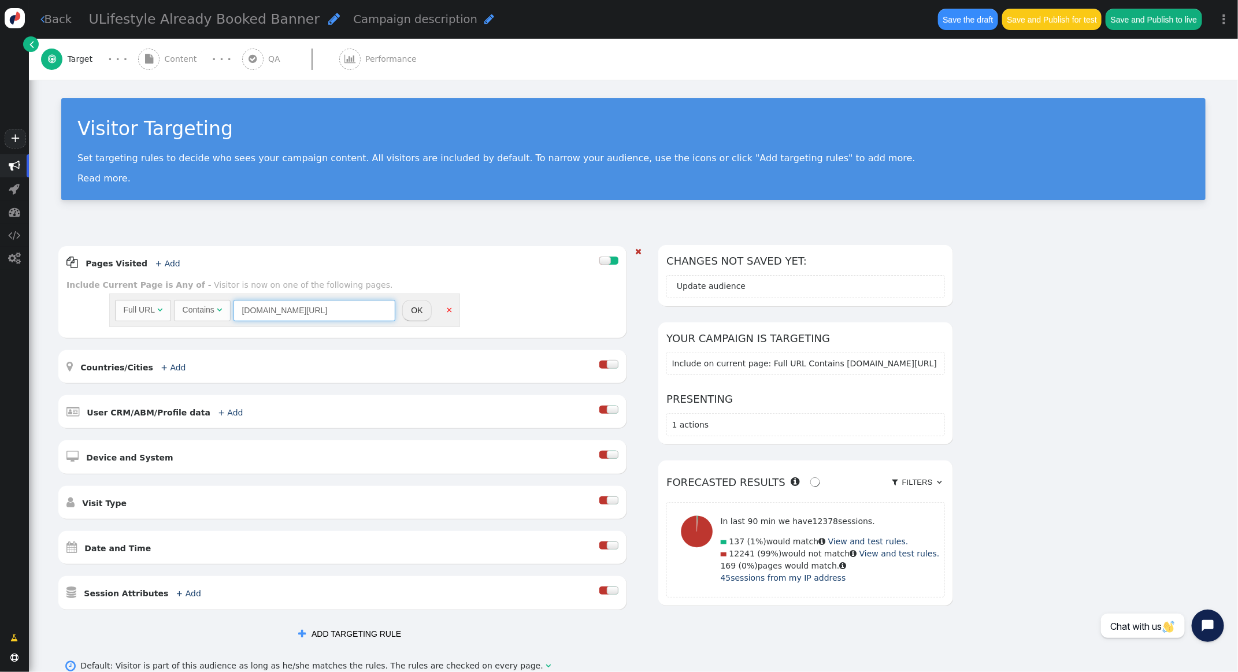
type input "ulifestylecollection.com/shop-travel"
click at [413, 311] on button "OK" at bounding box center [416, 310] width 29 height 21
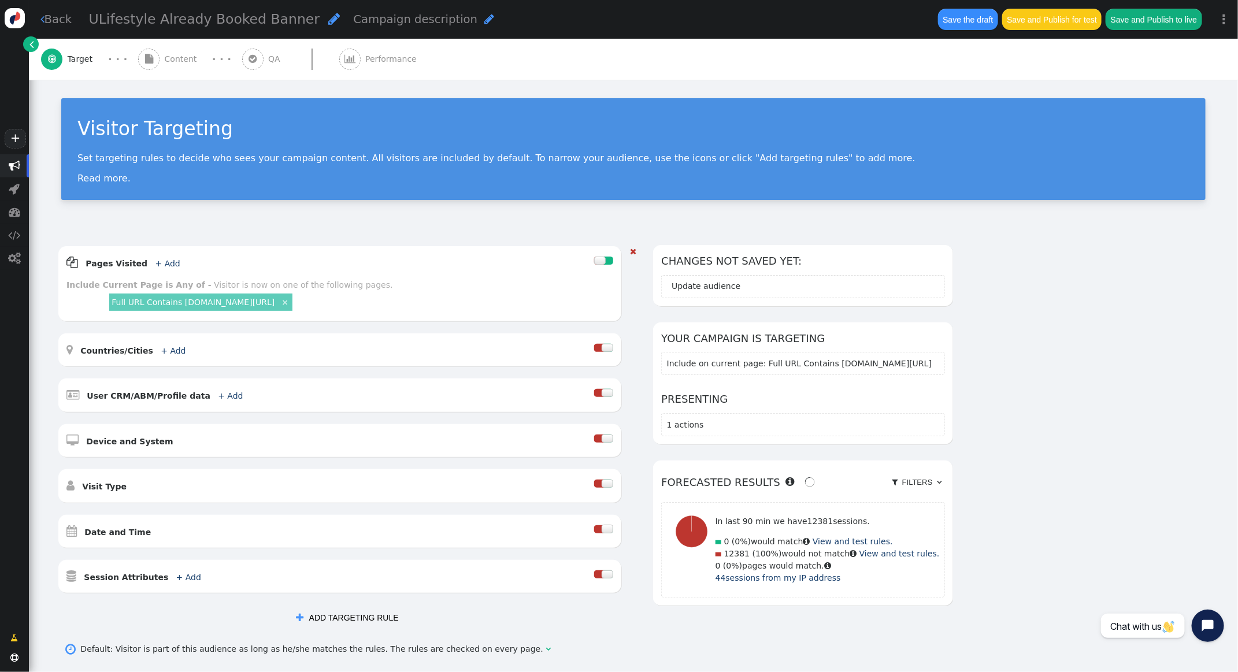
click at [160, 66] on div " Content" at bounding box center [170, 59] width 64 height 41
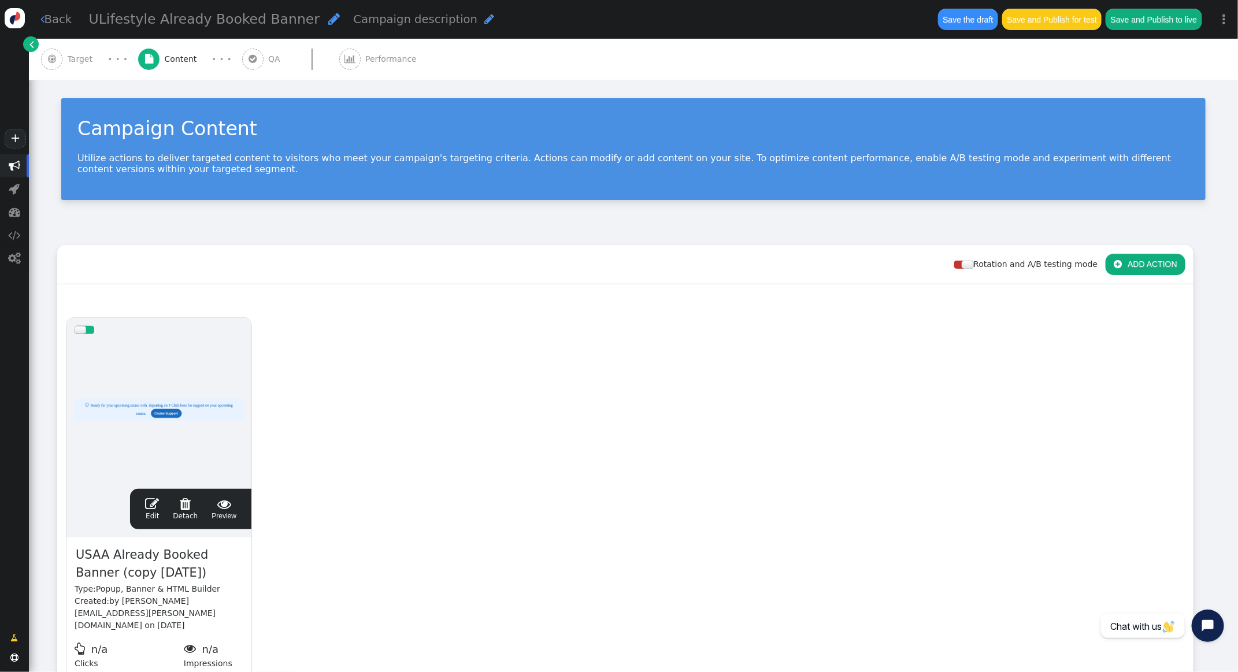
click at [118, 562] on span "USAA Already Booked Banner (copy 09/16/25)" at bounding box center [159, 564] width 169 height 38
click at [107, 555] on span "USAA Already Booked Banner (copy 09/16/25)" at bounding box center [159, 564] width 169 height 38
click at [106, 555] on span "USAA Already Booked Banner (copy 09/16/25)" at bounding box center [159, 564] width 169 height 38
click at [86, 556] on span "USAA Already Booked Banner (copy 09/16/25)" at bounding box center [159, 564] width 169 height 38
drag, startPoint x: 108, startPoint y: 555, endPoint x: 98, endPoint y: 552, distance: 10.2
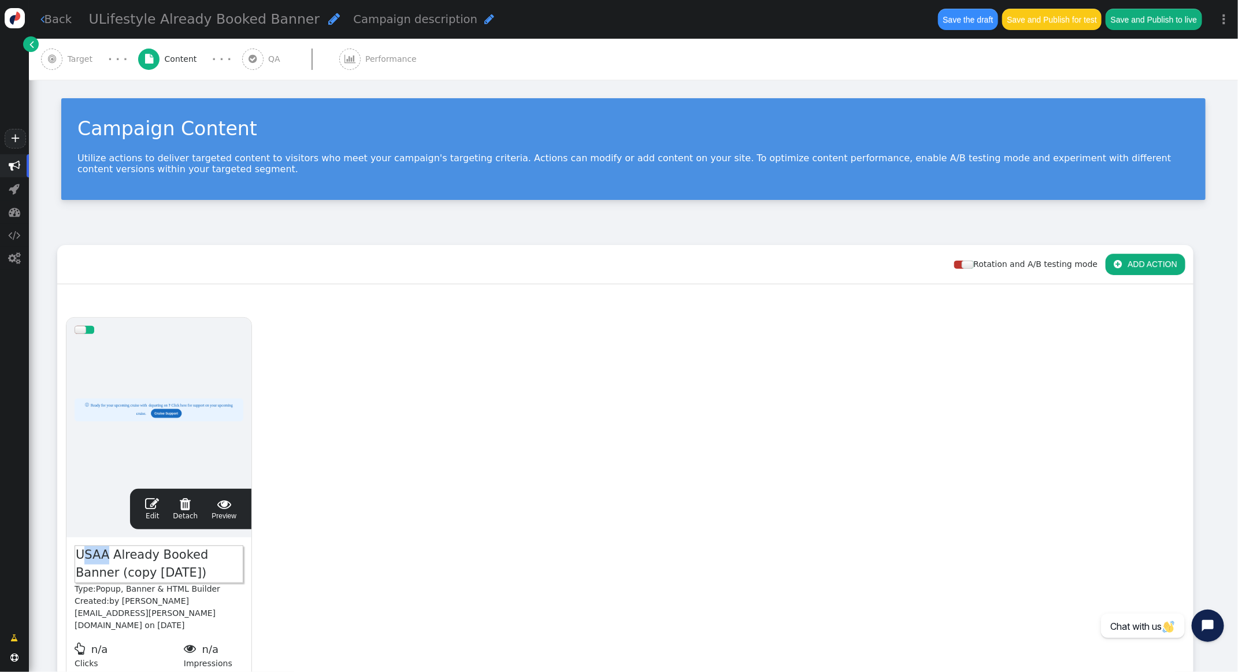
click at [87, 555] on span "USAA Already Booked Banner (copy 09/16/25)" at bounding box center [159, 564] width 169 height 38
drag, startPoint x: 225, startPoint y: 575, endPoint x: 130, endPoint y: 570, distance: 94.9
click at [116, 573] on span "ULifestyle Already Booked Banner (copy 09/16/25)" at bounding box center [159, 564] width 169 height 38
click at [154, 511] on link " Edit" at bounding box center [152, 509] width 14 height 24
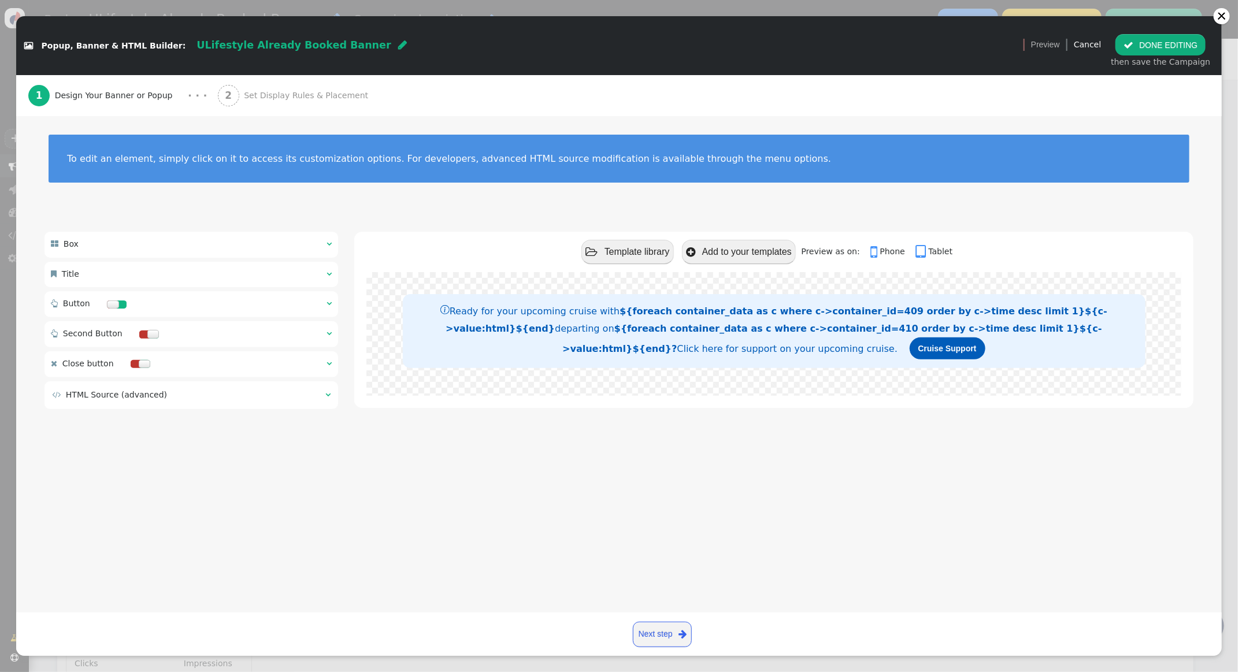
click at [285, 101] on span "Set Display Rules & Placement" at bounding box center [308, 96] width 129 height 12
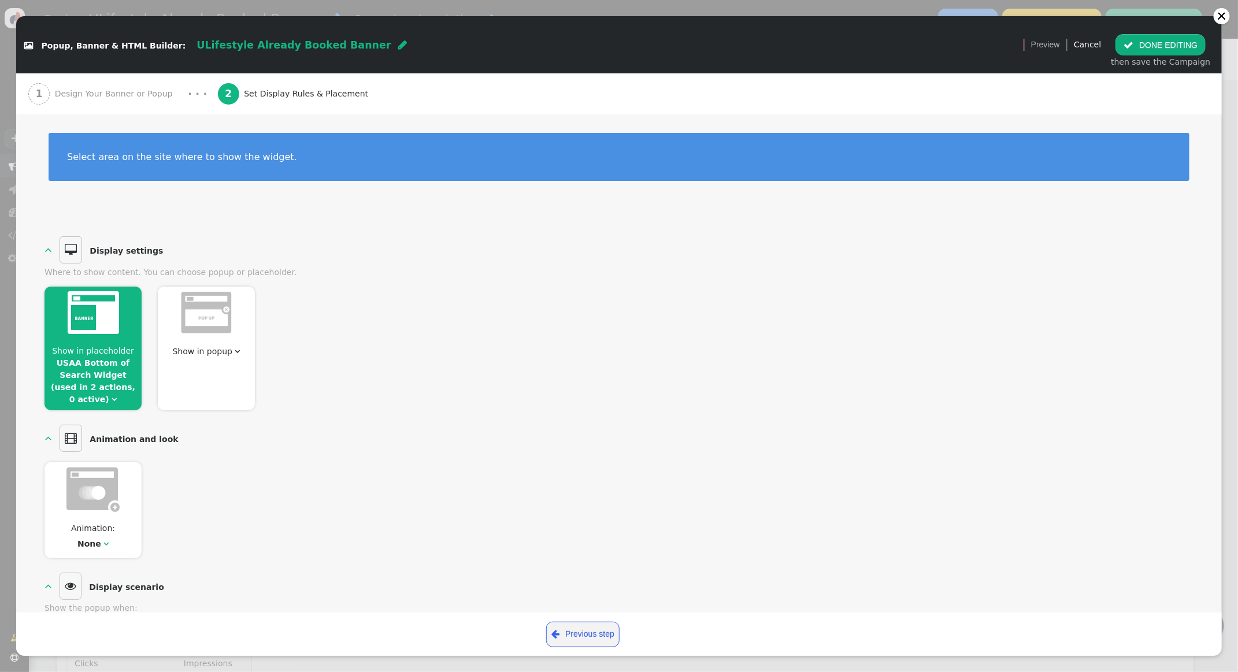
click at [109, 377] on link "USAA Bottom of Search Widget (used in 2 actions, 0 active)" at bounding box center [93, 381] width 84 height 46
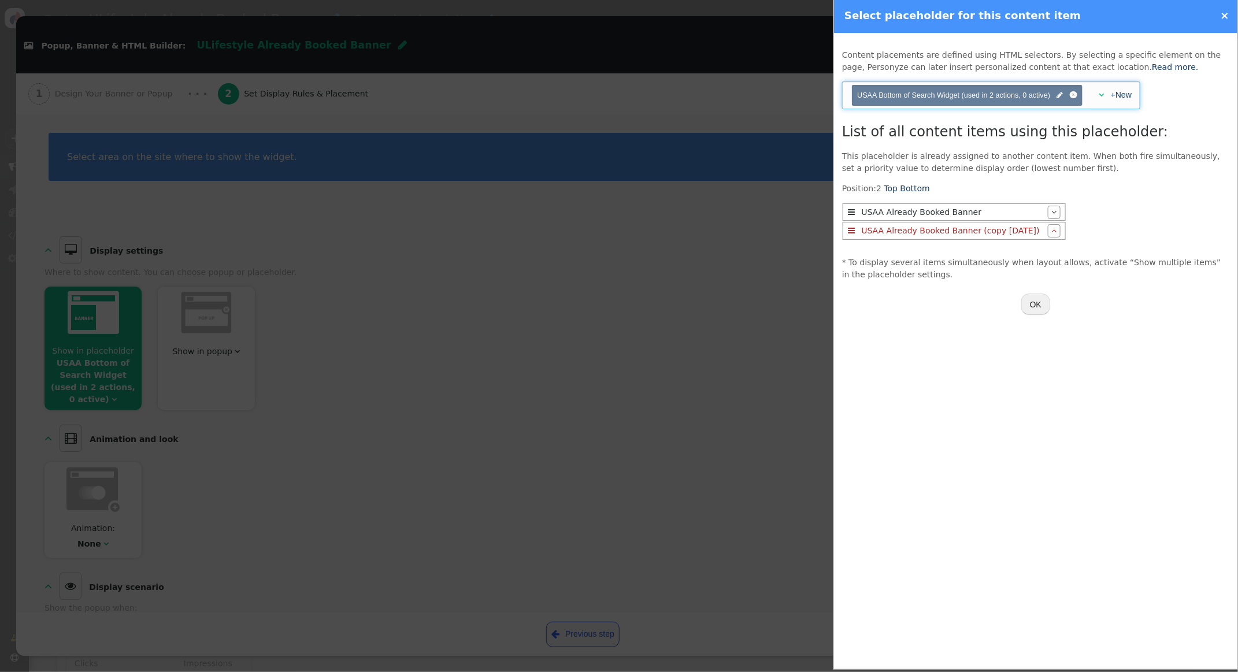
click at [1099, 94] on span "" at bounding box center [1101, 95] width 5 height 8
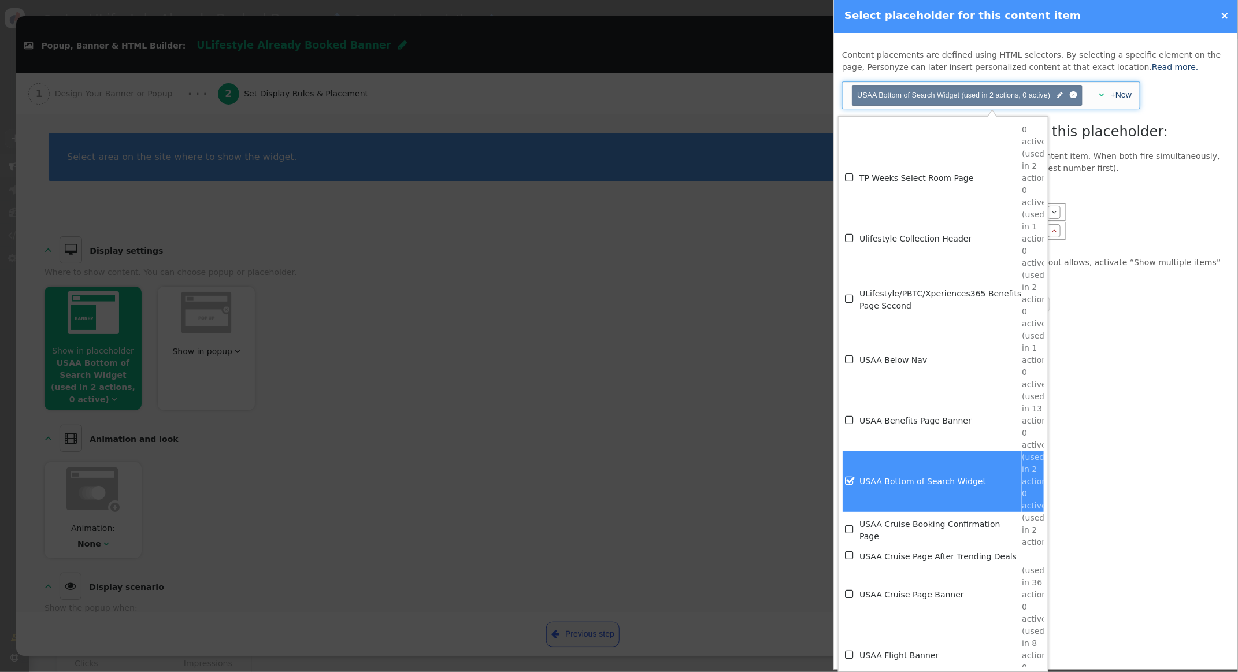
scroll to position [9763, 0]
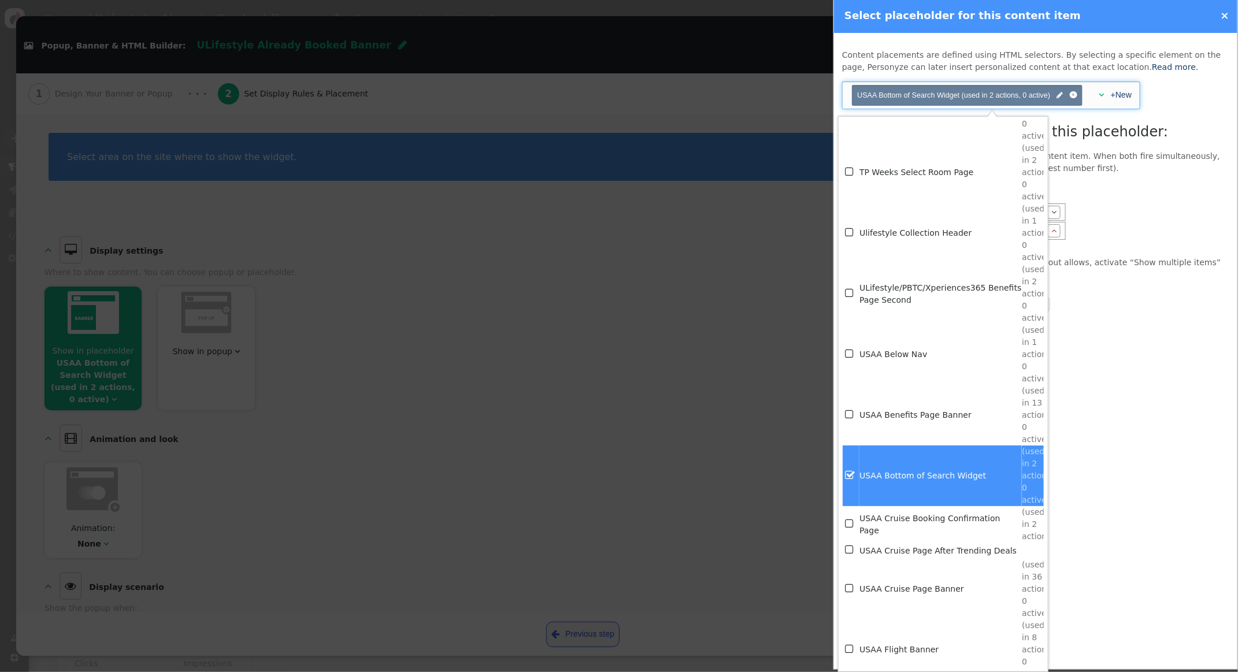
click at [1144, 174] on div "List of all content items using this placeholder: This placeholder is already a…" at bounding box center [1035, 200] width 387 height 159
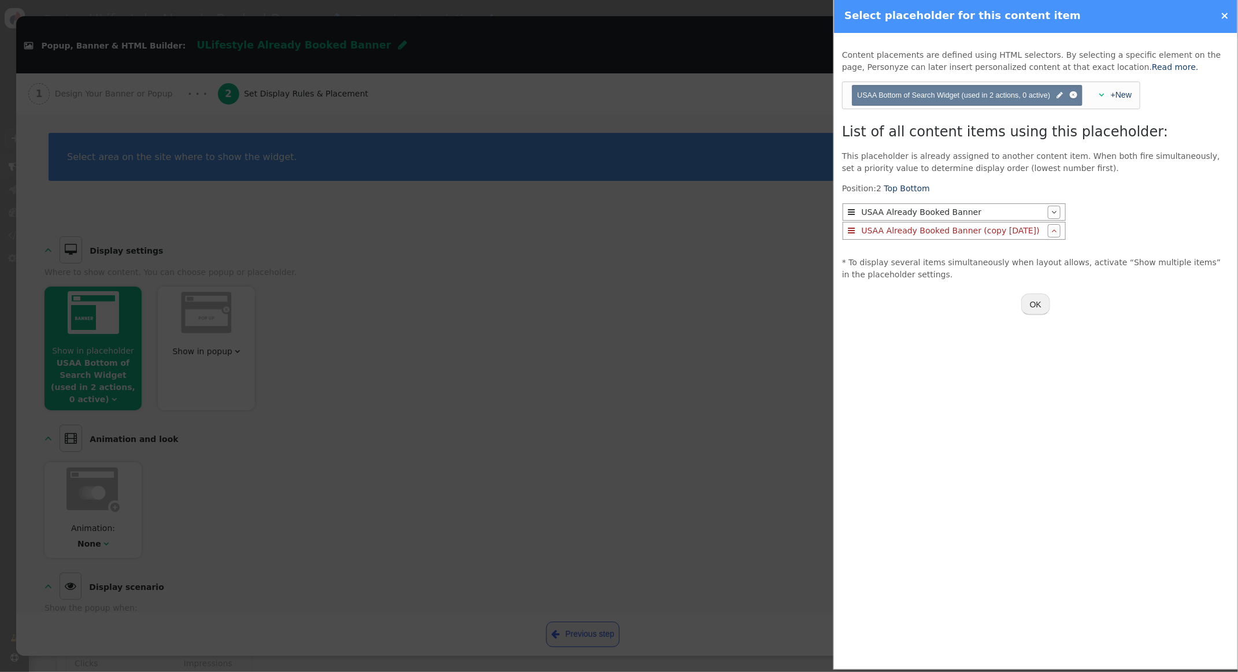
click at [1227, 17] on link "×" at bounding box center [1224, 15] width 9 height 12
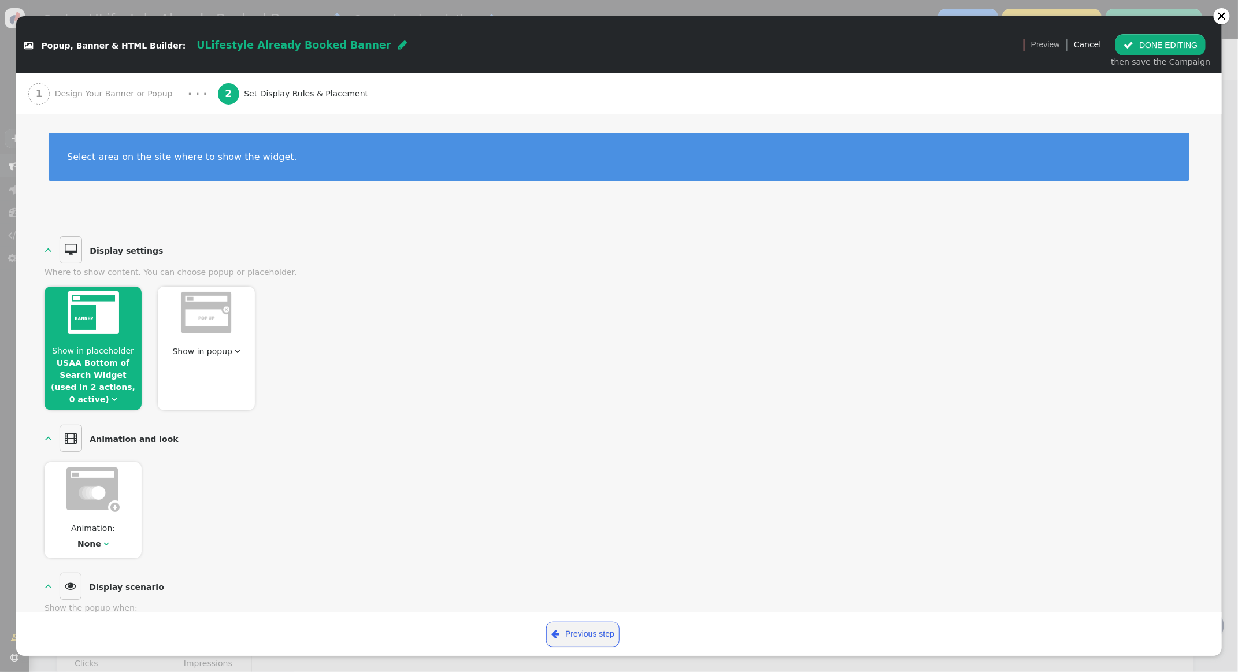
click at [196, 334] on img at bounding box center [206, 312] width 52 height 43
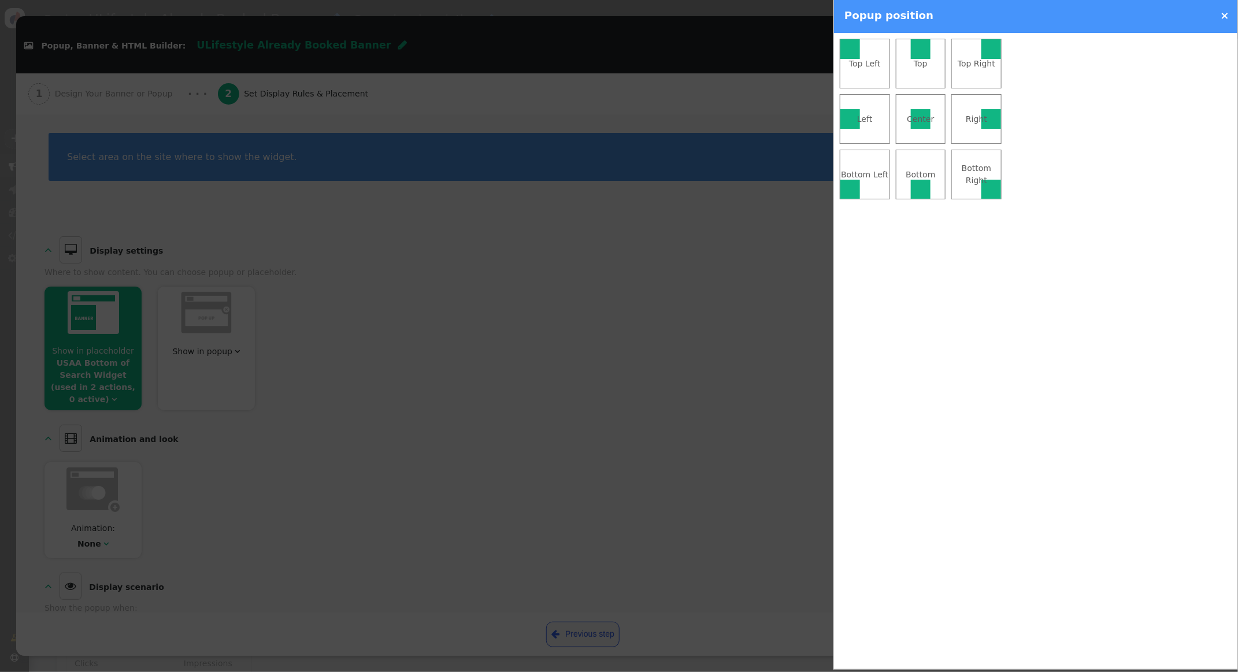
click at [913, 62] on div "Top" at bounding box center [920, 64] width 49 height 12
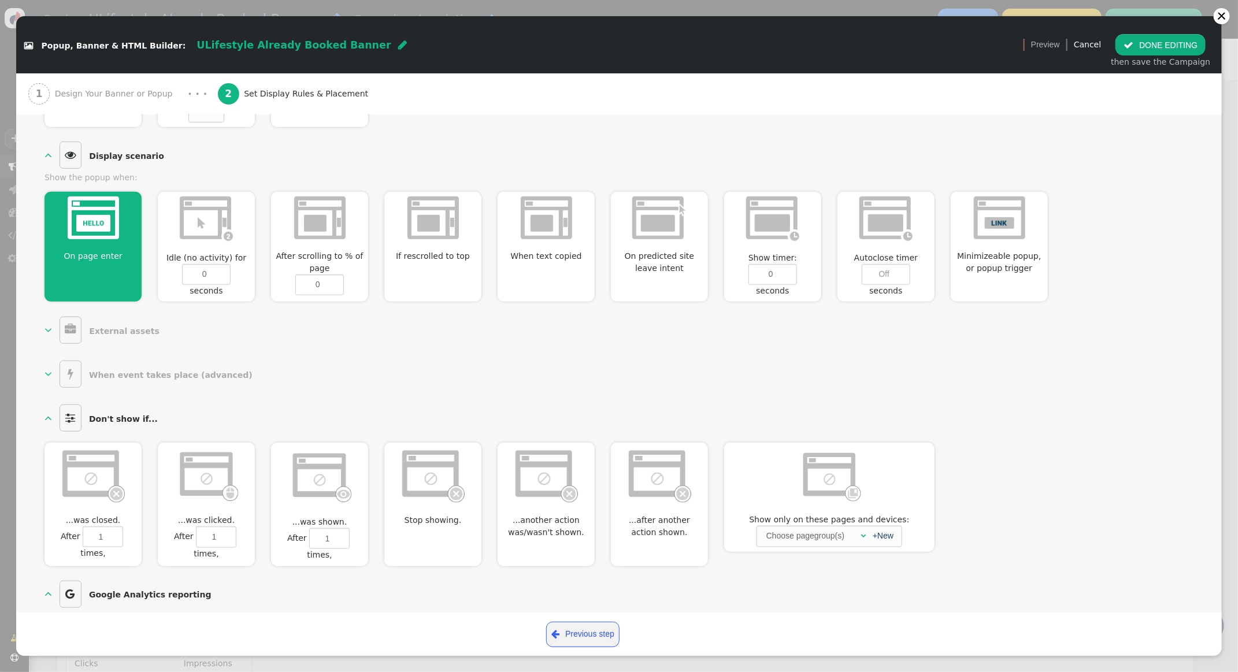
scroll to position [431, 0]
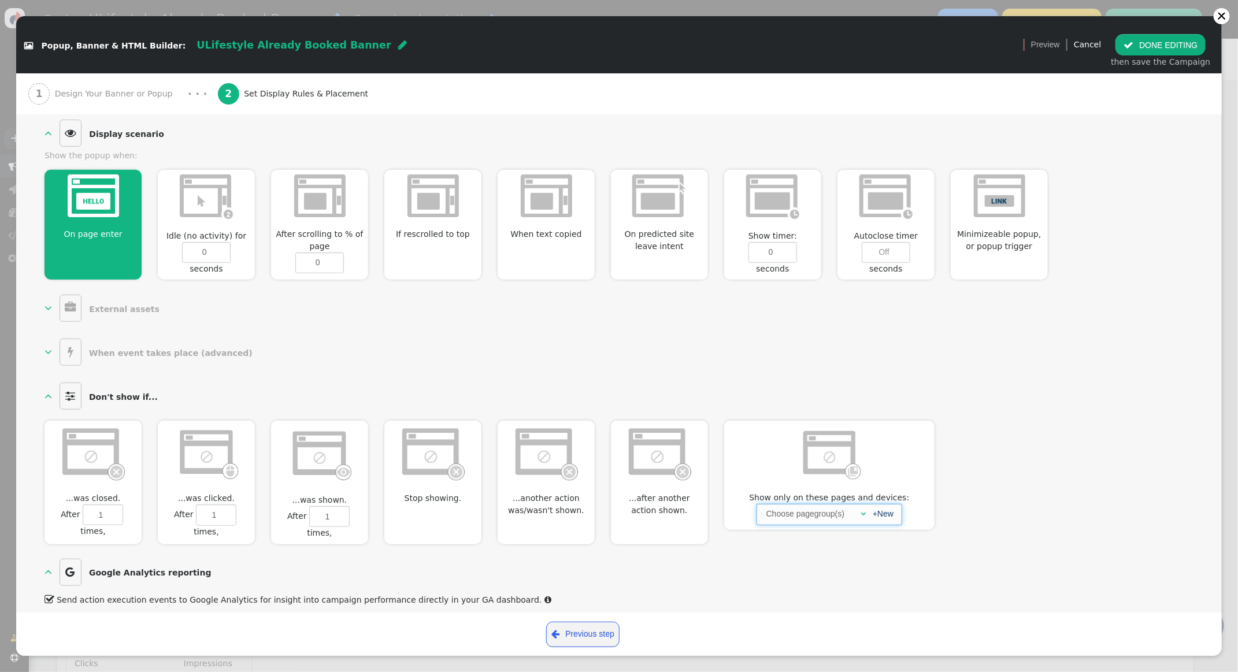
click at [861, 510] on span "" at bounding box center [863, 514] width 5 height 8
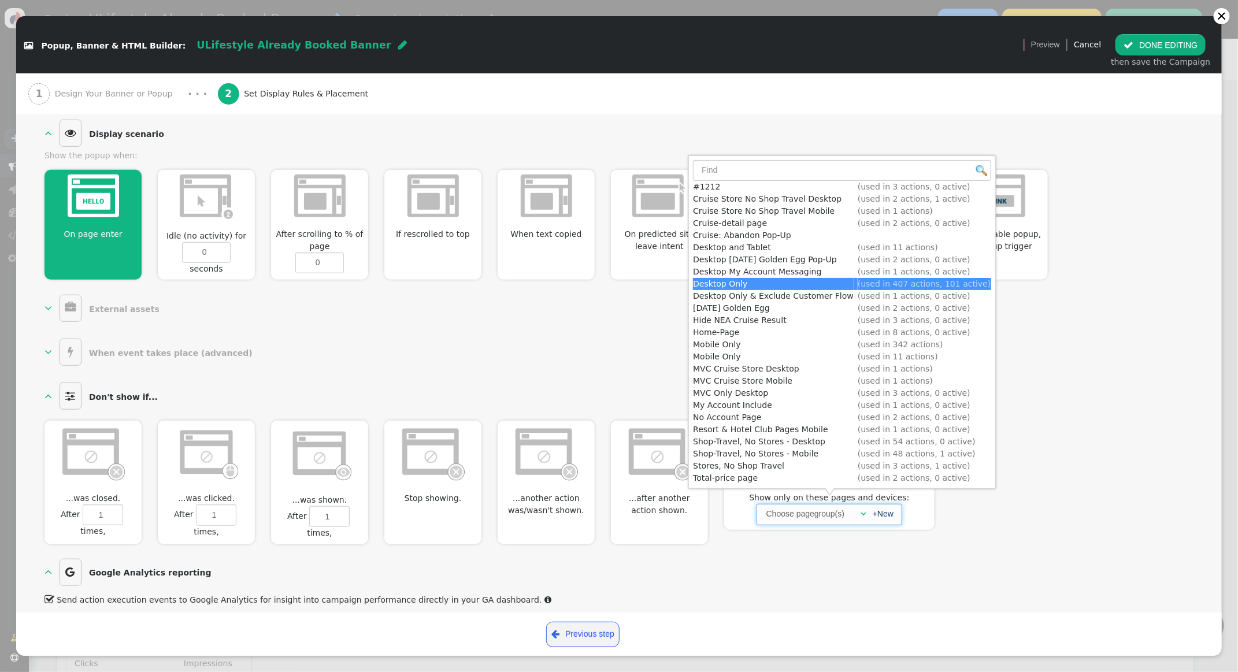
click at [1082, 292] on div "  External assets  Load CSS files to the document when executing this action…" at bounding box center [618, 308] width 1149 height 32
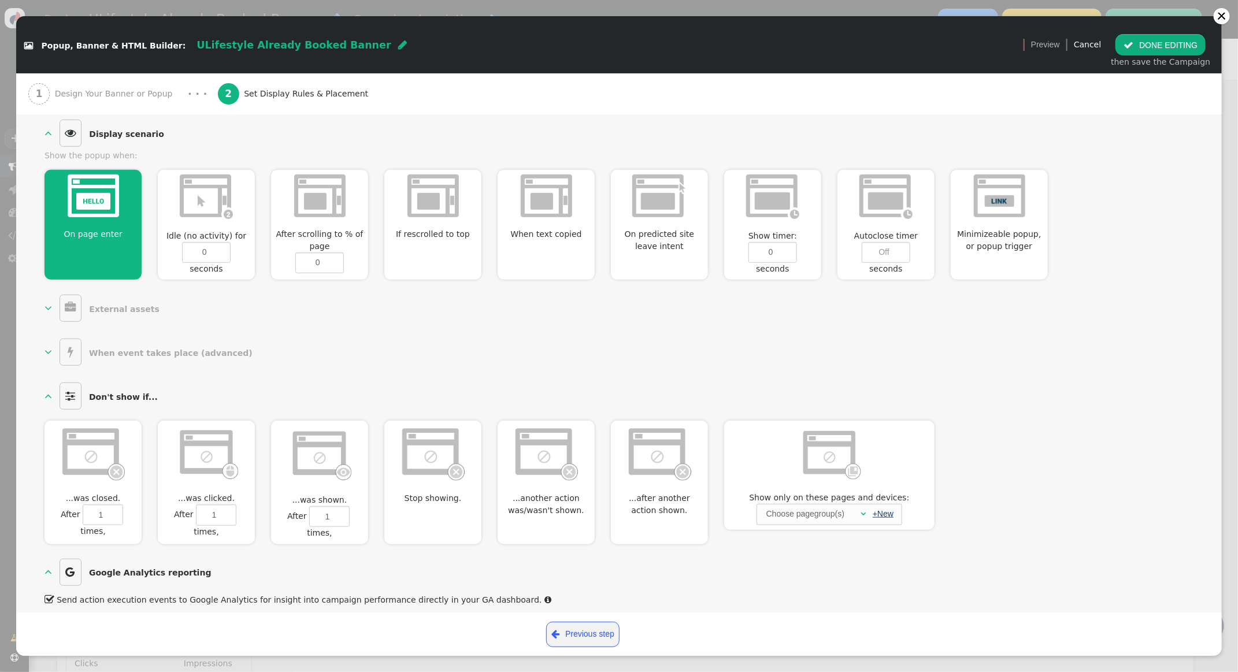
click at [887, 509] on link "+New" at bounding box center [882, 513] width 21 height 9
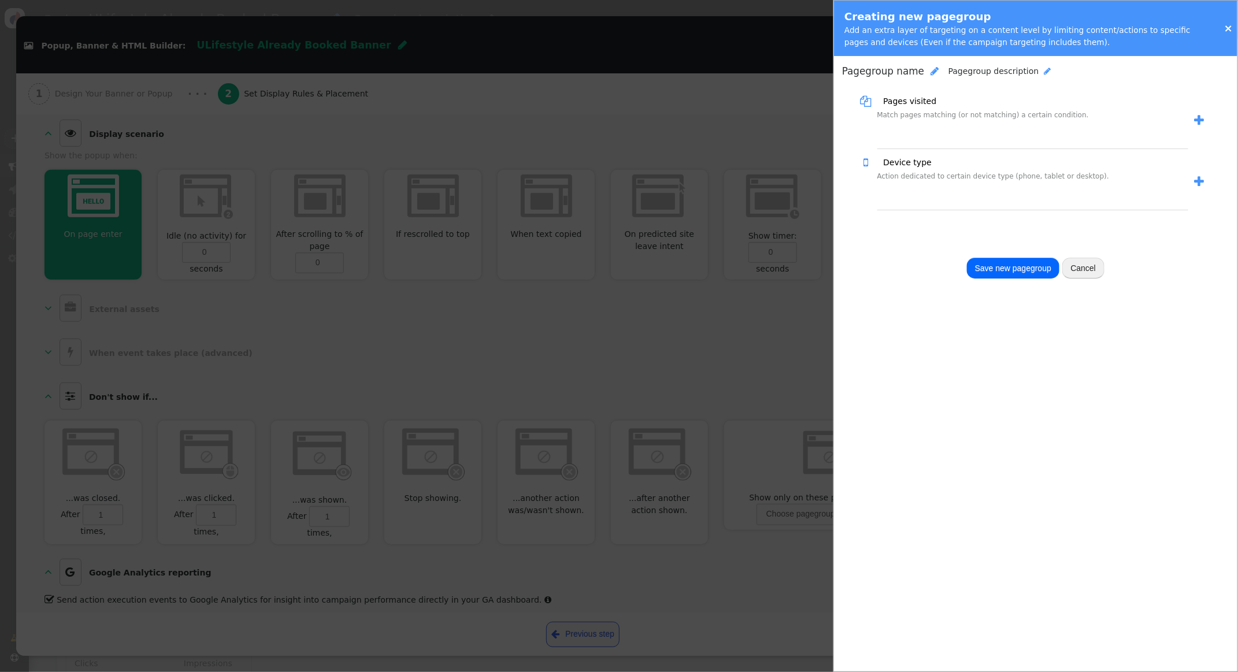
click at [976, 74] on span "Pagegroup description" at bounding box center [993, 70] width 91 height 9
type textarea "Home Page Only"
click at [1198, 124] on span "" at bounding box center [1199, 126] width 10 height 12
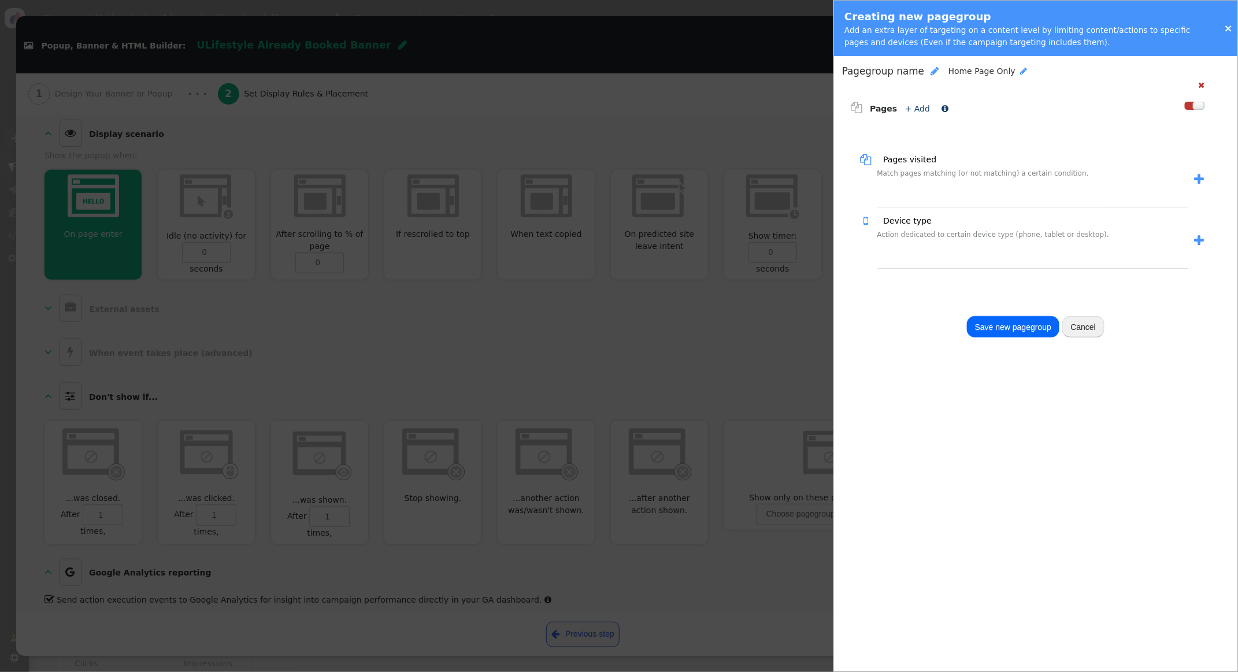
click at [919, 109] on link "+ Add" at bounding box center [917, 108] width 25 height 9
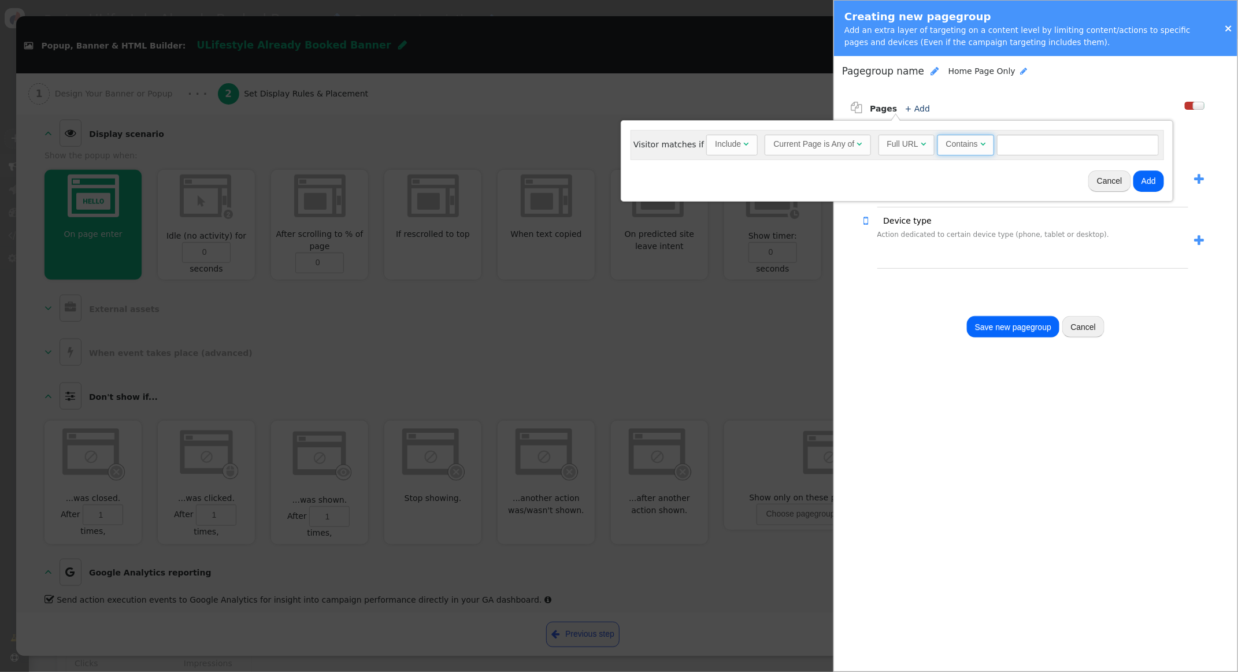
click at [980, 148] on span "" at bounding box center [982, 144] width 5 height 8
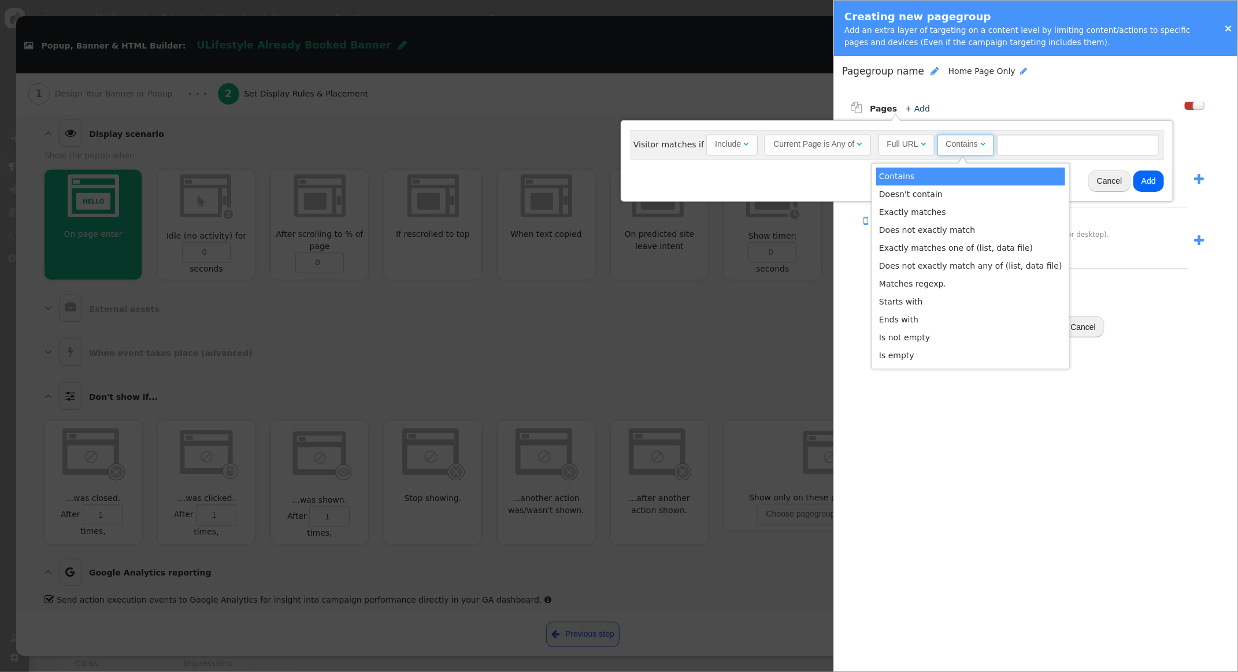
click at [980, 148] on span "" at bounding box center [982, 144] width 5 height 8
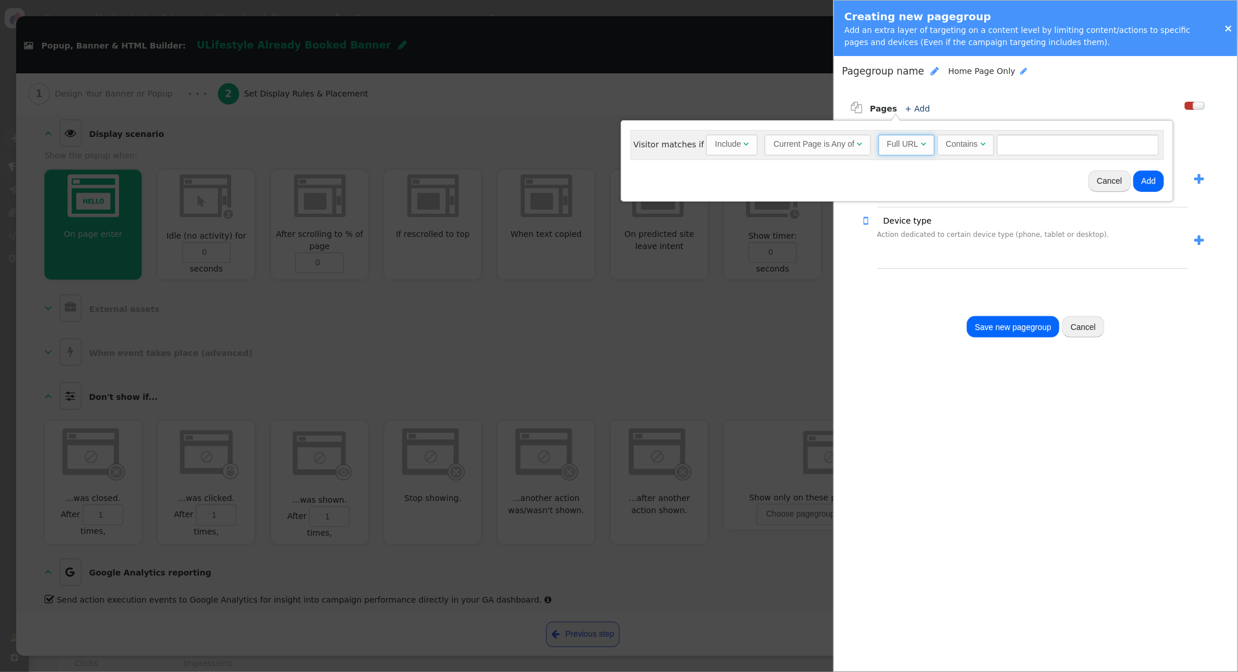
click at [923, 146] on span "Full URL " at bounding box center [906, 145] width 57 height 21
click at [1023, 142] on span "" at bounding box center [1025, 144] width 5 height 8
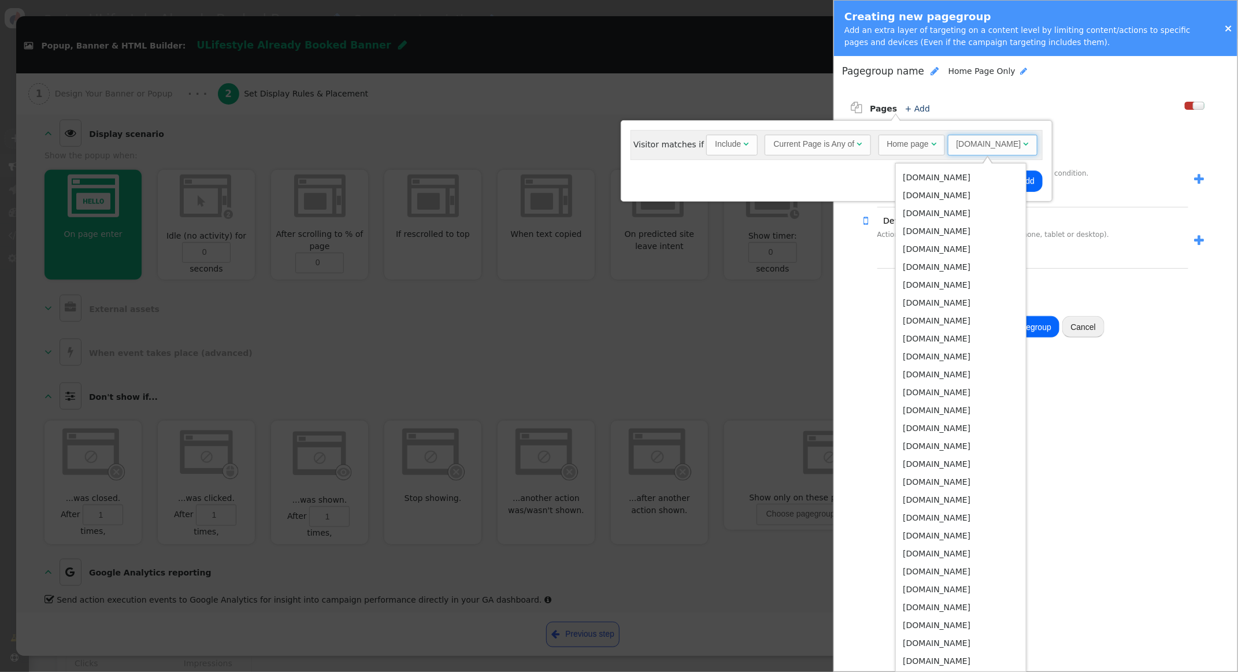
scroll to position [972, 0]
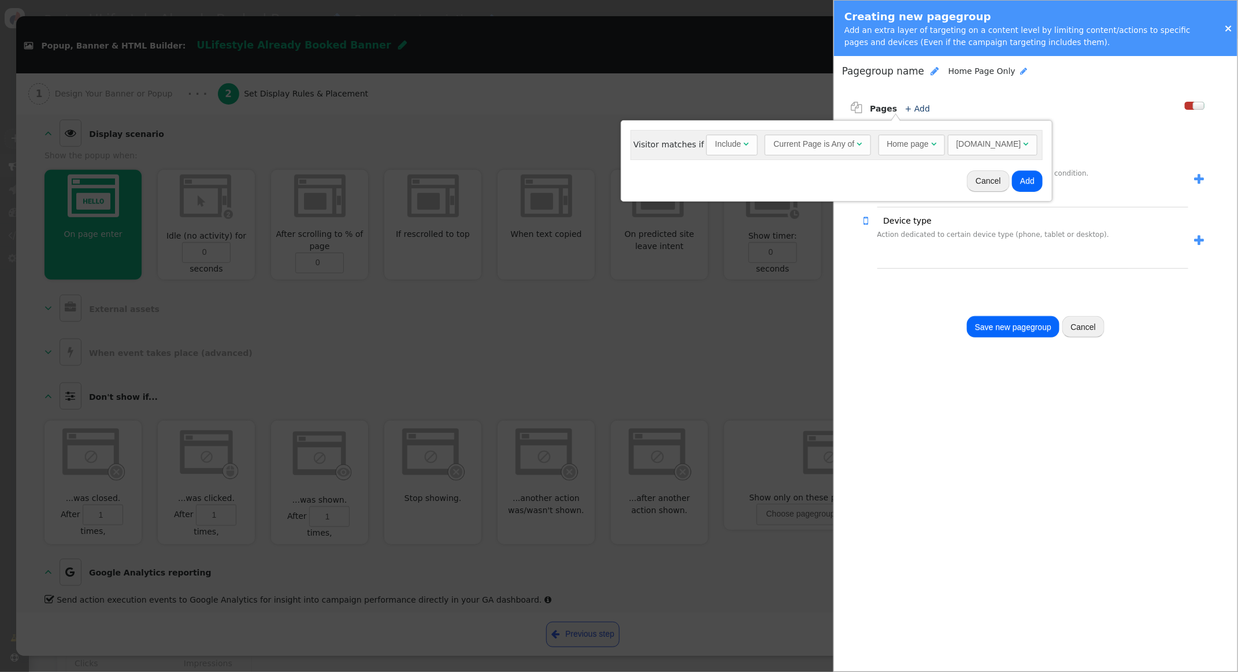
click at [1042, 183] on button "Add" at bounding box center [1027, 180] width 31 height 21
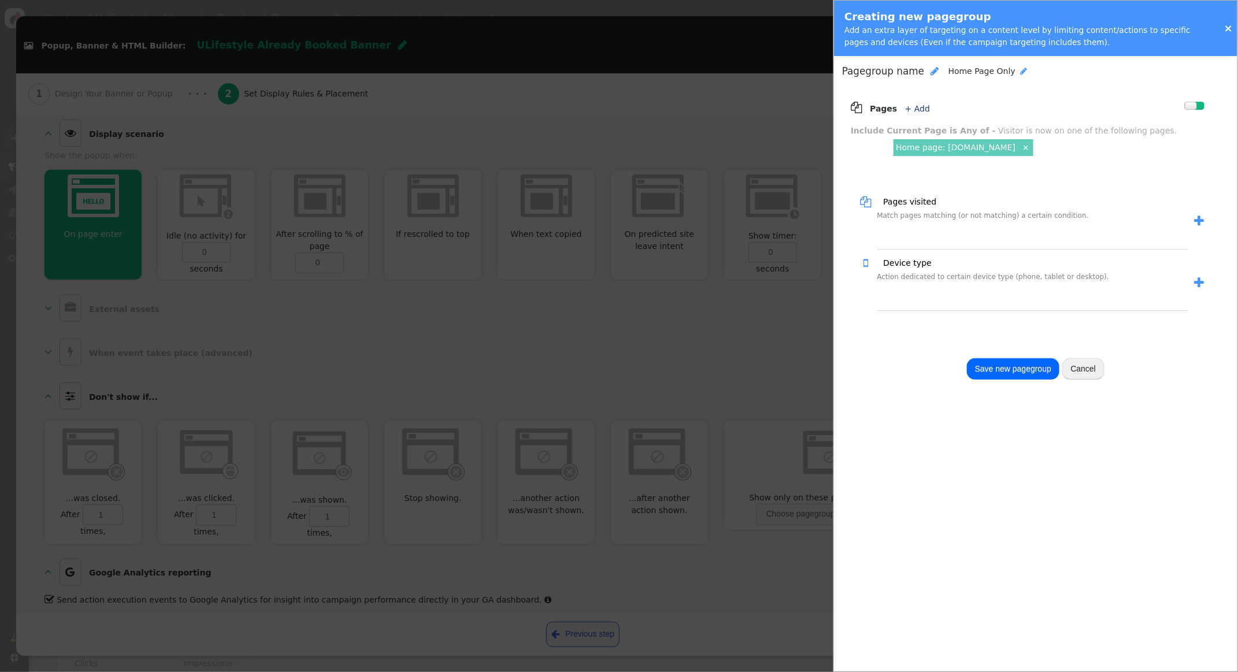
click at [998, 73] on span "Home Page Only" at bounding box center [981, 70] width 67 height 9
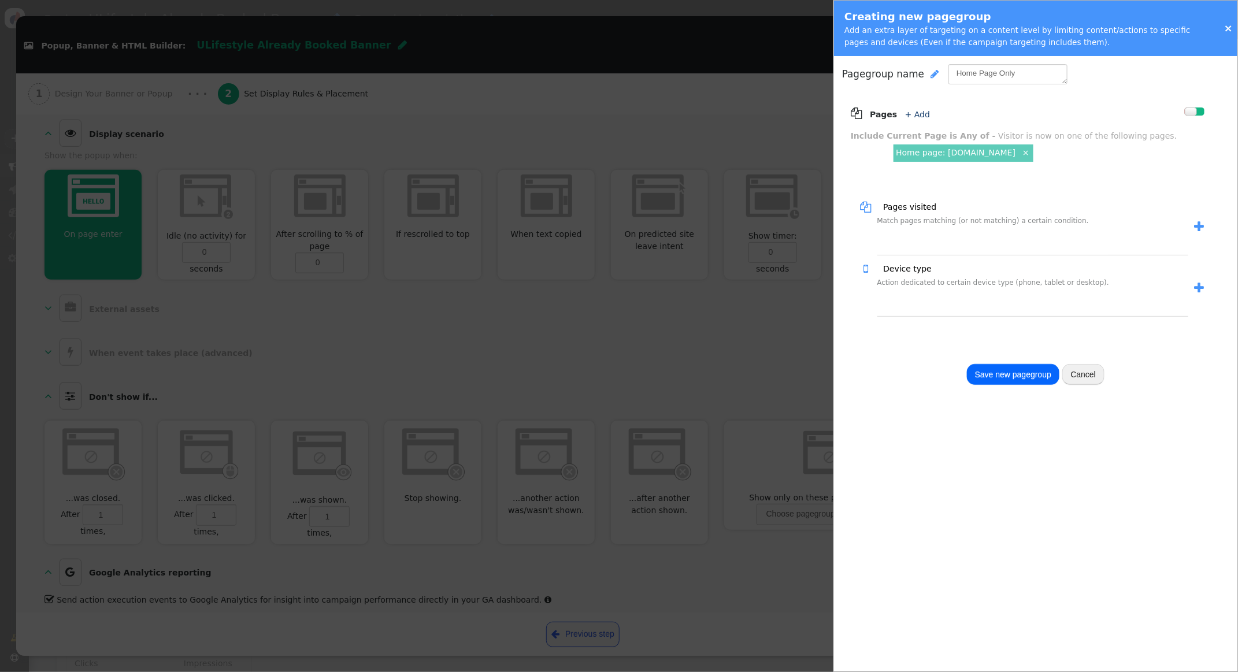
click at [948, 74] on textarea "Home Page Only" at bounding box center [1007, 74] width 119 height 20
click at [966, 76] on textarea "Ulifestyle Collection Home Page Only" at bounding box center [1007, 74] width 119 height 20
drag, startPoint x: 978, startPoint y: 75, endPoint x: 922, endPoint y: 75, distance: 56.0
click at [922, 75] on div "Pagegroup name  Ulifestyle Collection Home Page Only (Nothing) " at bounding box center [1035, 74] width 387 height 20
type textarea "ULifestyle Collection Home Page Only"
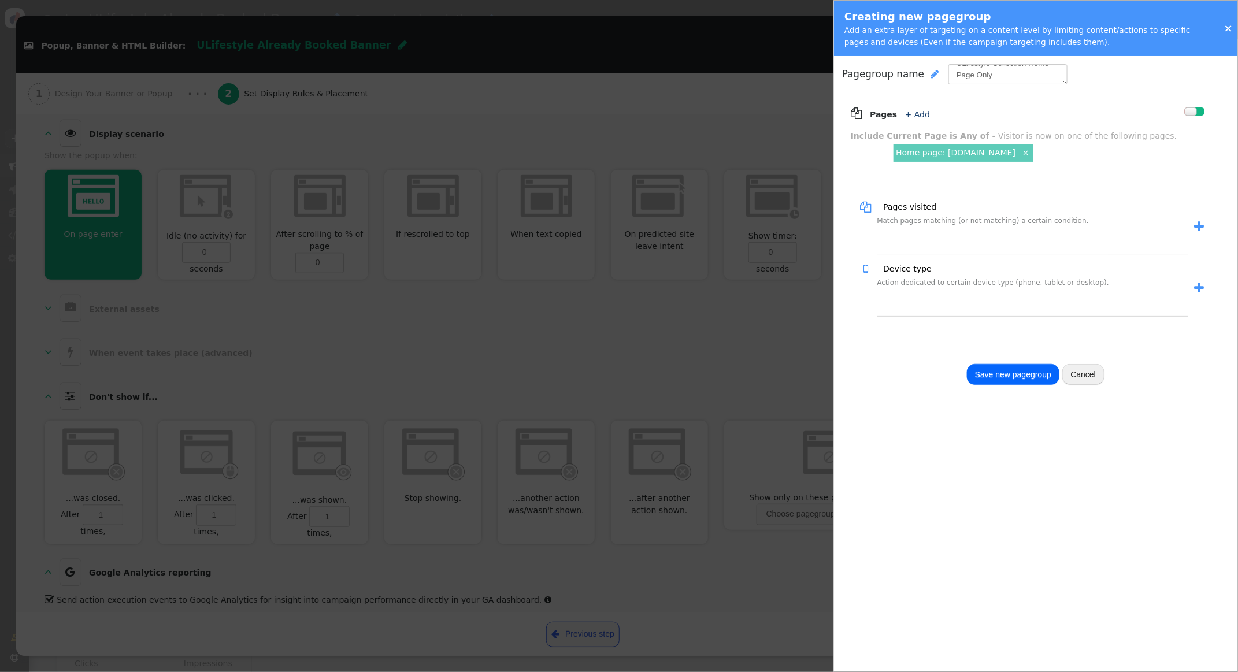
scroll to position [0, 0]
click at [1019, 375] on button "Save new pagegroup" at bounding box center [1013, 374] width 92 height 21
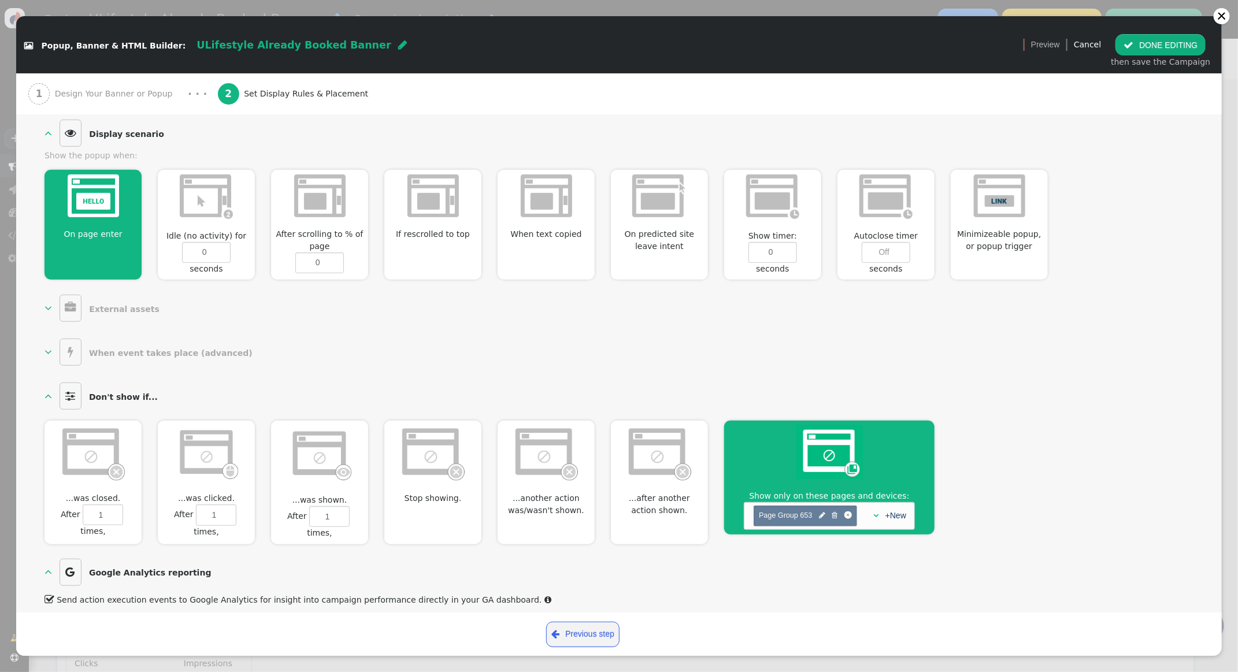
scroll to position [426, 0]
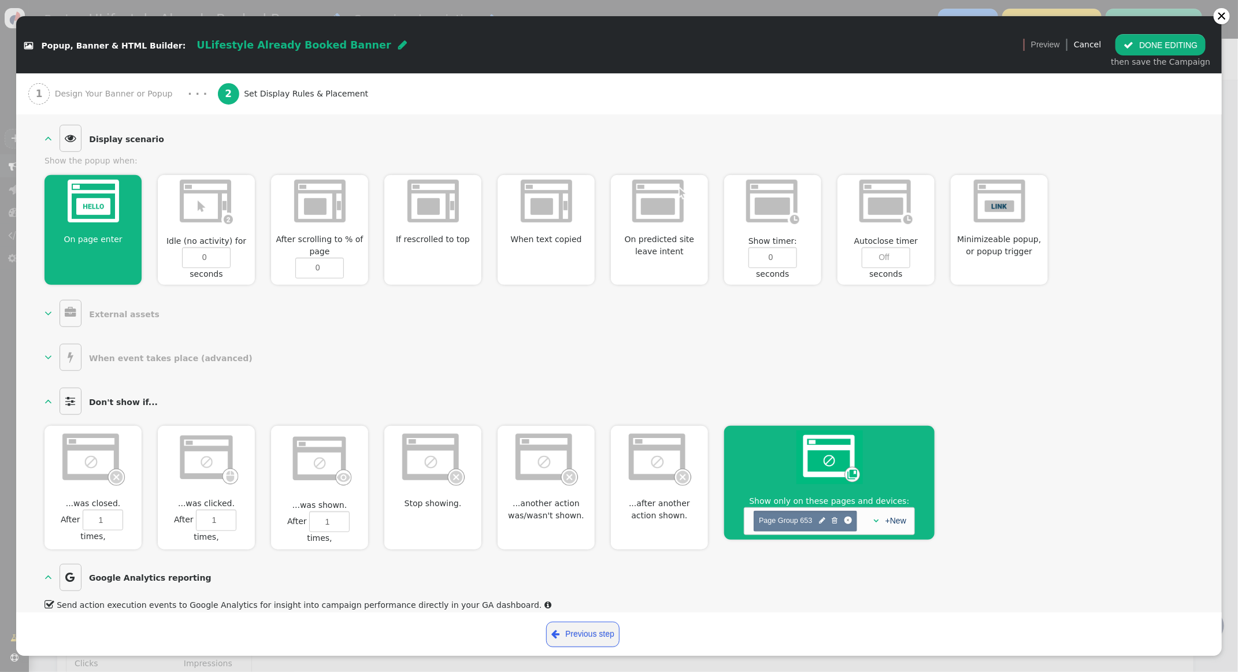
click at [792, 517] on span "Page Group 653" at bounding box center [785, 521] width 53 height 8
click at [820, 515] on span "" at bounding box center [822, 520] width 6 height 11
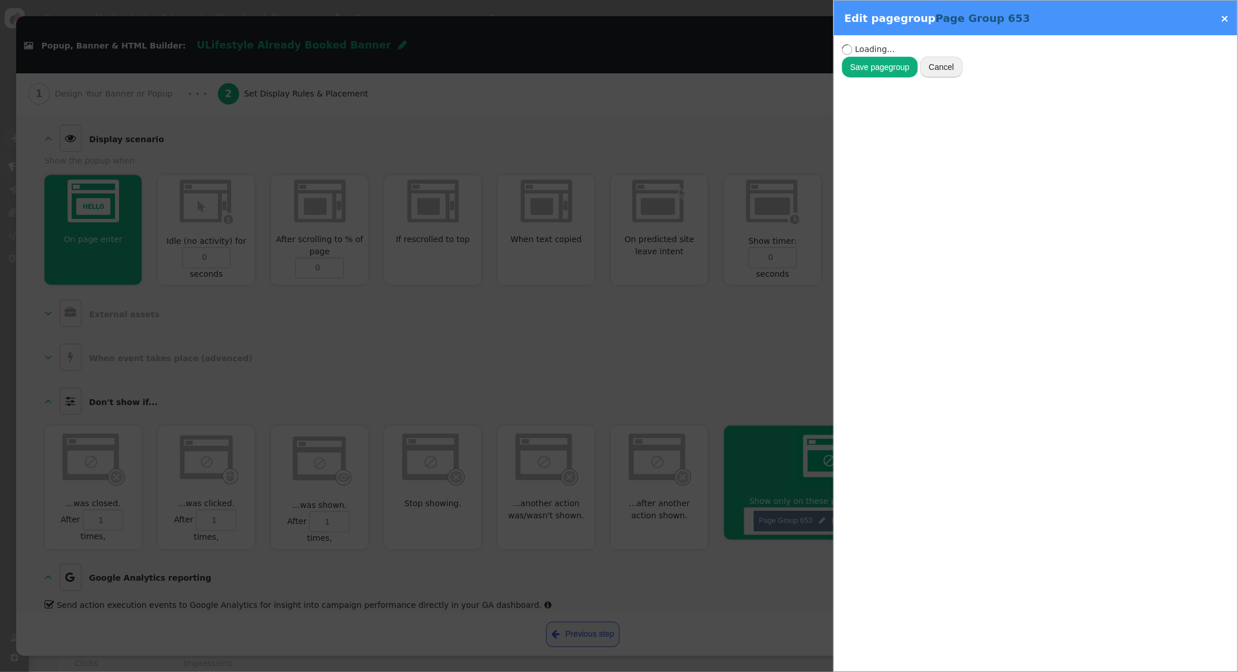
click at [994, 21] on span "Page Group 653" at bounding box center [982, 18] width 94 height 12
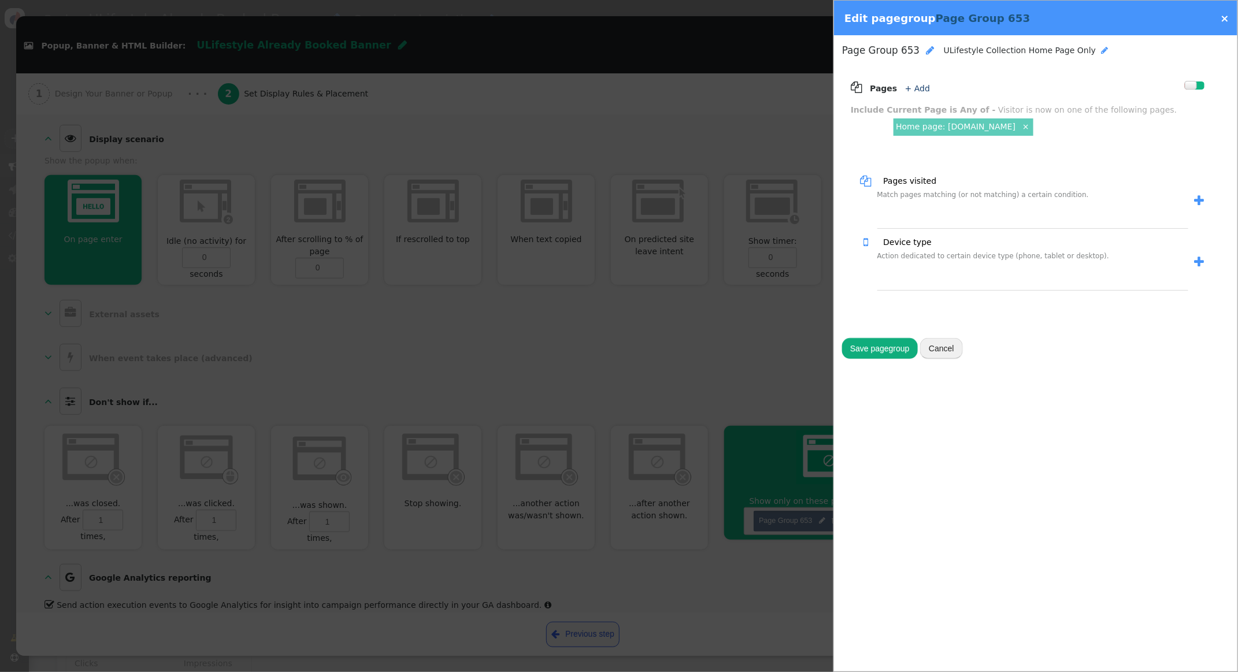
click at [1101, 53] on span "" at bounding box center [1104, 50] width 7 height 8
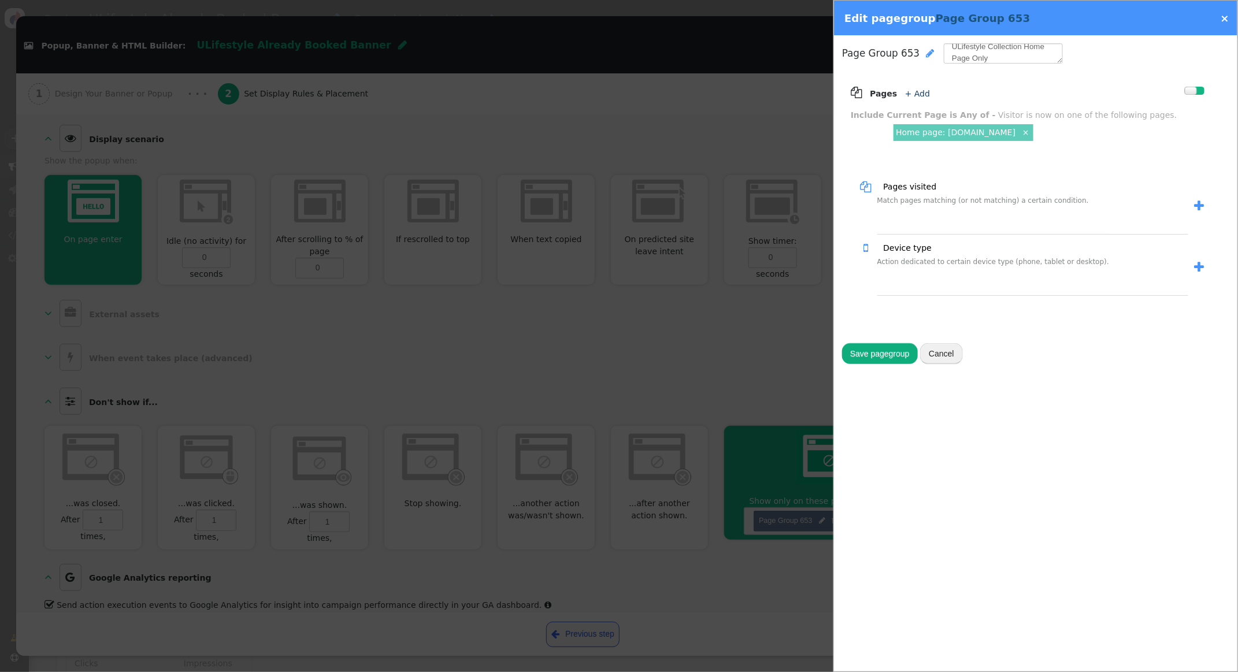
scroll to position [0, 0]
drag, startPoint x: 1010, startPoint y: 59, endPoint x: 893, endPoint y: 36, distance: 119.5
click at [893, 36] on div "Page Group 653  ULifestyle Collection Home Page Only Version 1 (testing+produc…" at bounding box center [1035, 203] width 403 height 337
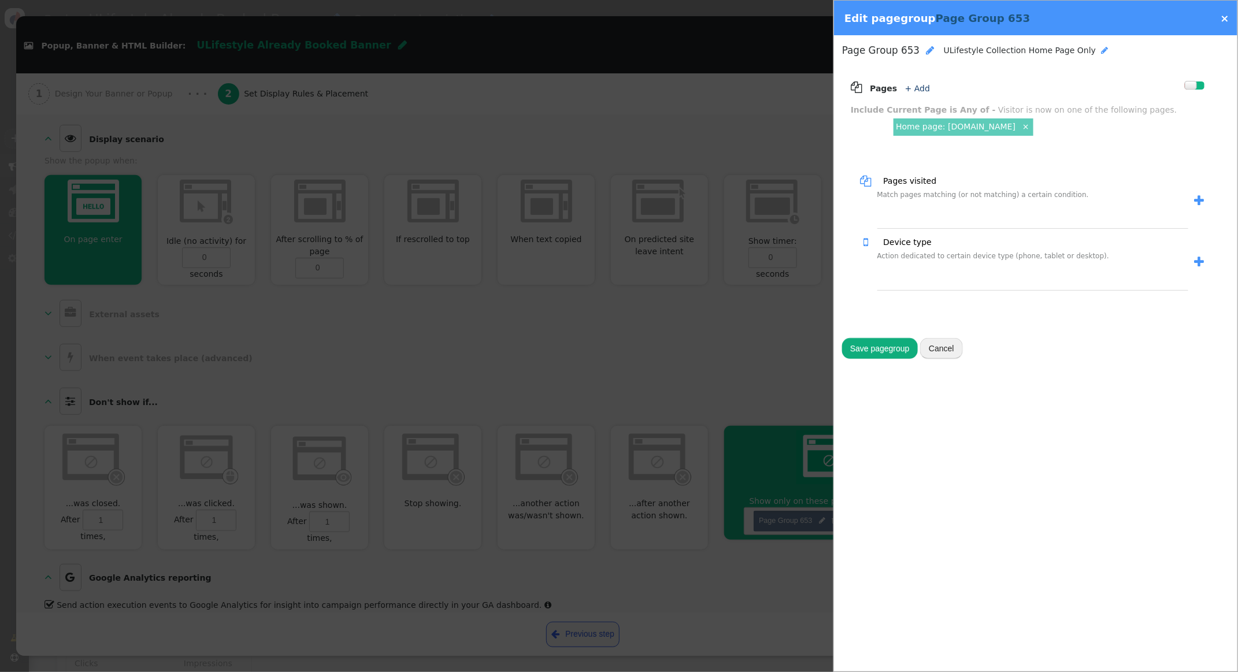
click at [923, 57] on div "Page Group 653 " at bounding box center [888, 50] width 92 height 14
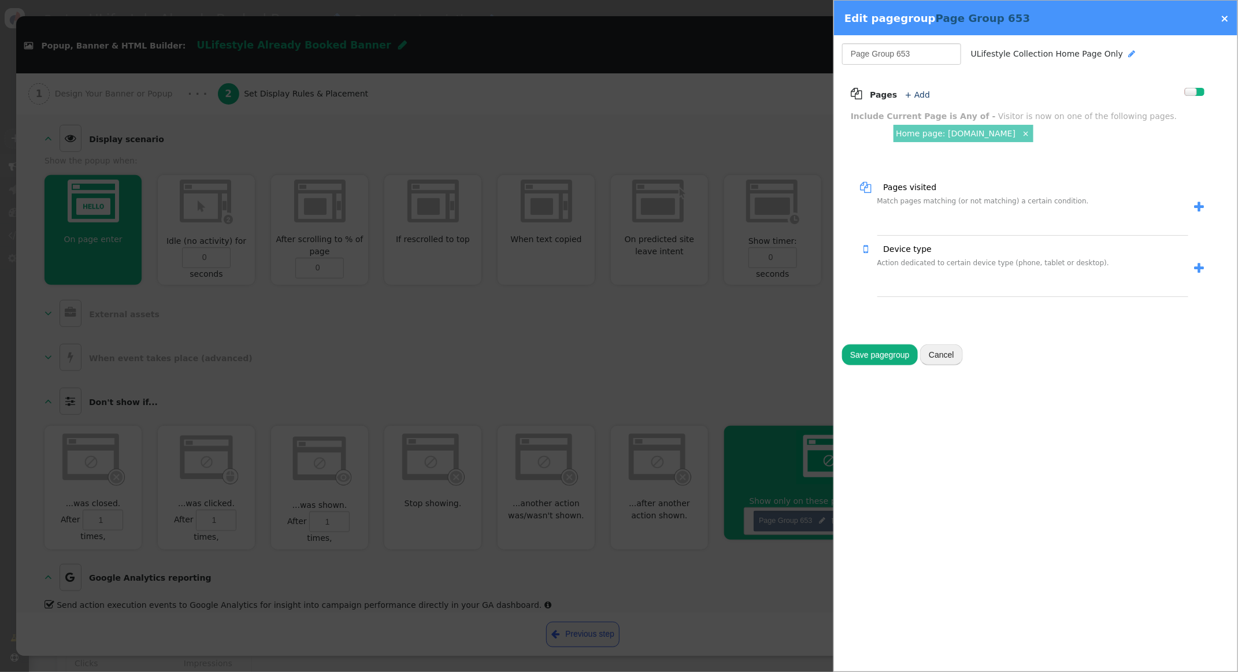
drag, startPoint x: 920, startPoint y: 56, endPoint x: 741, endPoint y: 39, distance: 180.5
click at [741, 671] on div " Popup, Banner & HTML Builder: ULifestyle Already Booked Banner  Version 1 (t…" at bounding box center [619, 672] width 1238 height 0
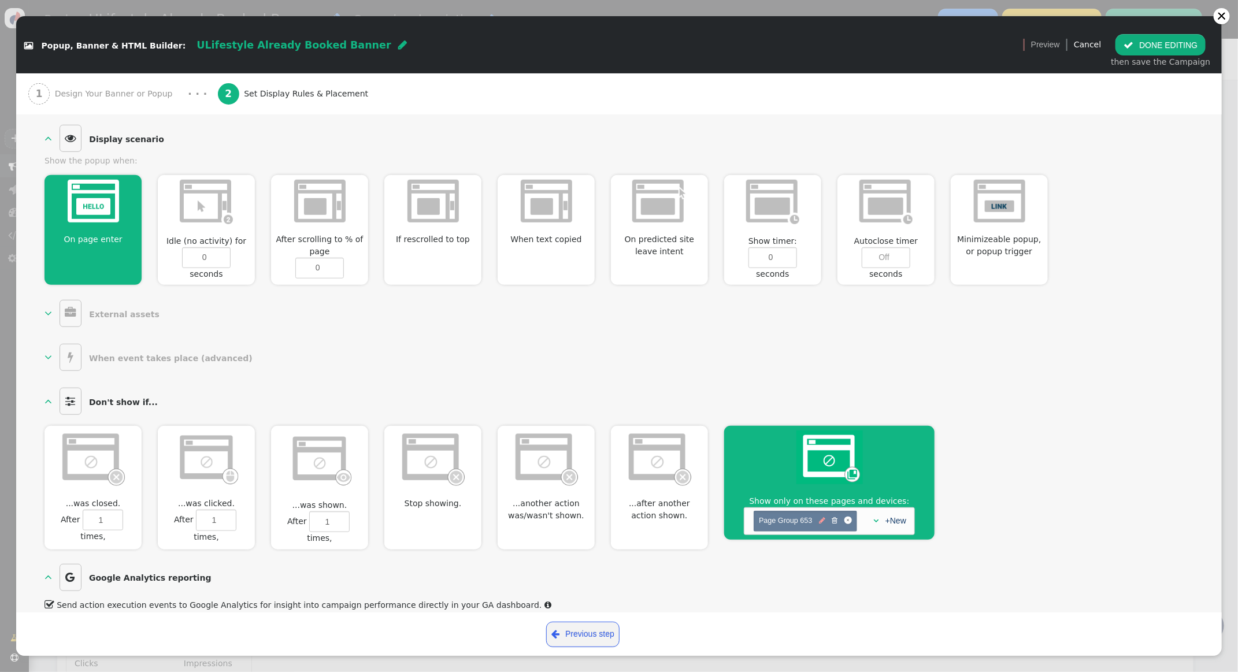
click at [824, 515] on span "" at bounding box center [822, 520] width 6 height 11
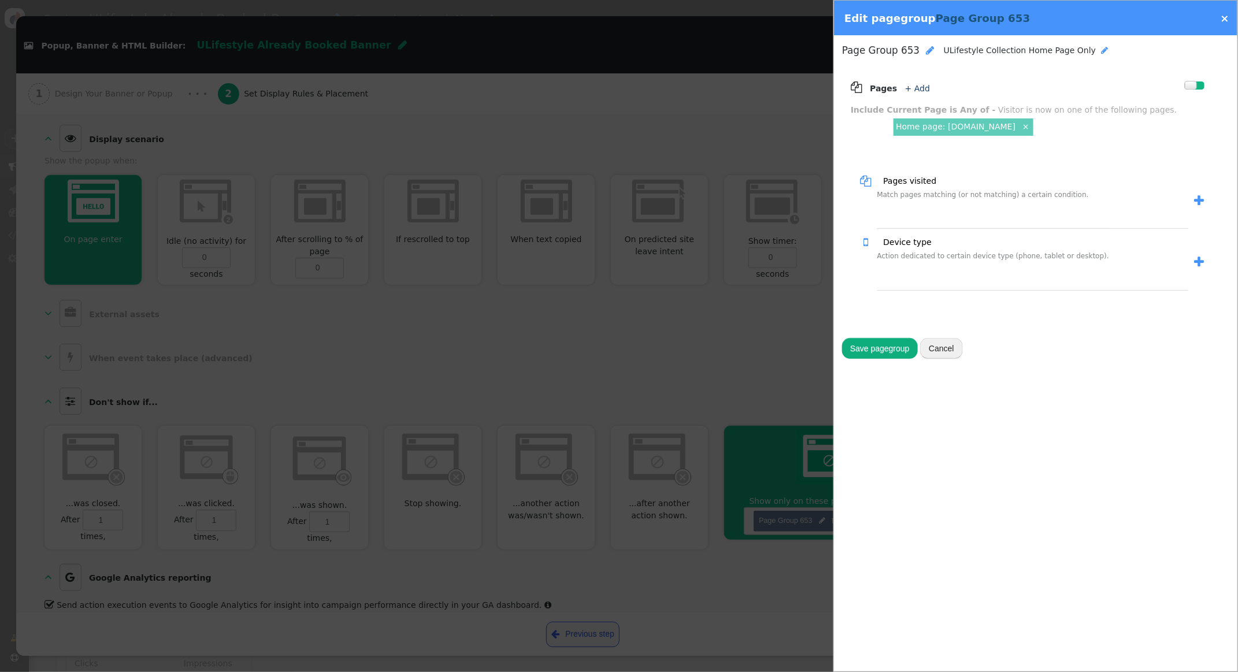
click at [917, 50] on div "Page Group 653 " at bounding box center [888, 50] width 92 height 14
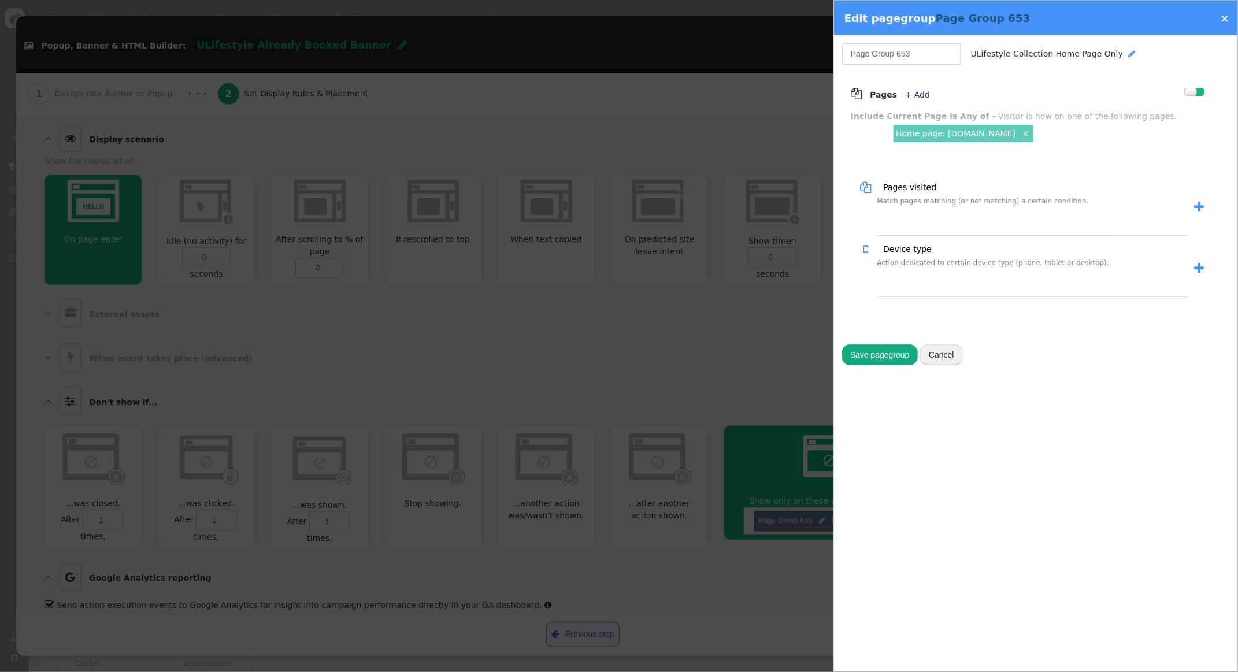
type input "ULifestyle Collection Home Page Only"
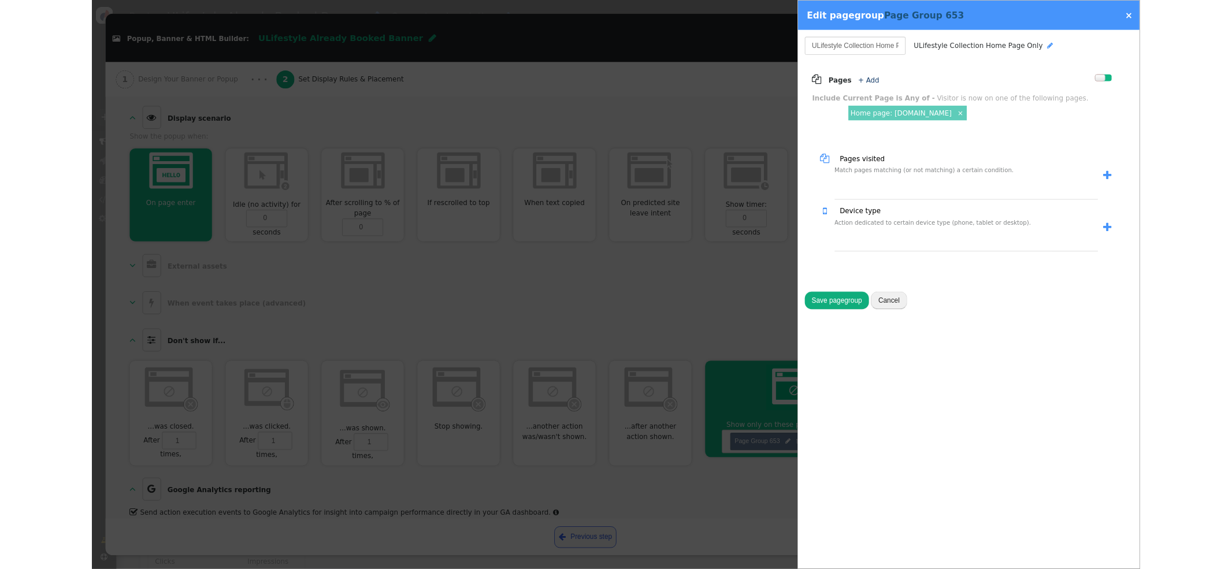
scroll to position [0, 35]
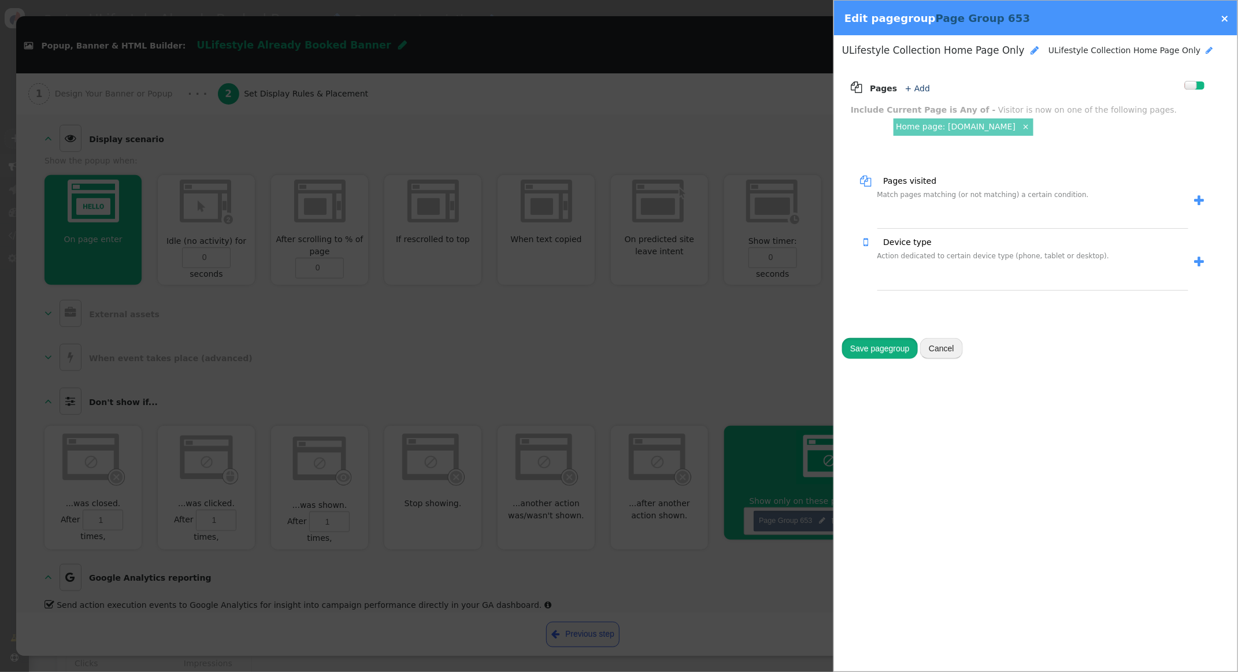
click at [871, 349] on button "Save pagegroup" at bounding box center [880, 348] width 76 height 21
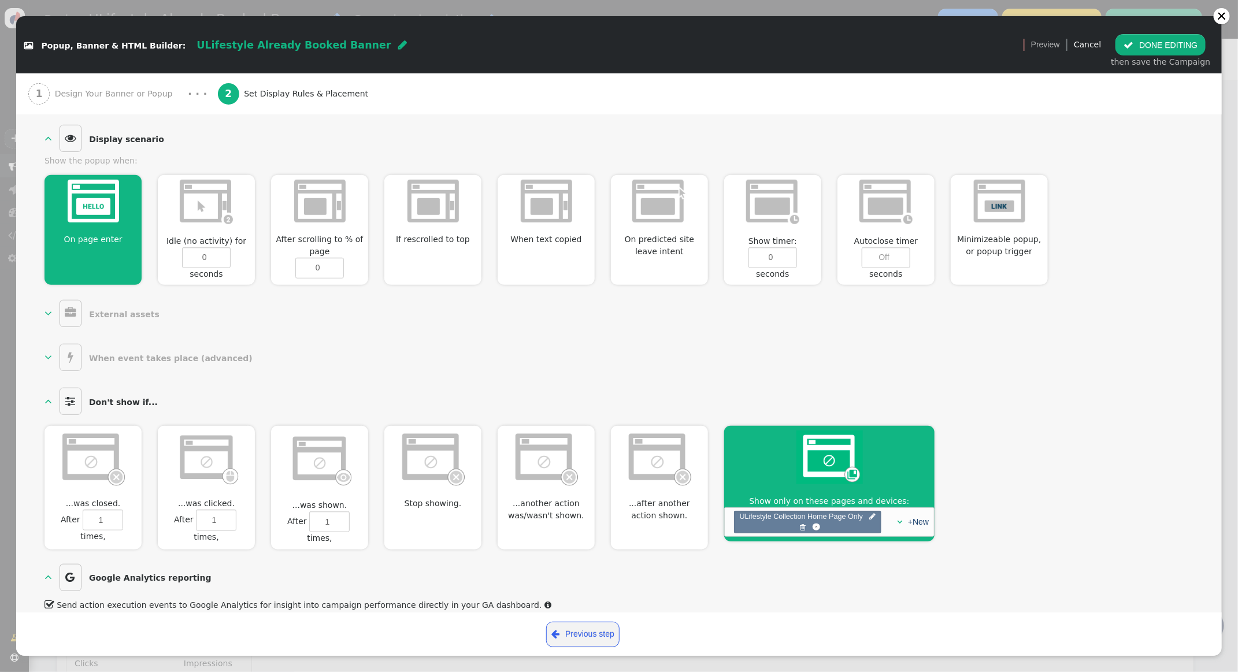
click at [1144, 48] on button " DONE EDITING" at bounding box center [1160, 44] width 90 height 21
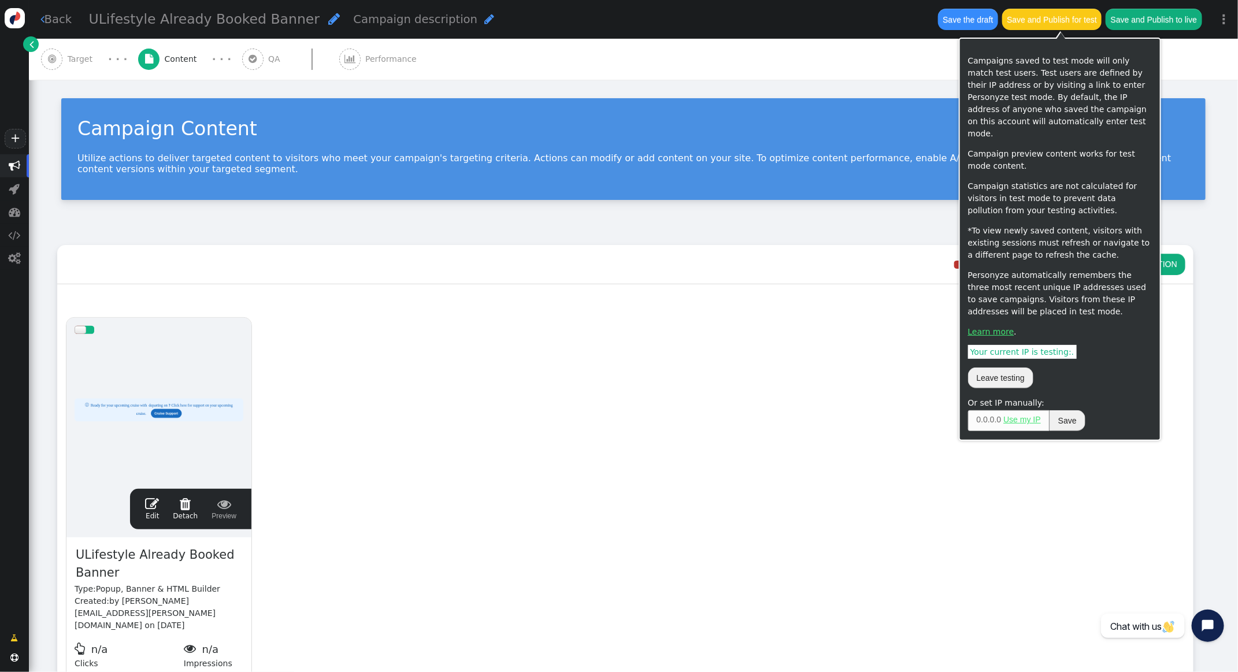
click at [1054, 23] on button "Save and Publish for test" at bounding box center [1051, 19] width 99 height 21
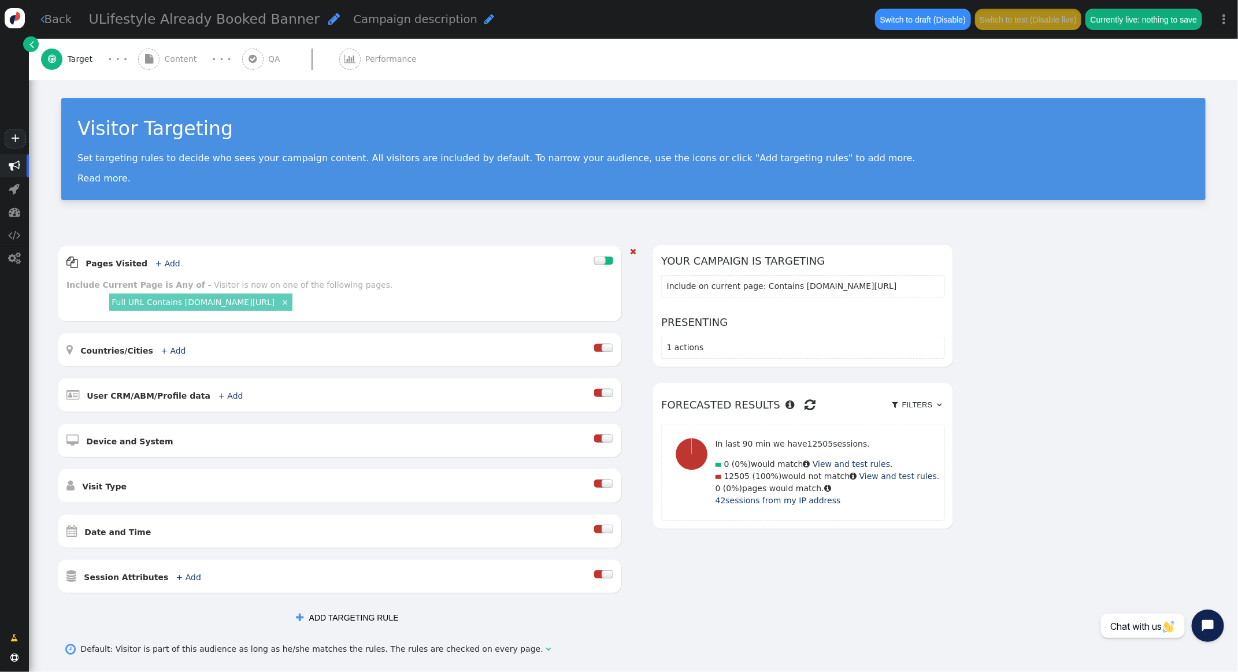
click at [274, 305] on link "Full URL Contains ulifestylecollection.com/shop-travel" at bounding box center [193, 302] width 163 height 9
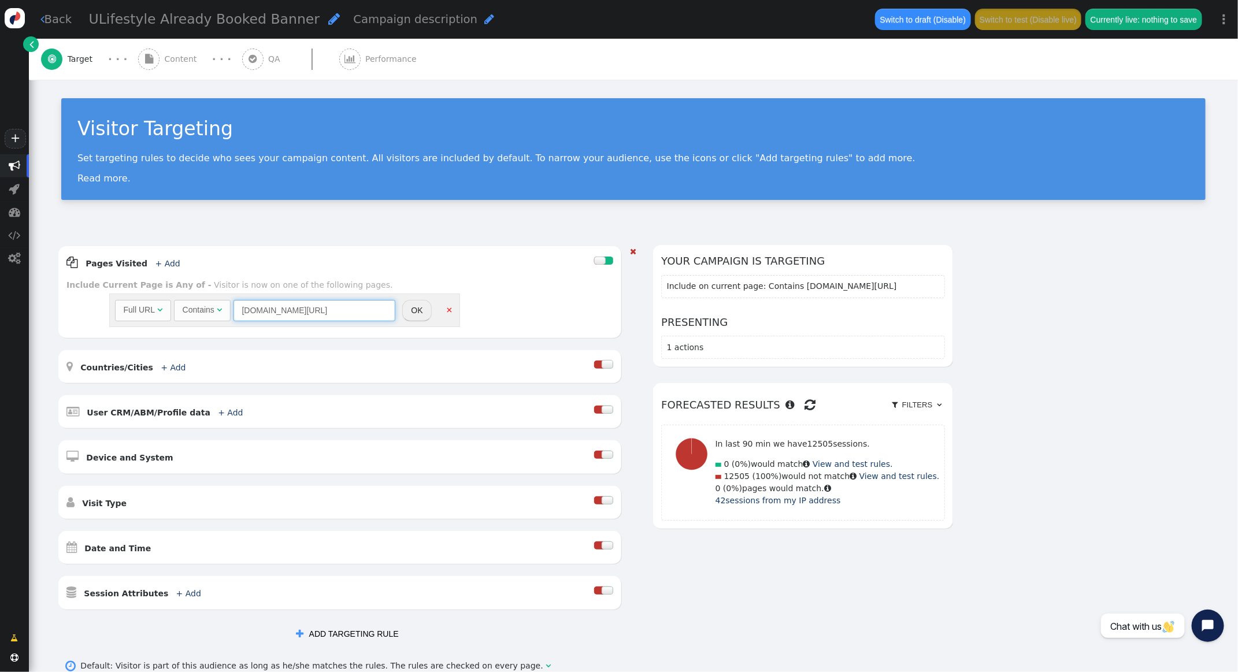
drag, startPoint x: 377, startPoint y: 313, endPoint x: 370, endPoint y: 315, distance: 7.7
click at [328, 310] on input "ulifestylecollection.com/shop-travel" at bounding box center [314, 310] width 162 height 21
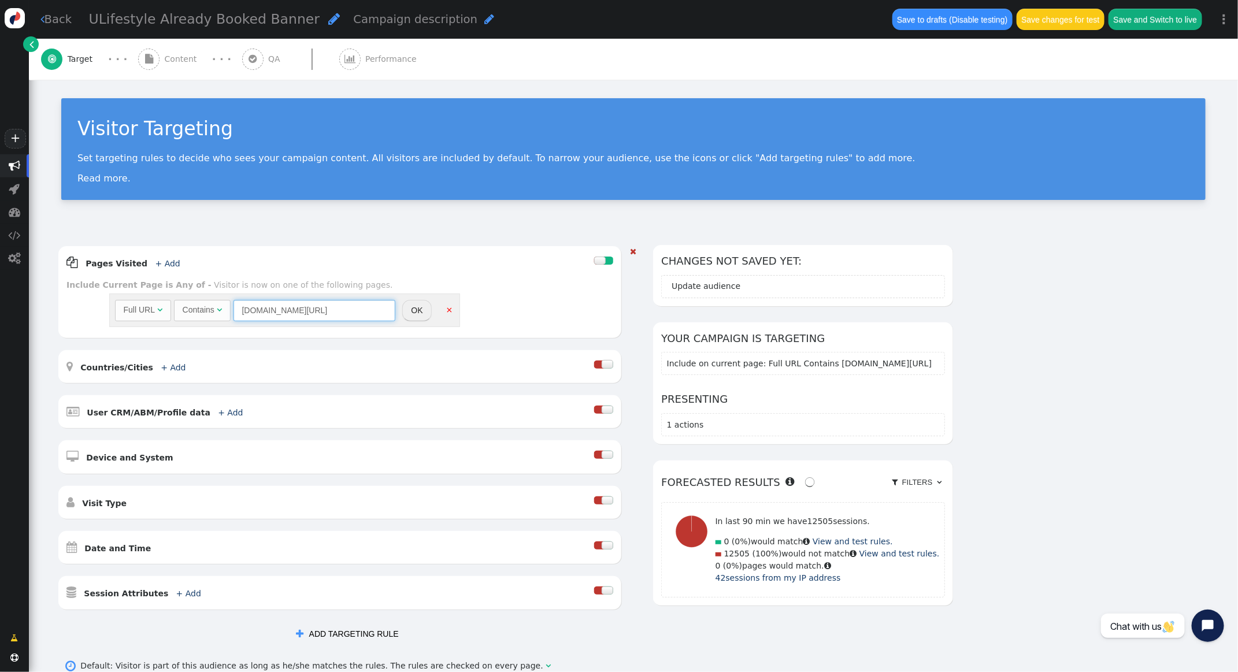
type input "ulifestylecollection.com/benefits"
click at [410, 314] on button "OK" at bounding box center [416, 310] width 29 height 21
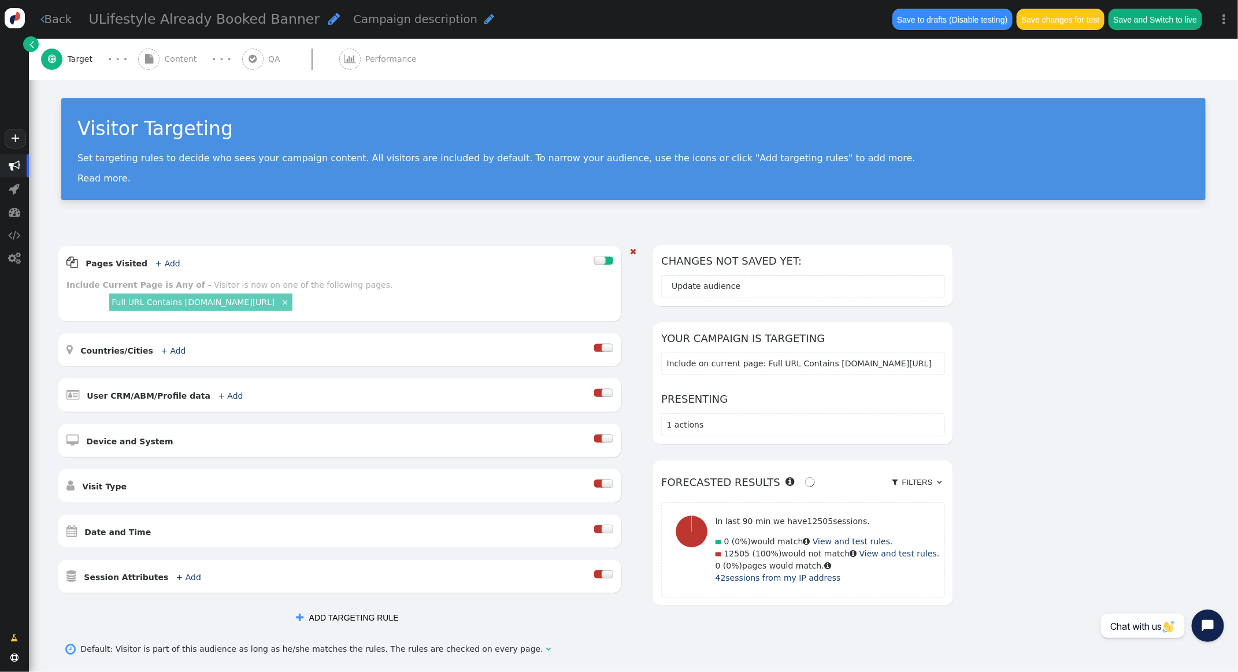
click at [1087, 23] on button "Save changes for test" at bounding box center [1060, 19] width 88 height 21
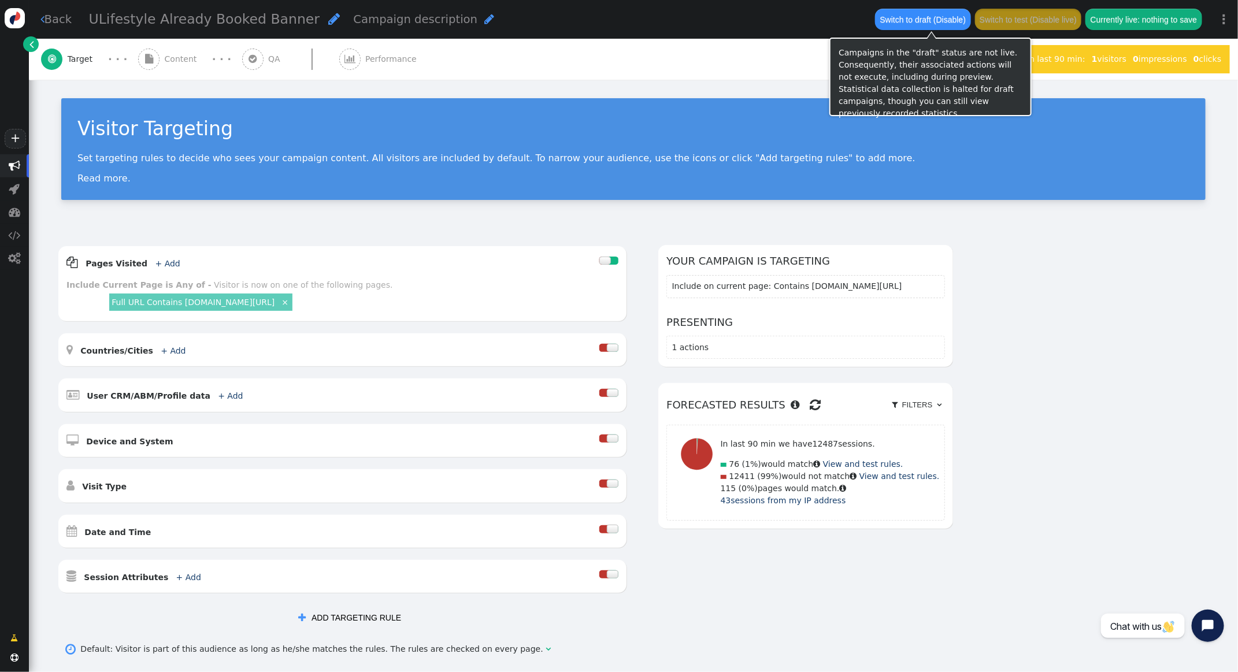
click at [900, 20] on button "Switch to draft (Disable)" at bounding box center [922, 19] width 95 height 21
